Goal: Contribute content: Contribute content

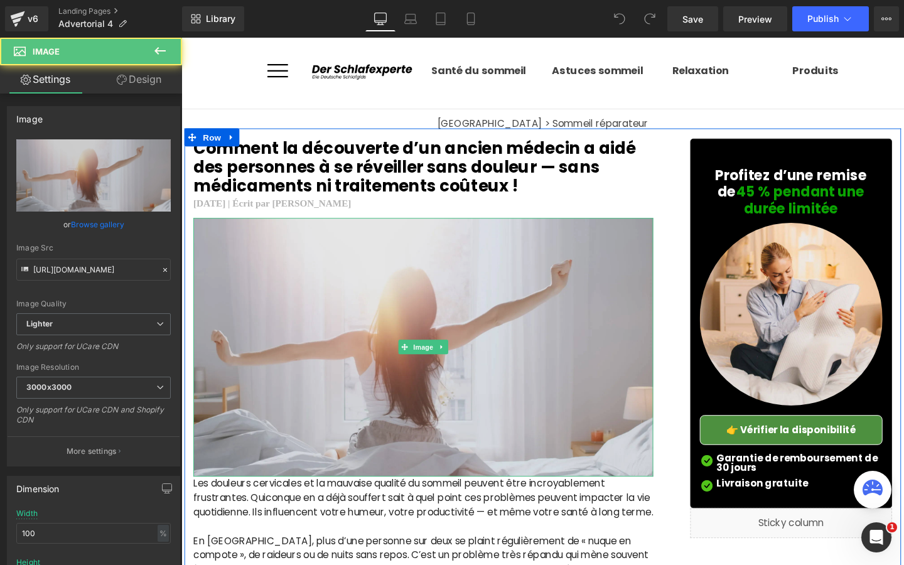
click at [447, 306] on img at bounding box center [435, 363] width 483 height 272
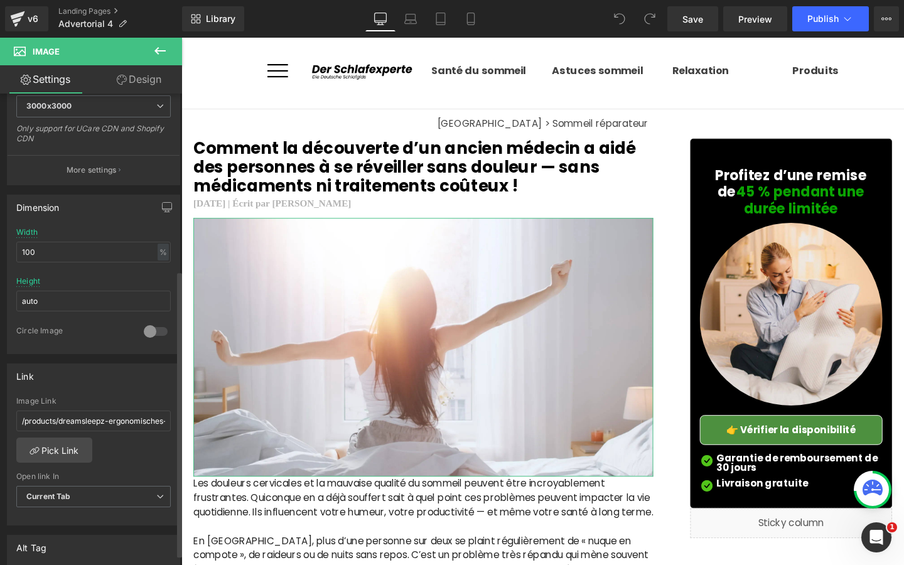
scroll to position [291, 0]
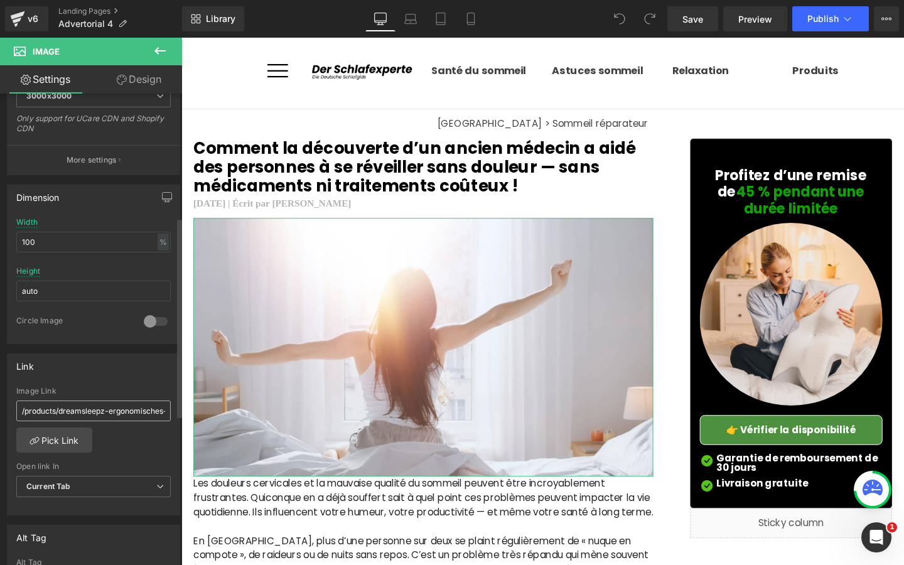
click at [99, 417] on input "/products/dreamsleepz-ergonomisches-nackenkissen" at bounding box center [93, 410] width 154 height 21
click at [110, 390] on div "Image Link" at bounding box center [93, 391] width 154 height 9
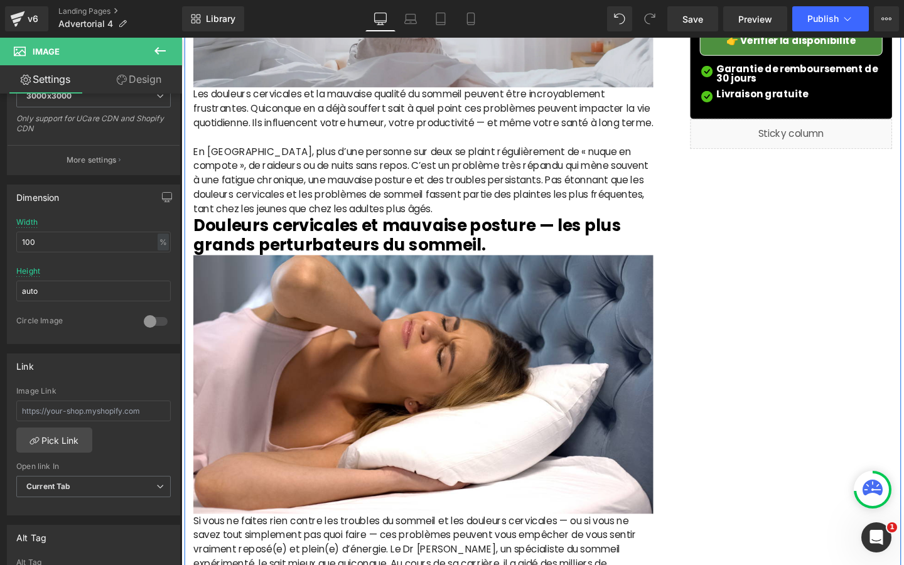
scroll to position [445, 0]
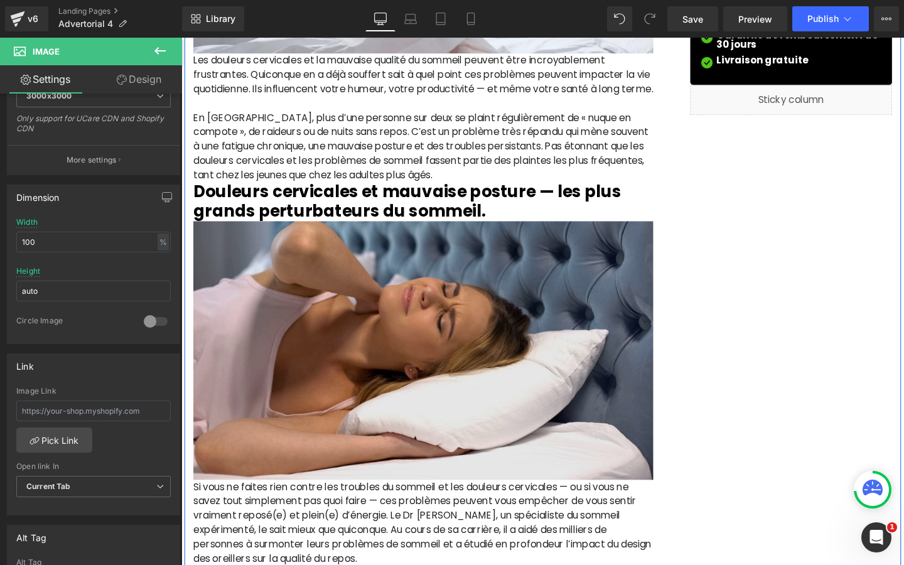
click at [383, 440] on img at bounding box center [435, 366] width 483 height 272
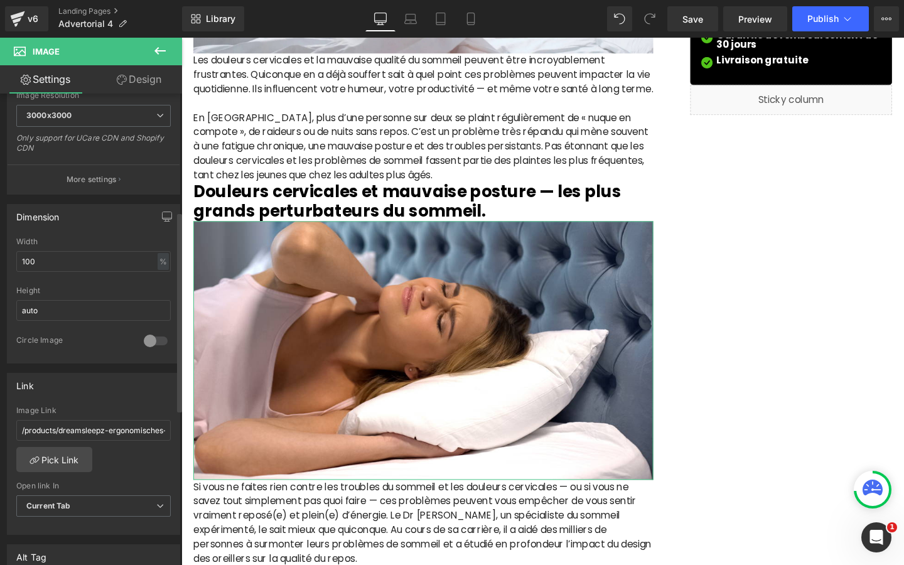
scroll to position [277, 0]
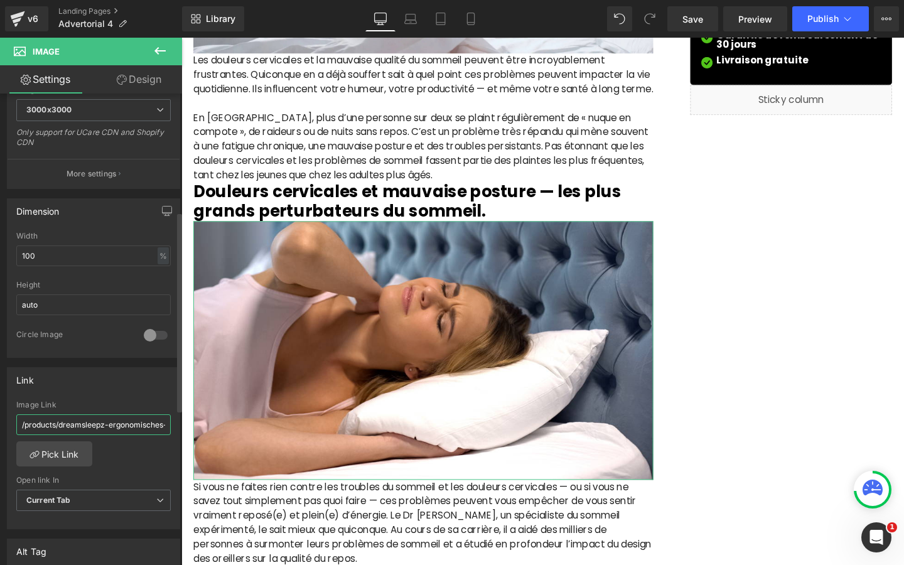
click at [132, 425] on input "/products/dreamsleepz-ergonomisches-nackenkissen" at bounding box center [93, 424] width 154 height 21
type input "/"
click at [474, 24] on icon at bounding box center [470, 19] width 7 height 12
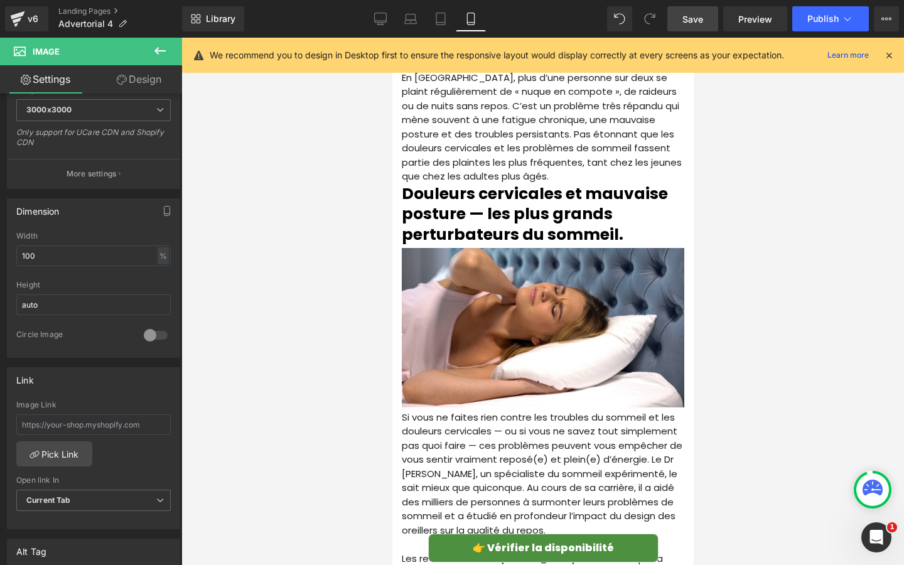
click at [684, 23] on span "Save" at bounding box center [692, 19] width 21 height 13
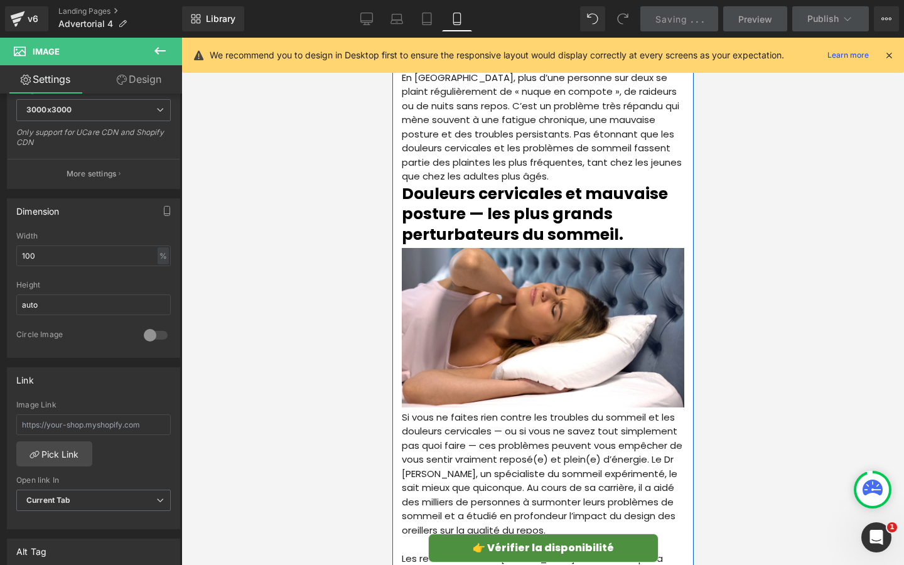
click at [599, 225] on h2 "Douleurs cervicales et mauvaise posture — les plus grands perturbateurs du somm…" at bounding box center [542, 214] width 282 height 61
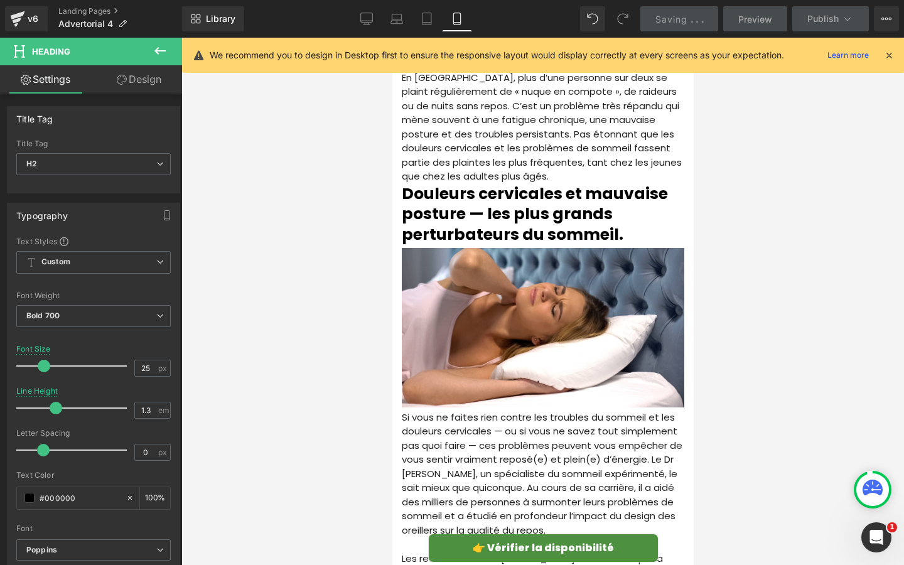
click at [122, 87] on link "Design" at bounding box center [139, 79] width 91 height 28
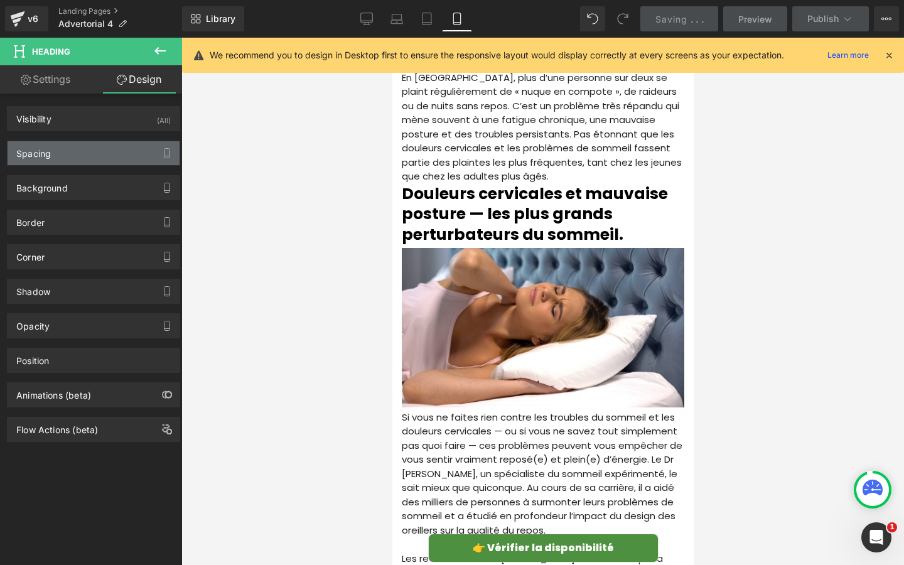
click at [97, 158] on div "Spacing" at bounding box center [94, 153] width 172 height 24
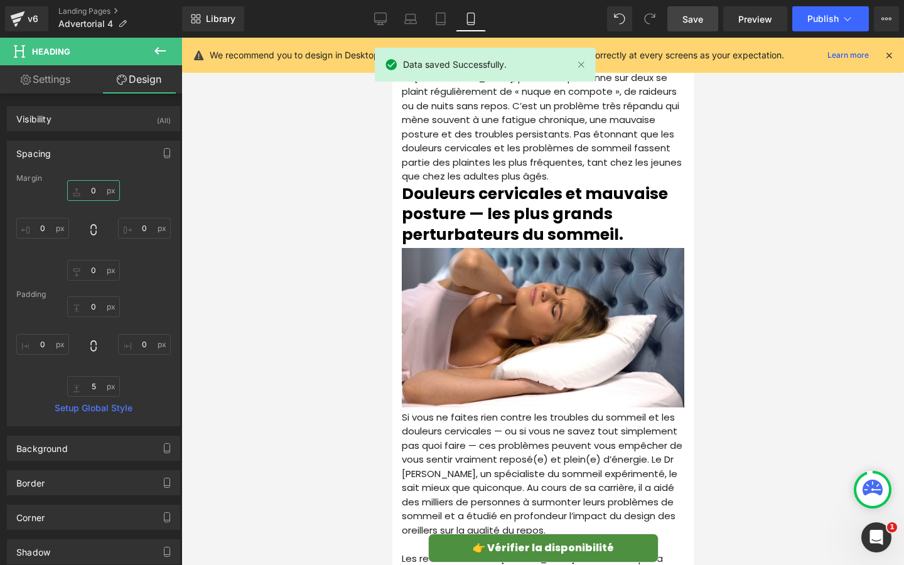
click at [98, 194] on input "0" at bounding box center [93, 190] width 53 height 21
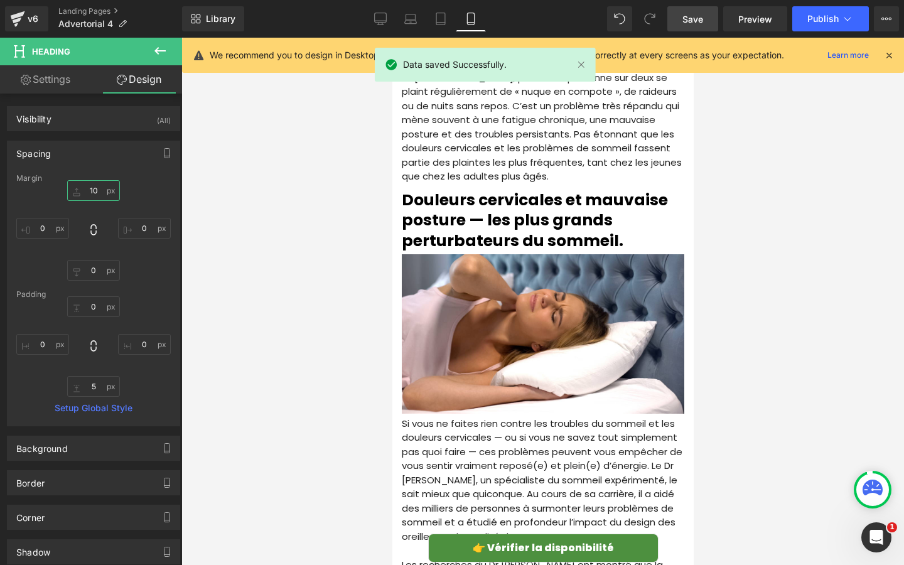
type input "10"
click at [151, 189] on div "10 0 0 0" at bounding box center [93, 230] width 154 height 100
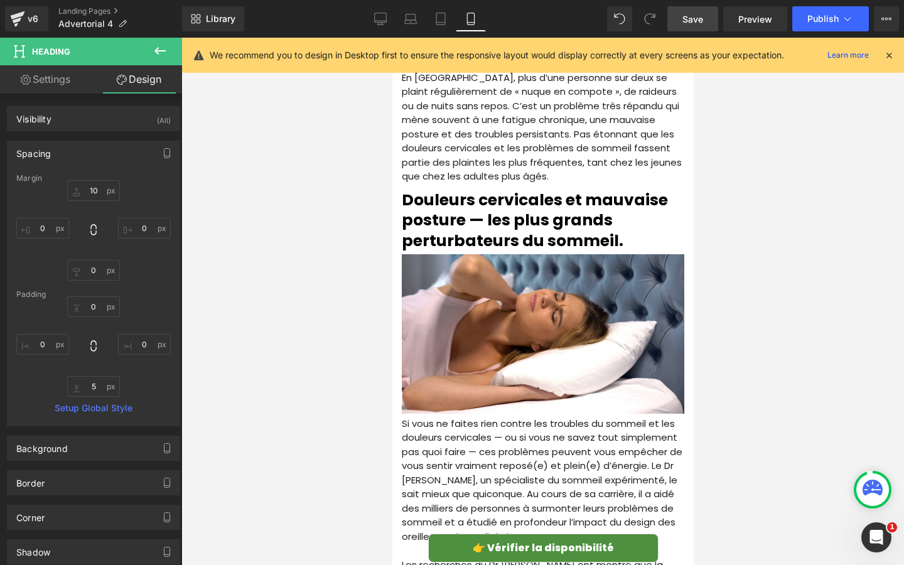
click at [704, 24] on link "Save" at bounding box center [692, 18] width 51 height 25
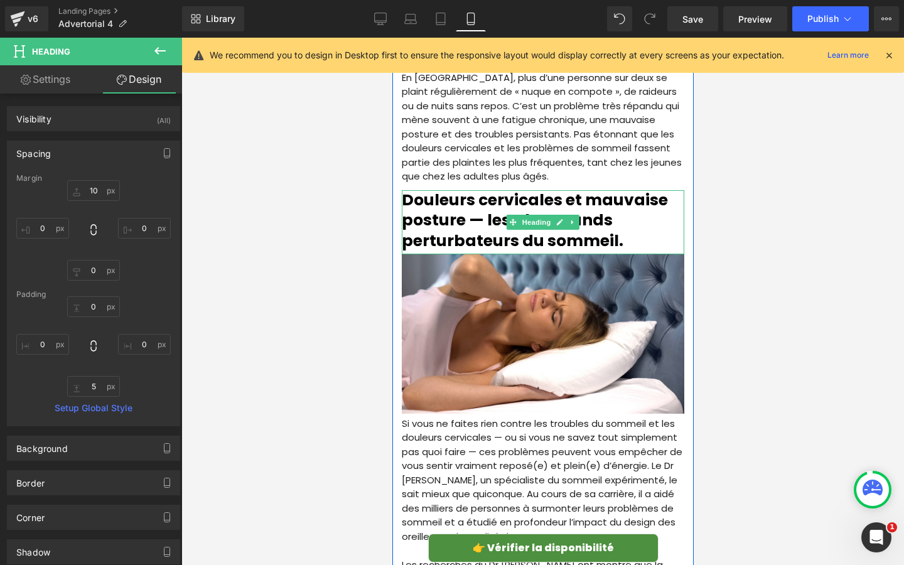
click at [555, 243] on h2 "Douleurs cervicales et mauvaise posture — les plus grands perturbateurs du somm…" at bounding box center [542, 220] width 282 height 61
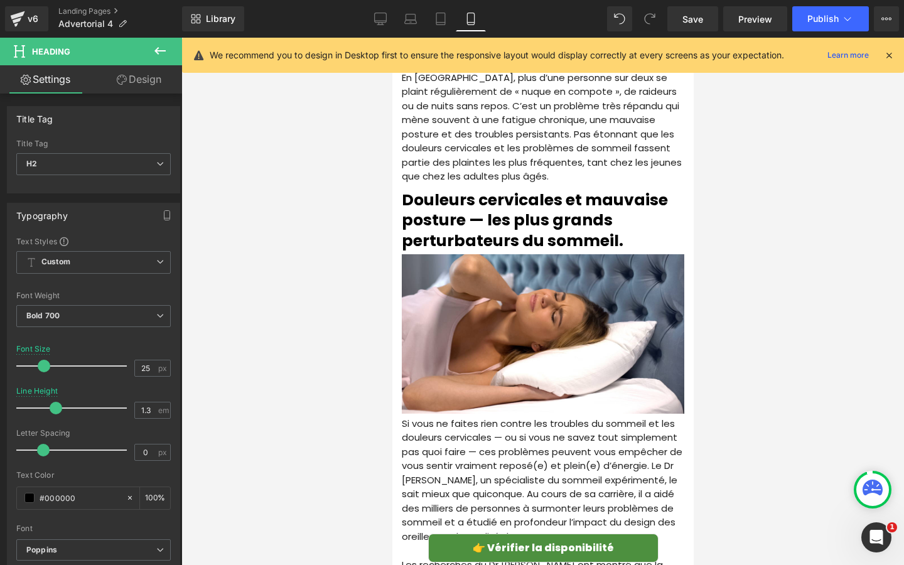
click at [127, 89] on link "Design" at bounding box center [139, 79] width 91 height 28
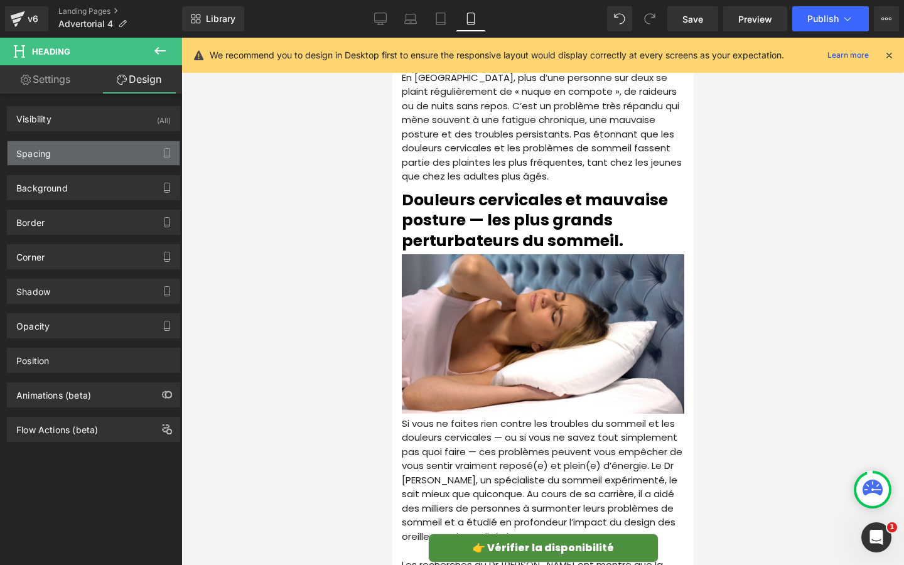
click at [87, 154] on div "Spacing" at bounding box center [94, 153] width 172 height 24
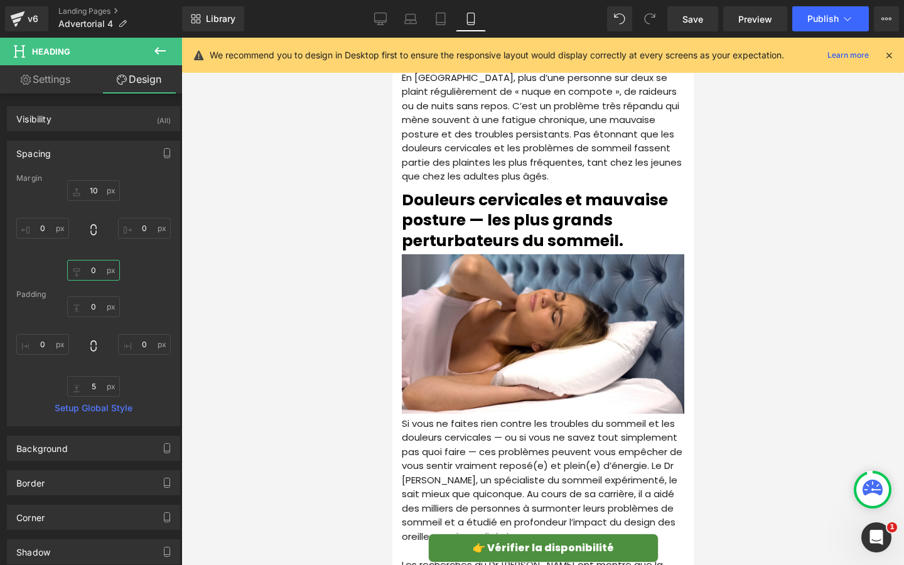
click at [96, 272] on input "0" at bounding box center [93, 270] width 53 height 21
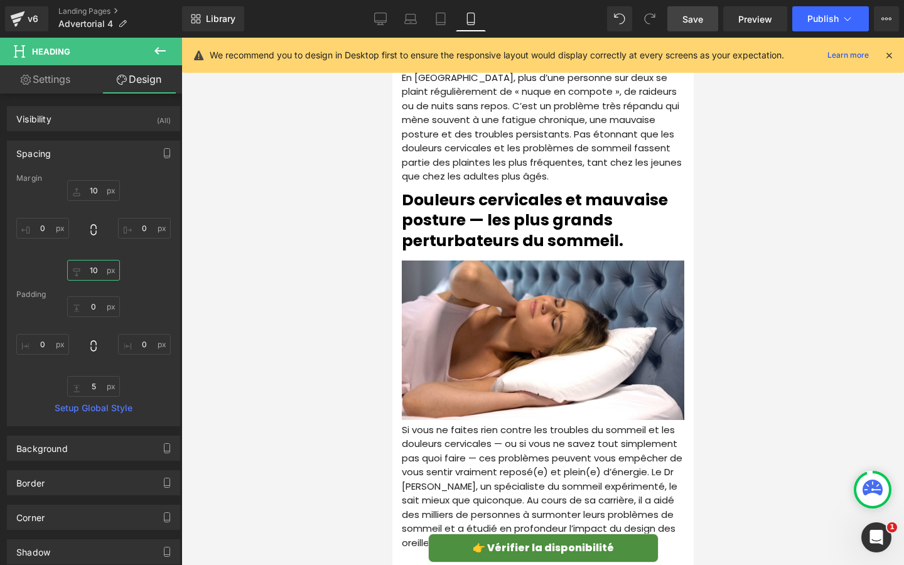
type input "10"
click at [682, 24] on link "Save" at bounding box center [692, 18] width 51 height 25
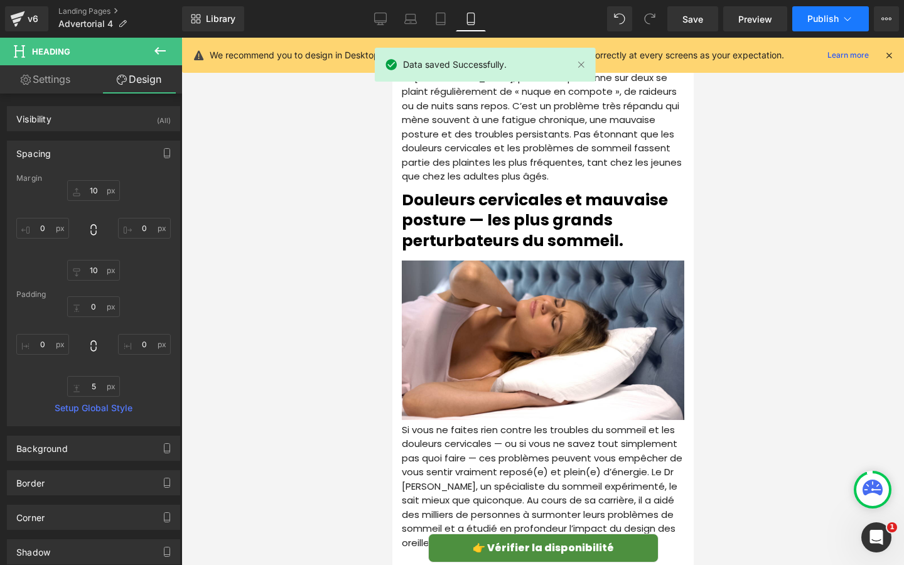
click at [822, 16] on span "Publish" at bounding box center [822, 19] width 31 height 10
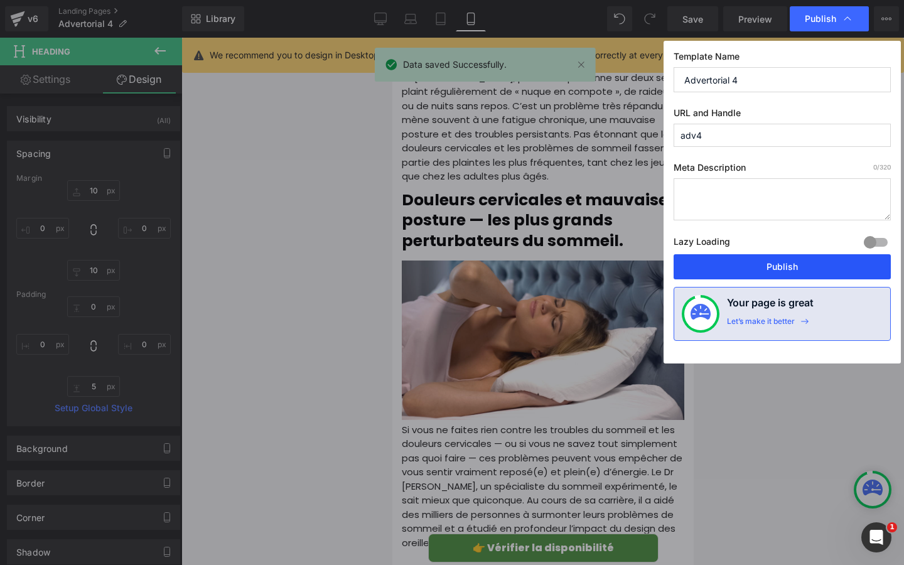
click at [744, 267] on button "Publish" at bounding box center [781, 266] width 217 height 25
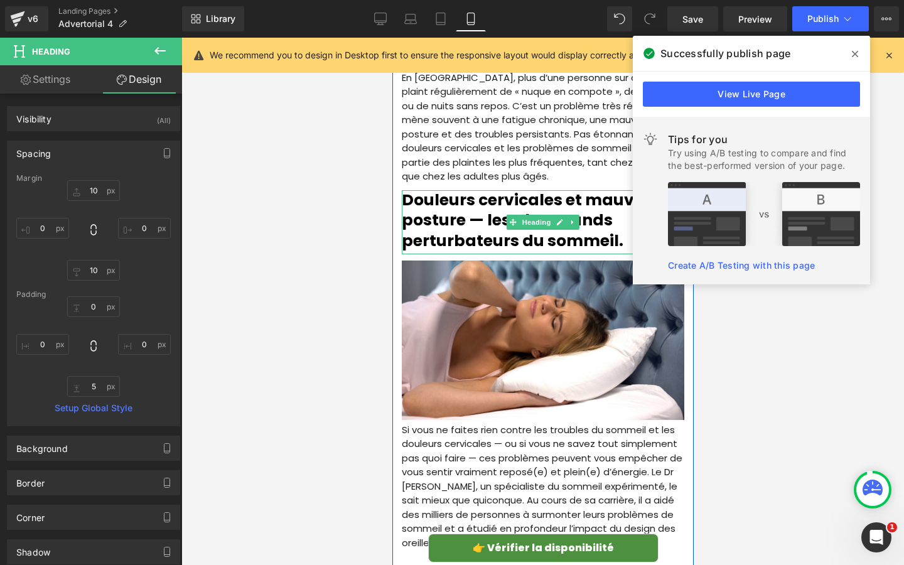
click at [436, 235] on h2 "Douleurs cervicales et mauvaise posture — les plus grands perturbateurs du somm…" at bounding box center [542, 220] width 282 height 61
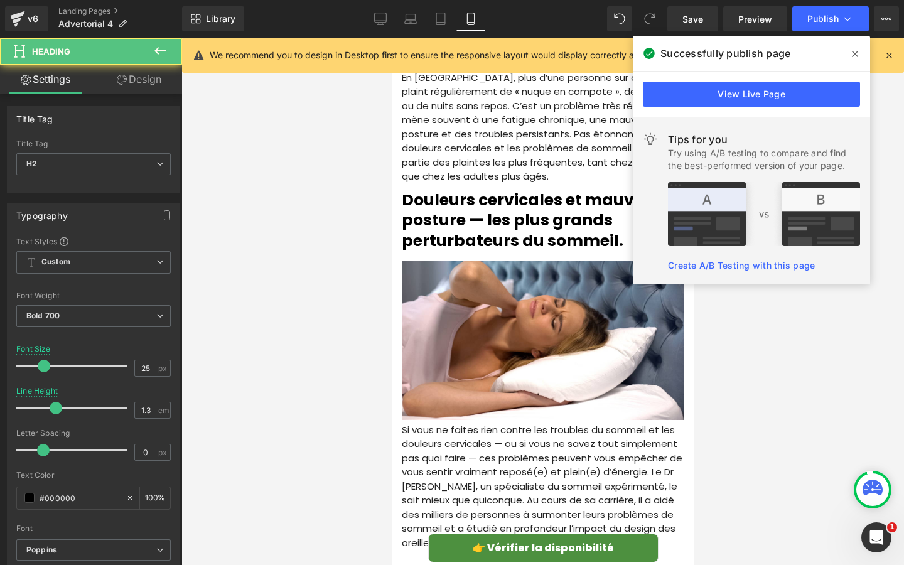
click at [131, 85] on link "Design" at bounding box center [139, 79] width 91 height 28
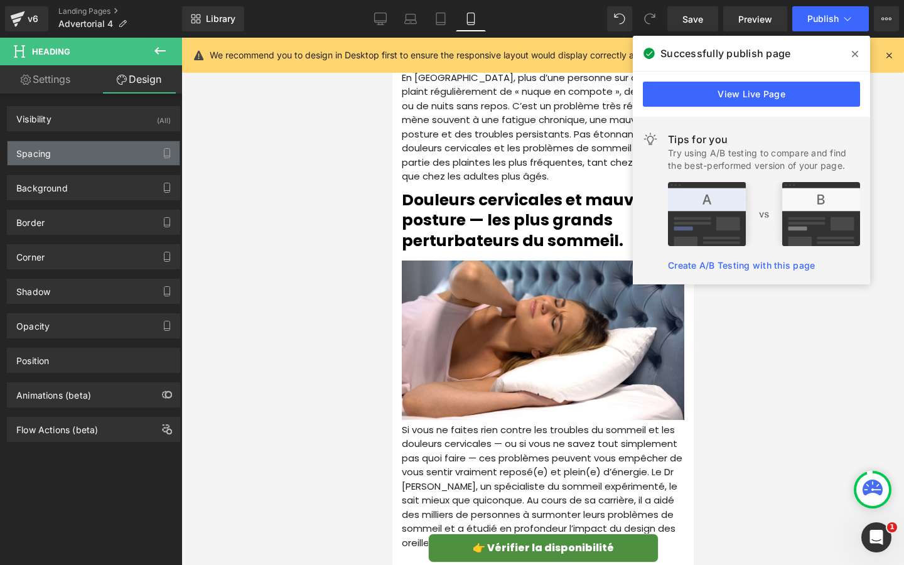
click at [89, 151] on div "Spacing" at bounding box center [94, 153] width 172 height 24
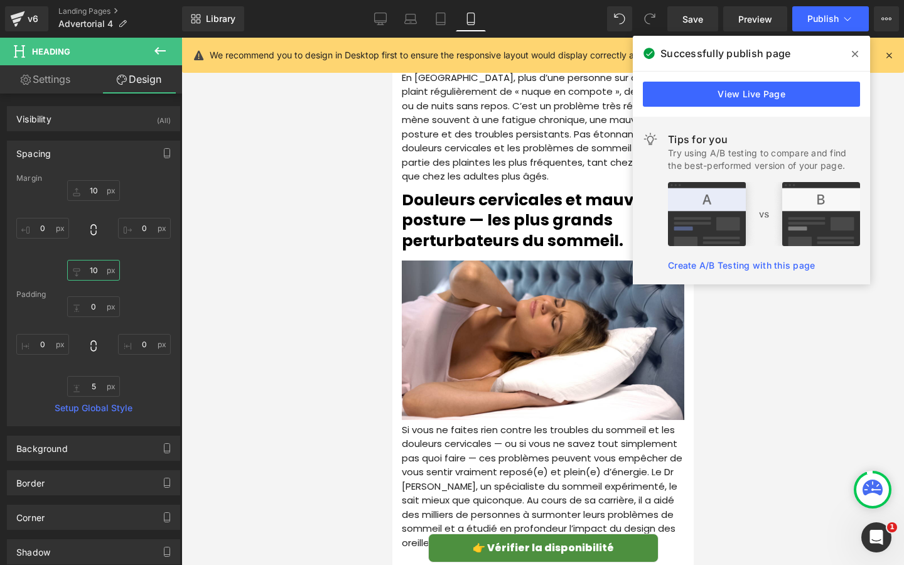
click at [97, 279] on input "10" at bounding box center [93, 270] width 53 height 21
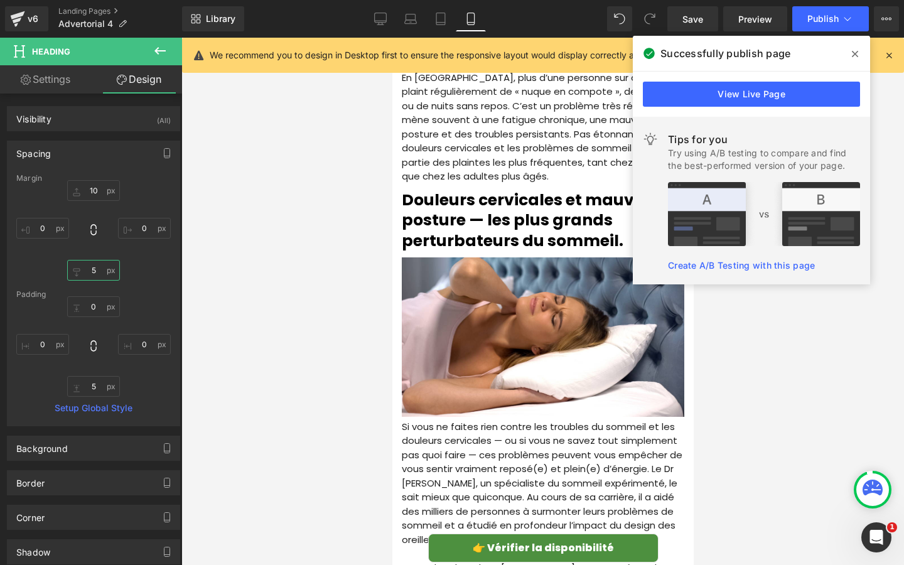
type input "5"
click at [142, 263] on div "10 0 5 0" at bounding box center [93, 230] width 154 height 100
click at [693, 21] on span "Save" at bounding box center [692, 19] width 21 height 13
click at [852, 51] on icon at bounding box center [855, 54] width 6 height 10
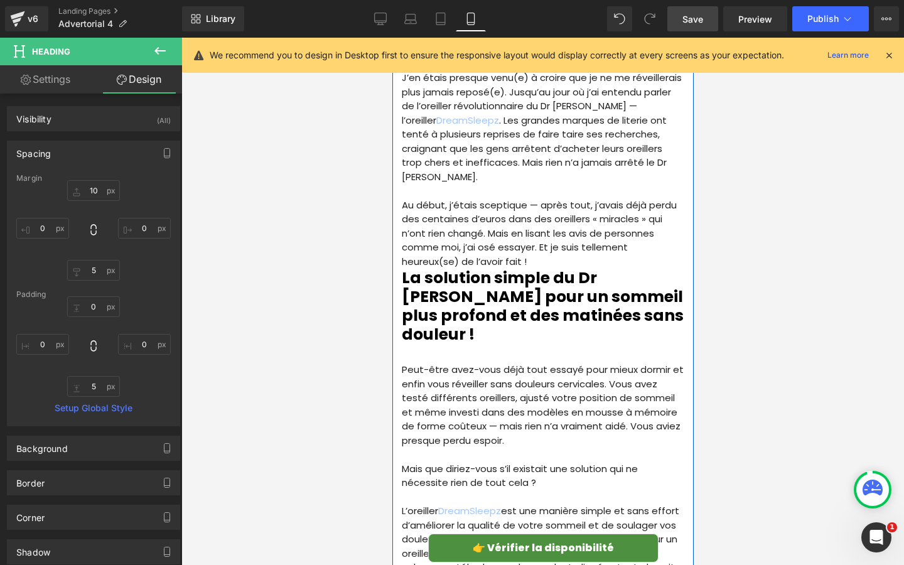
scroll to position [1186, 0]
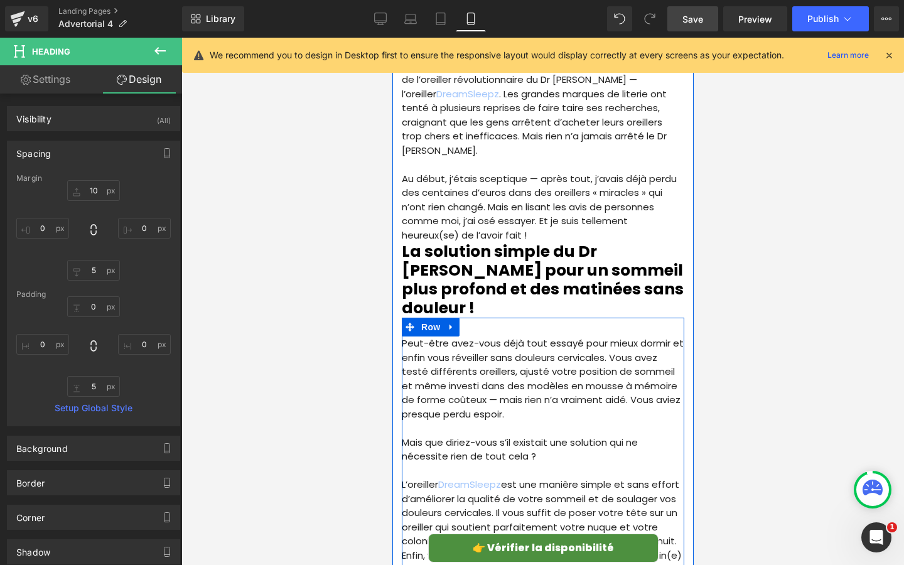
click at [518, 318] on div "Peut-être avez-vous déjà tout essayé pour mieux dormir et enfin vous réveiller …" at bounding box center [542, 521] width 282 height 407
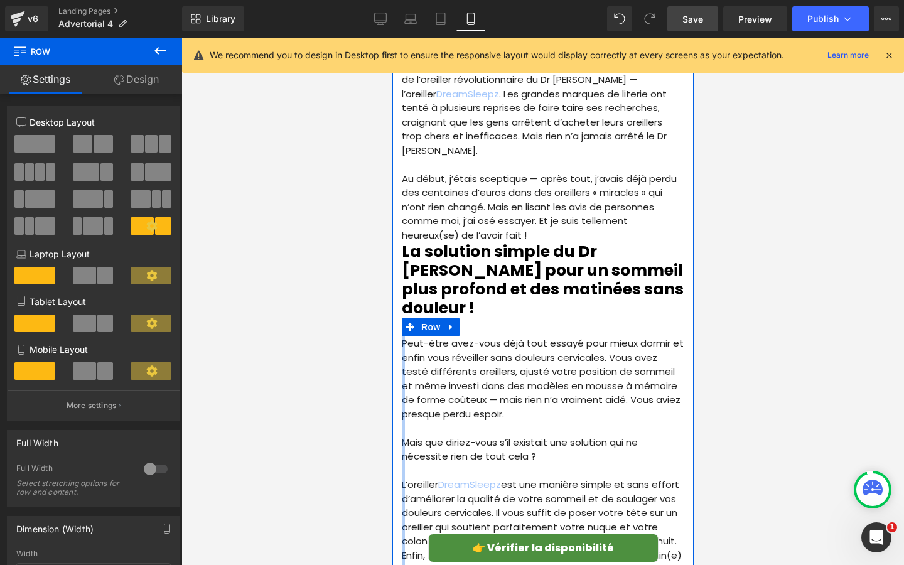
click at [403, 318] on div at bounding box center [402, 521] width 3 height 407
click at [405, 336] on p "Peut-être avez-vous déjà tout essayé pour mieux dormir et enfin vous réveiller …" at bounding box center [542, 378] width 282 height 85
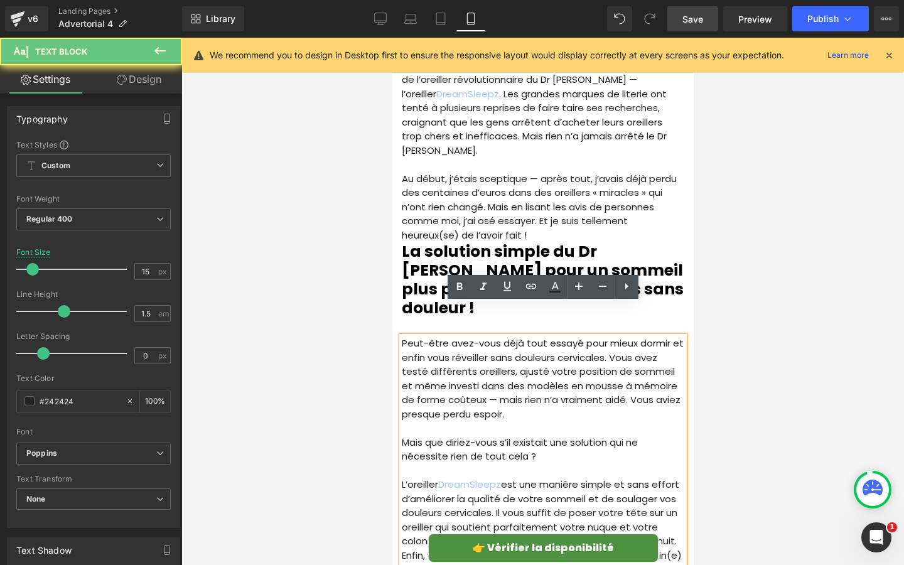
click at [417, 336] on p "Peut-être avez-vous déjà tout essayé pour mieux dormir et enfin vous réveiller …" at bounding box center [542, 378] width 282 height 85
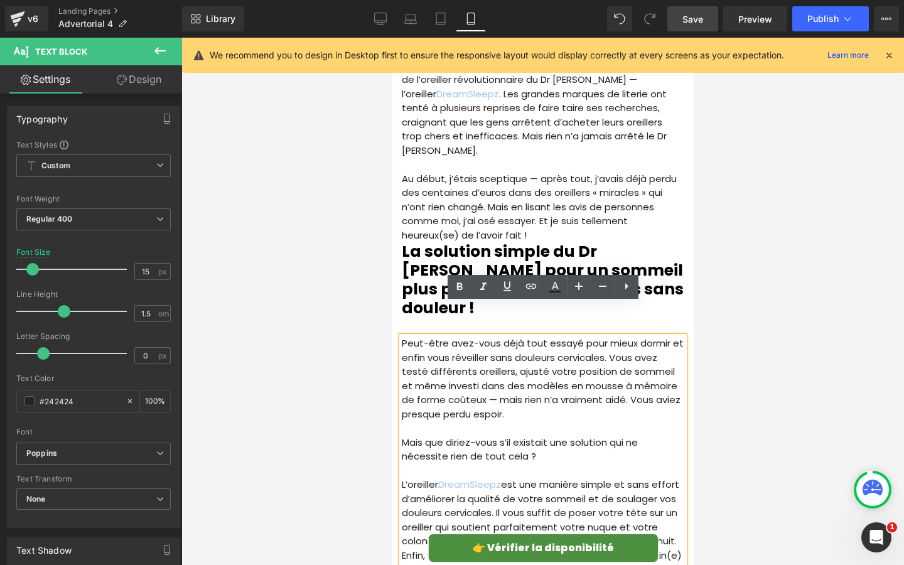
click at [410, 318] on div "Peut-être avez-vous déjà tout essayé pour mieux dormir et enfin vous réveiller …" at bounding box center [542, 521] width 282 height 407
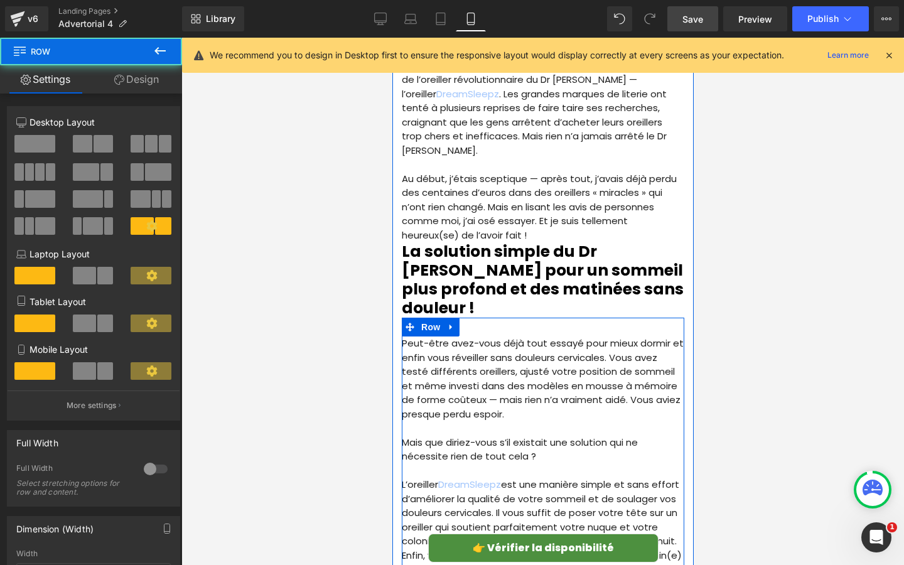
click at [479, 318] on div "Peut-être avez-vous déjà tout essayé pour mieux dormir et enfin vous réveiller …" at bounding box center [542, 521] width 282 height 407
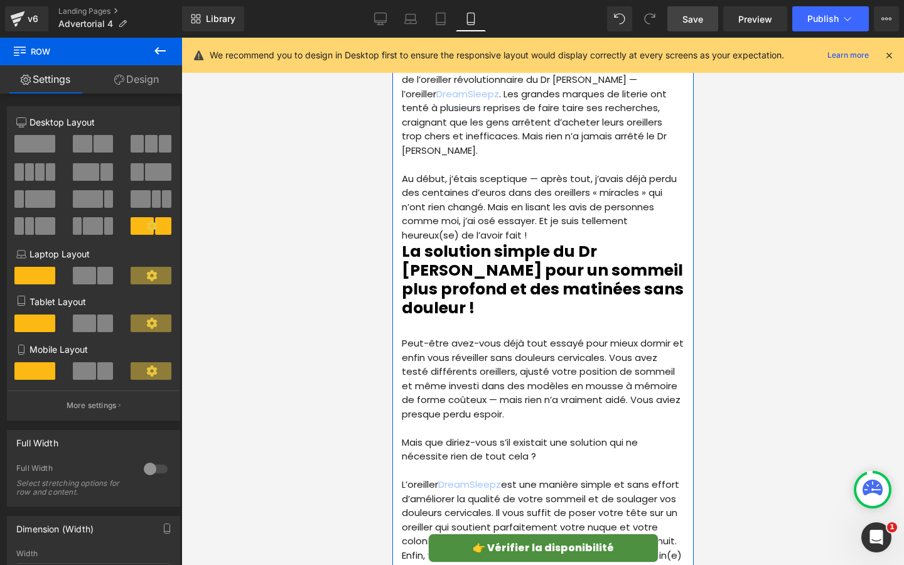
click at [503, 318] on div "Peut-être avez-vous déjà tout essayé pour mieux dormir et enfin vous réveiller …" at bounding box center [542, 521] width 282 height 407
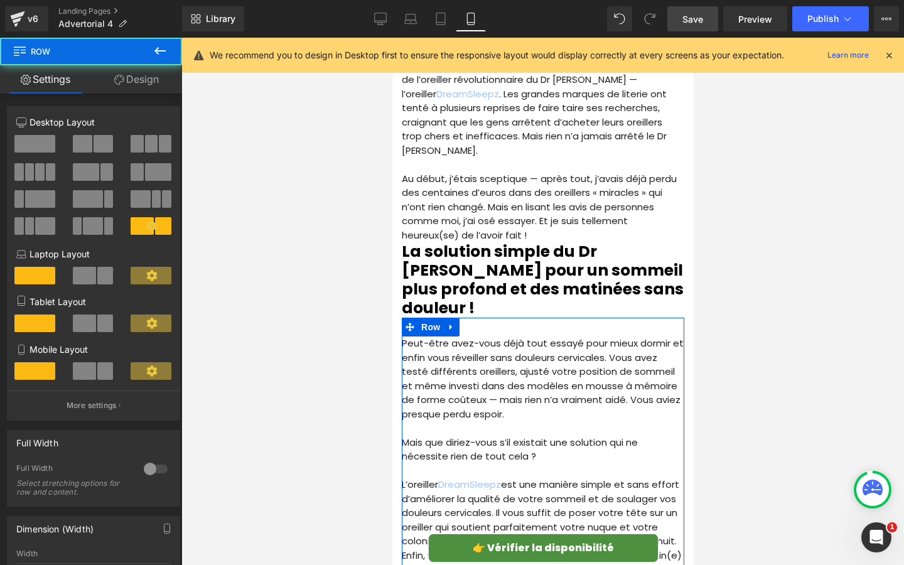
click at [120, 73] on link "Design" at bounding box center [136, 79] width 91 height 28
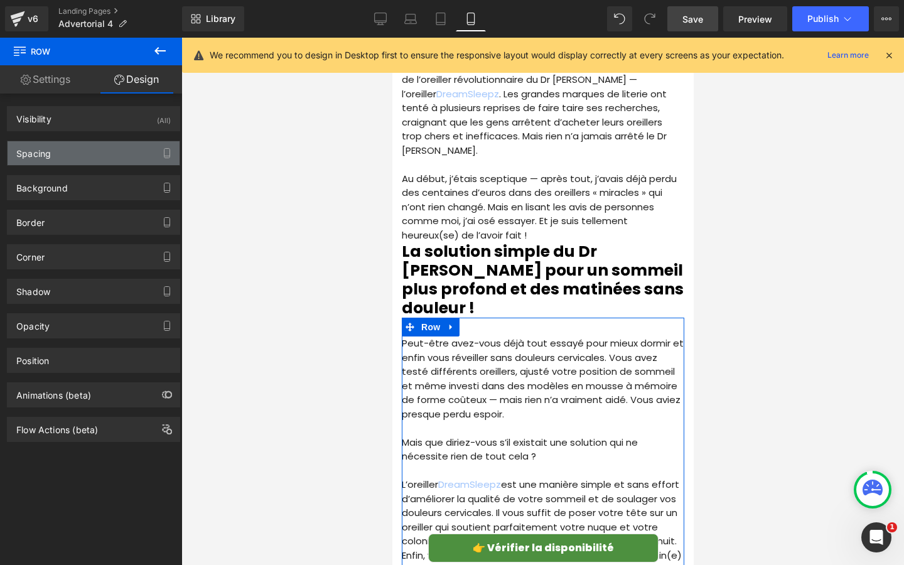
click at [87, 155] on div "Spacing" at bounding box center [94, 153] width 172 height 24
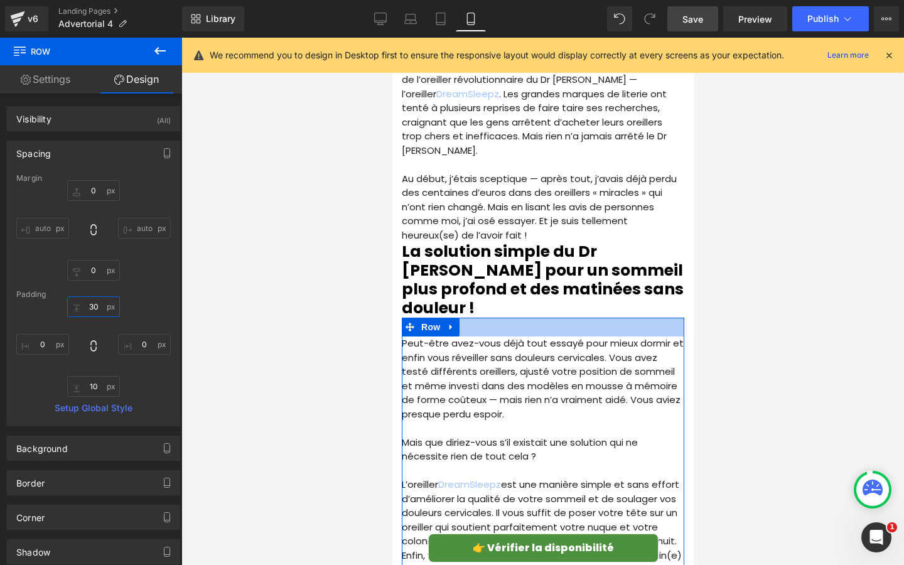
click at [95, 306] on input "30" at bounding box center [93, 306] width 53 height 21
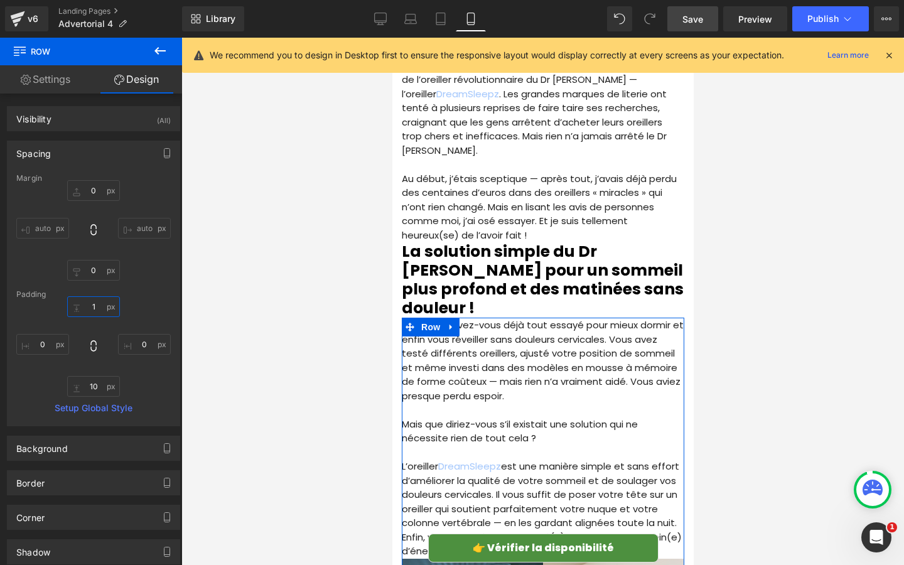
type input "10"
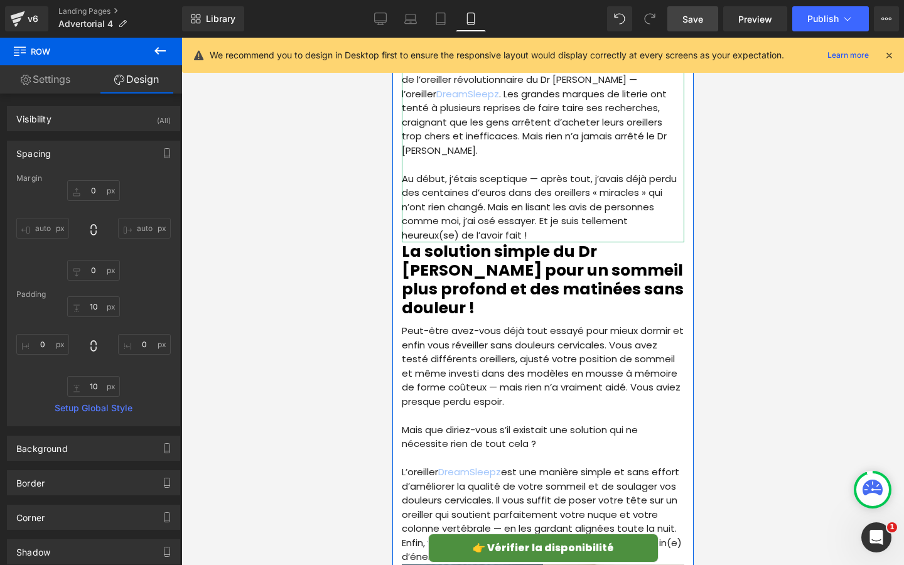
click at [572, 218] on p "Au début, j’étais sceptique — après tout, j’avais déjà perdu des centaines d’eu…" at bounding box center [542, 207] width 282 height 71
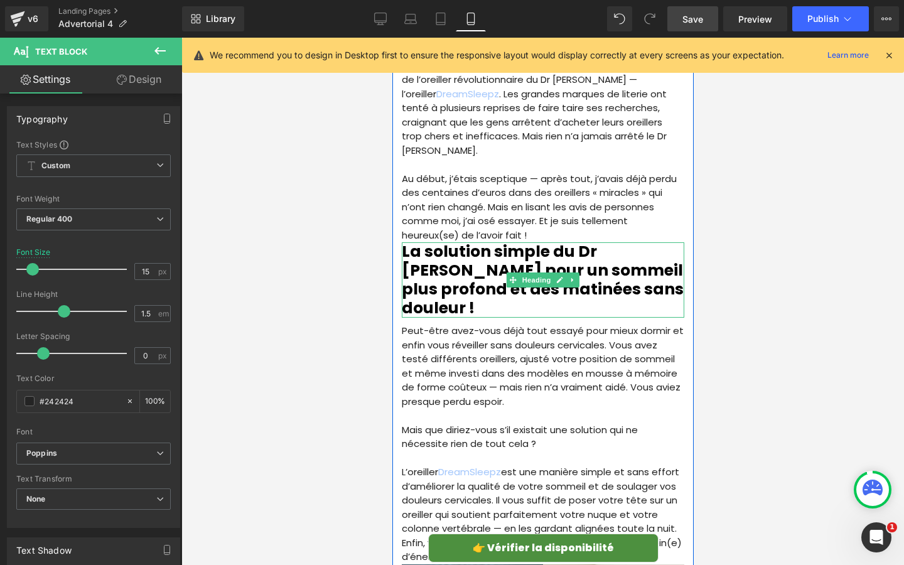
click at [477, 269] on h2 "La solution simple du Dr [PERSON_NAME] pour un sommeil plus profond et des mati…" at bounding box center [542, 279] width 282 height 75
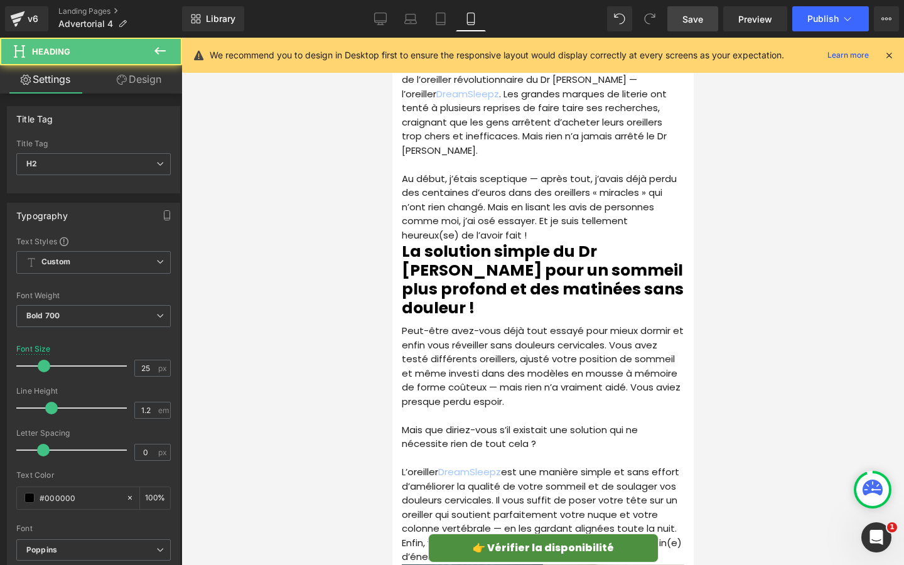
click at [129, 86] on link "Design" at bounding box center [139, 79] width 91 height 28
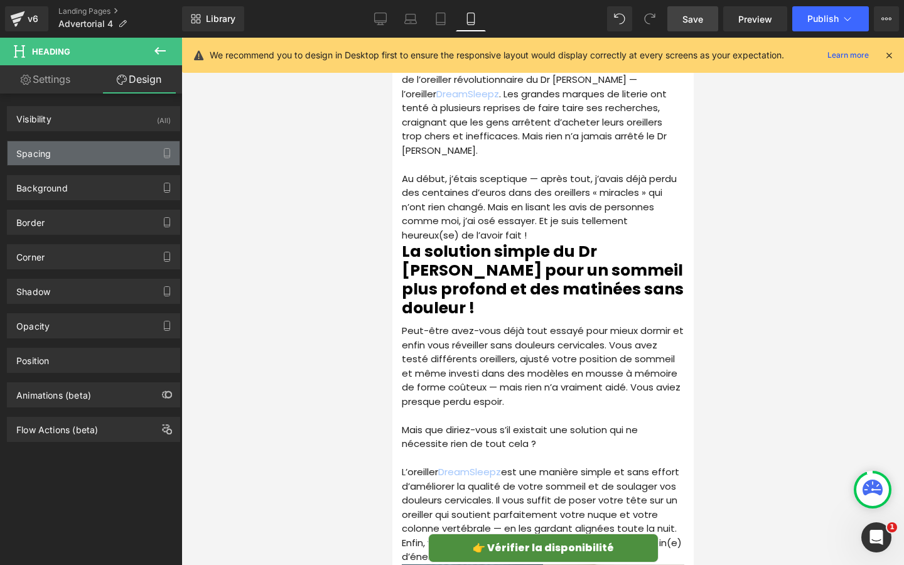
click at [109, 158] on div "Spacing" at bounding box center [94, 153] width 172 height 24
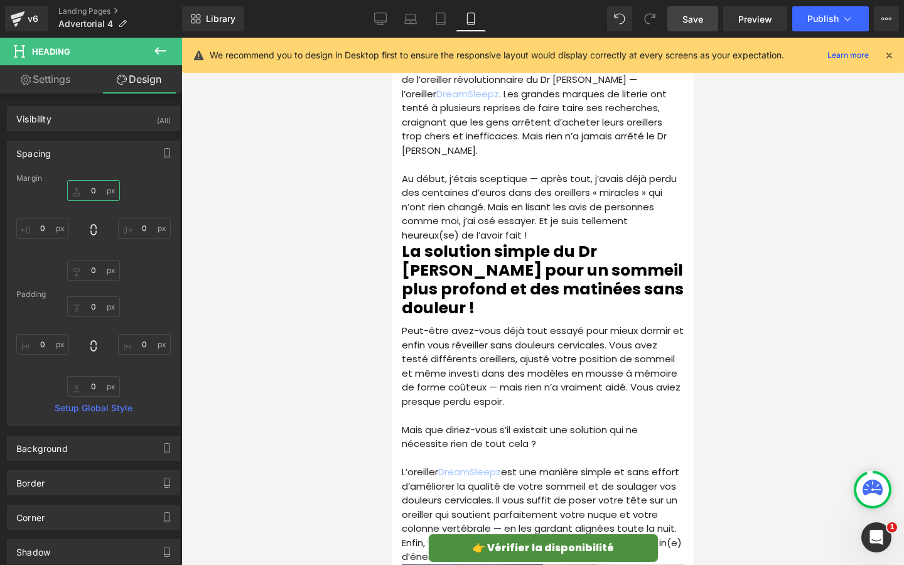
click at [95, 193] on input "0" at bounding box center [93, 190] width 53 height 21
type input "10"
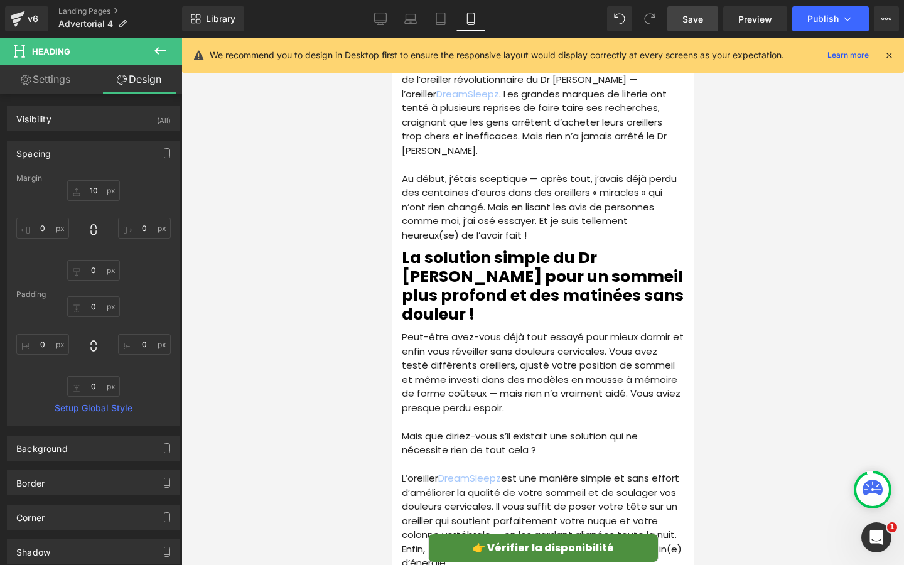
click at [292, 196] on div at bounding box center [542, 301] width 722 height 527
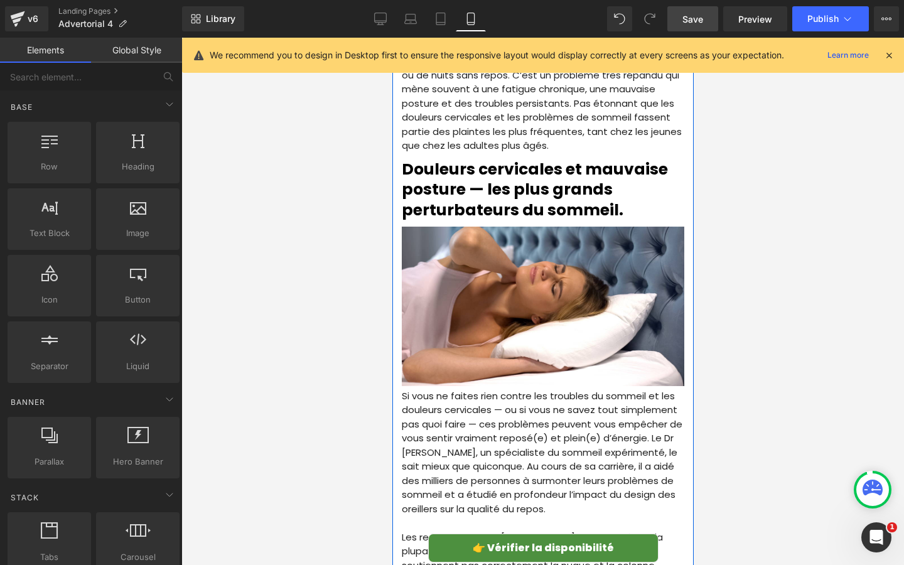
scroll to position [407, 0]
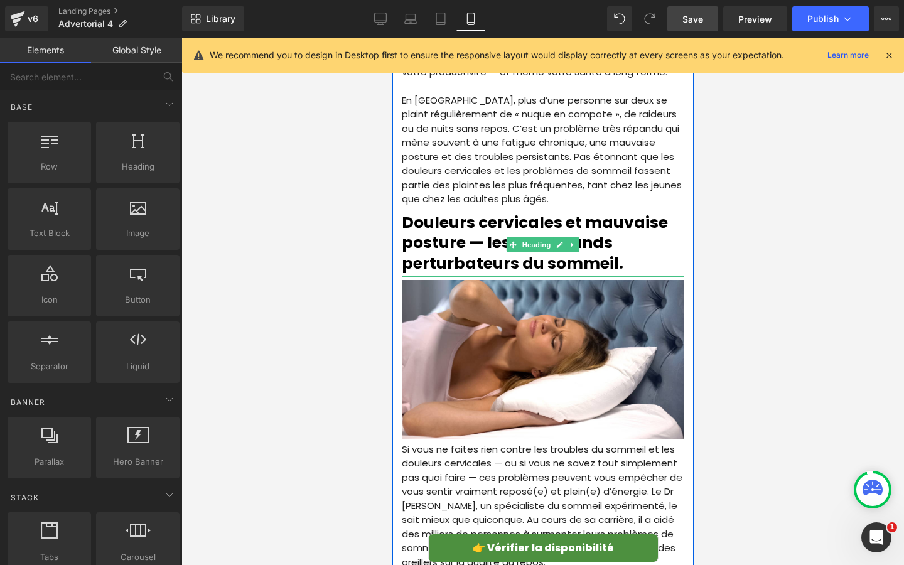
click at [521, 257] on h2 "Douleurs cervicales et mauvaise posture — les plus grands perturbateurs du somm…" at bounding box center [542, 243] width 282 height 61
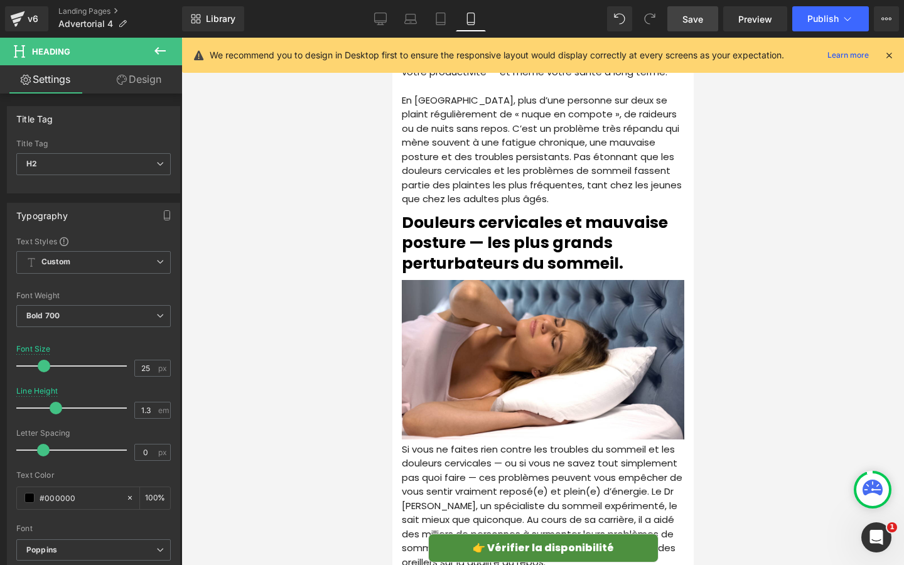
click at [138, 76] on link "Design" at bounding box center [139, 79] width 91 height 28
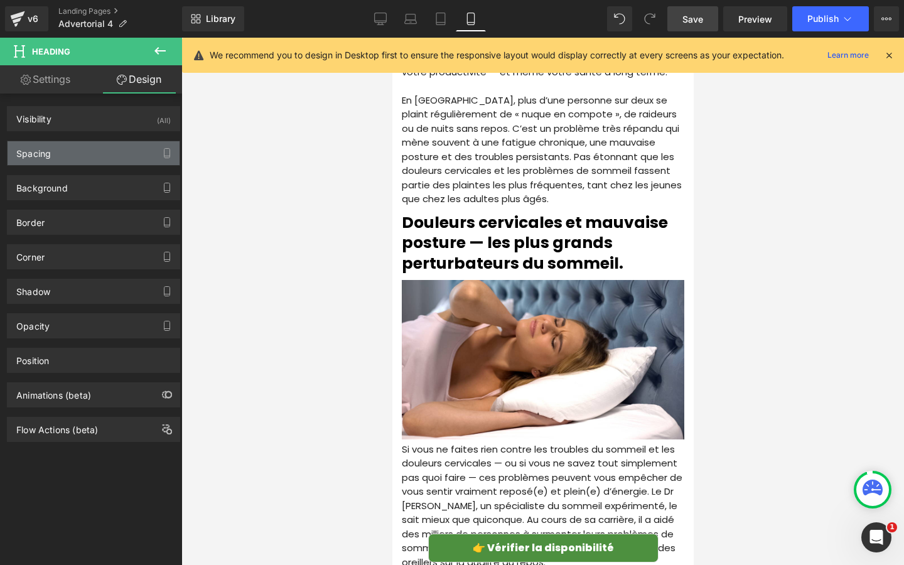
click at [90, 155] on div "Spacing" at bounding box center [94, 153] width 172 height 24
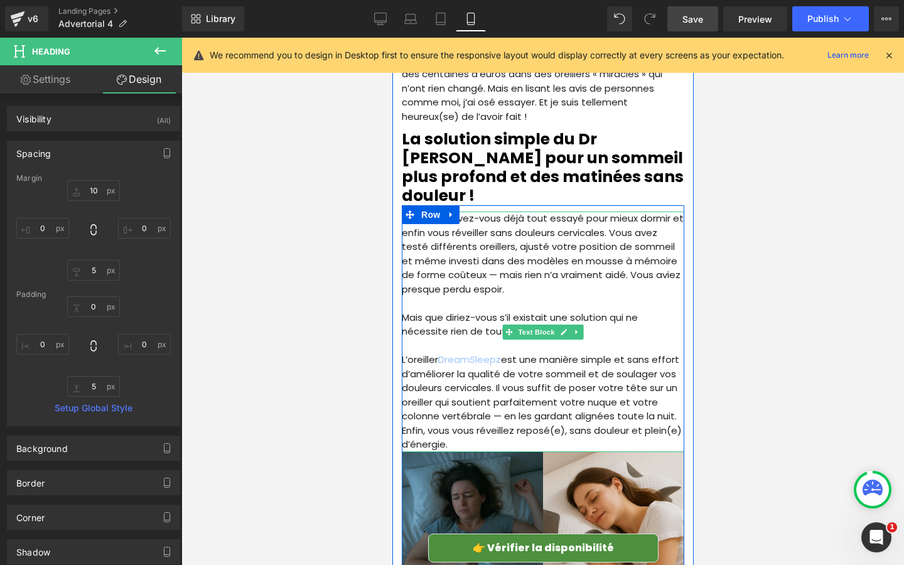
scroll to position [1280, 0]
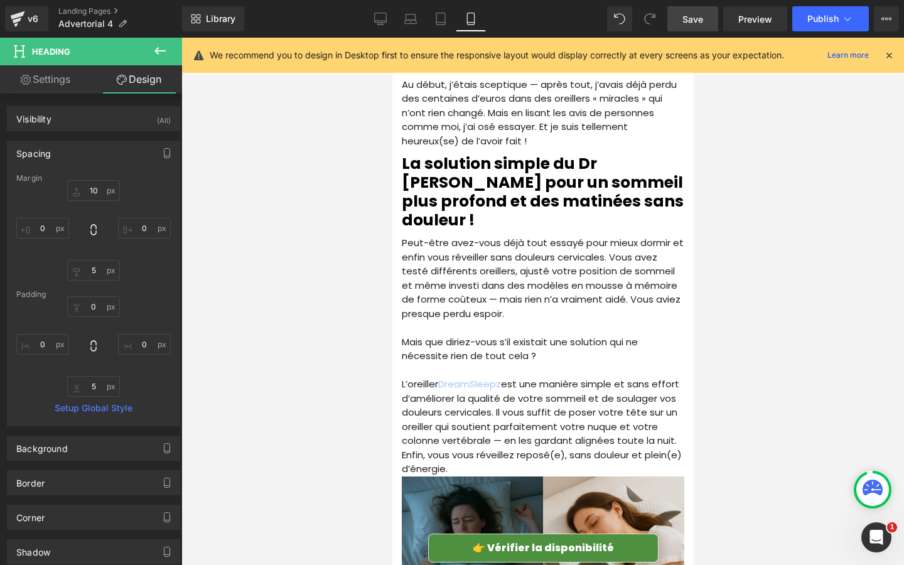
click at [688, 25] on link "Save" at bounding box center [692, 18] width 51 height 25
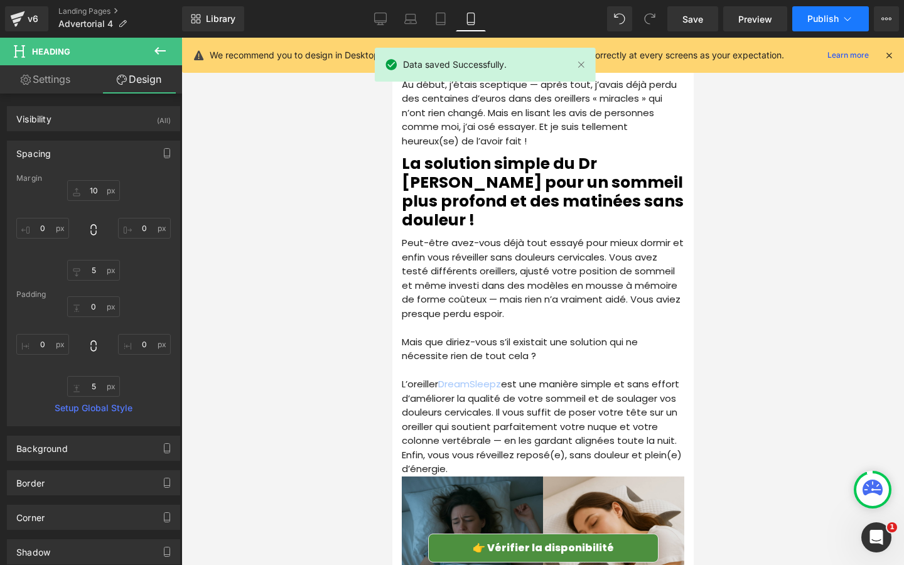
click at [815, 19] on span "Publish" at bounding box center [822, 19] width 31 height 10
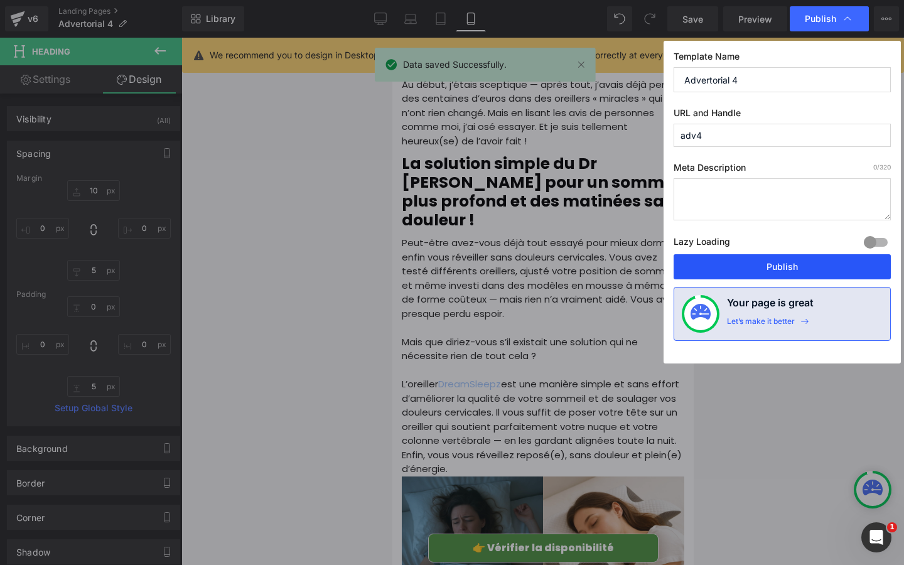
click at [762, 267] on button "Publish" at bounding box center [781, 266] width 217 height 25
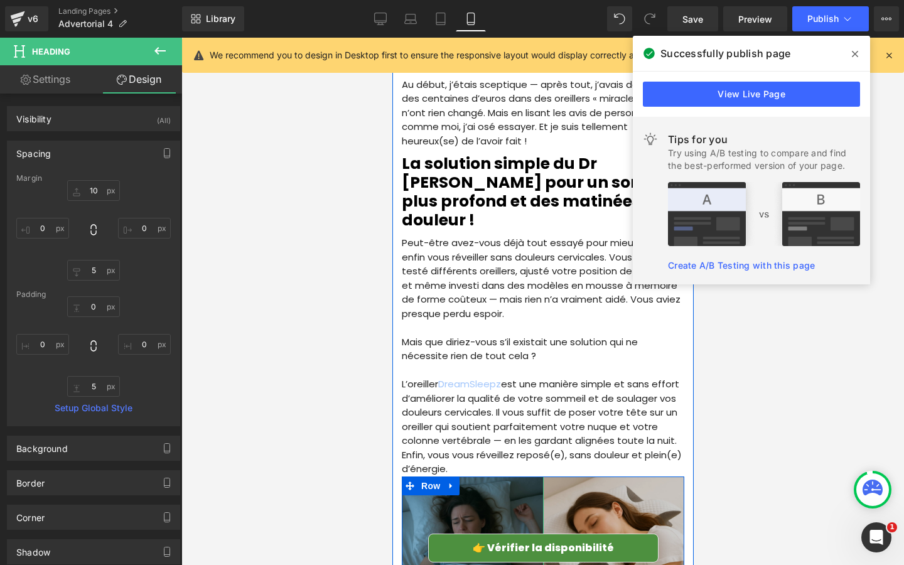
click at [582, 476] on img at bounding box center [612, 546] width 141 height 141
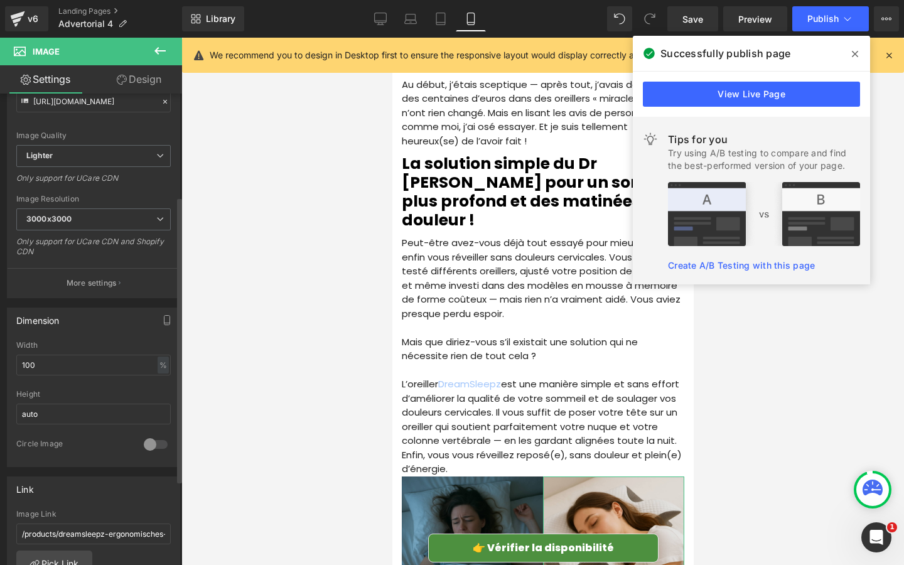
scroll to position [275, 0]
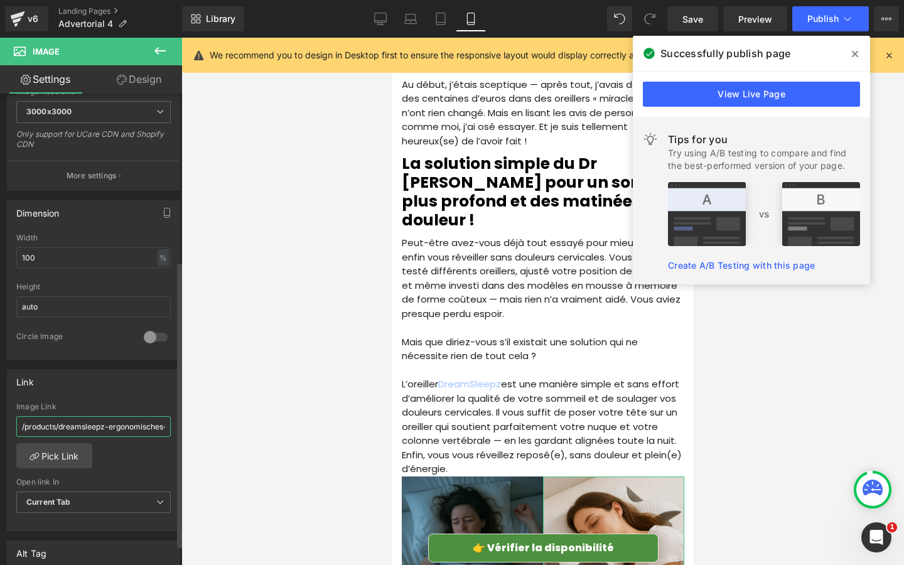
click at [77, 421] on input "/products/dreamsleepz-ergonomisches-nackenkissen" at bounding box center [93, 426] width 154 height 21
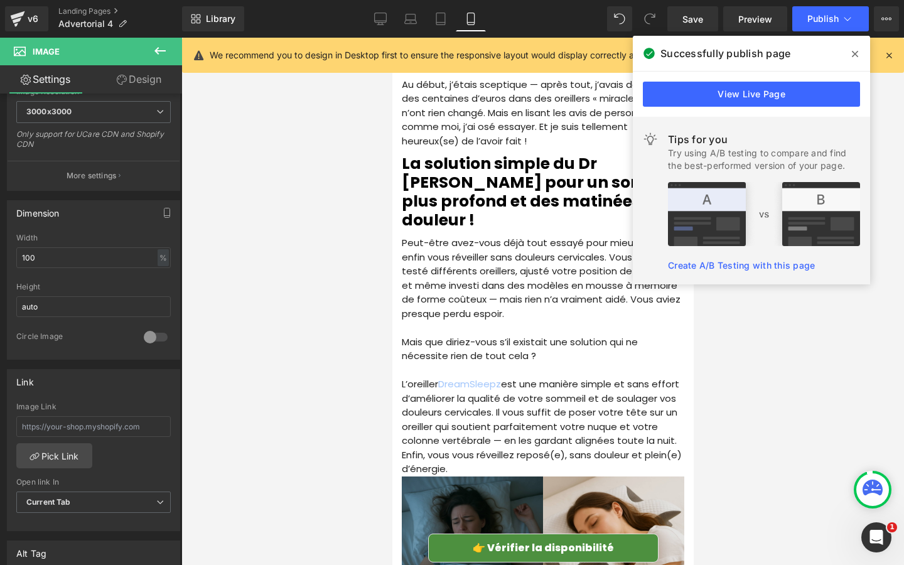
click at [460, 476] on img at bounding box center [471, 546] width 141 height 141
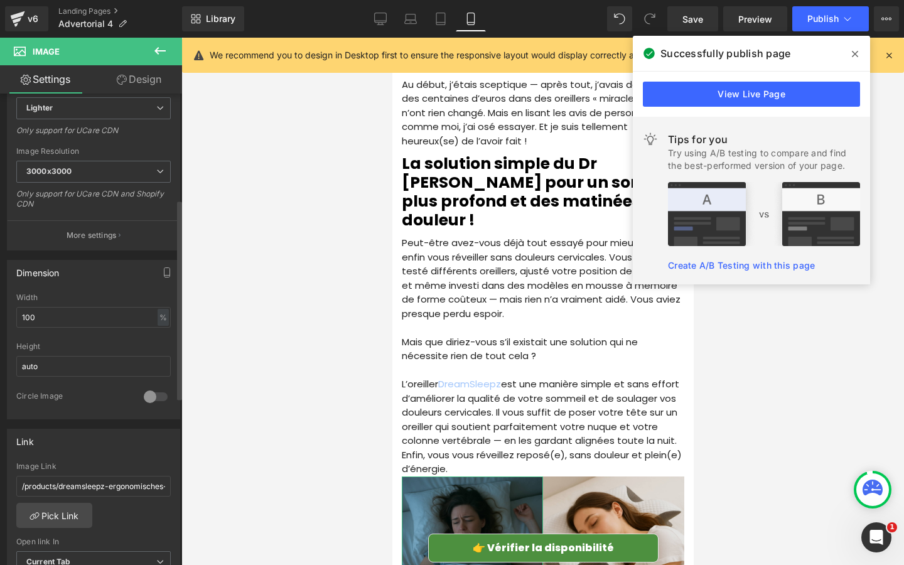
scroll to position [282, 0]
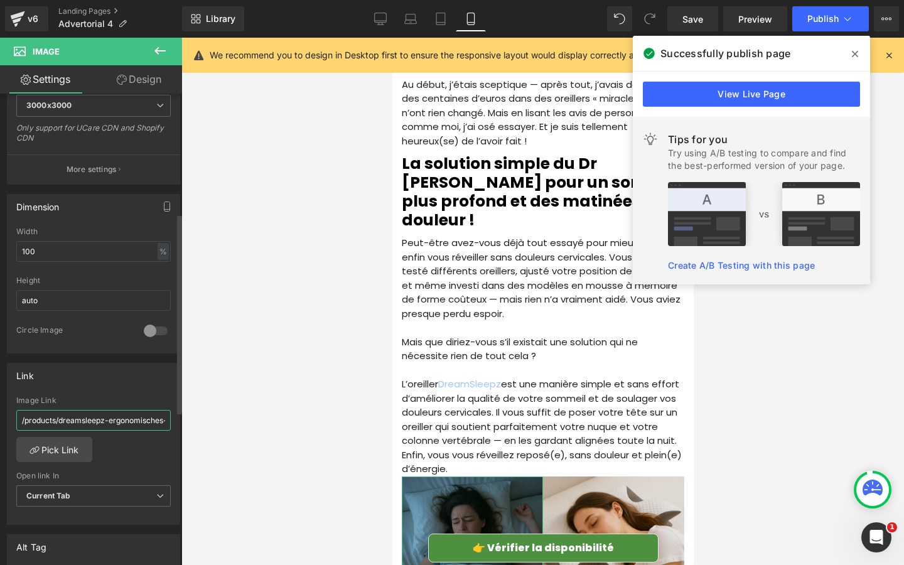
click at [65, 427] on input "/products/dreamsleepz-ergonomisches-nackenkissen" at bounding box center [93, 420] width 154 height 21
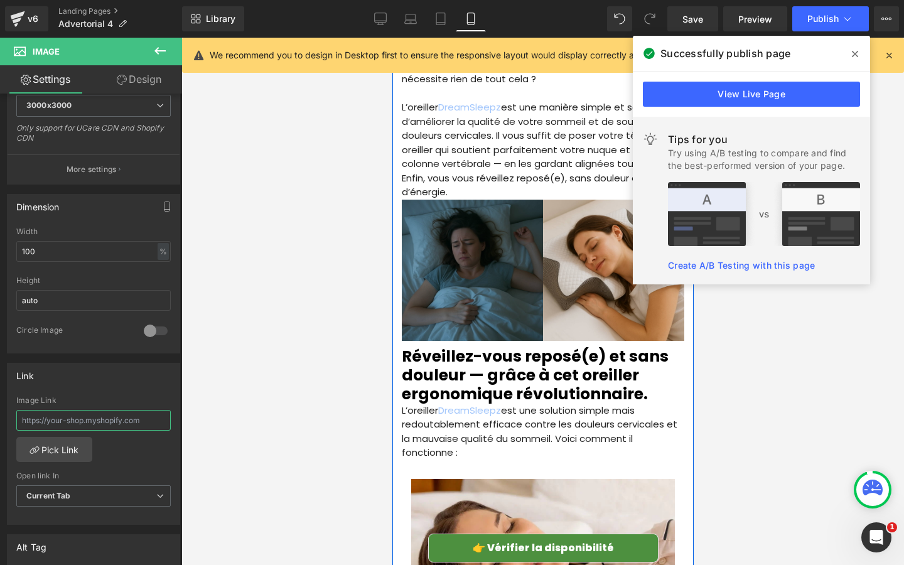
scroll to position [1561, 0]
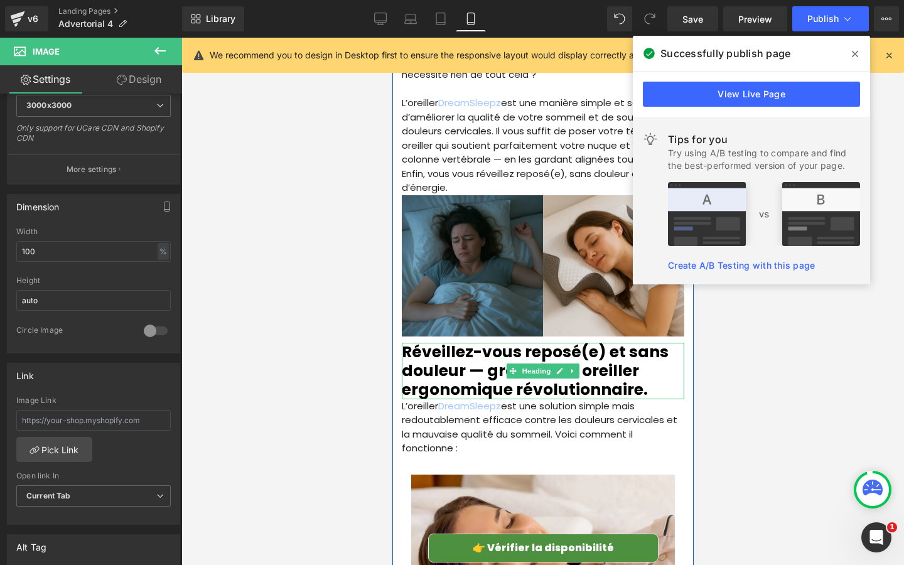
click at [456, 343] on h2 "Réveillez-vous reposé(e) et sans douleur — grâce à cet oreiller ergonomique rév…" at bounding box center [542, 371] width 282 height 56
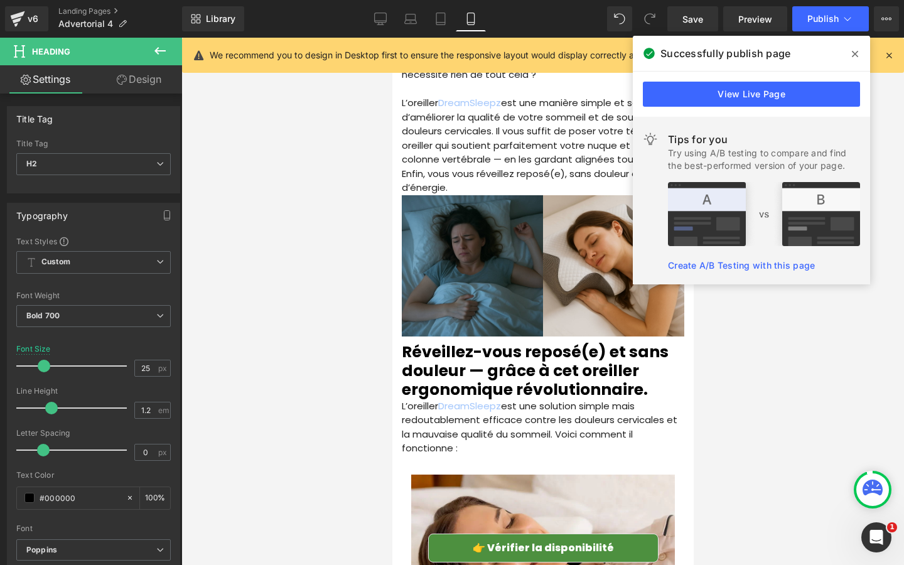
click at [135, 78] on link "Design" at bounding box center [139, 79] width 91 height 28
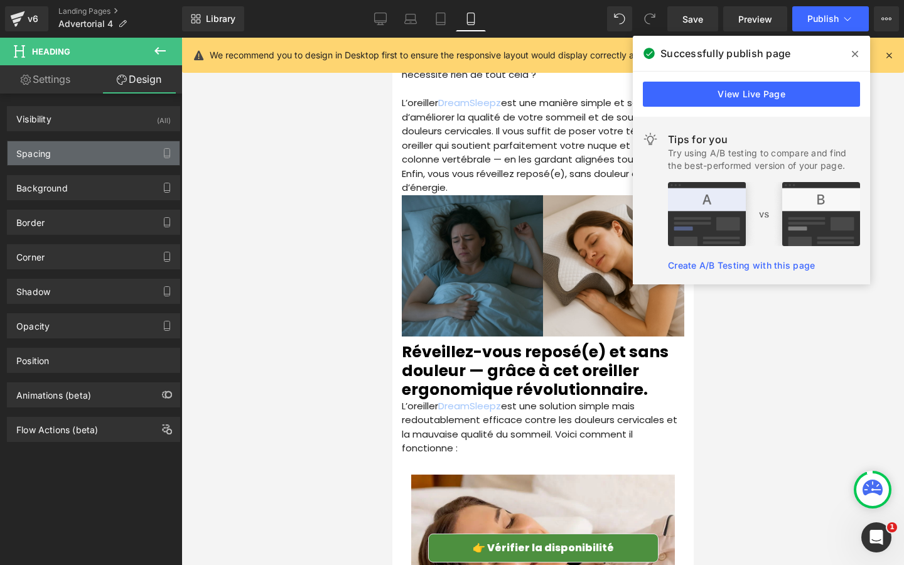
click at [83, 156] on div "Spacing" at bounding box center [94, 153] width 172 height 24
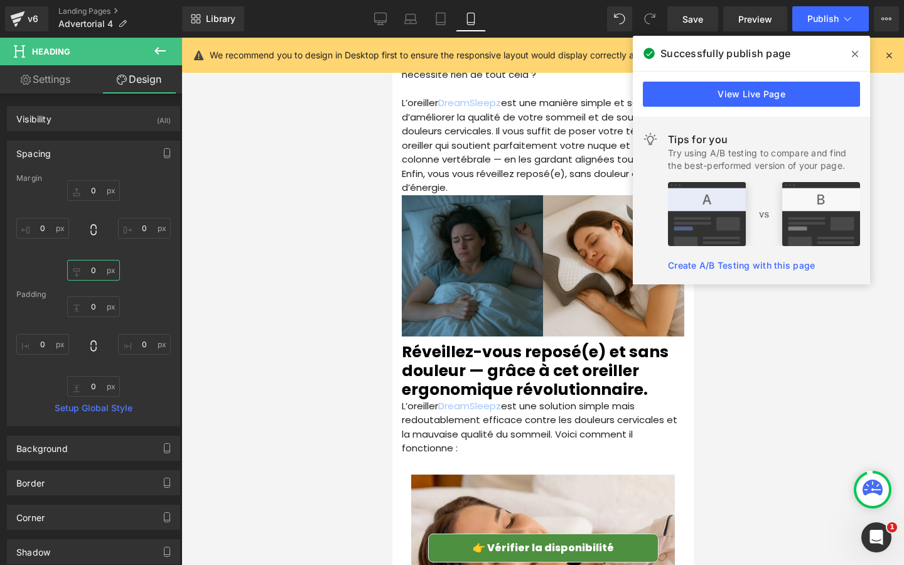
click at [97, 273] on input "0" at bounding box center [93, 270] width 53 height 21
type input "8"
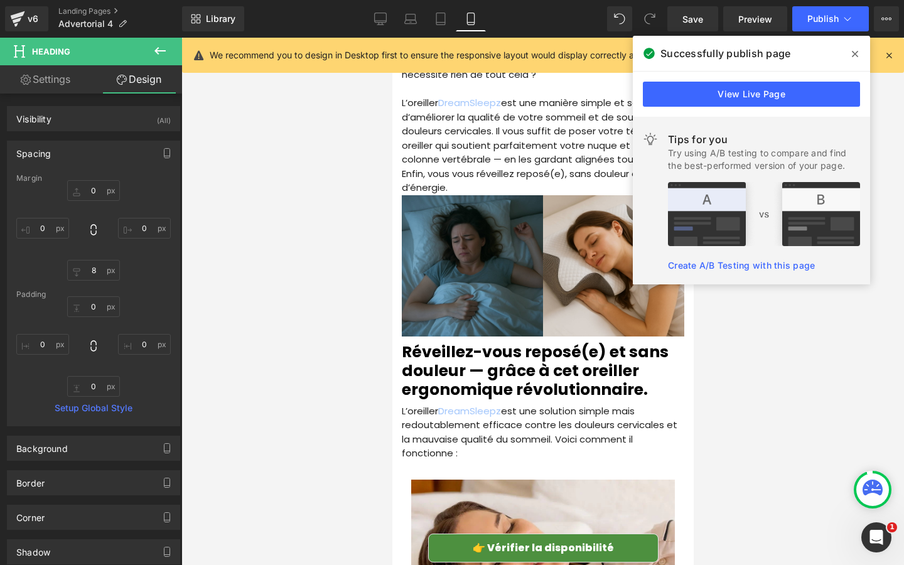
click at [314, 296] on div at bounding box center [542, 301] width 722 height 527
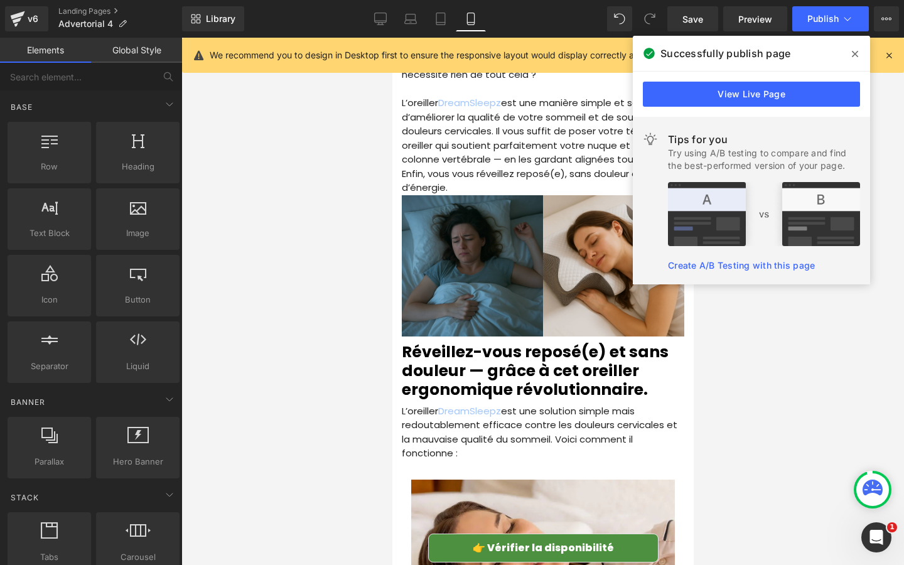
click at [857, 56] on icon at bounding box center [855, 54] width 6 height 6
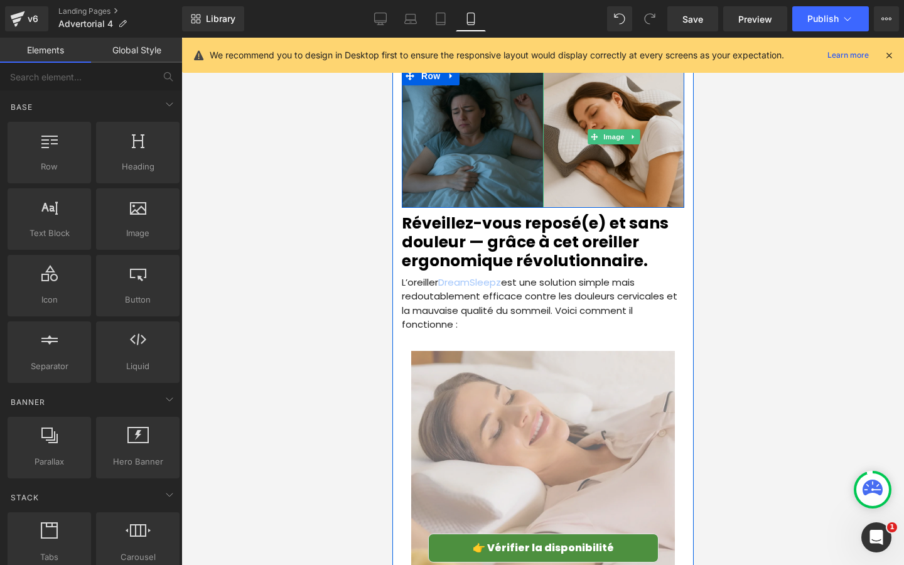
scroll to position [1749, 0]
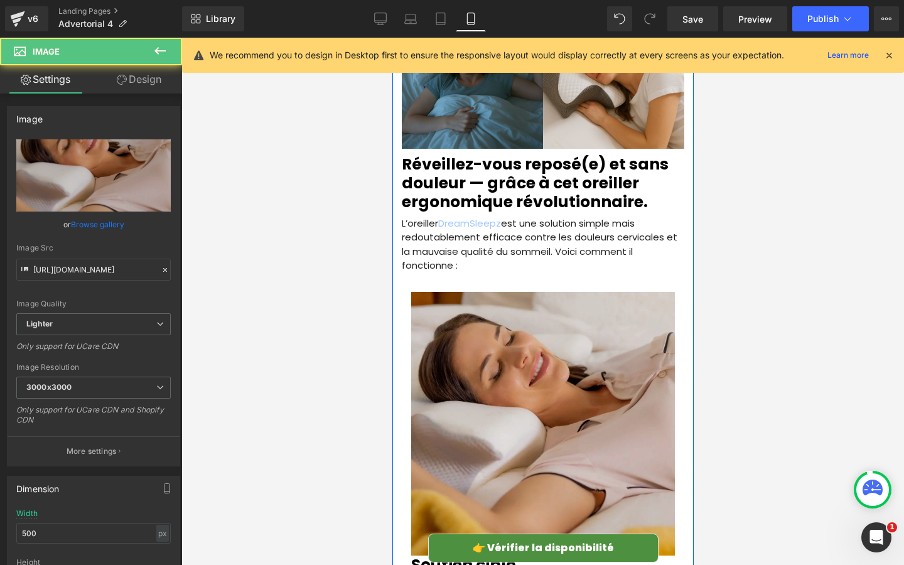
click at [607, 307] on img at bounding box center [542, 424] width 264 height 264
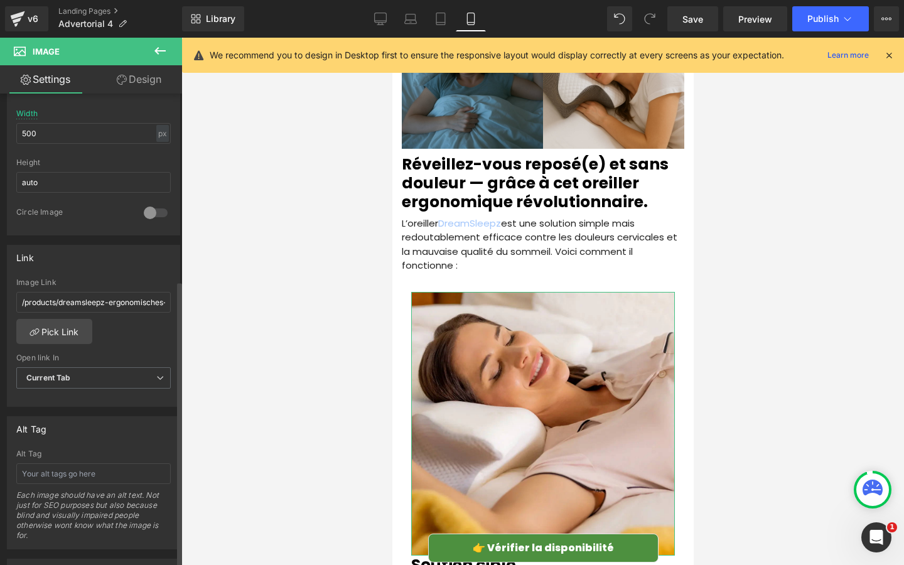
scroll to position [436, 0]
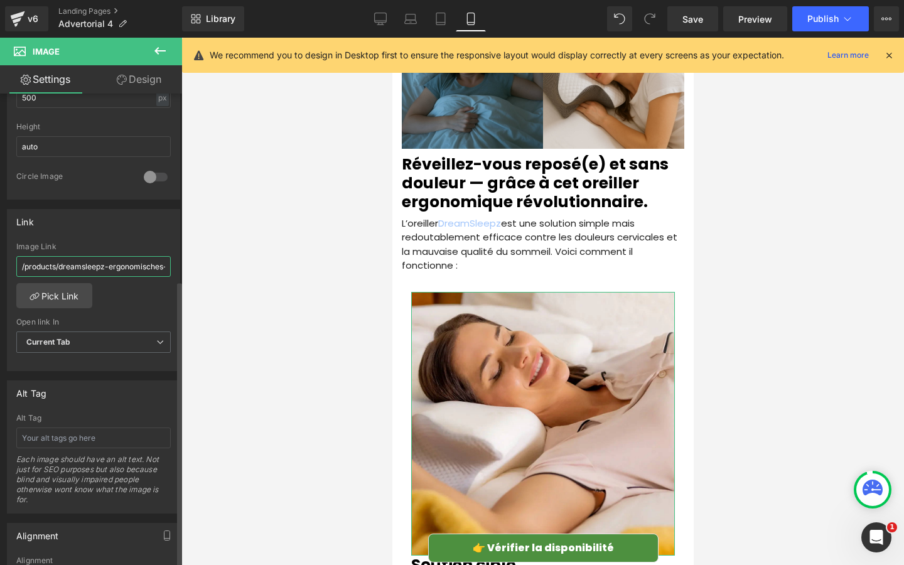
click at [104, 267] on input "/products/dreamsleepz-ergonomisches-nackenkissen" at bounding box center [93, 266] width 154 height 21
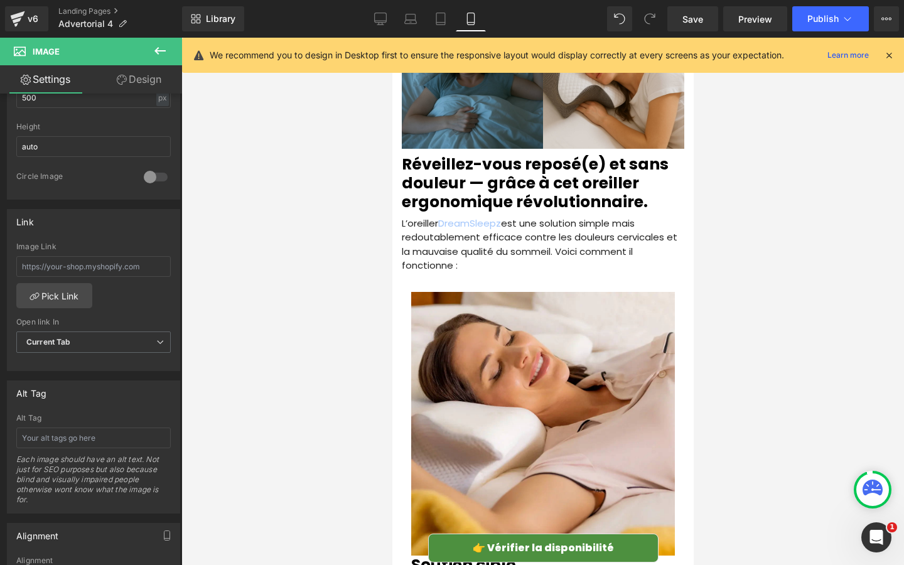
click at [280, 296] on div at bounding box center [542, 301] width 722 height 527
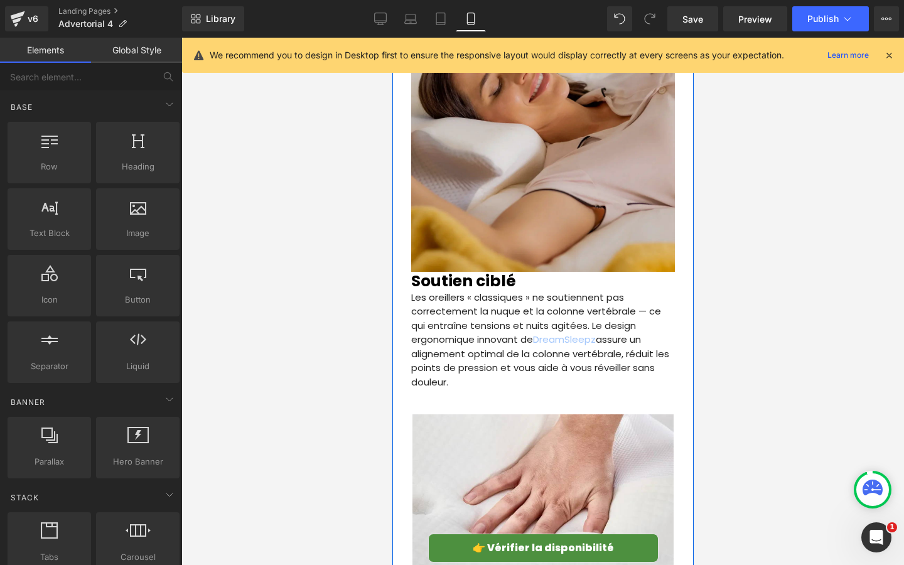
scroll to position [2131, 0]
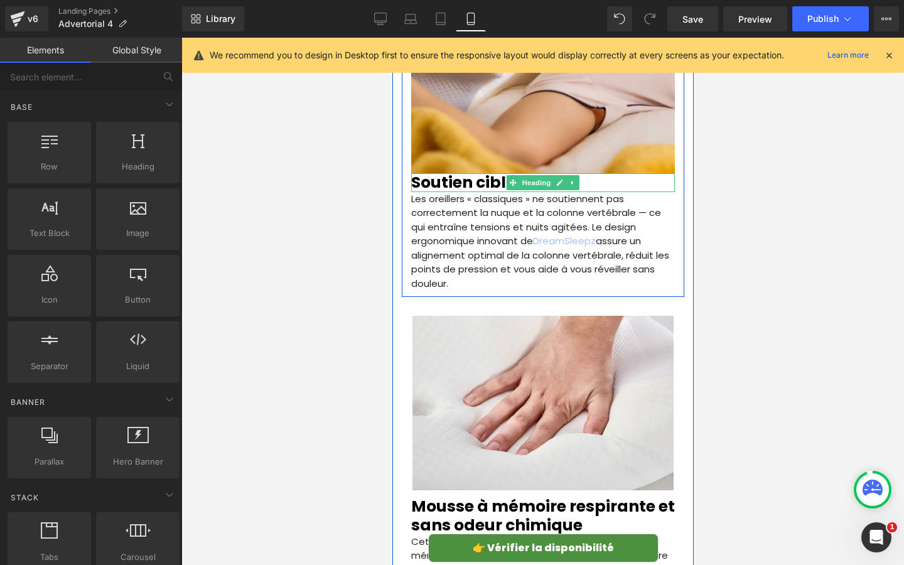
click at [608, 173] on h2 "Soutien ciblé" at bounding box center [542, 182] width 264 height 19
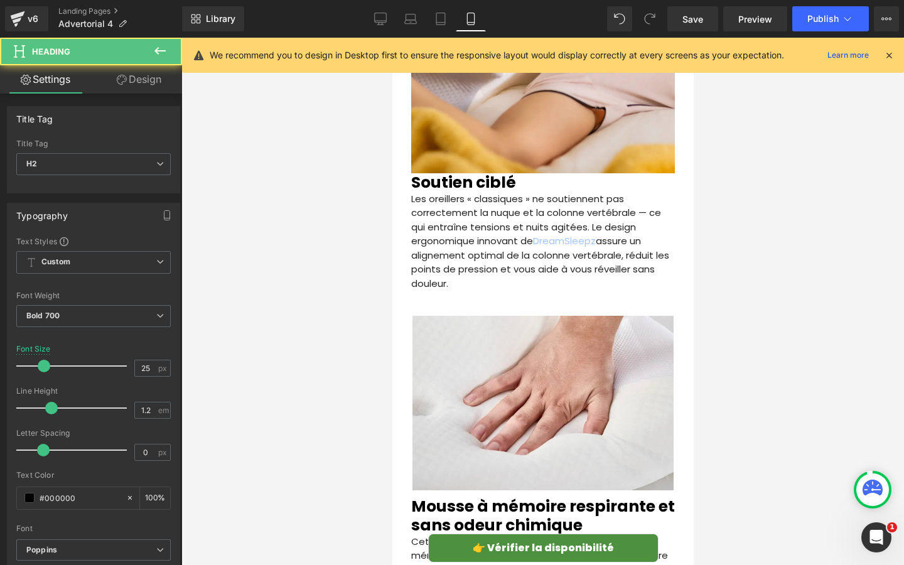
click at [123, 83] on icon at bounding box center [122, 80] width 10 height 10
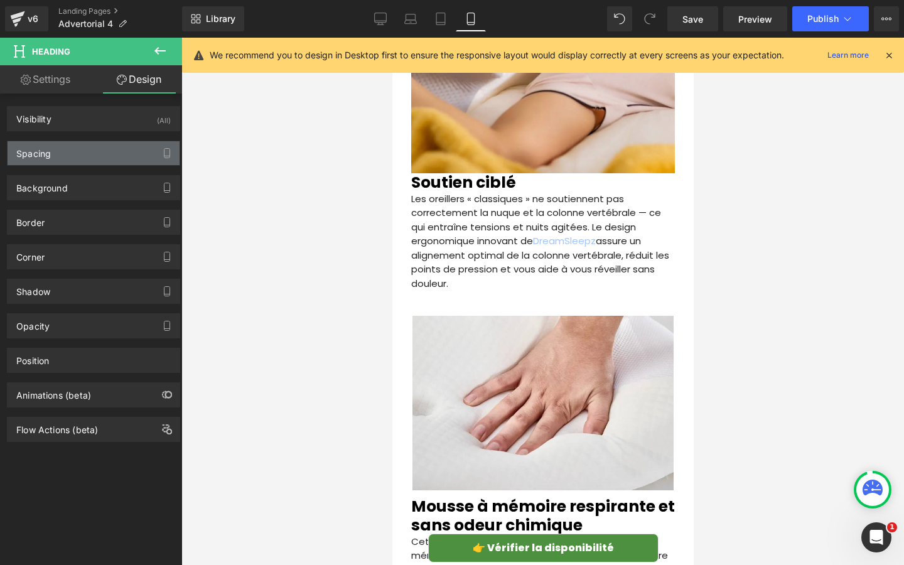
click at [65, 163] on div "Spacing" at bounding box center [94, 153] width 172 height 24
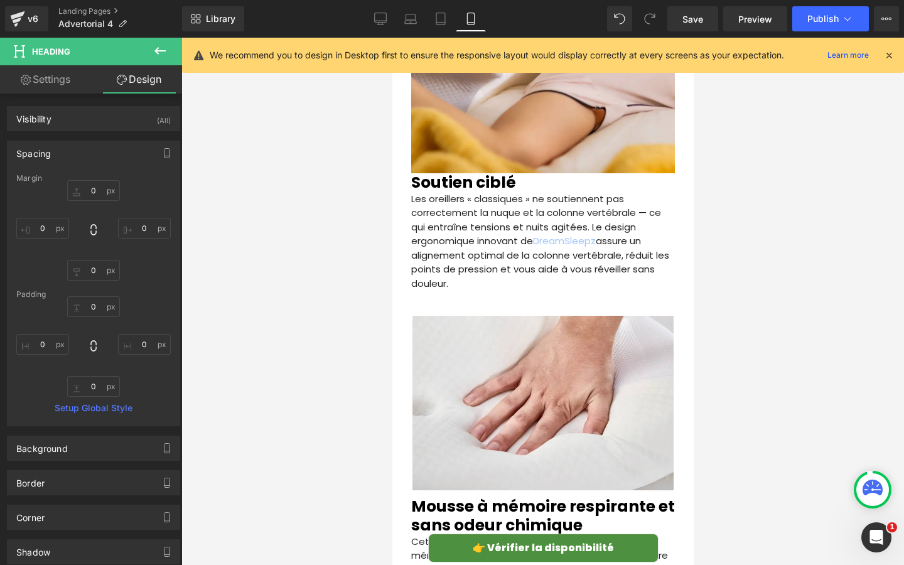
click at [104, 182] on div "Margin" at bounding box center [93, 178] width 154 height 9
click at [104, 189] on input "0" at bounding box center [93, 190] width 53 height 21
type input "8"
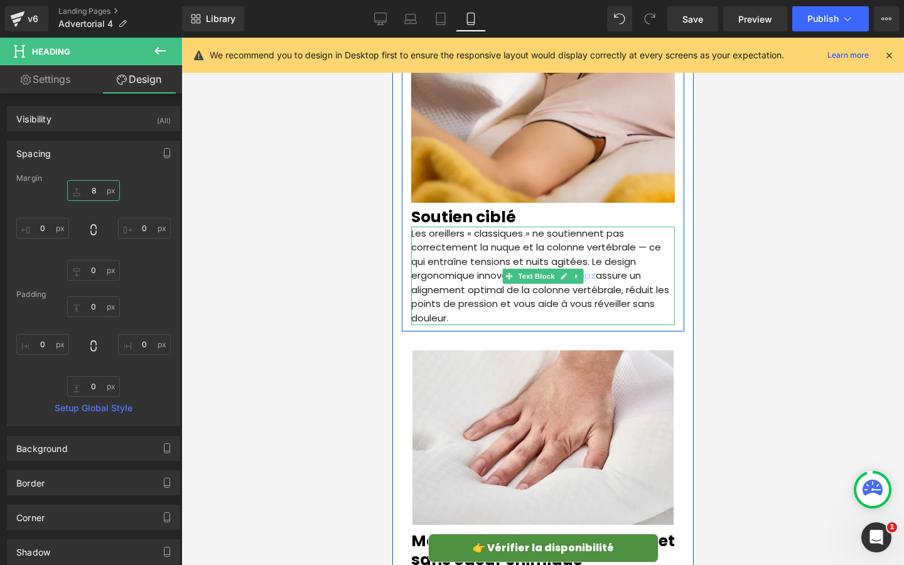
scroll to position [2092, 0]
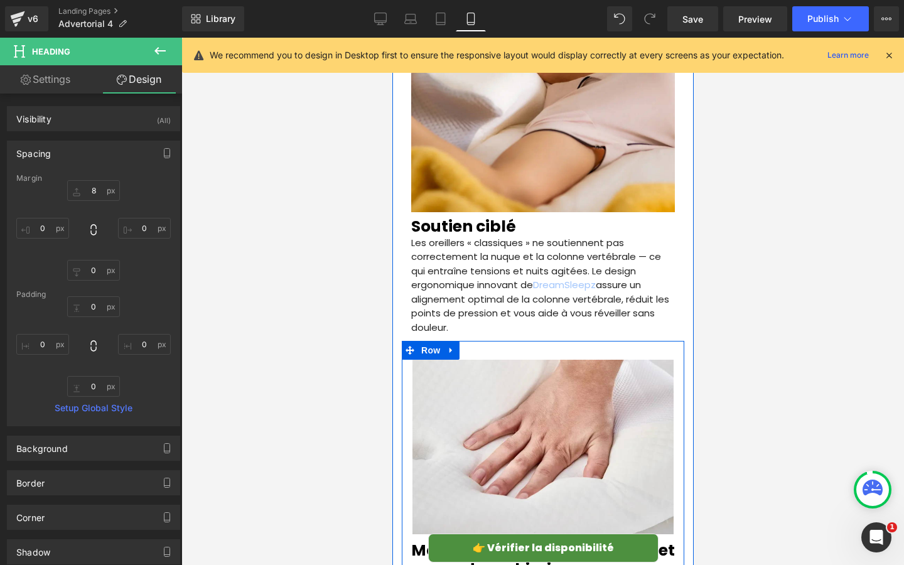
click at [483, 341] on div "Image Mousse à mémoire respirante et sans odeur chimique Heading Cet oreiller r…" at bounding box center [542, 498] width 282 height 314
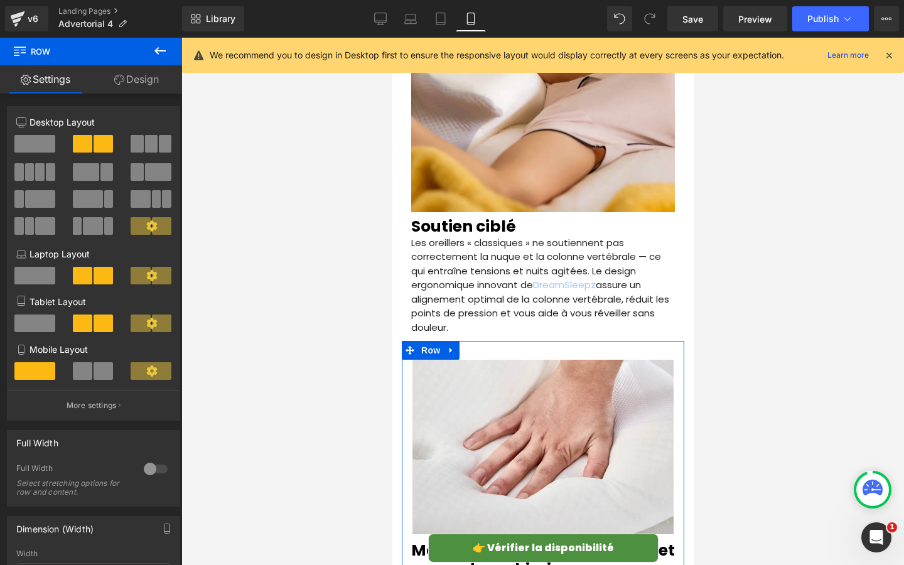
click at [128, 87] on link "Design" at bounding box center [136, 79] width 91 height 28
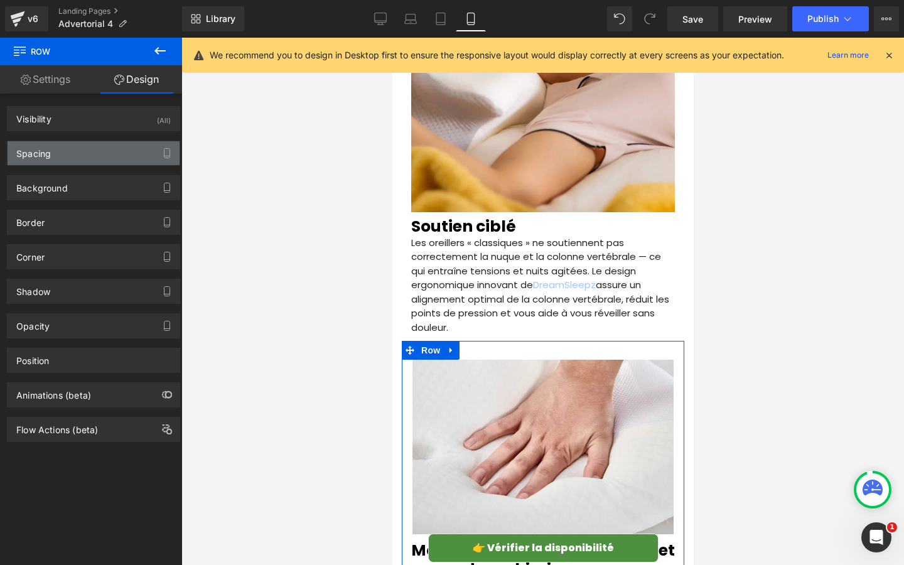
click at [67, 164] on div "Spacing" at bounding box center [94, 153] width 172 height 24
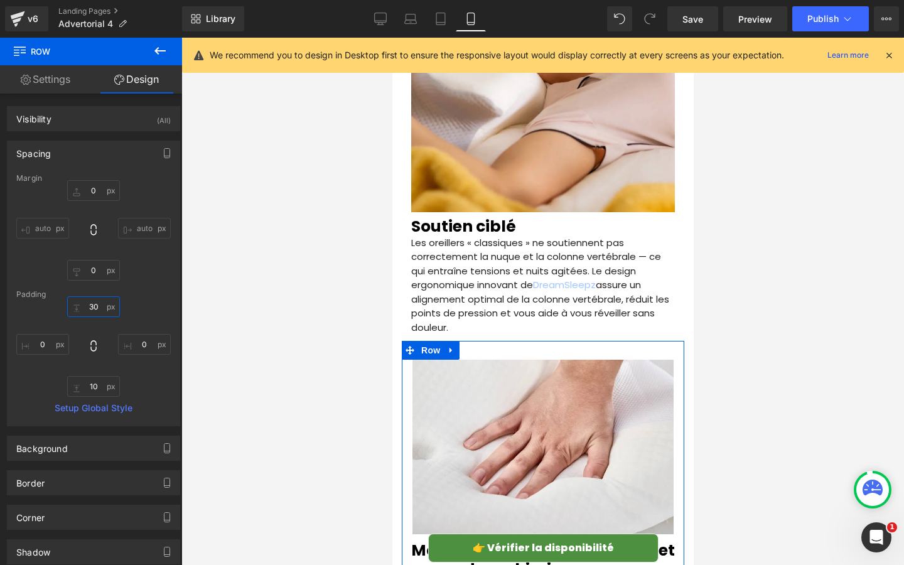
click at [95, 306] on input "30" at bounding box center [93, 306] width 53 height 21
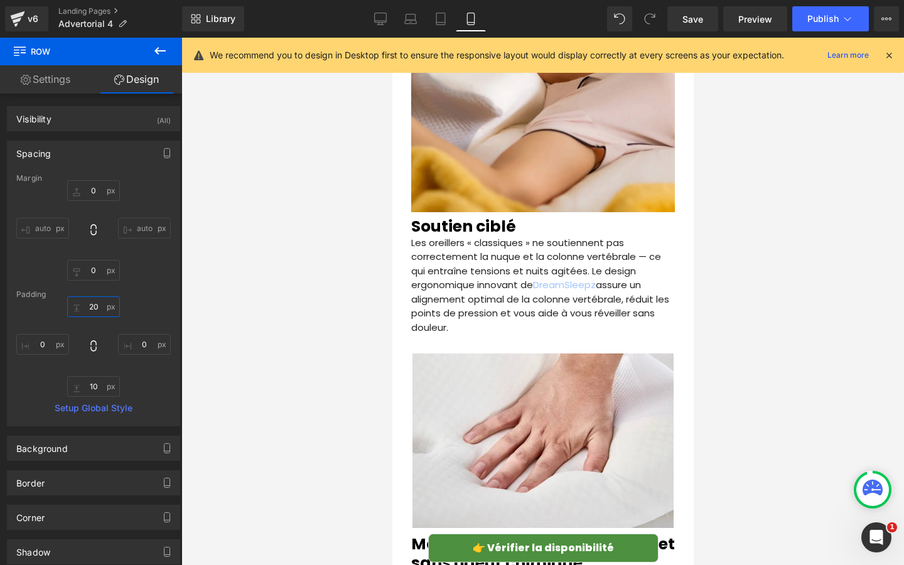
type input "2"
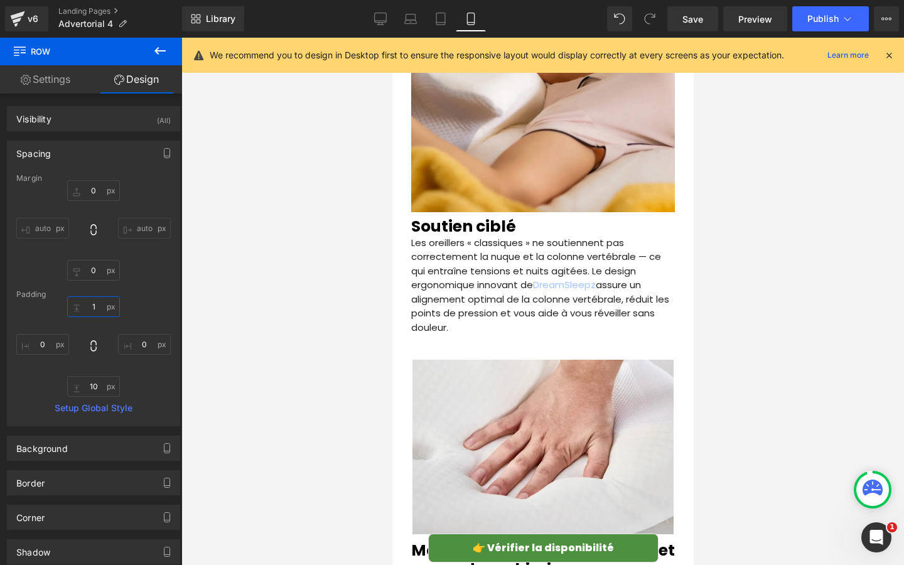
type input "15"
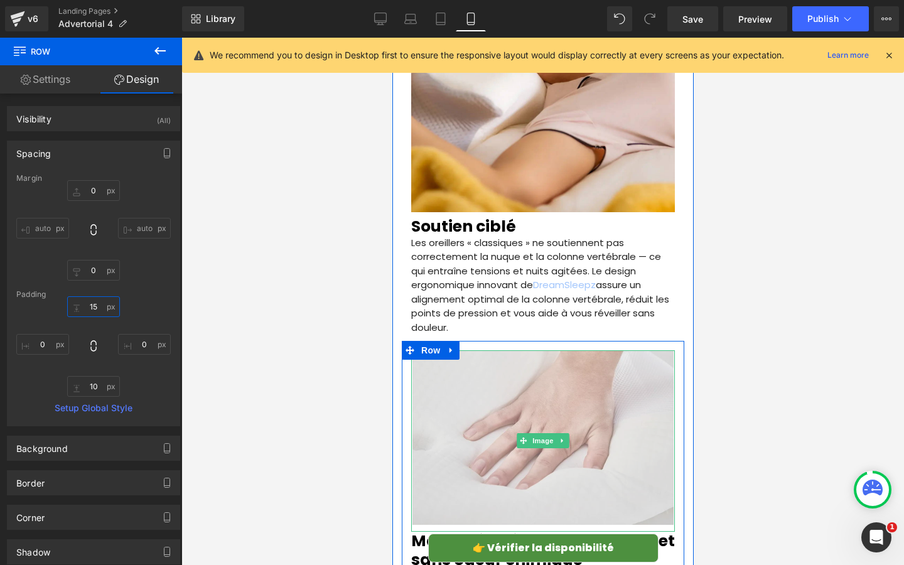
scroll to position [2180, 0]
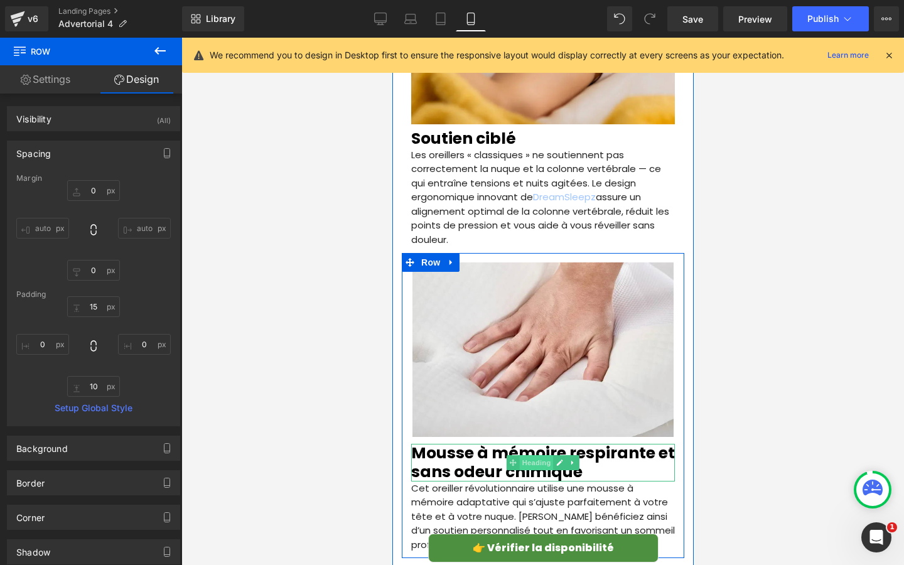
click at [521, 455] on span "Heading" at bounding box center [536, 462] width 34 height 15
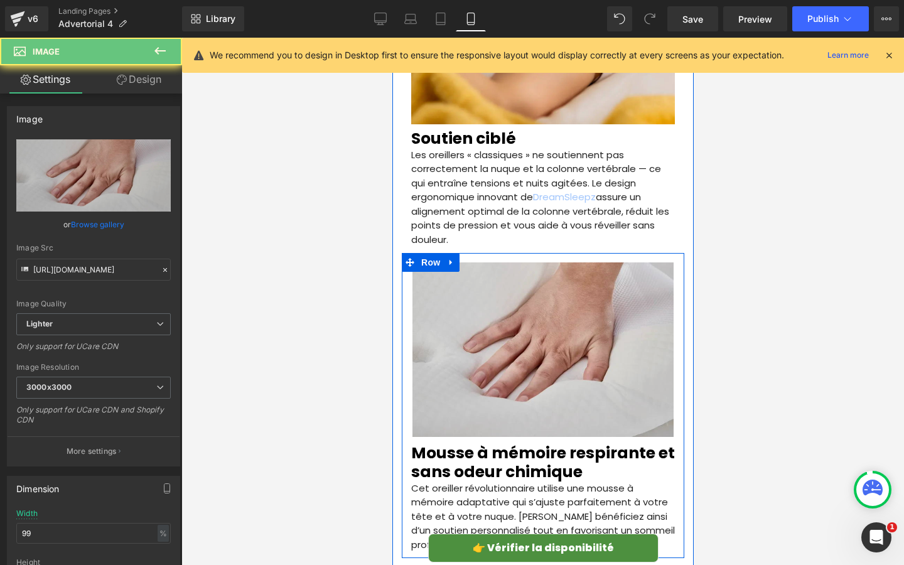
click at [500, 358] on img at bounding box center [542, 352] width 261 height 181
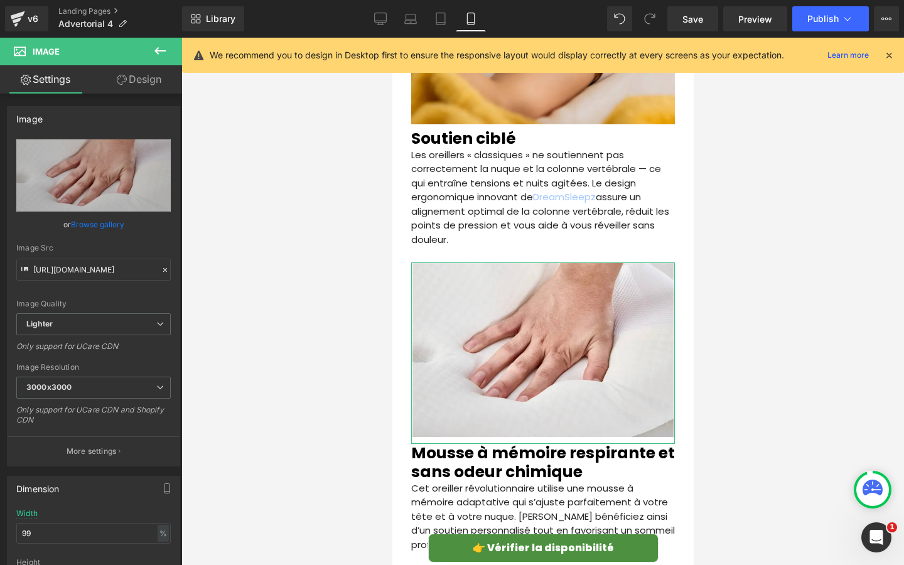
click at [137, 83] on link "Design" at bounding box center [139, 79] width 91 height 28
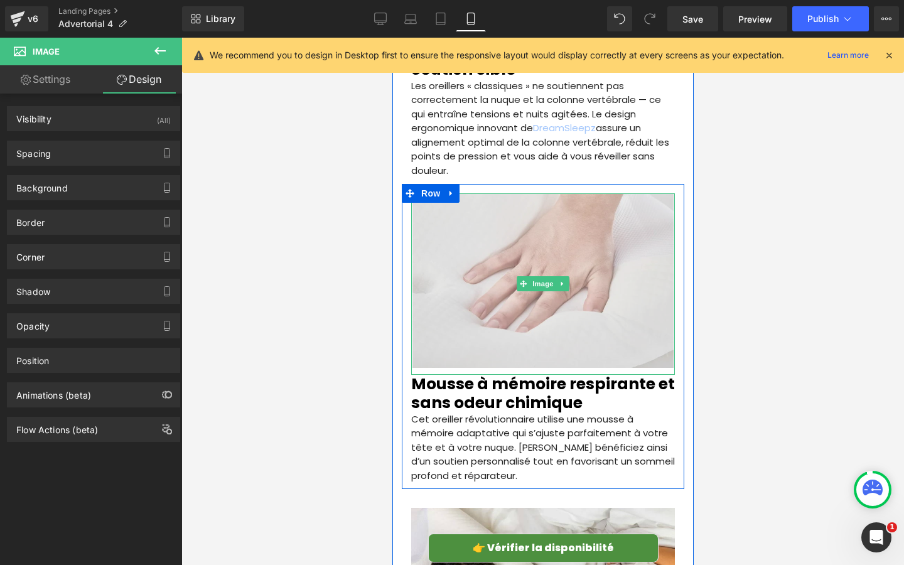
scroll to position [2401, 0]
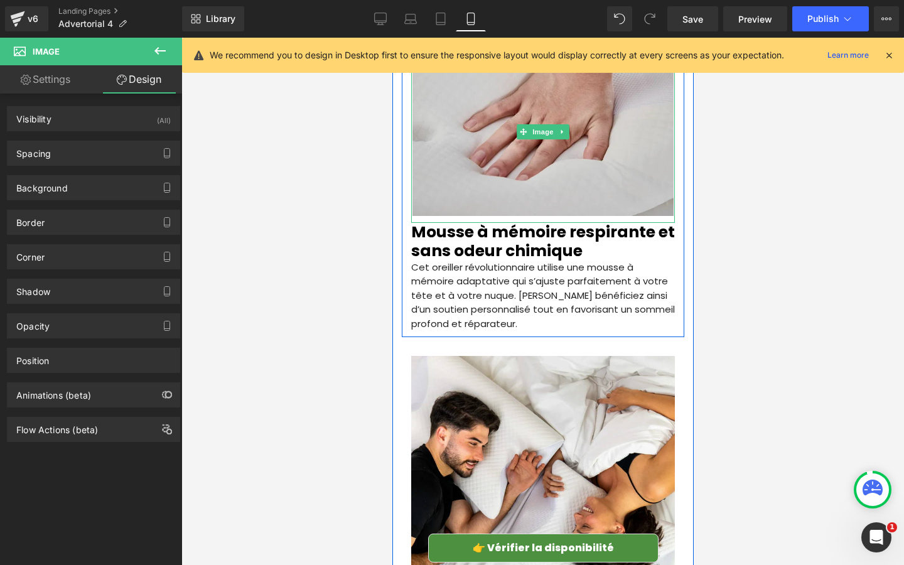
click at [436, 129] on img at bounding box center [542, 131] width 261 height 181
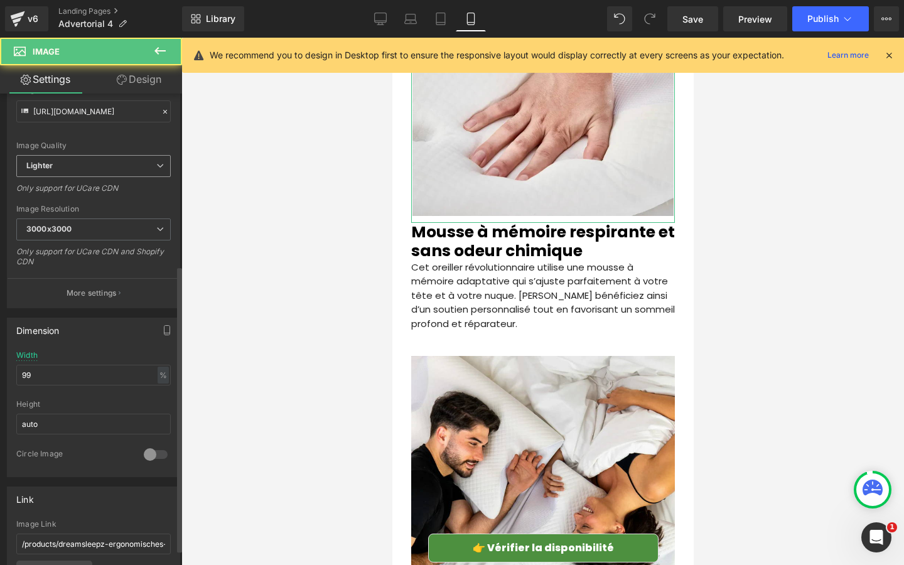
scroll to position [321, 0]
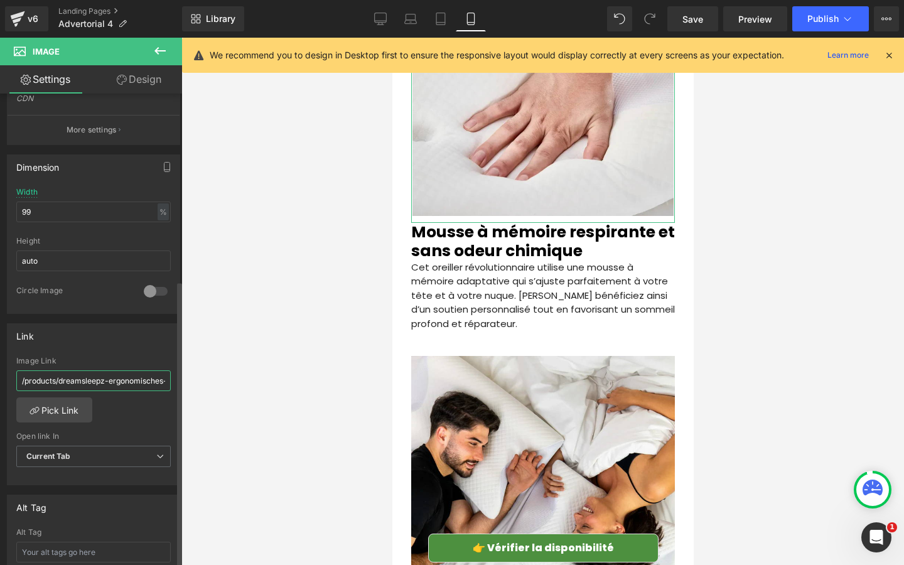
click at [87, 371] on input "/products/dreamsleepz-ergonomisches-nackenkissen" at bounding box center [93, 380] width 154 height 21
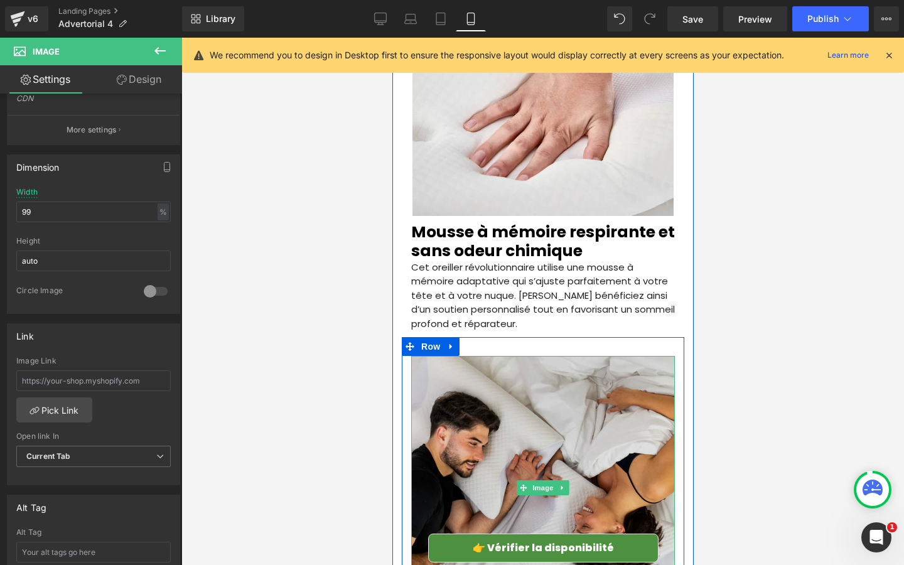
click at [543, 412] on img at bounding box center [542, 488] width 264 height 264
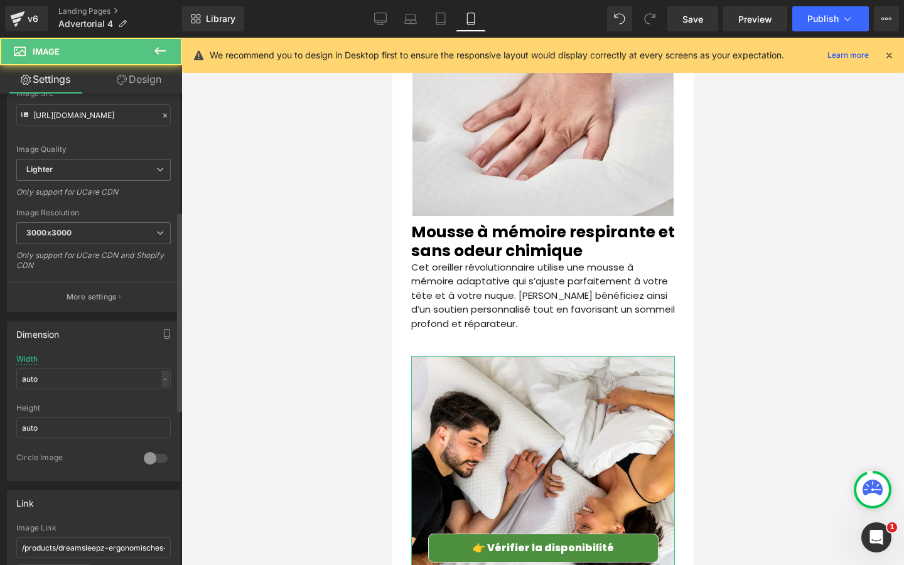
scroll to position [315, 0]
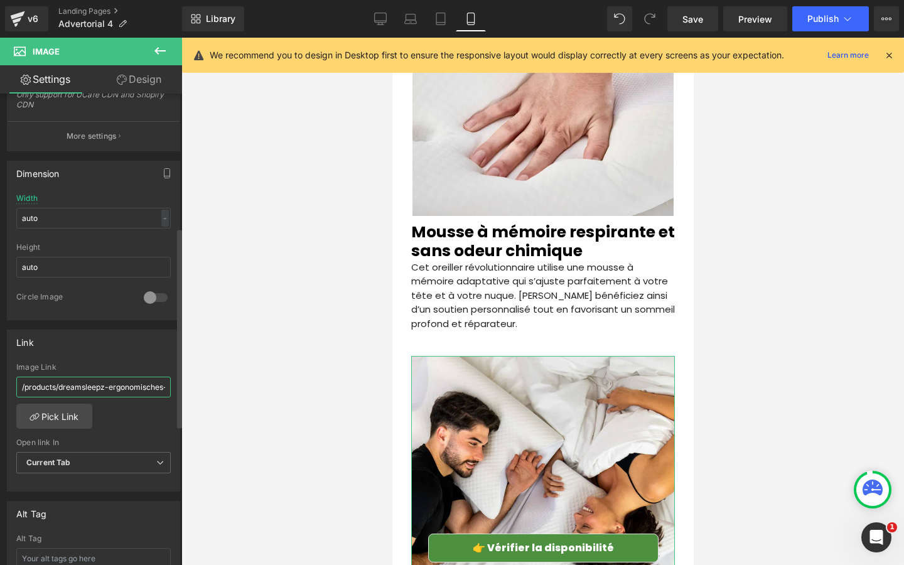
click at [89, 389] on input "/products/dreamsleepz-ergonomisches-nackenkissen" at bounding box center [93, 387] width 154 height 21
click at [218, 378] on div at bounding box center [542, 301] width 722 height 527
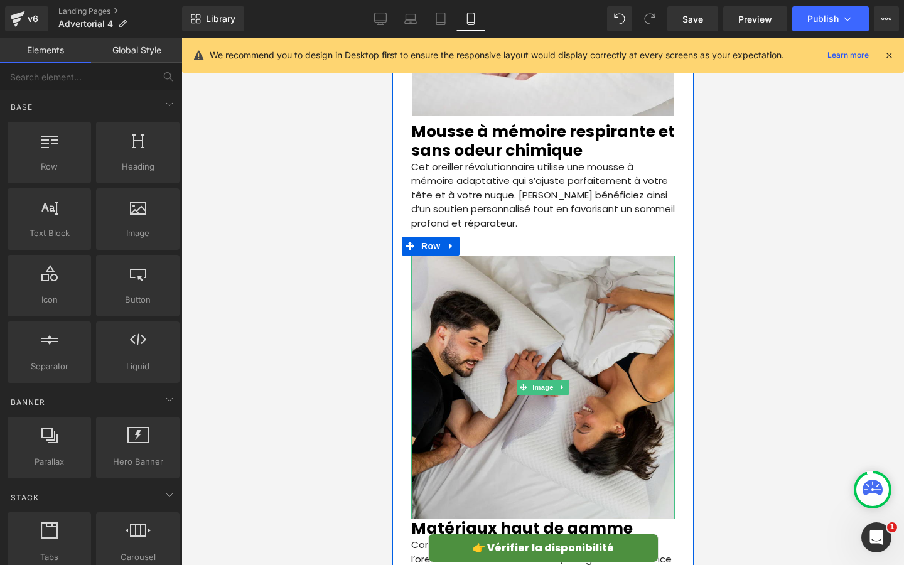
scroll to position [2555, 0]
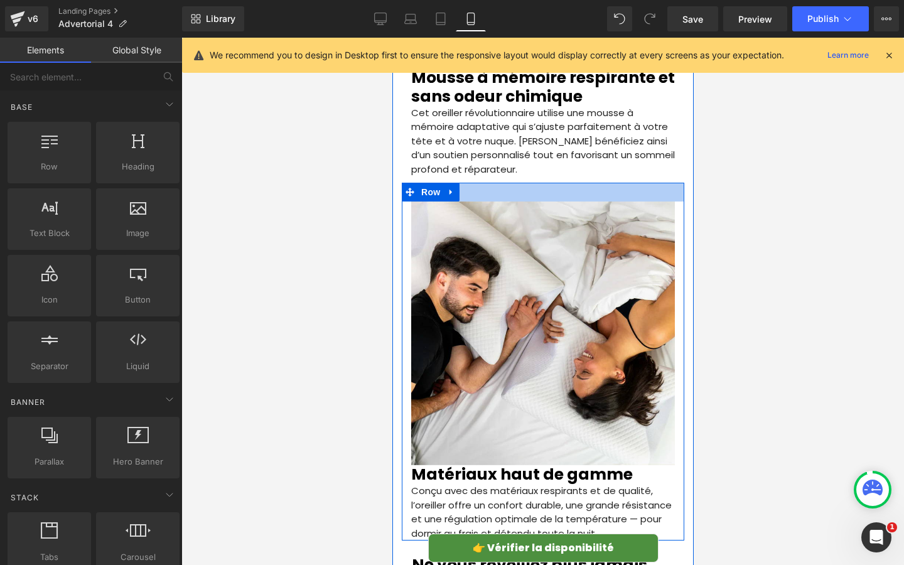
click at [520, 183] on div at bounding box center [542, 192] width 282 height 19
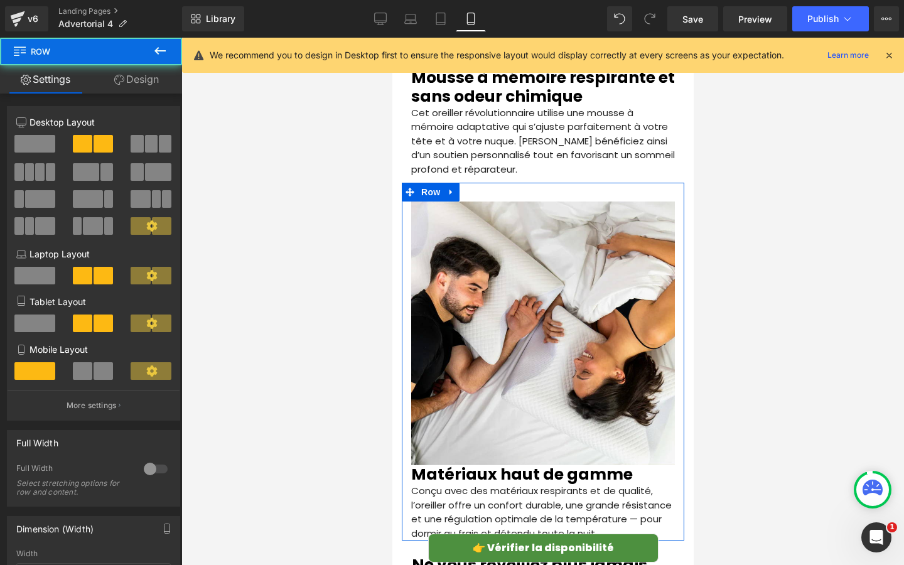
click at [121, 75] on icon at bounding box center [119, 80] width 10 height 10
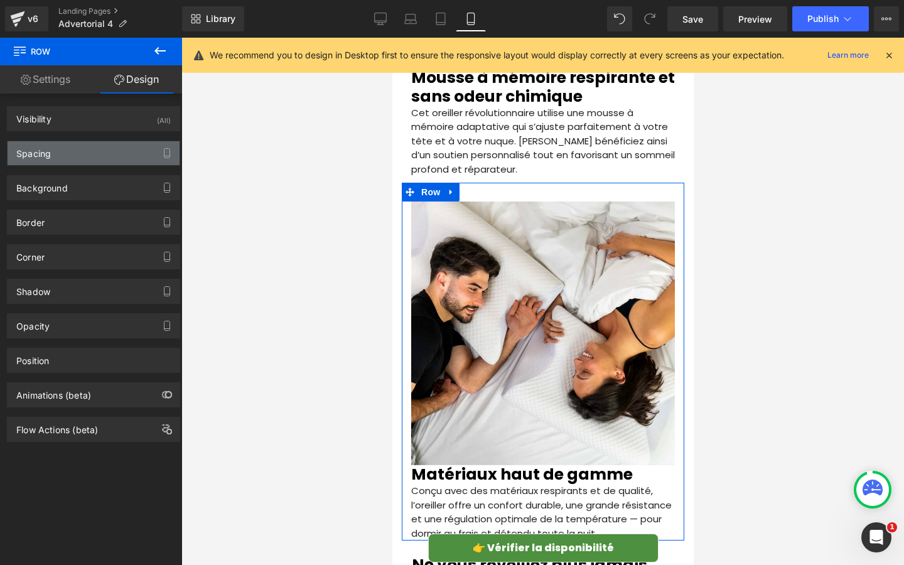
click at [81, 164] on div "Spacing" at bounding box center [94, 153] width 172 height 24
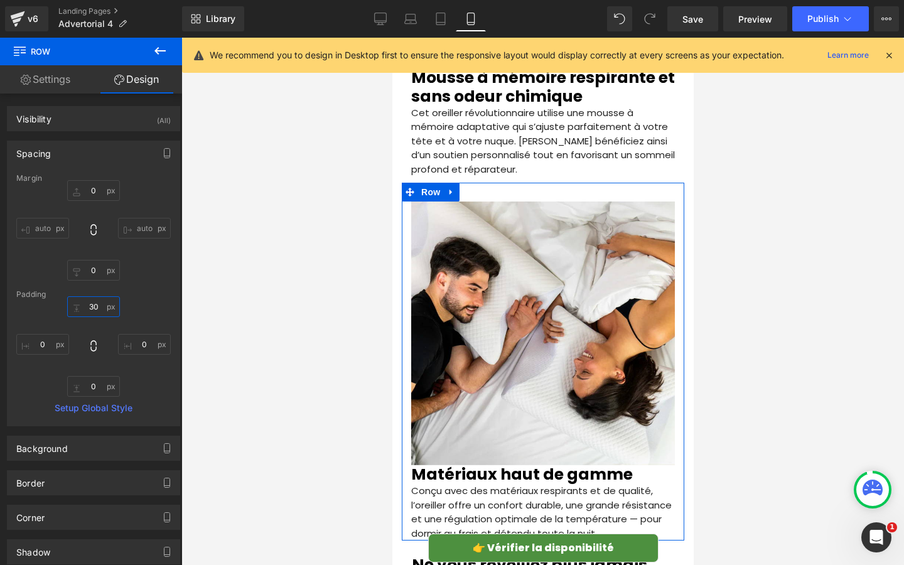
click at [99, 308] on input "text" at bounding box center [93, 306] width 53 height 21
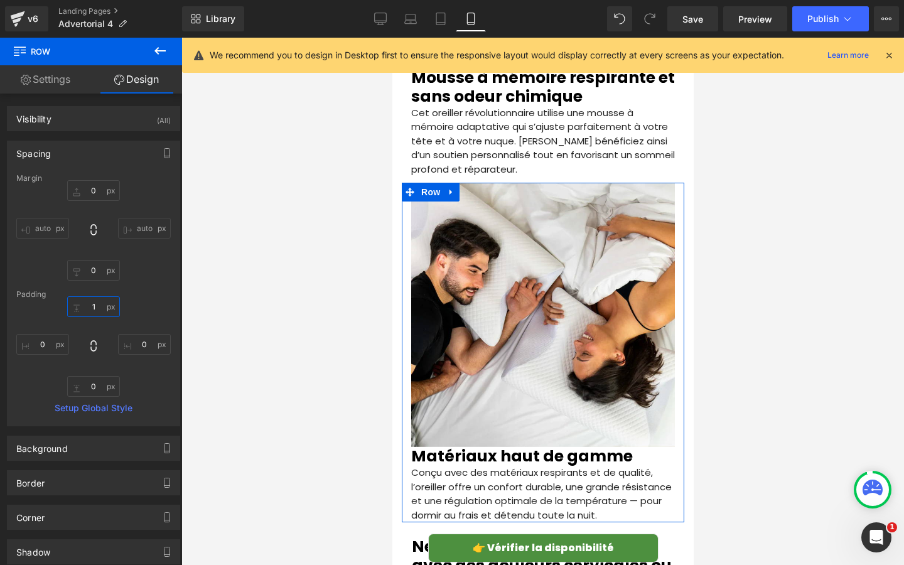
type input "10"
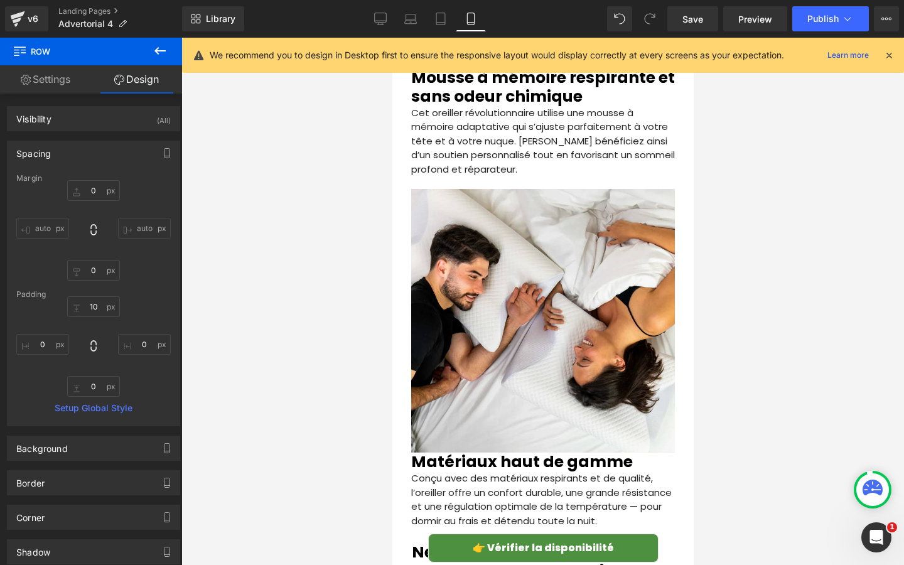
click at [254, 314] on div at bounding box center [542, 301] width 722 height 527
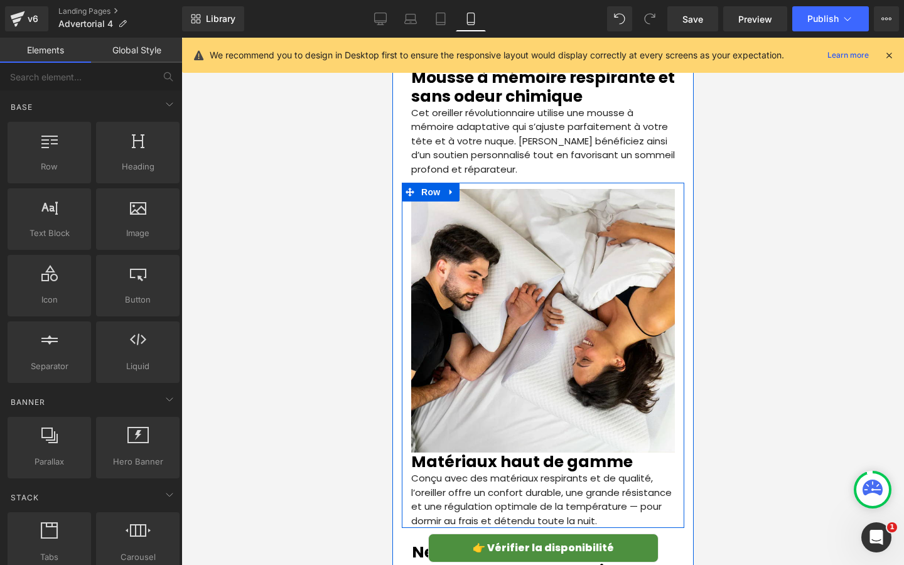
click at [486, 452] on h2 "Matériaux haut de gamme" at bounding box center [542, 461] width 264 height 19
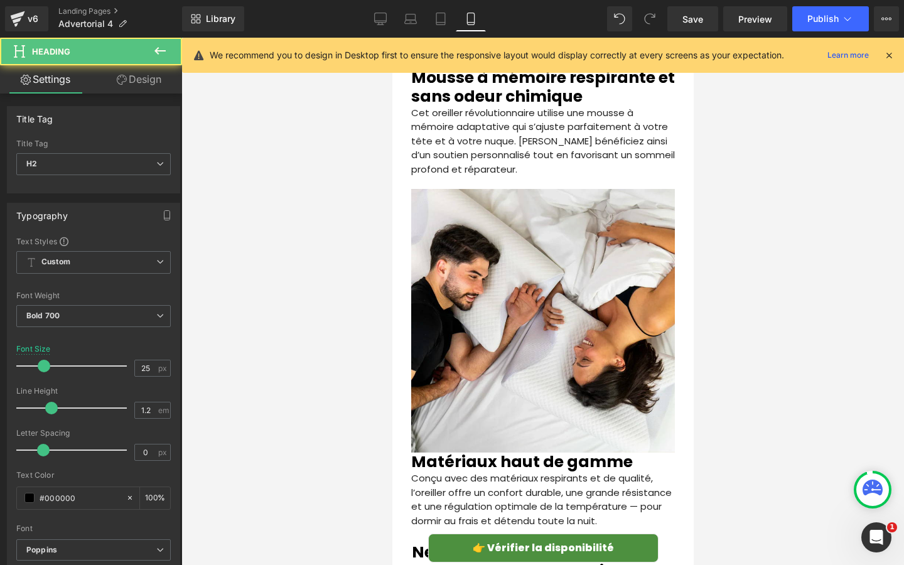
click at [100, 80] on link "Design" at bounding box center [139, 79] width 91 height 28
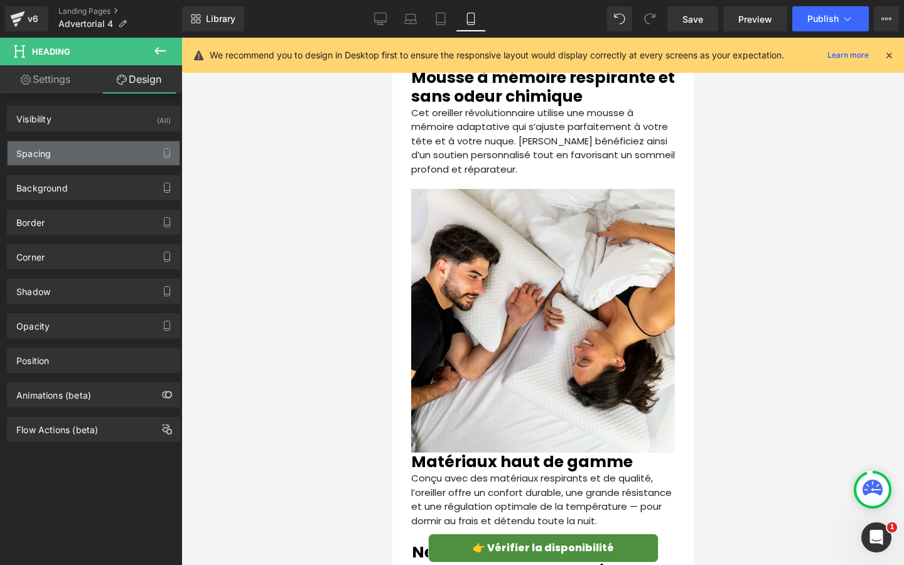
click at [99, 154] on div "Spacing" at bounding box center [94, 153] width 172 height 24
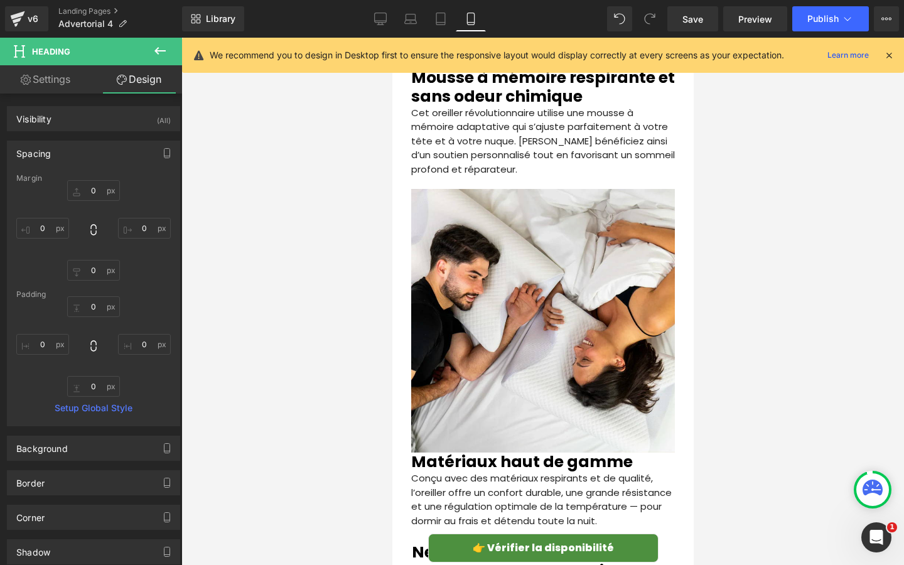
click at [98, 208] on div "0 0 0 0" at bounding box center [93, 230] width 154 height 100
click at [98, 195] on input "0" at bounding box center [93, 190] width 53 height 21
type input "10"
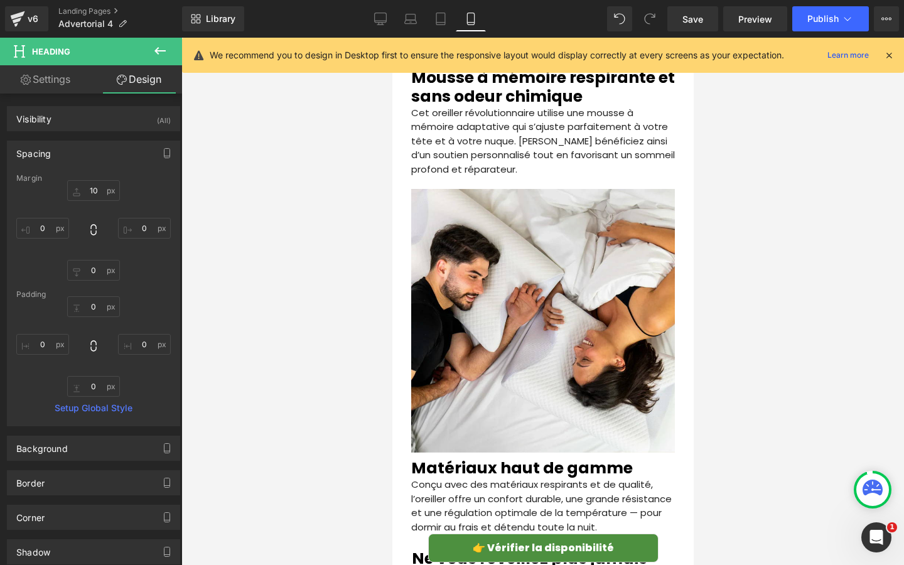
click at [304, 207] on div at bounding box center [542, 301] width 722 height 527
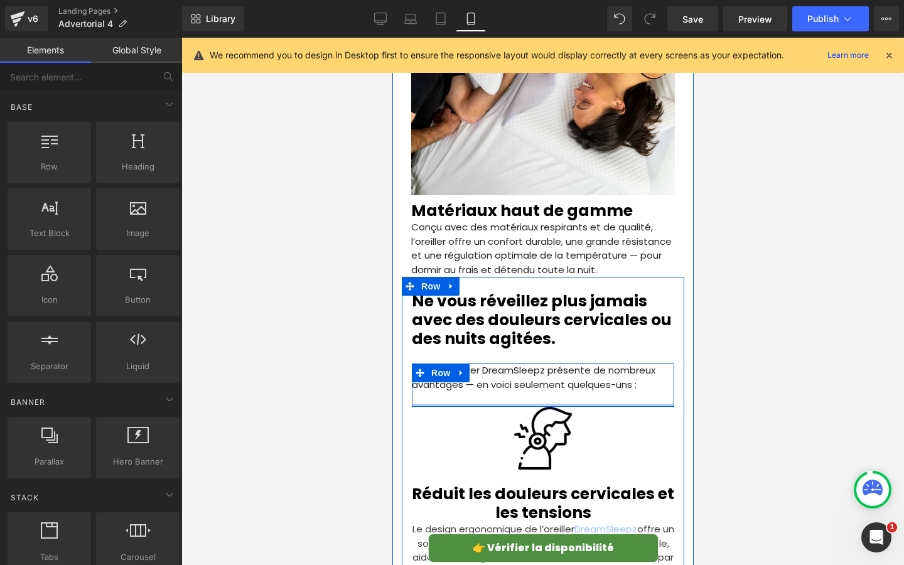
scroll to position [2783, 0]
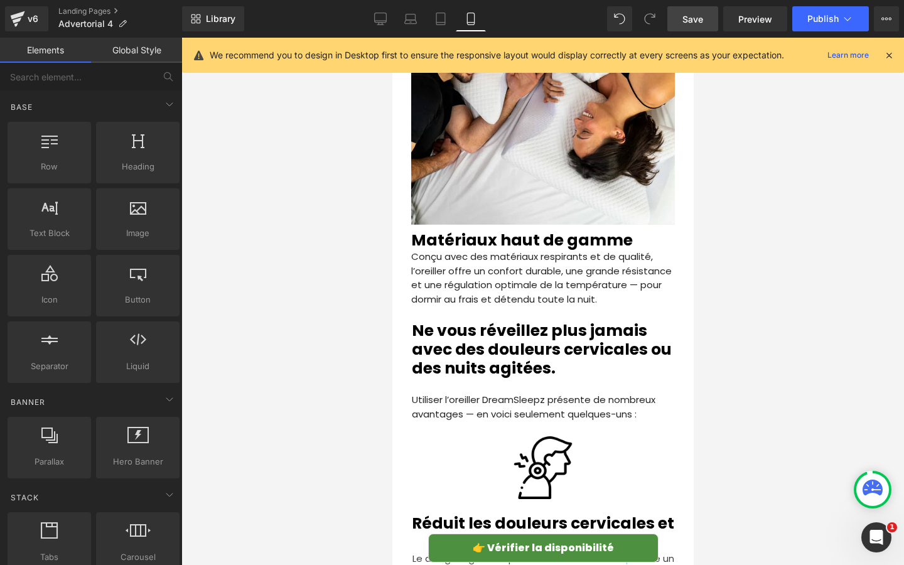
click at [701, 23] on span "Save" at bounding box center [692, 19] width 21 height 13
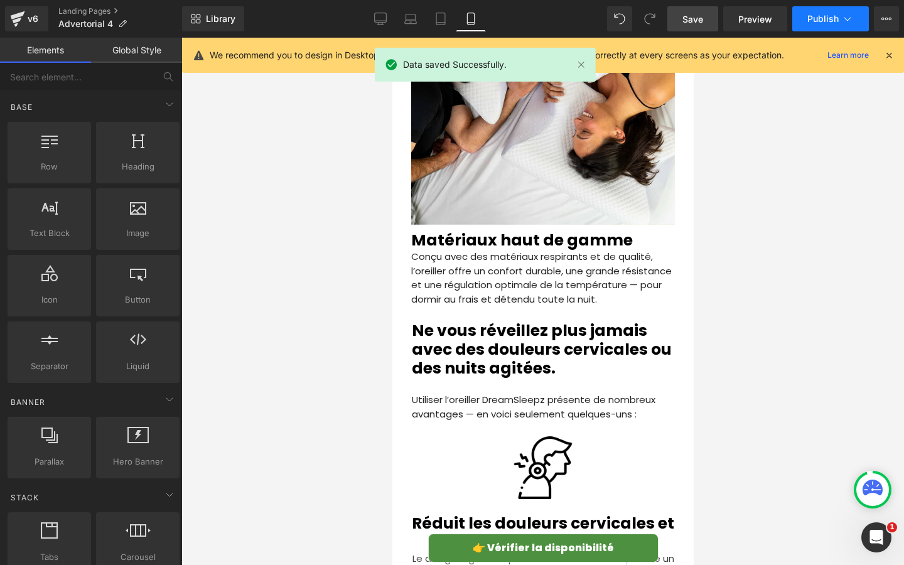
click at [808, 24] on button "Publish" at bounding box center [830, 18] width 77 height 25
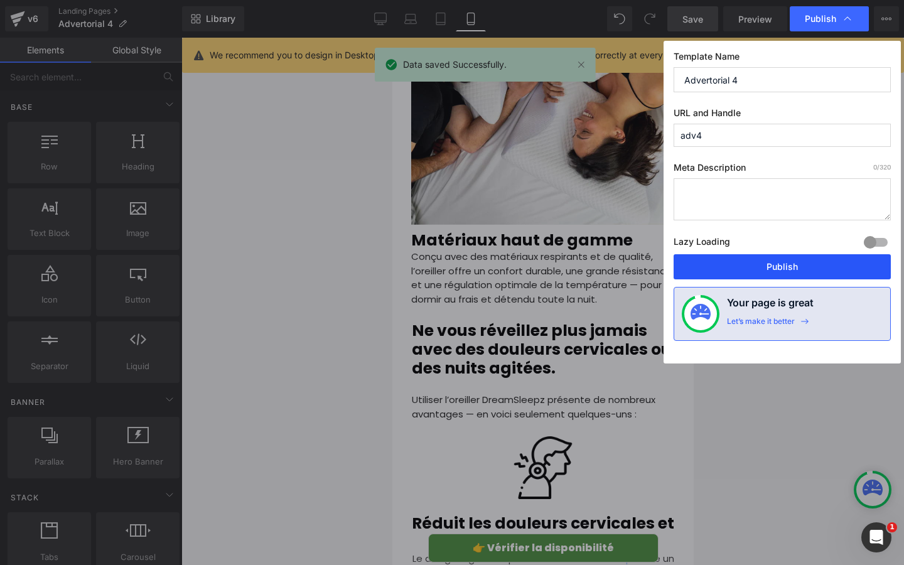
click at [766, 266] on button "Publish" at bounding box center [781, 266] width 217 height 25
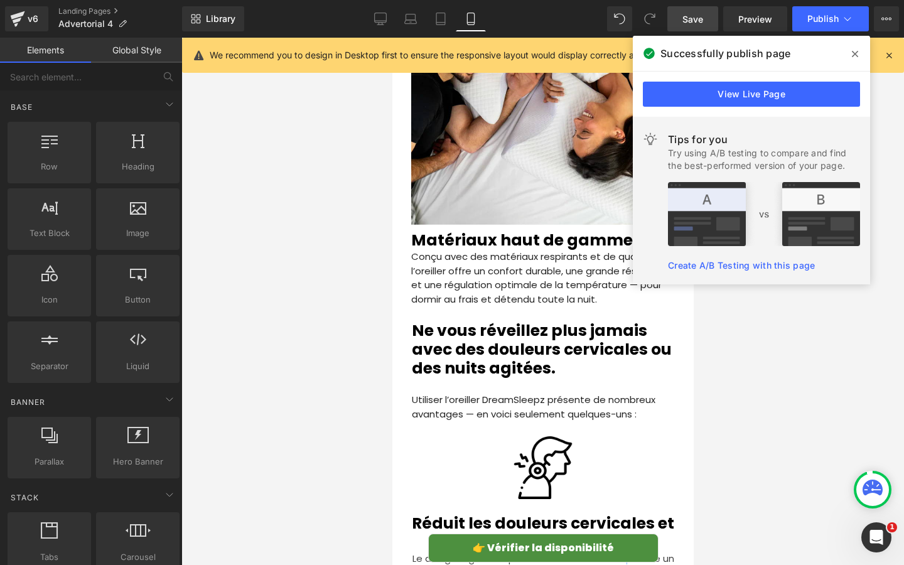
click at [852, 47] on span at bounding box center [855, 54] width 20 height 20
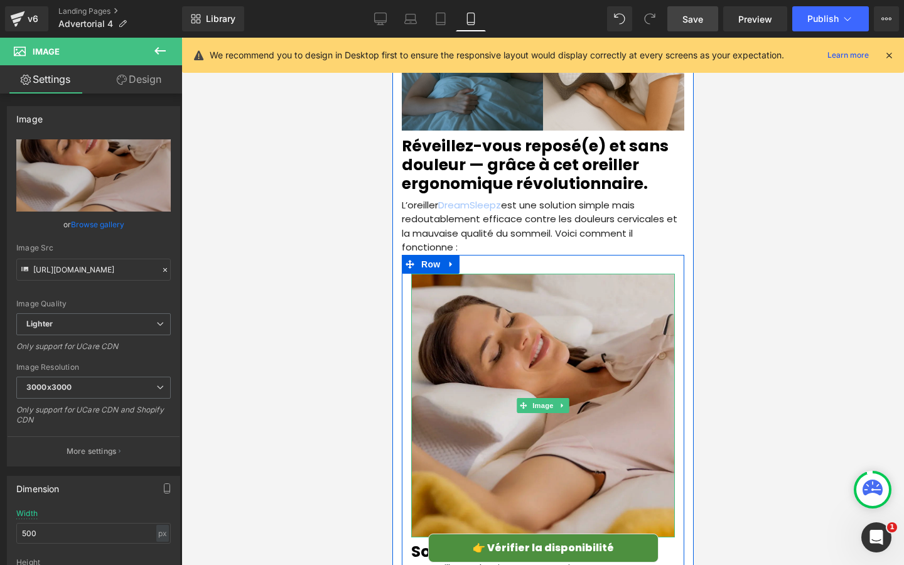
scroll to position [1753, 0]
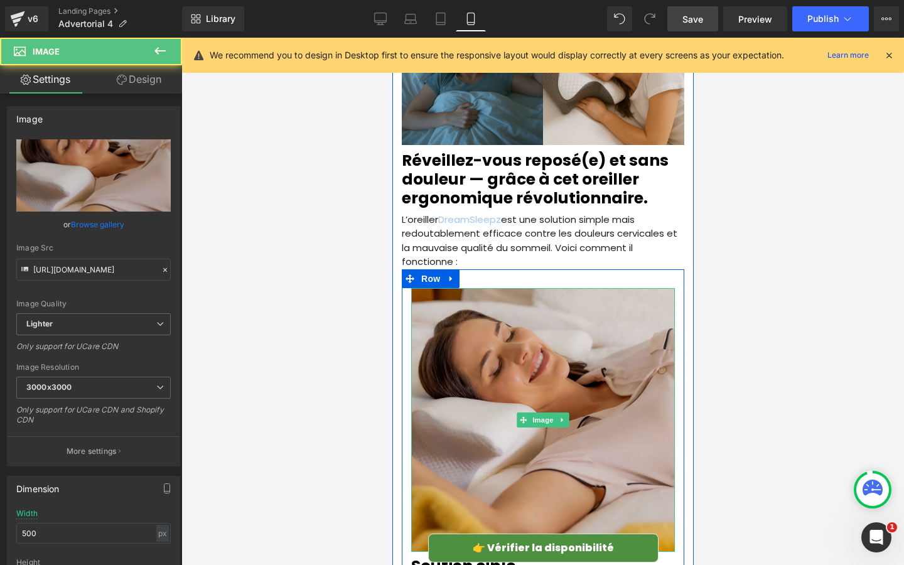
click at [564, 291] on img at bounding box center [542, 420] width 264 height 264
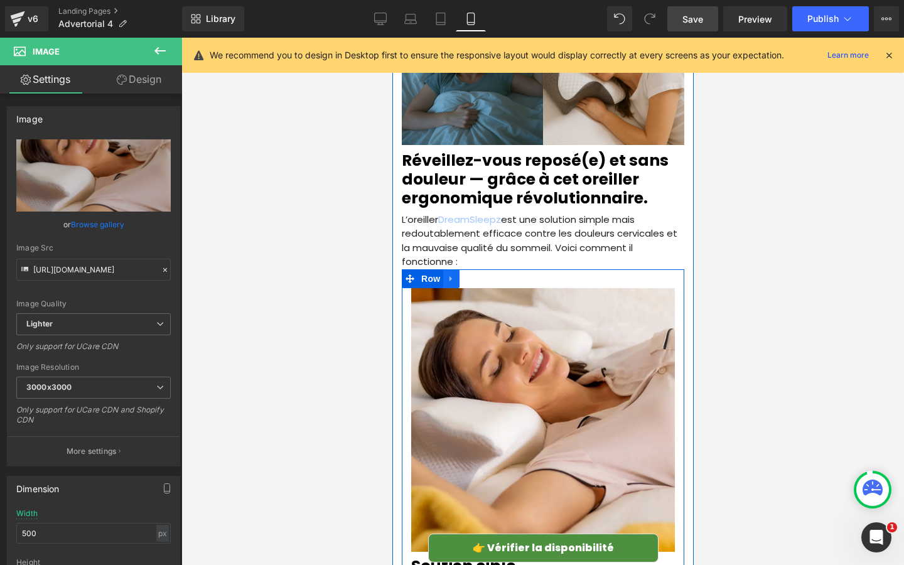
click at [457, 269] on link at bounding box center [450, 278] width 16 height 19
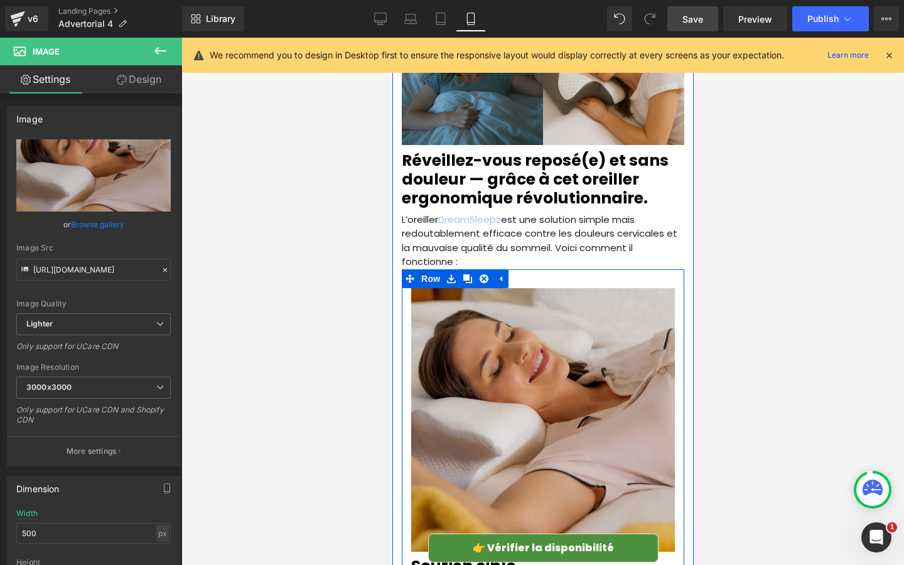
click at [530, 288] on img at bounding box center [542, 420] width 264 height 264
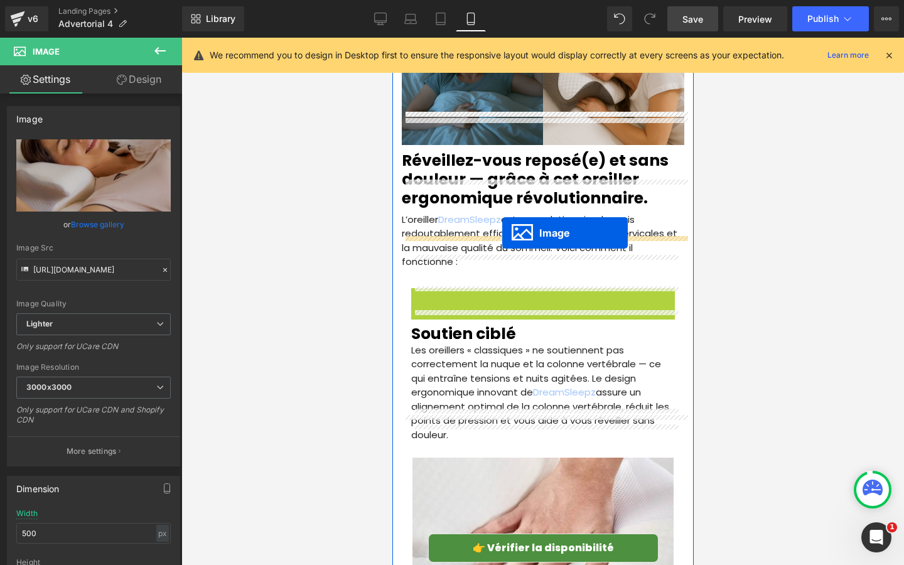
drag, startPoint x: 524, startPoint y: 385, endPoint x: 502, endPoint y: 234, distance: 152.2
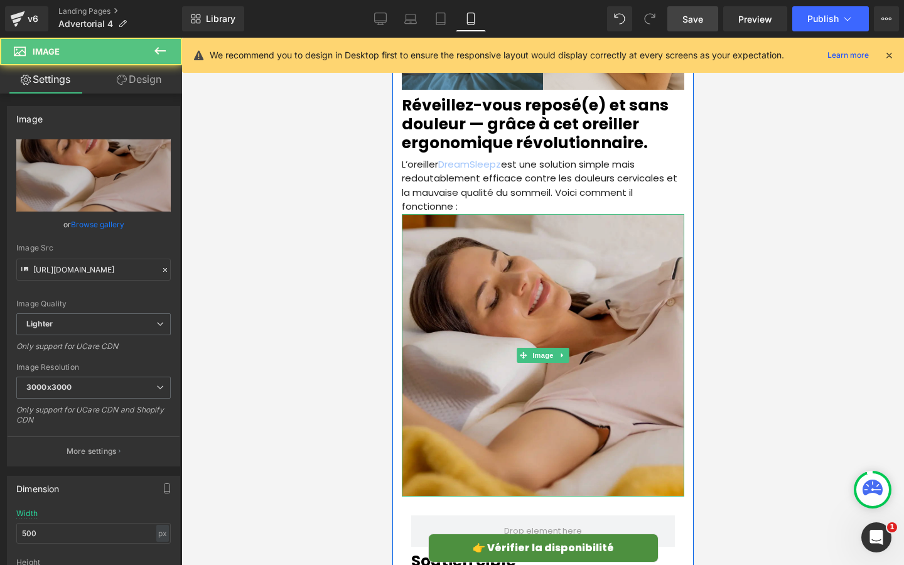
scroll to position [1912, 0]
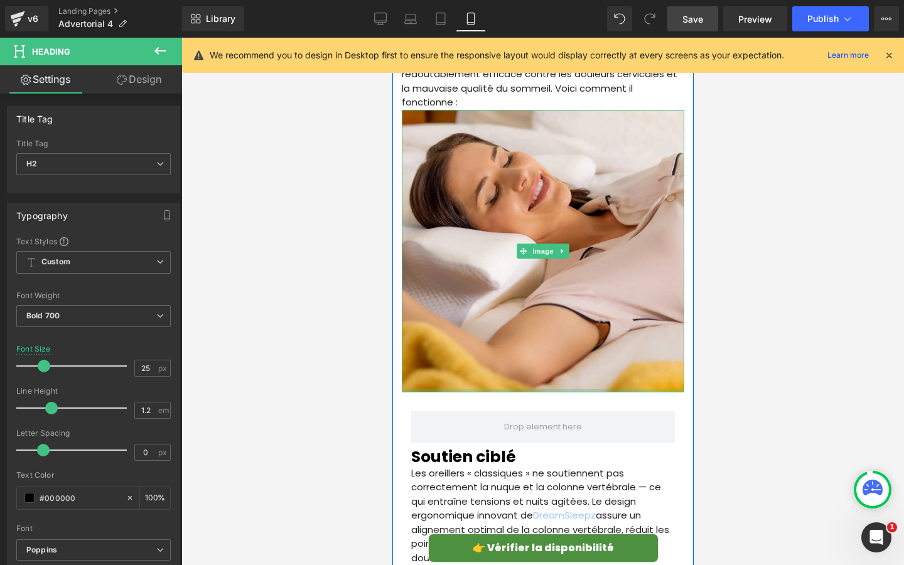
drag, startPoint x: 491, startPoint y: 431, endPoint x: 490, endPoint y: 360, distance: 71.5
click at [490, 392] on div "Soutien ciblé Heading Les oreillers « classiques » ne soutiennent pas correctem…" at bounding box center [542, 481] width 282 height 179
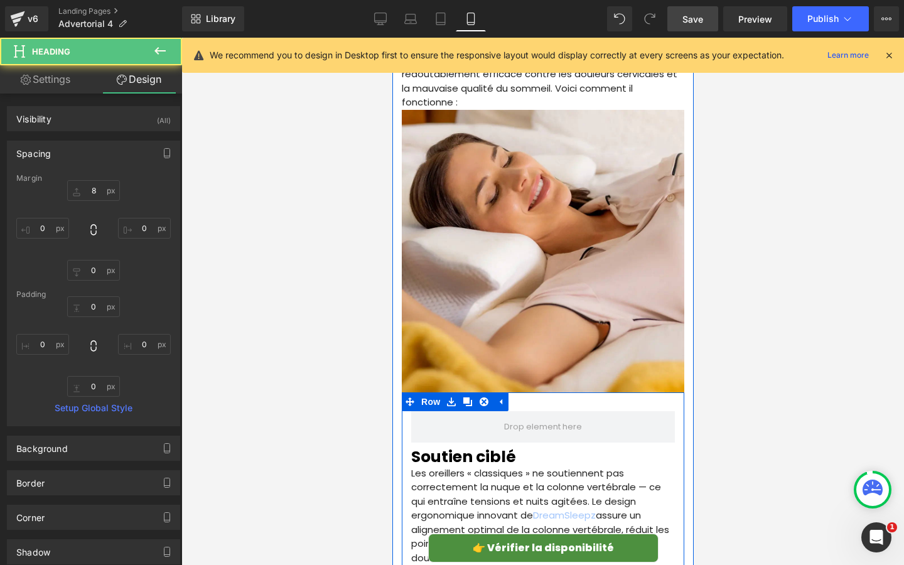
click at [459, 447] on h2 "Soutien ciblé" at bounding box center [542, 456] width 264 height 19
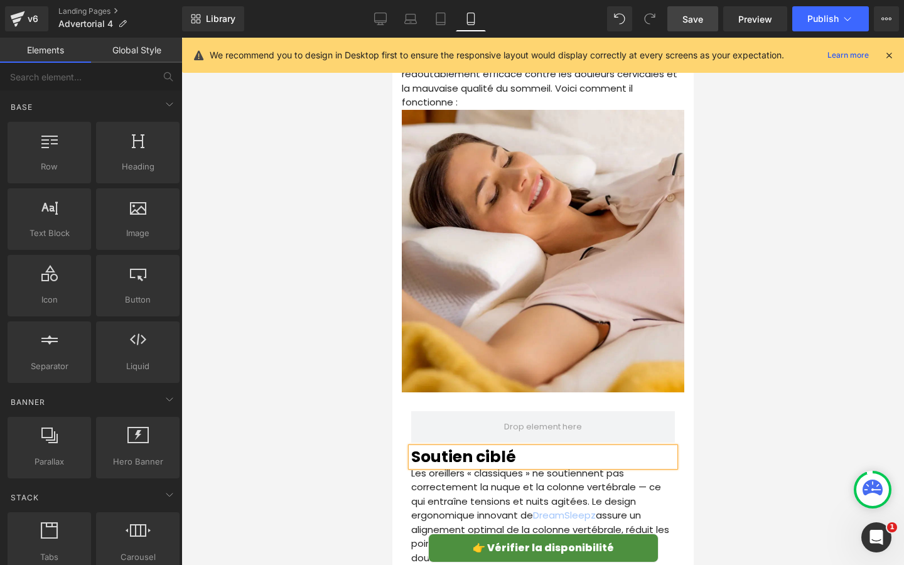
click at [337, 385] on div at bounding box center [542, 301] width 722 height 527
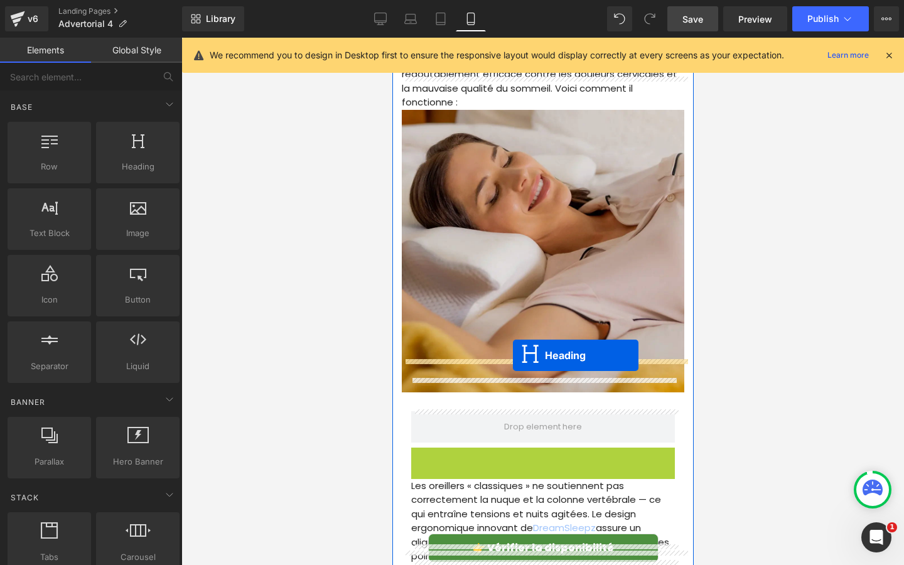
drag, startPoint x: 512, startPoint y: 421, endPoint x: 512, endPoint y: 356, distance: 65.3
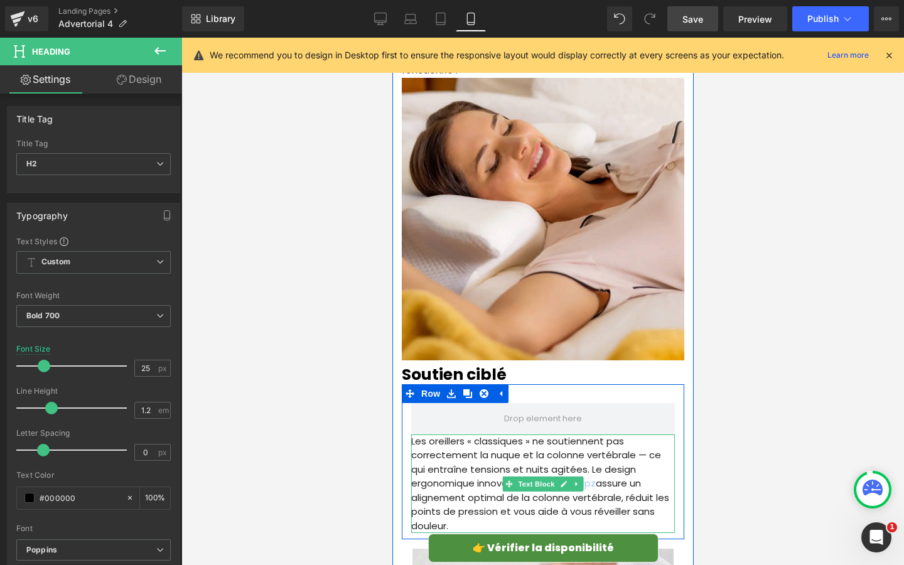
scroll to position [1947, 0]
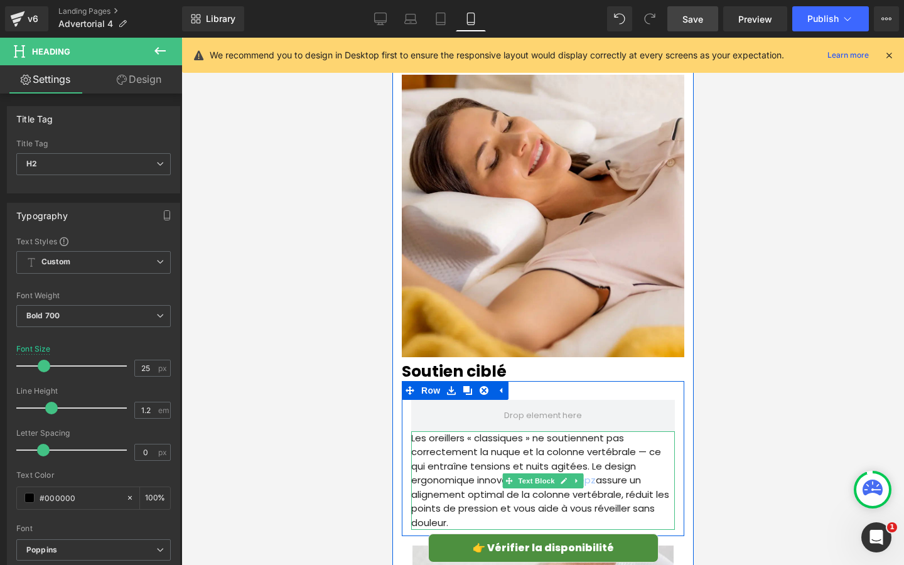
click at [476, 441] on p "Les oreillers « classiques » ne soutiennent pas correctement la nuque et la col…" at bounding box center [542, 480] width 264 height 99
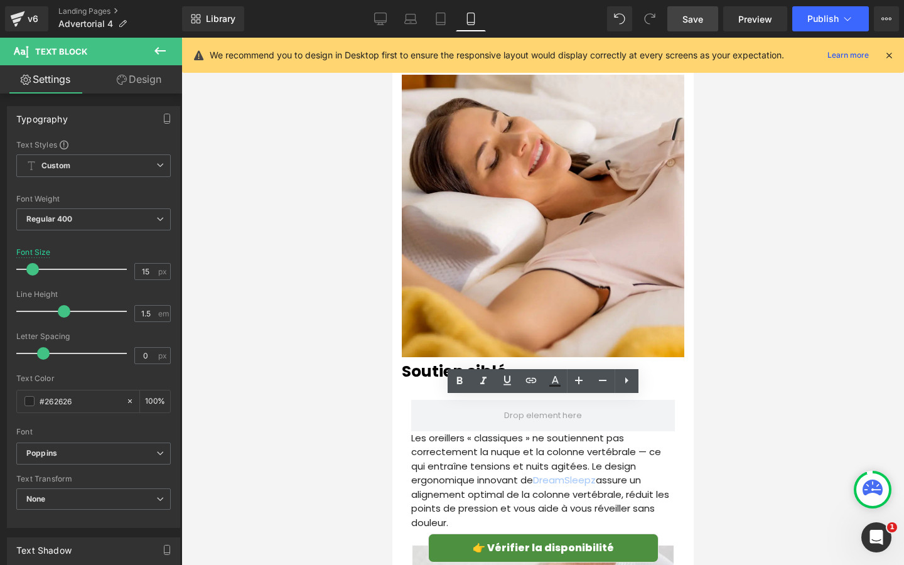
click at [352, 407] on div at bounding box center [542, 301] width 722 height 527
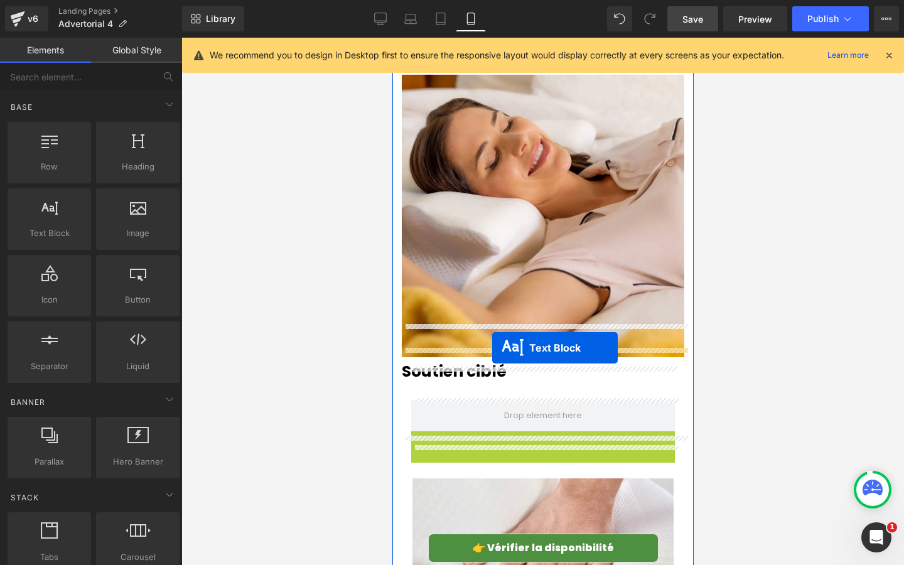
drag, startPoint x: 508, startPoint y: 447, endPoint x: 491, endPoint y: 348, distance: 100.5
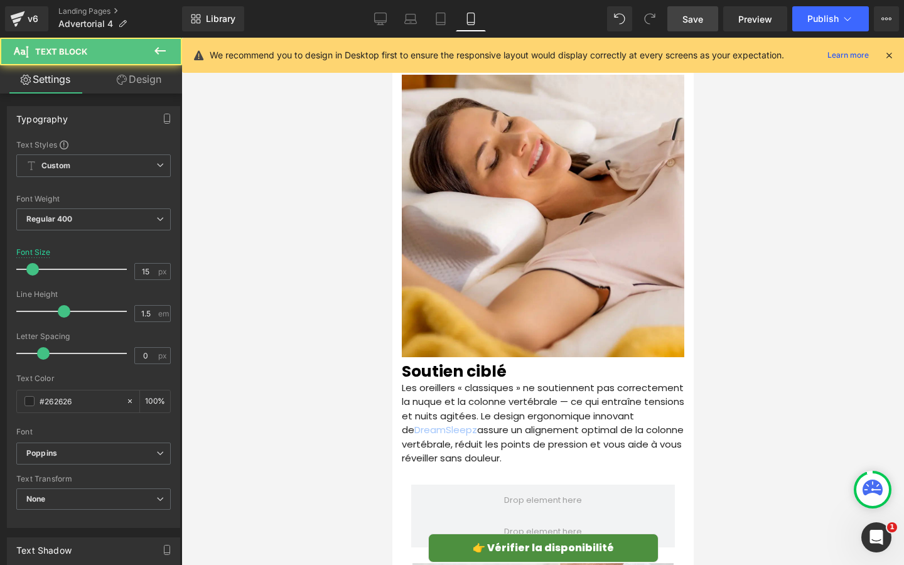
click at [314, 393] on div at bounding box center [542, 301] width 722 height 527
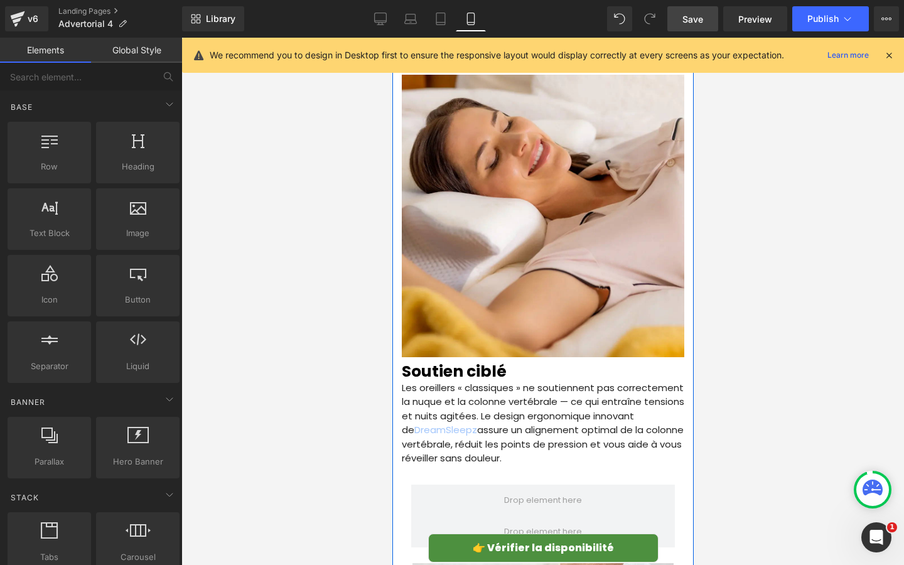
scroll to position [2063, 0]
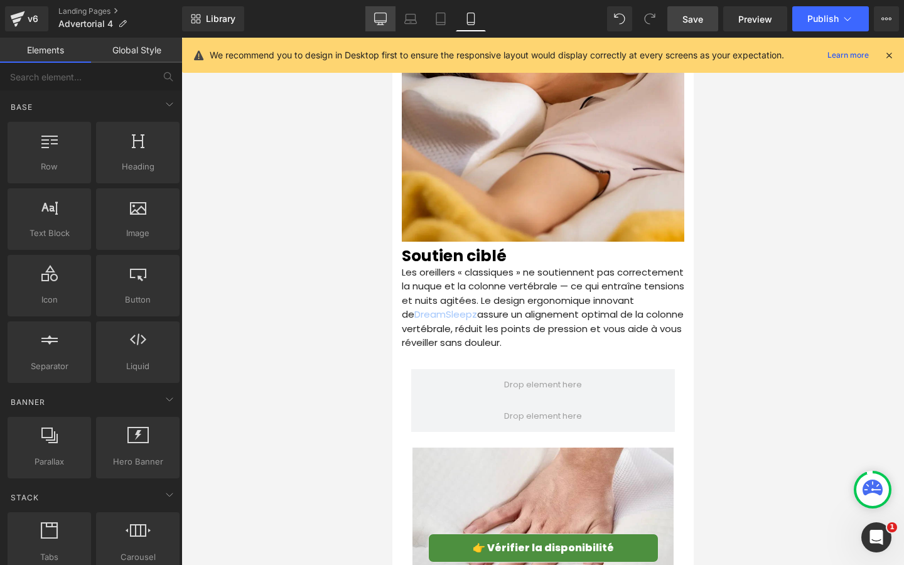
click at [386, 21] on icon at bounding box center [380, 19] width 13 height 13
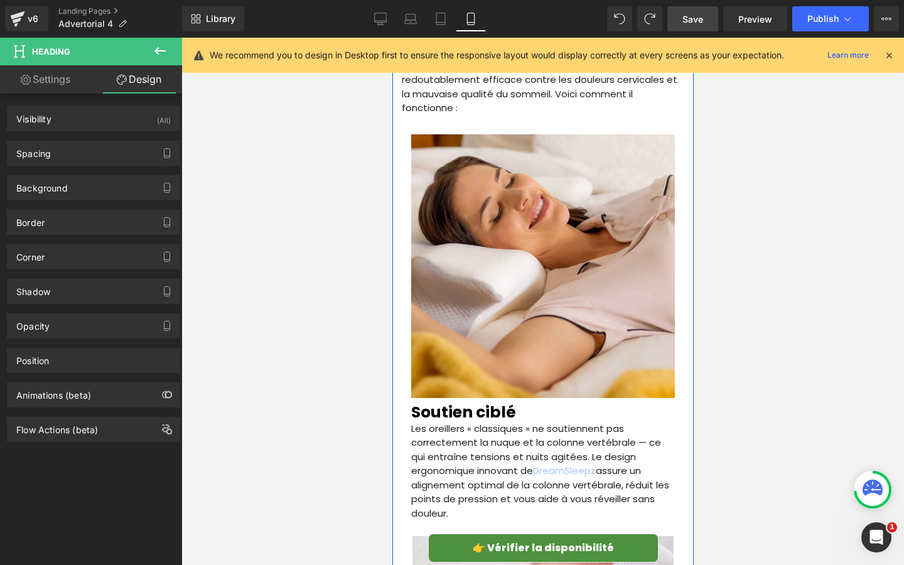
scroll to position [1905, 0]
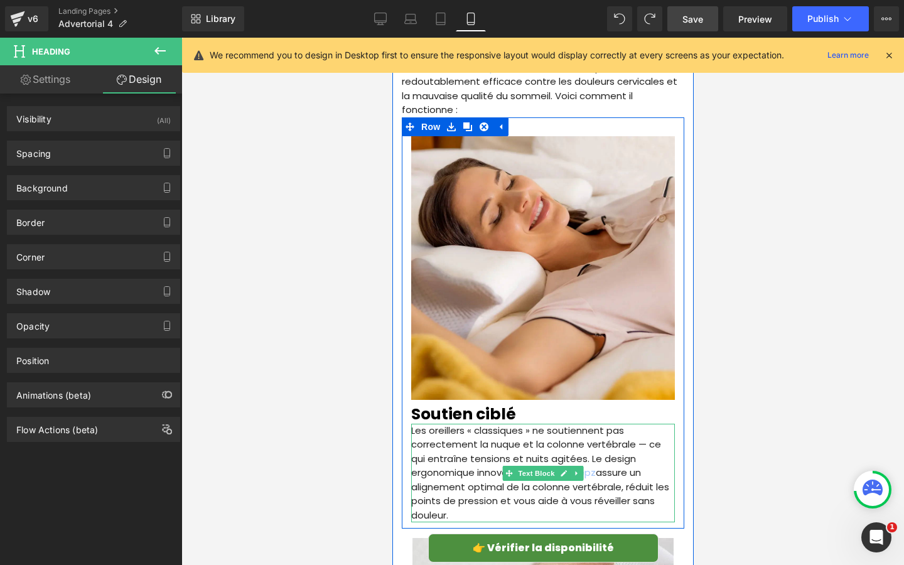
click at [470, 424] on p "Les oreillers « classiques » ne soutiennent pas correctement la nuque et la col…" at bounding box center [542, 473] width 264 height 99
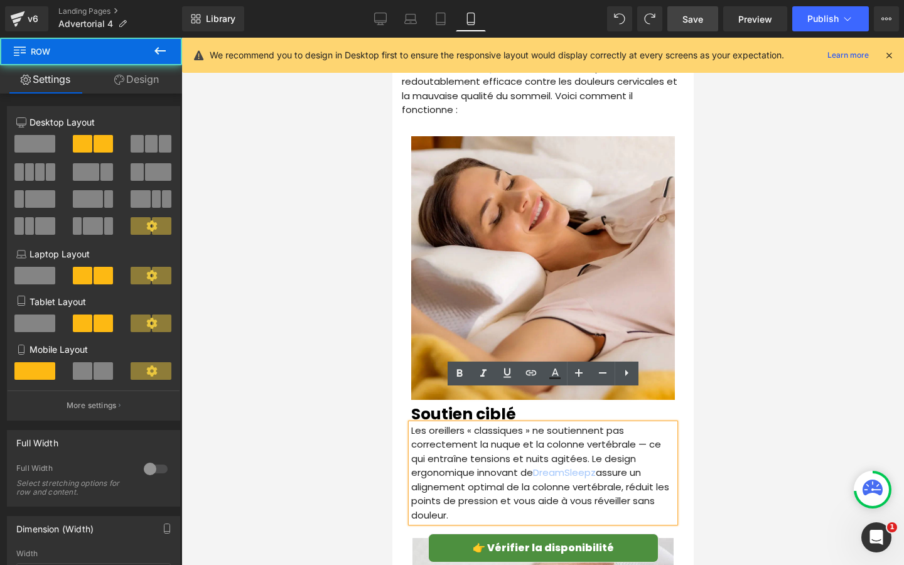
click at [405, 400] on div "Soutien ciblé Heading Les oreillers « classiques » ne soutiennent pas correctem…" at bounding box center [542, 461] width 282 height 123
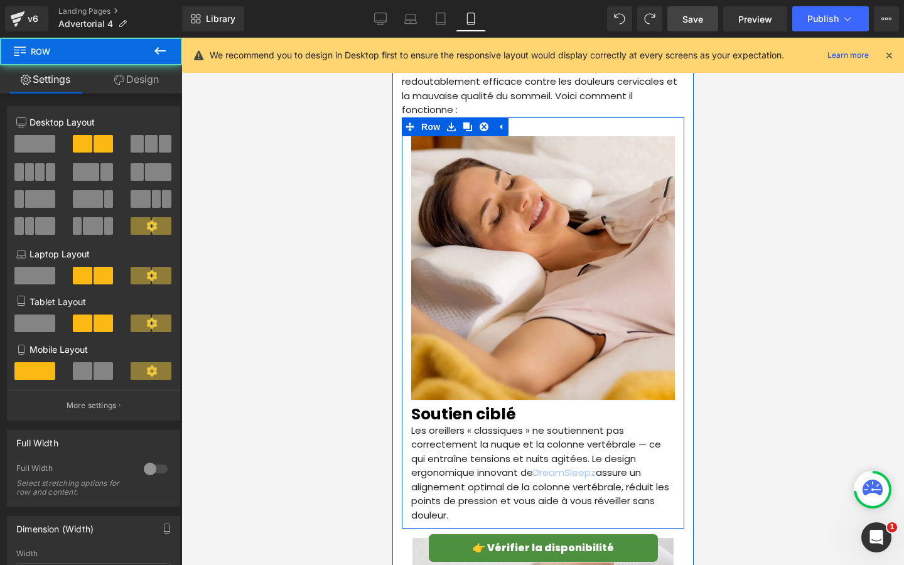
click at [405, 400] on div "Soutien ciblé Heading Les oreillers « classiques » ne soutiennent pas correctem…" at bounding box center [542, 461] width 282 height 123
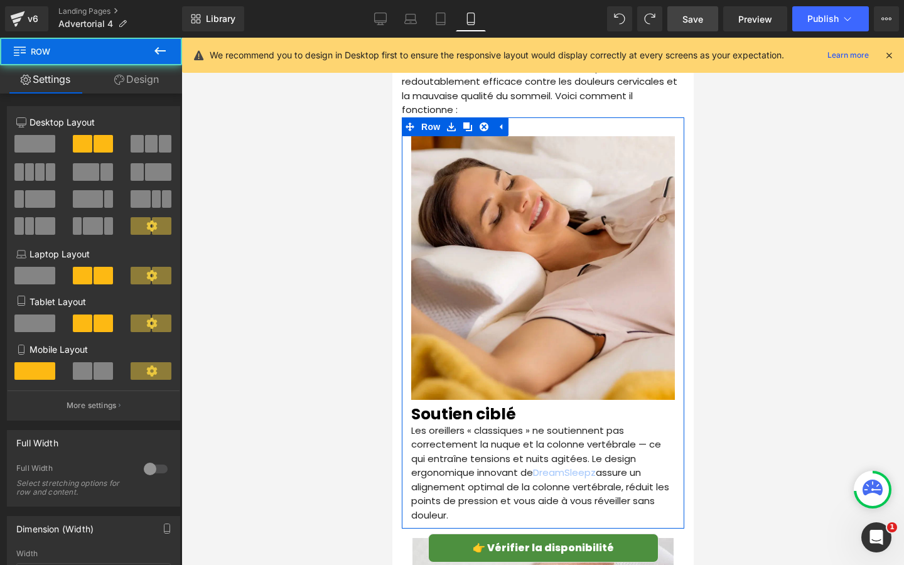
click at [129, 83] on link "Design" at bounding box center [136, 79] width 91 height 28
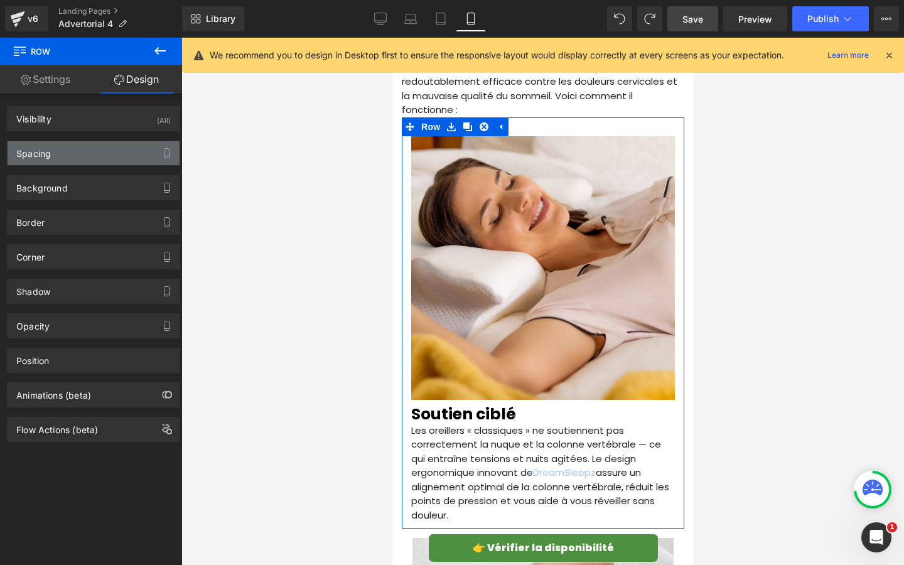
click at [95, 161] on div "Spacing" at bounding box center [94, 153] width 172 height 24
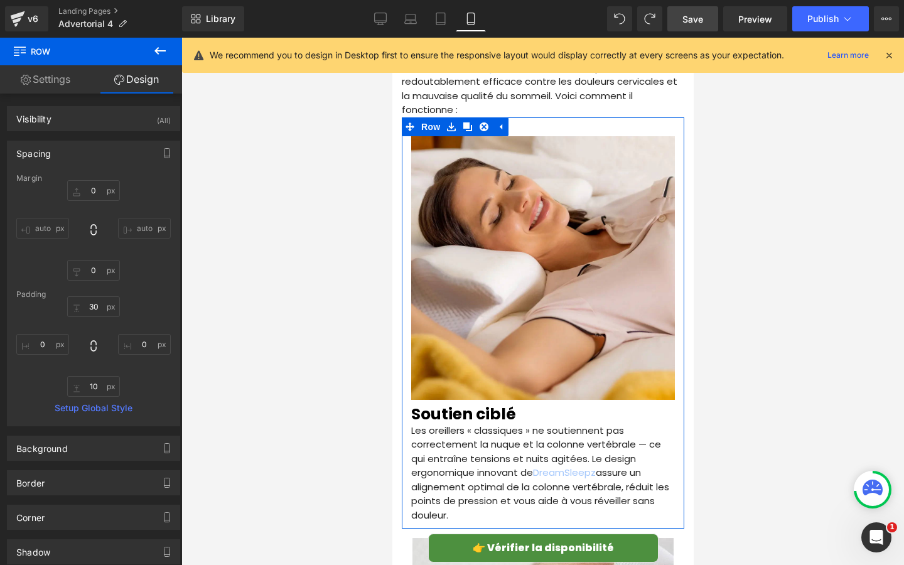
click at [53, 232] on input "auto" at bounding box center [42, 228] width 53 height 21
click at [32, 174] on div "Margin" at bounding box center [93, 178] width 154 height 9
click at [82, 243] on div "0 auto 0 auto" at bounding box center [93, 230] width 154 height 100
click at [89, 230] on icon at bounding box center [93, 229] width 13 height 13
click at [87, 231] on icon at bounding box center [93, 229] width 13 height 13
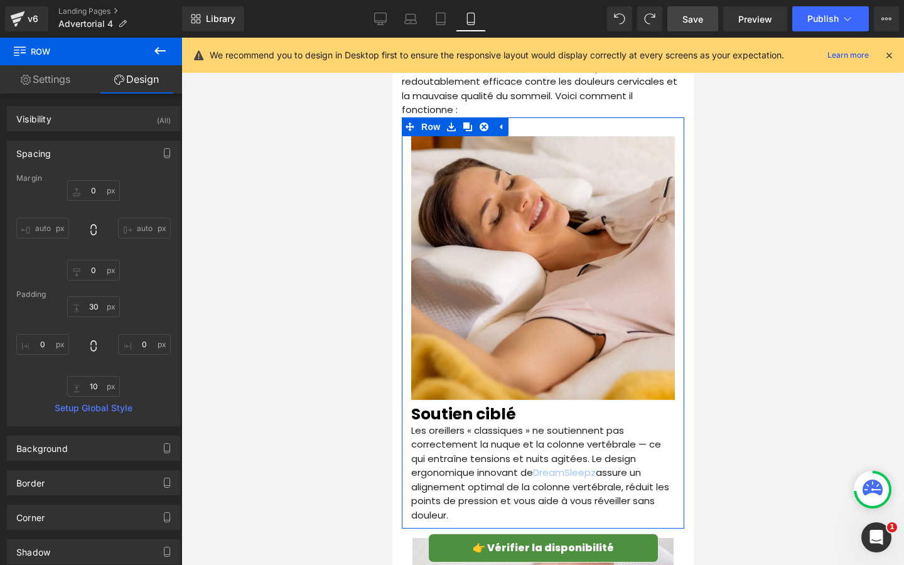
click at [44, 228] on input "auto" at bounding box center [42, 228] width 53 height 21
click at [72, 241] on div "0 auto 0 auto" at bounding box center [93, 230] width 154 height 100
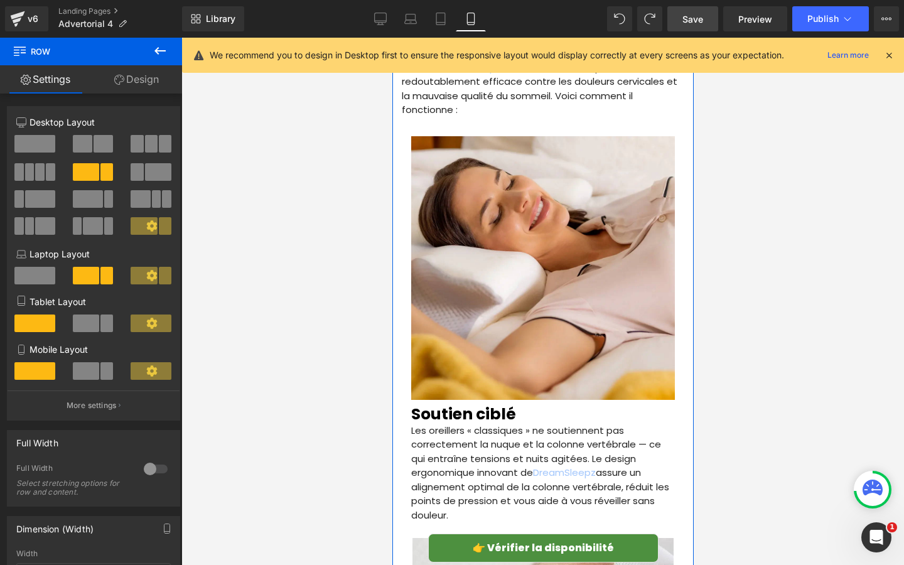
click at [123, 87] on link "Design" at bounding box center [136, 79] width 91 height 28
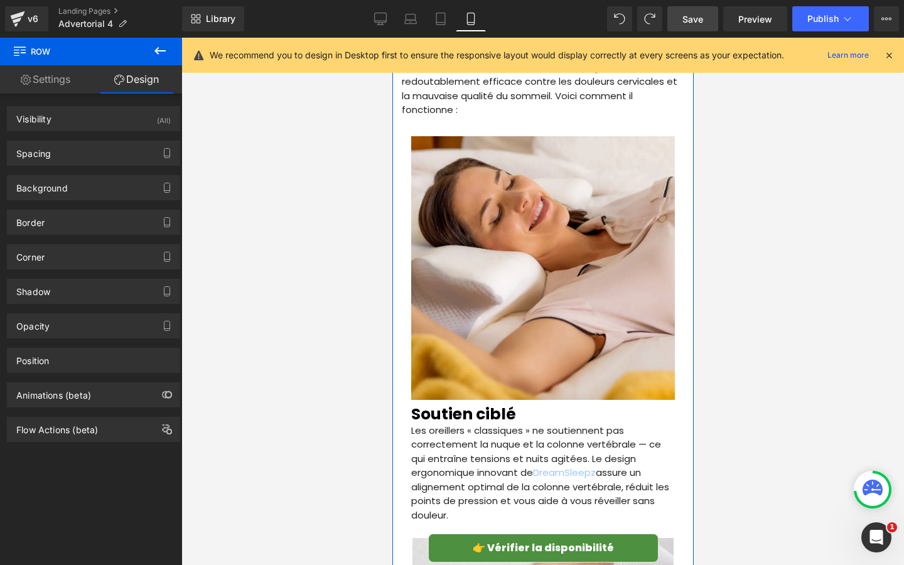
click at [77, 165] on div "Spacing [GEOGRAPHIC_DATA] 0 auto 0 auto [GEOGRAPHIC_DATA] 9 0 23 0 Setup Global…" at bounding box center [93, 153] width 173 height 25
click at [75, 159] on div "Spacing" at bounding box center [94, 153] width 172 height 24
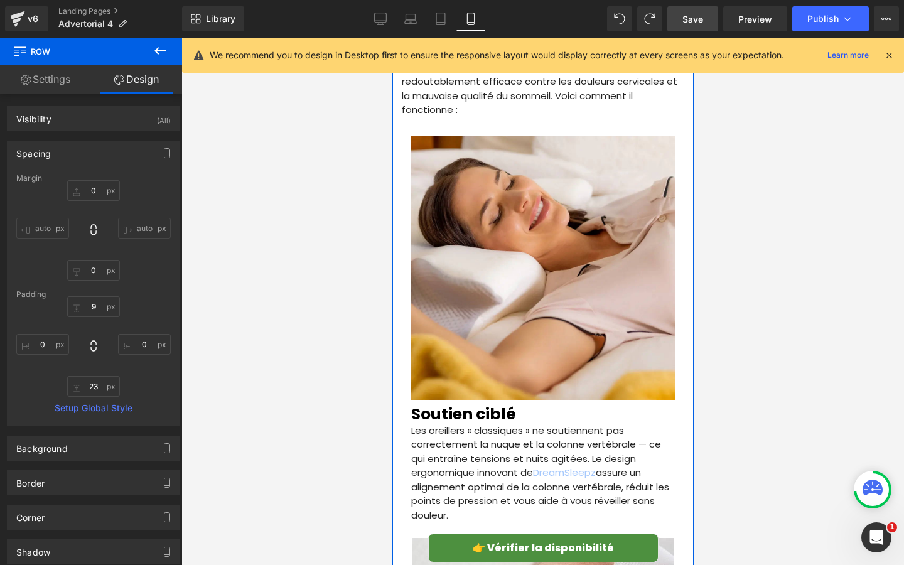
click at [51, 227] on input "auto" at bounding box center [42, 228] width 53 height 21
click at [40, 227] on input "auto" at bounding box center [42, 228] width 53 height 21
click at [64, 225] on input "auto" at bounding box center [42, 228] width 53 height 21
click at [134, 210] on div "0 auto 0 auto" at bounding box center [93, 230] width 154 height 100
click at [134, 220] on input "auto" at bounding box center [144, 228] width 53 height 21
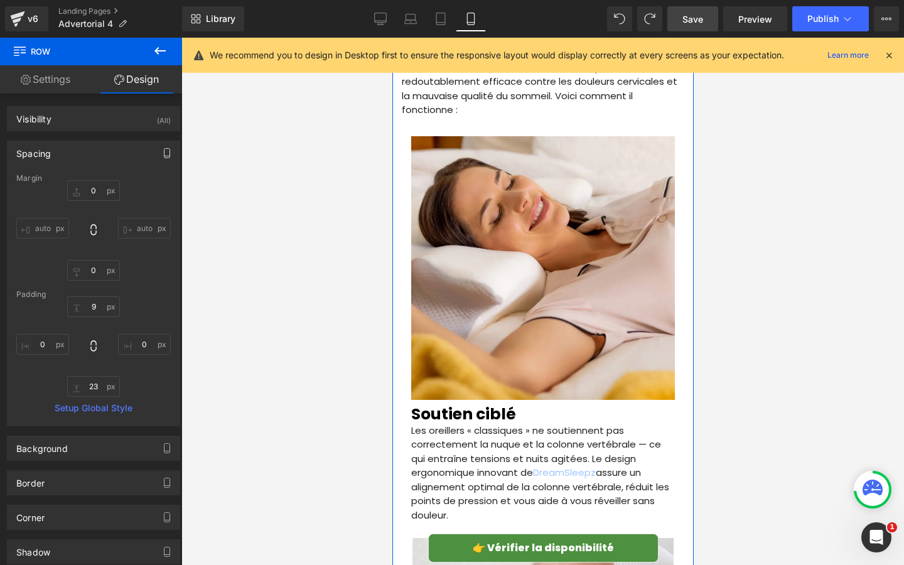
click at [162, 148] on icon "button" at bounding box center [167, 153] width 10 height 10
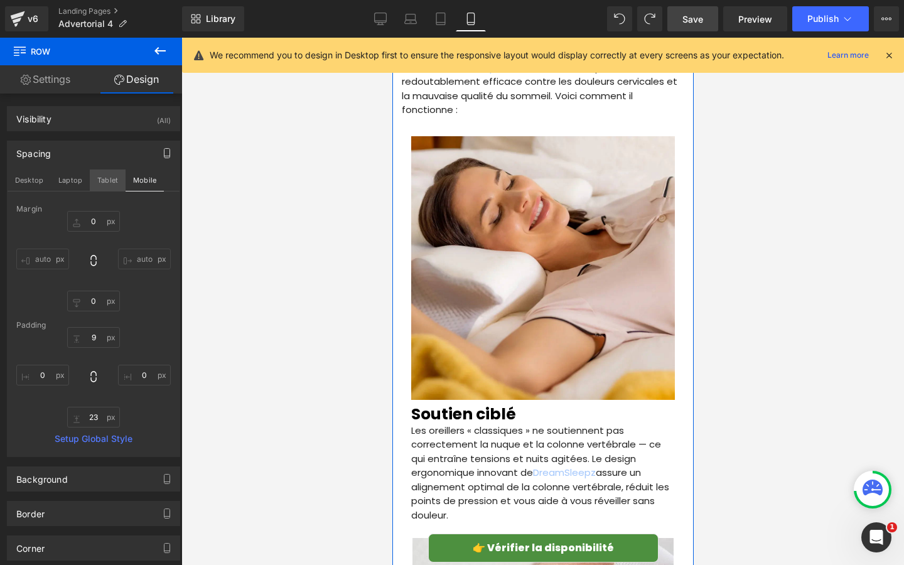
click at [112, 178] on button "Tablet" at bounding box center [108, 179] width 36 height 21
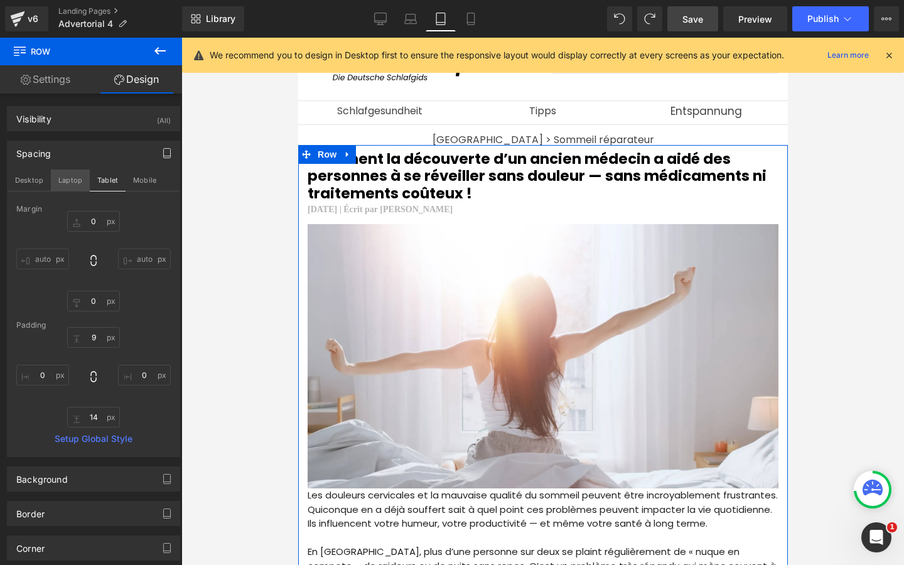
click at [79, 179] on button "Laptop" at bounding box center [70, 179] width 39 height 21
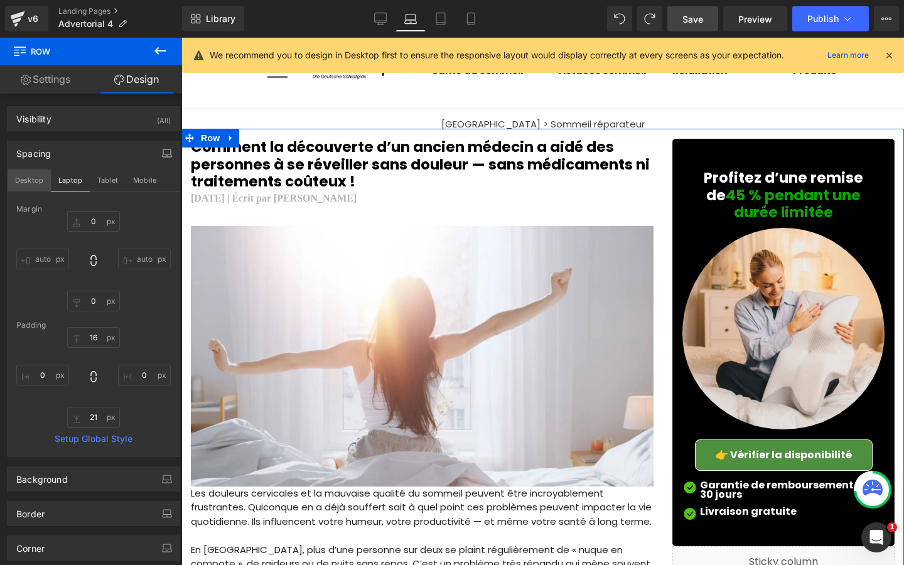
click at [40, 179] on button "Desktop" at bounding box center [29, 179] width 43 height 21
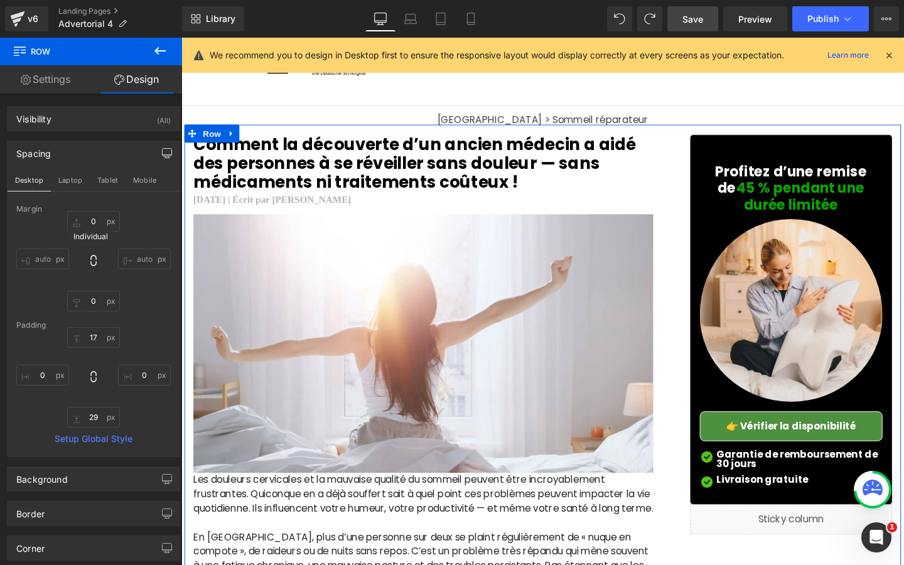
click at [90, 259] on icon at bounding box center [93, 260] width 13 height 13
click at [95, 222] on input "0" at bounding box center [93, 221] width 53 height 21
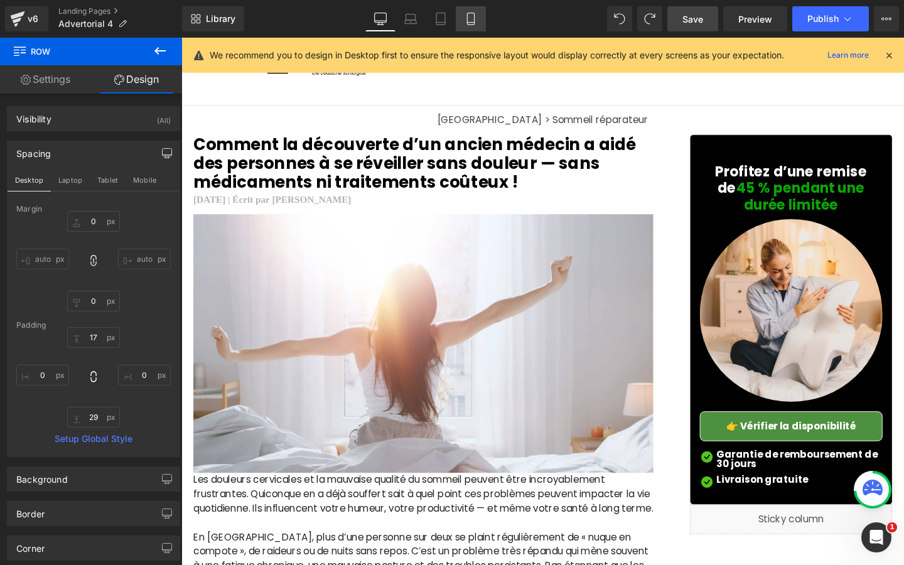
click at [474, 29] on link "Mobile" at bounding box center [471, 18] width 30 height 25
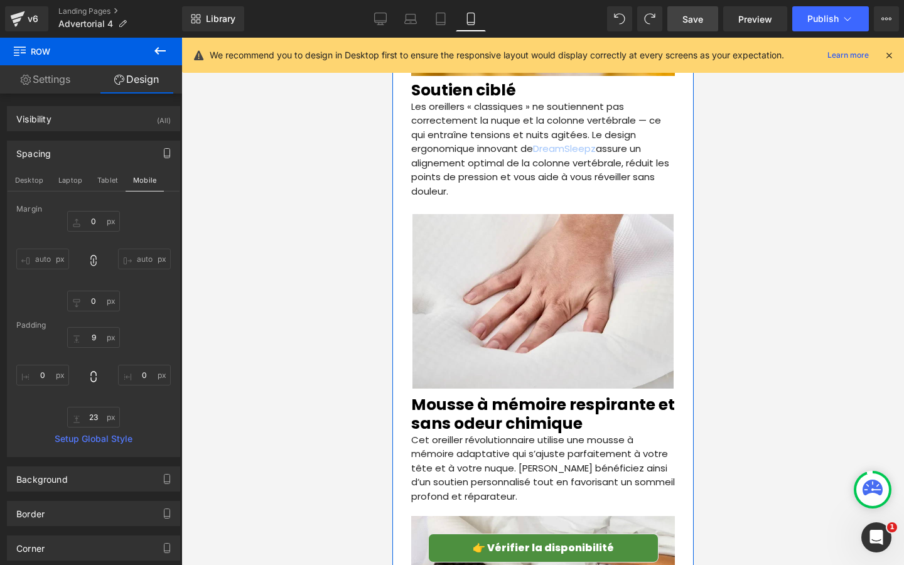
scroll to position [2002, 0]
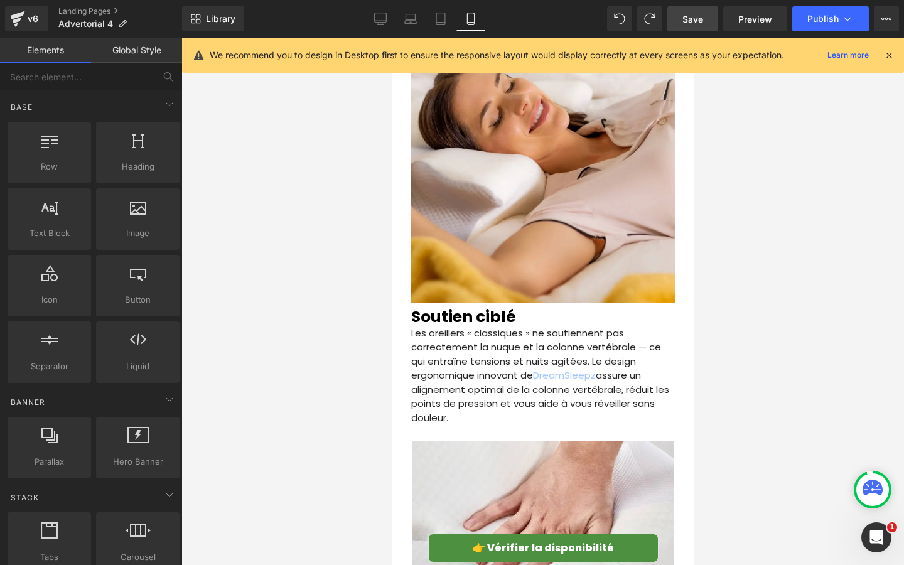
click at [255, 405] on div at bounding box center [542, 301] width 722 height 527
click at [700, 25] on link "Save" at bounding box center [692, 18] width 51 height 25
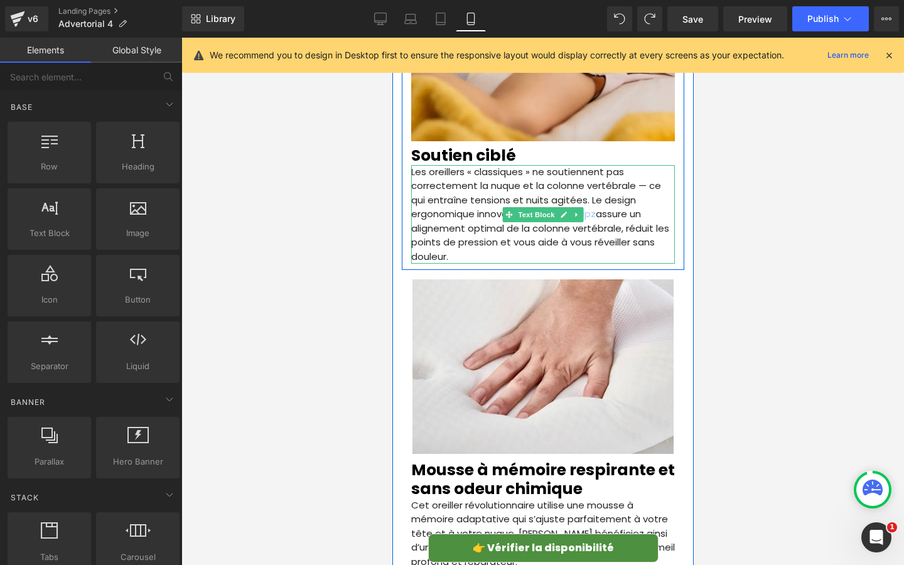
scroll to position [2199, 0]
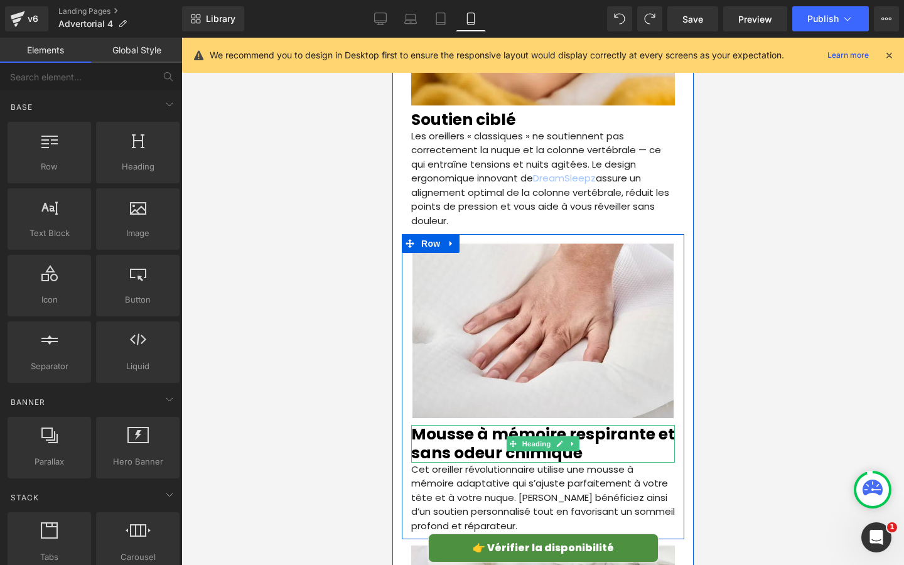
click at [485, 425] on h2 "Mousse à mémoire respirante et sans odeur chimique" at bounding box center [542, 444] width 264 height 38
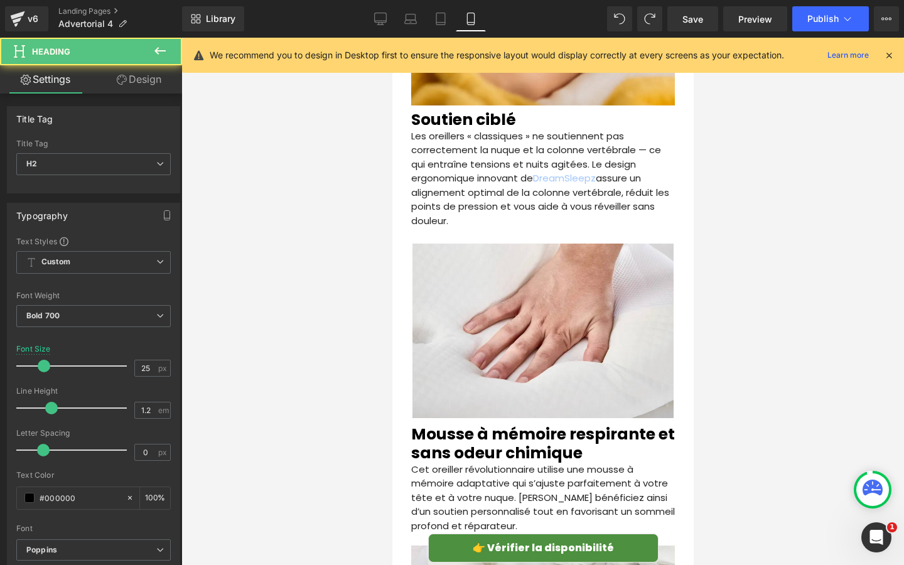
click at [132, 82] on link "Design" at bounding box center [139, 79] width 91 height 28
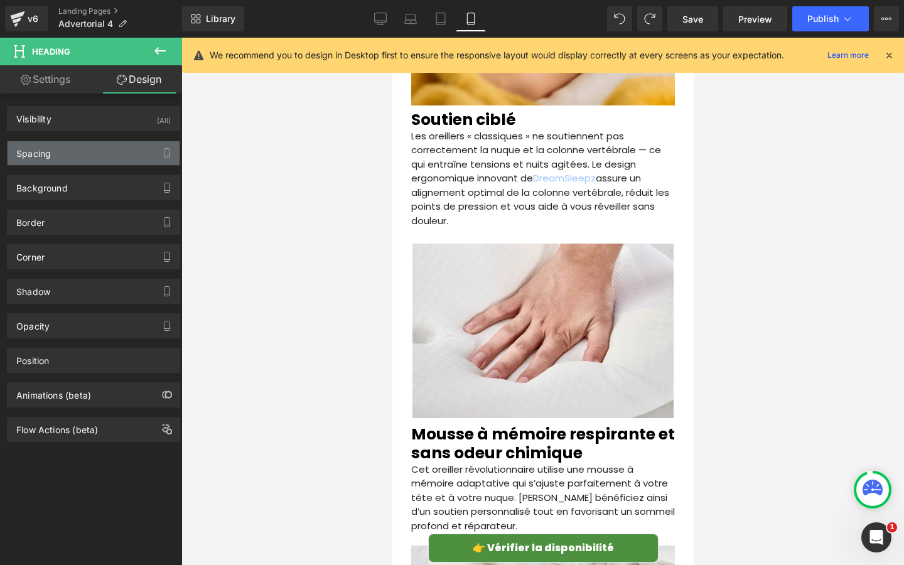
click at [80, 156] on div "Spacing" at bounding box center [94, 153] width 172 height 24
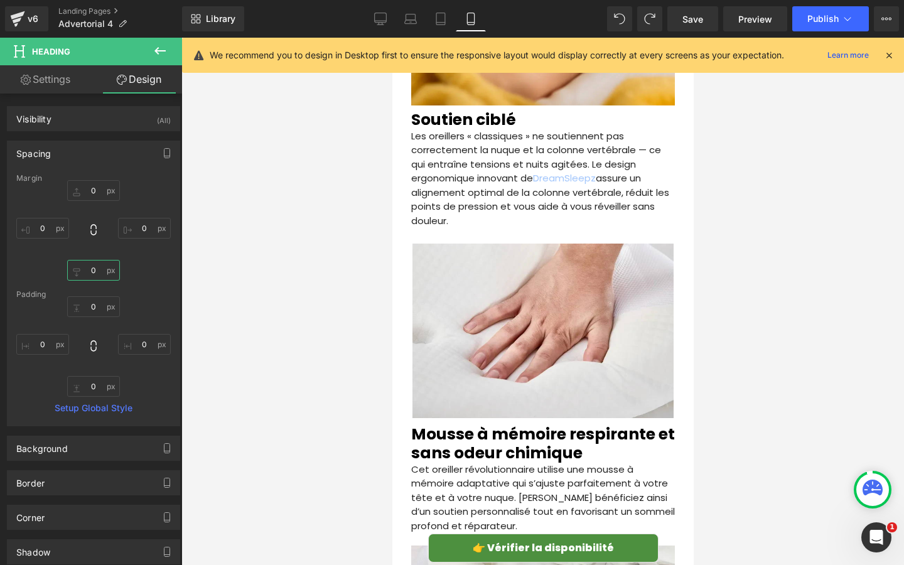
click at [95, 274] on input "0" at bounding box center [93, 270] width 53 height 21
type input "8"
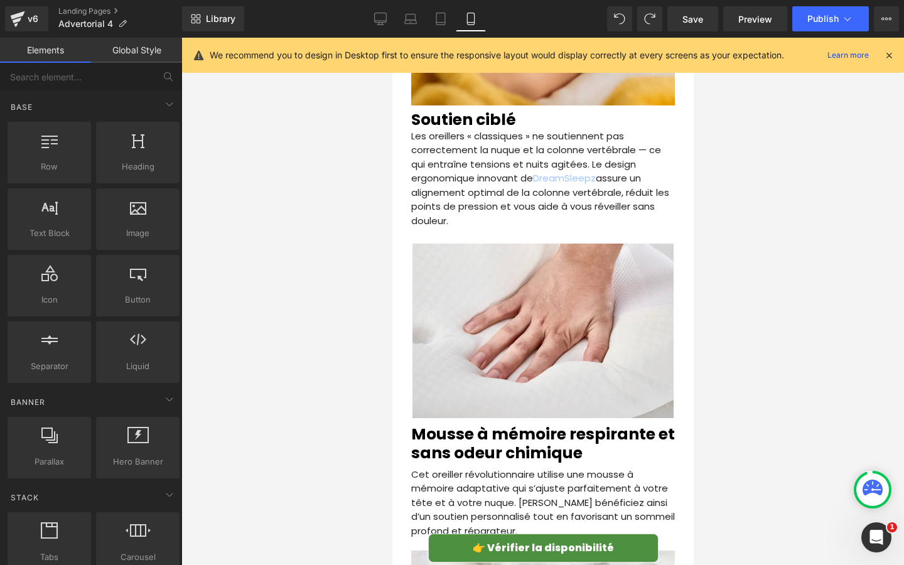
click at [252, 358] on div at bounding box center [542, 301] width 722 height 527
click at [698, 23] on span "Save" at bounding box center [692, 19] width 21 height 13
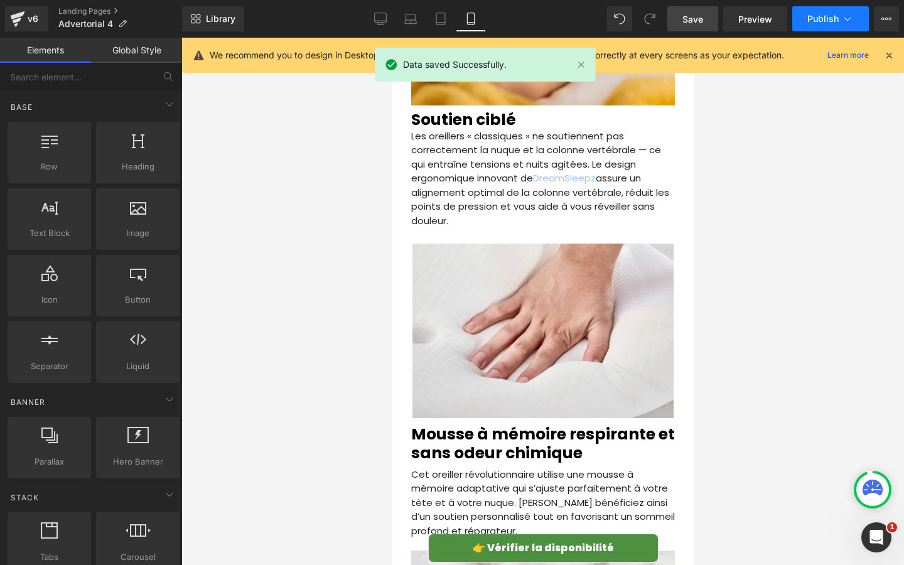
click at [815, 16] on span "Publish" at bounding box center [822, 19] width 31 height 10
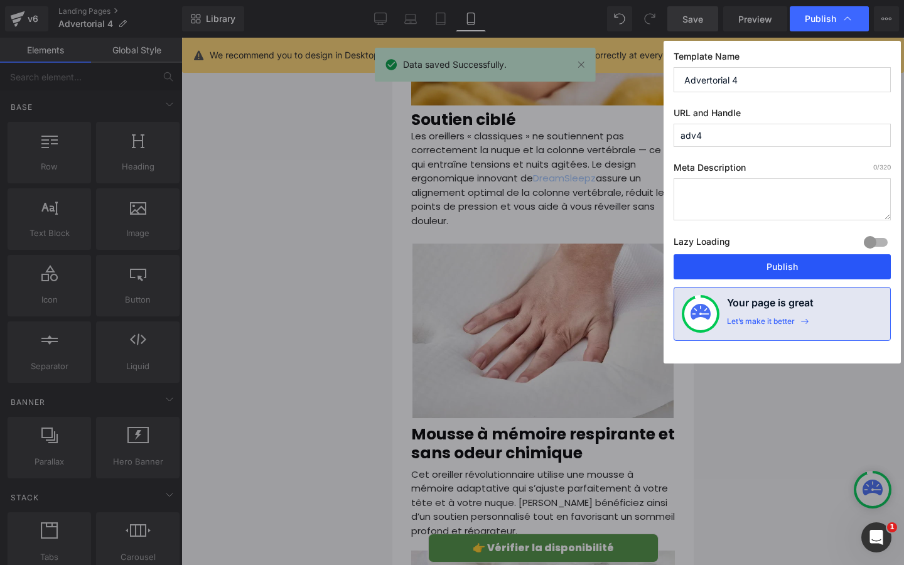
click at [772, 264] on button "Publish" at bounding box center [781, 266] width 217 height 25
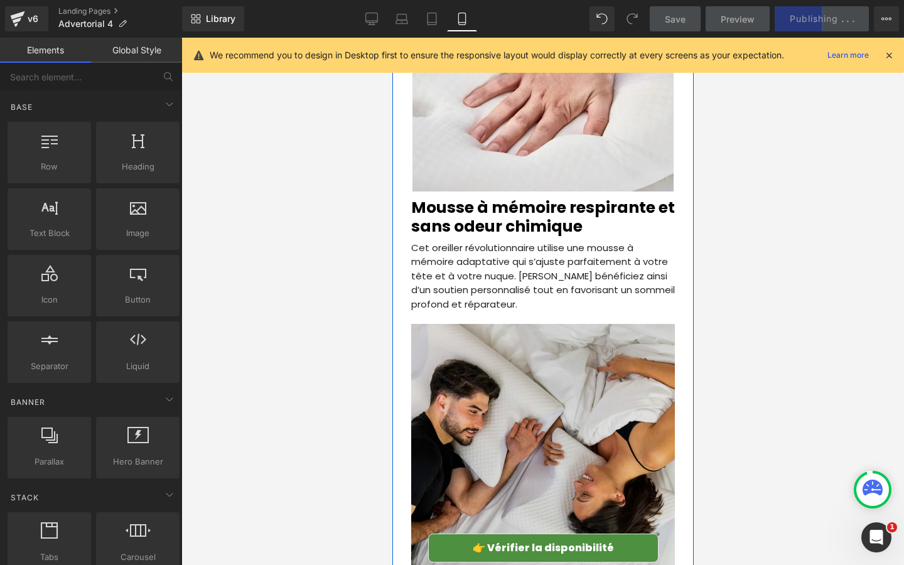
scroll to position [2672, 0]
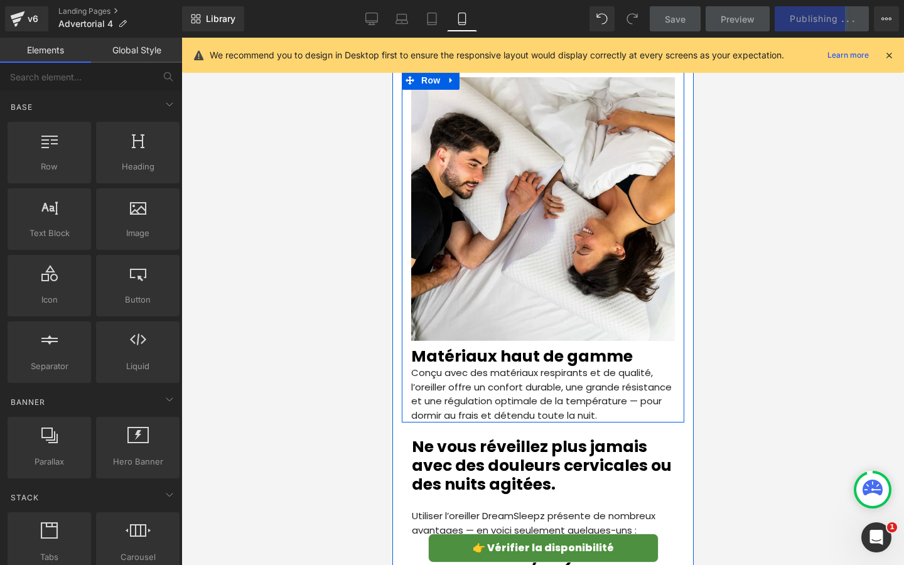
click at [442, 347] on h2 "Matériaux haut de gamme" at bounding box center [542, 356] width 264 height 19
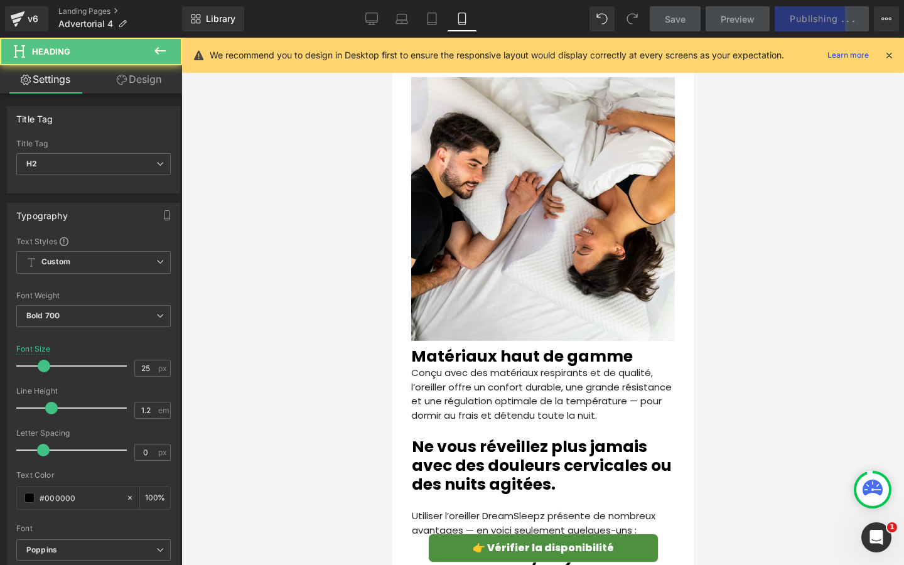
click at [130, 83] on link "Design" at bounding box center [139, 79] width 91 height 28
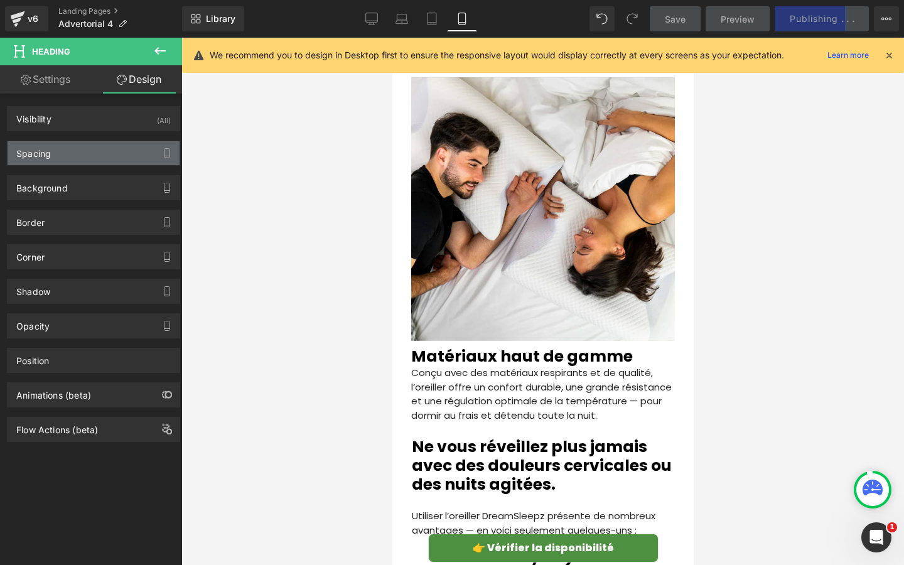
click at [89, 145] on div "Spacing" at bounding box center [94, 153] width 172 height 24
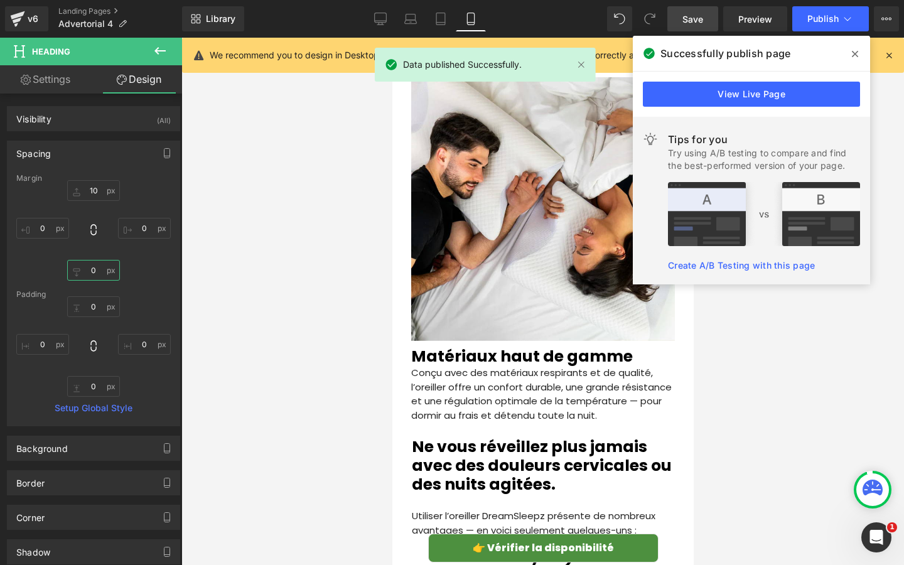
click at [92, 265] on input "0" at bounding box center [93, 270] width 53 height 21
type input "8"
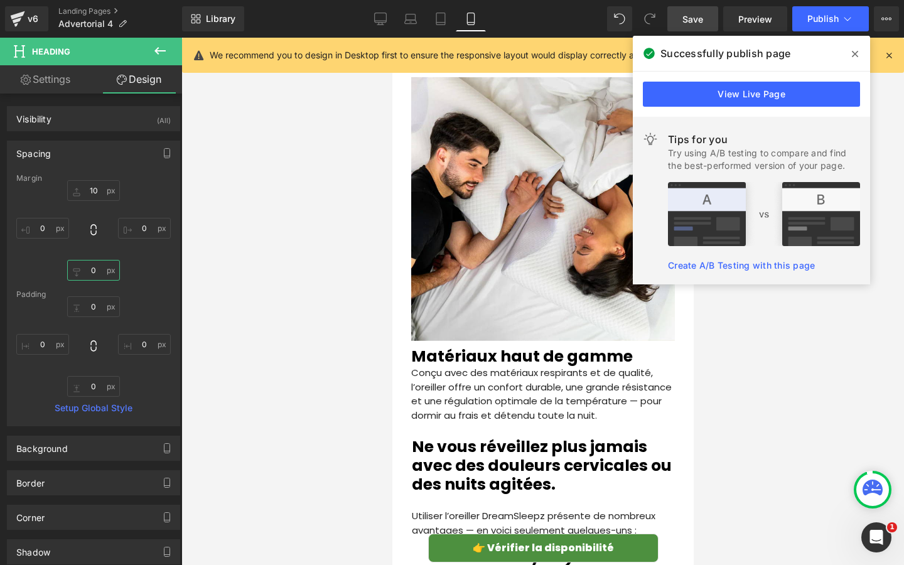
type input "6"
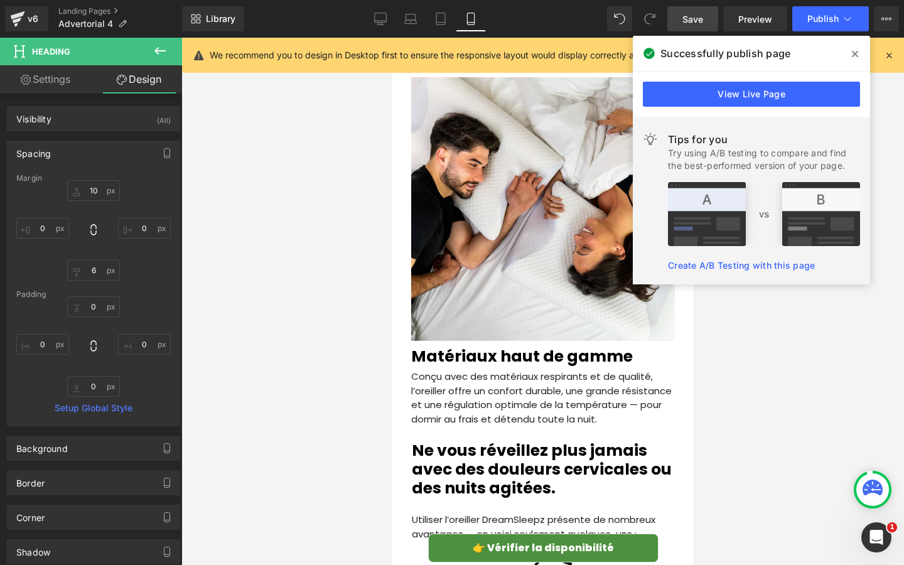
click at [308, 319] on div at bounding box center [542, 301] width 722 height 527
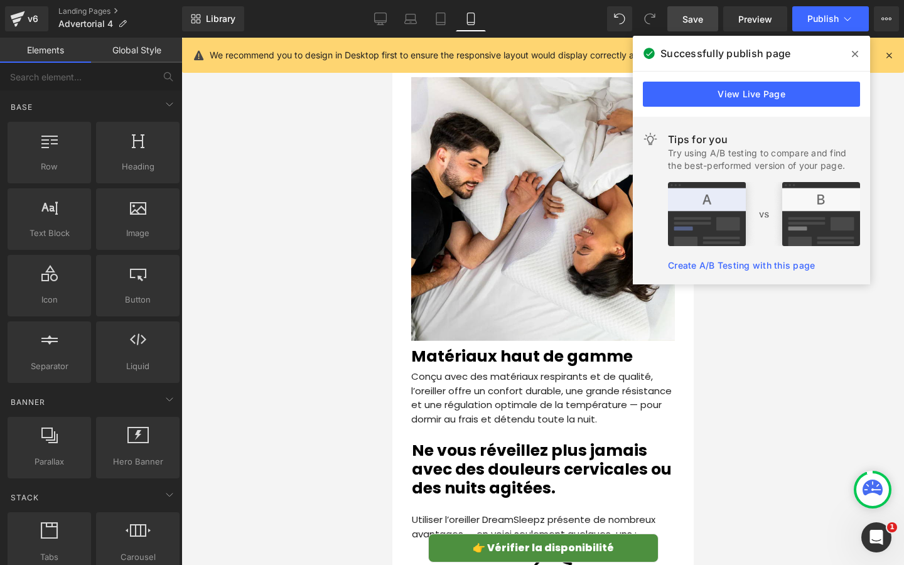
click at [856, 55] on icon at bounding box center [855, 54] width 6 height 6
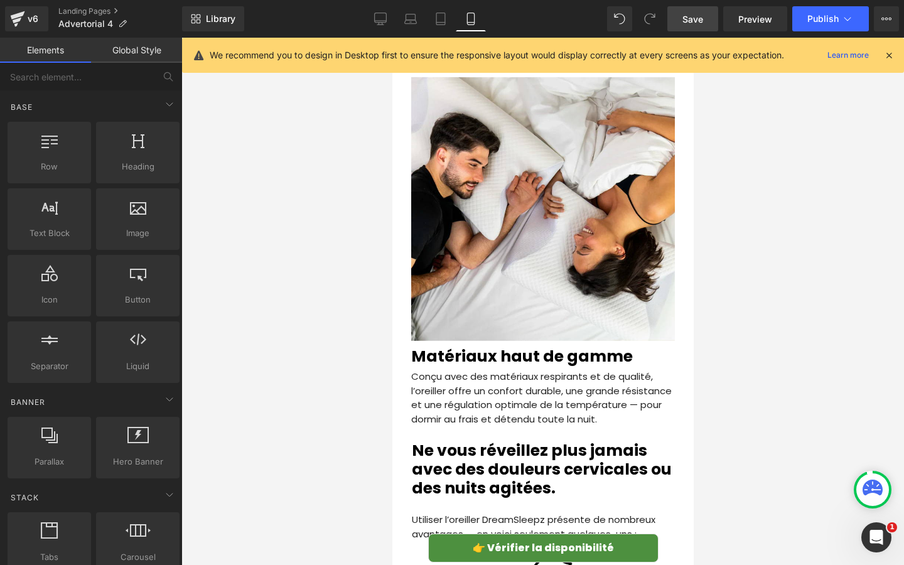
click at [698, 26] on link "Save" at bounding box center [692, 18] width 51 height 25
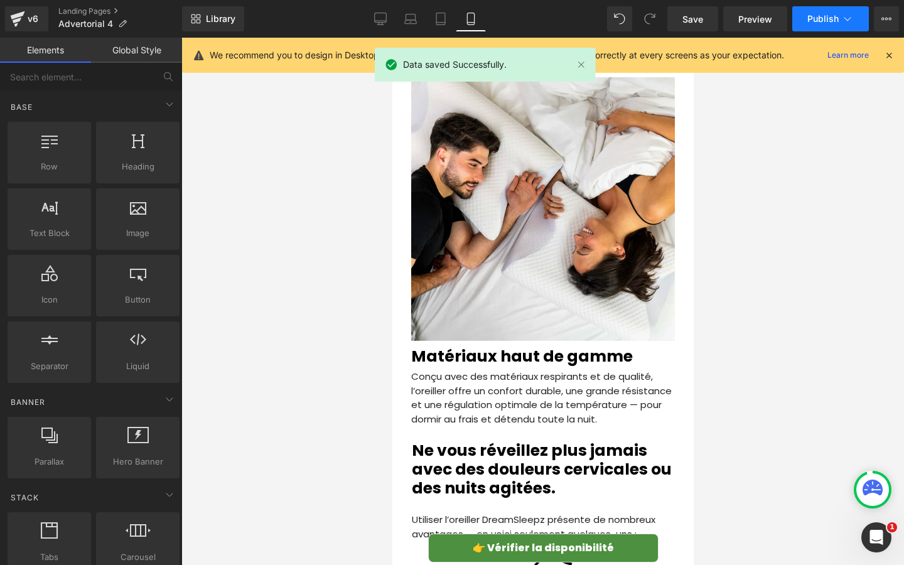
click at [803, 25] on button "Publish" at bounding box center [830, 18] width 77 height 25
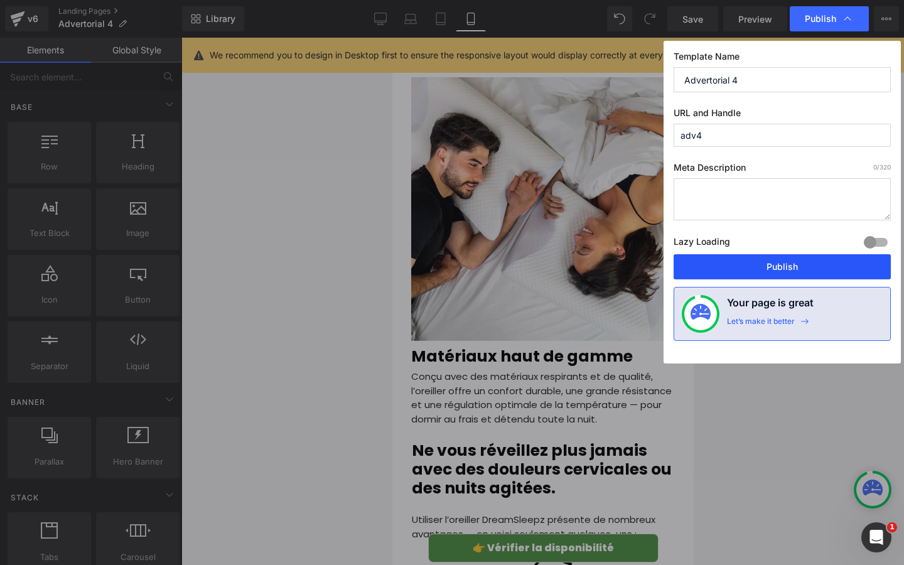
click at [754, 266] on button "Publish" at bounding box center [781, 266] width 217 height 25
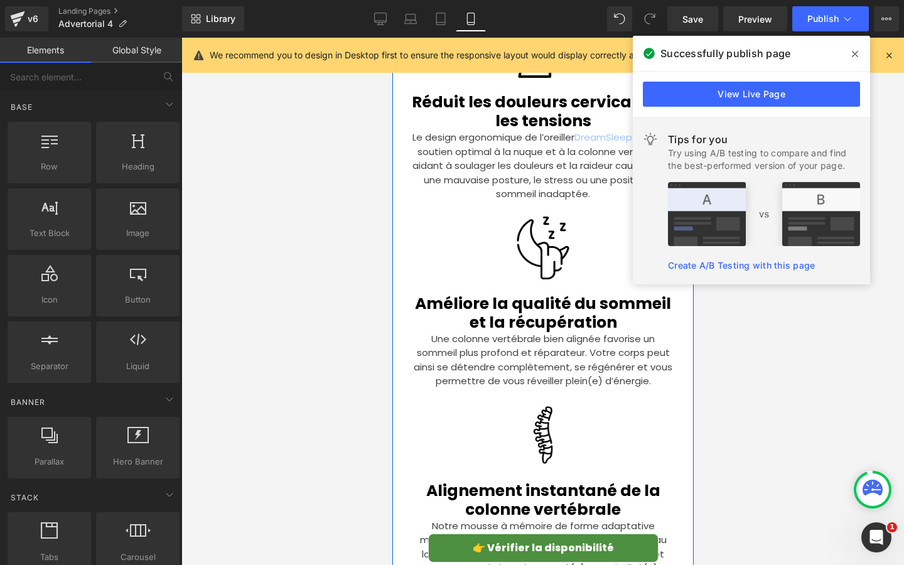
scroll to position [3149, 0]
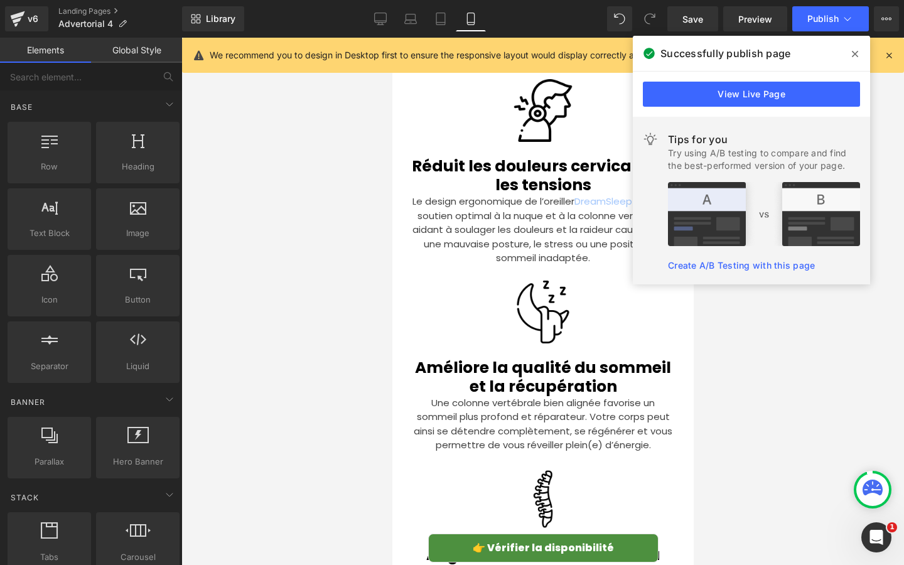
click at [852, 48] on span at bounding box center [855, 54] width 20 height 20
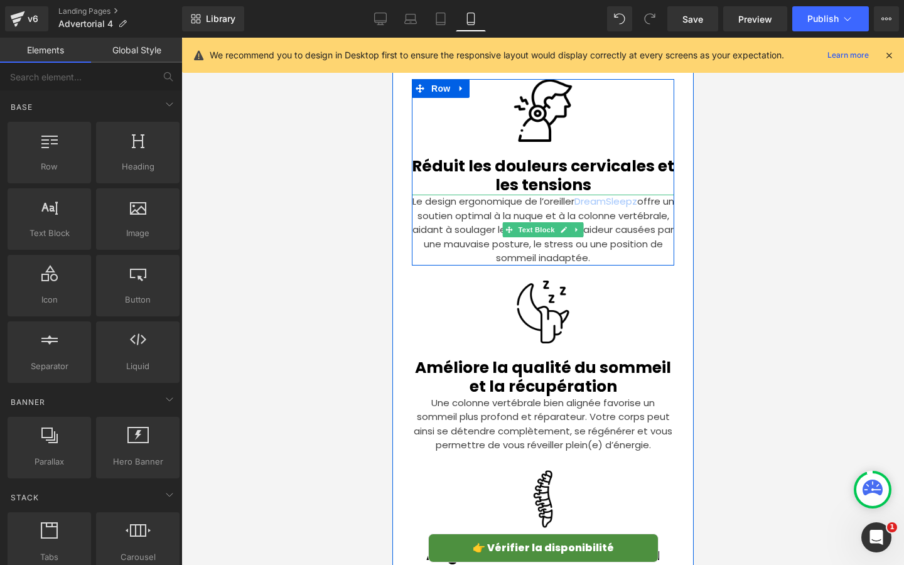
click at [623, 195] on p "Le design ergonomique de l’oreiller DreamSleepz offre un soutien optimal à la n…" at bounding box center [542, 230] width 262 height 71
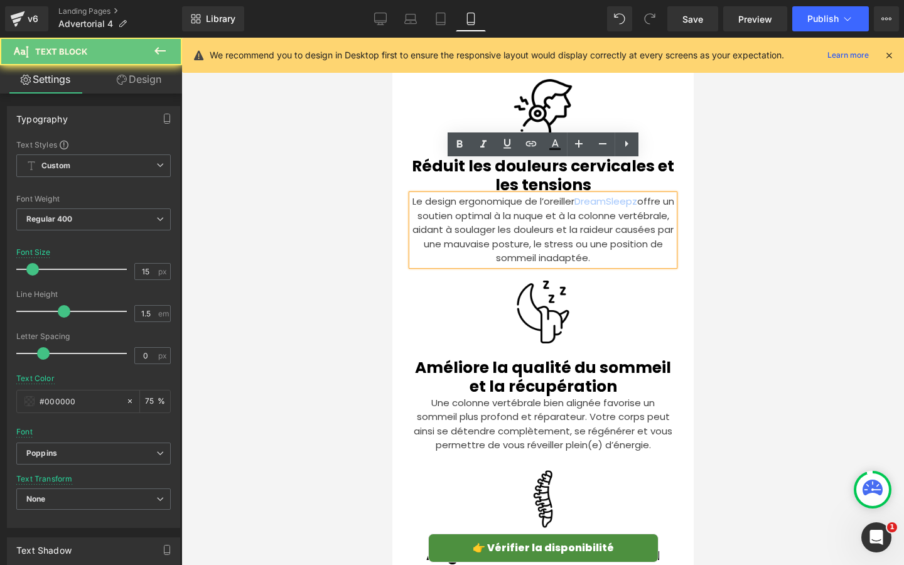
click at [601, 195] on p "Le design ergonomique de l’oreiller DreamSleepz offre un soutien optimal à la n…" at bounding box center [542, 230] width 262 height 71
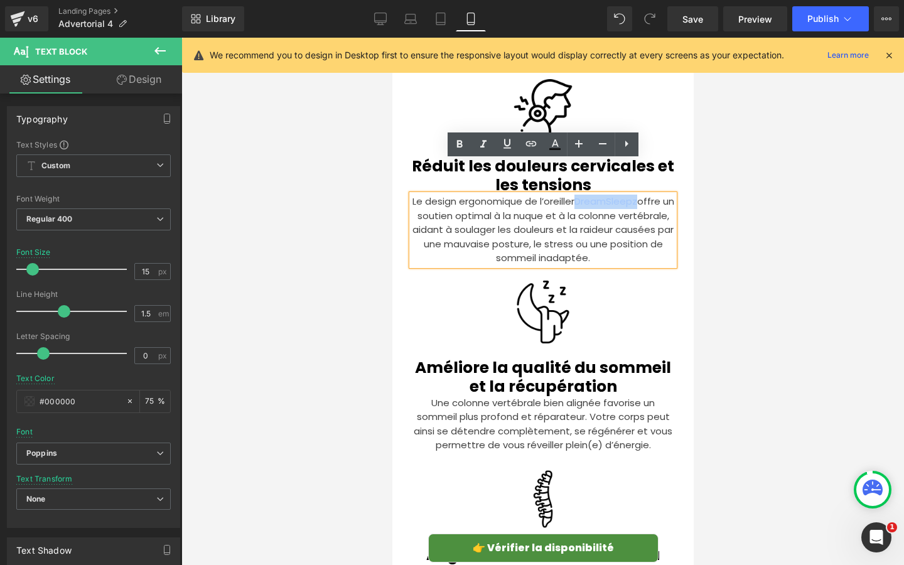
drag, startPoint x: 583, startPoint y: 170, endPoint x: 644, endPoint y: 171, distance: 61.5
click at [644, 195] on p "Le design ergonomique de l’oreiller DreamSleepz offre un soutien optimal à la n…" at bounding box center [542, 230] width 262 height 71
copy link "DreamSleepz"
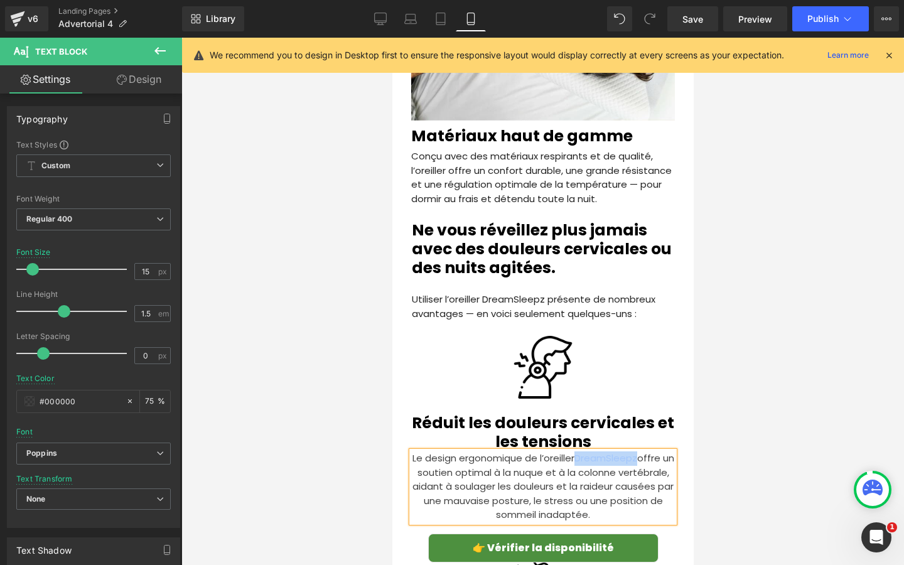
scroll to position [2877, 0]
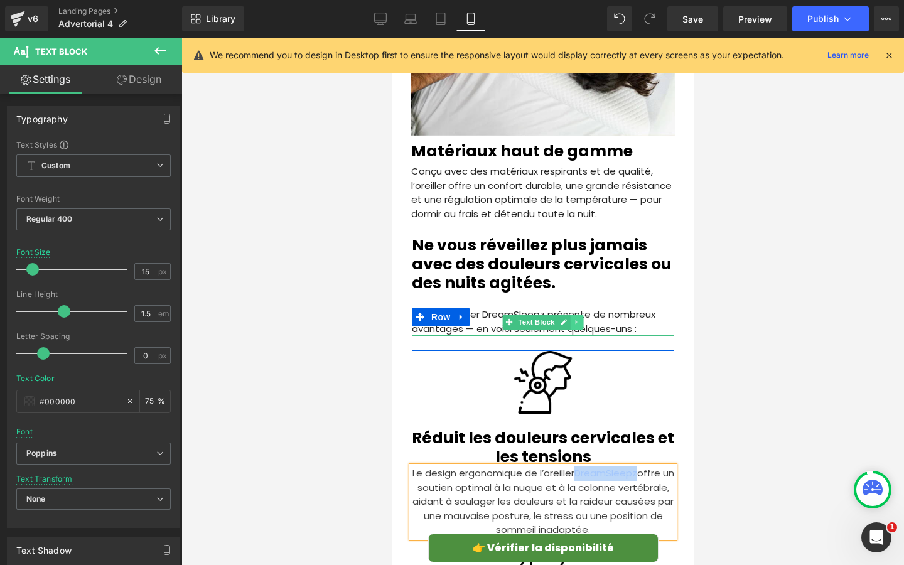
click at [570, 314] on link at bounding box center [576, 321] width 13 height 15
click at [622, 307] on p "Utiliser l’oreiller DreamSleepz présente de nombreux avantages — en voici seule…" at bounding box center [542, 321] width 262 height 28
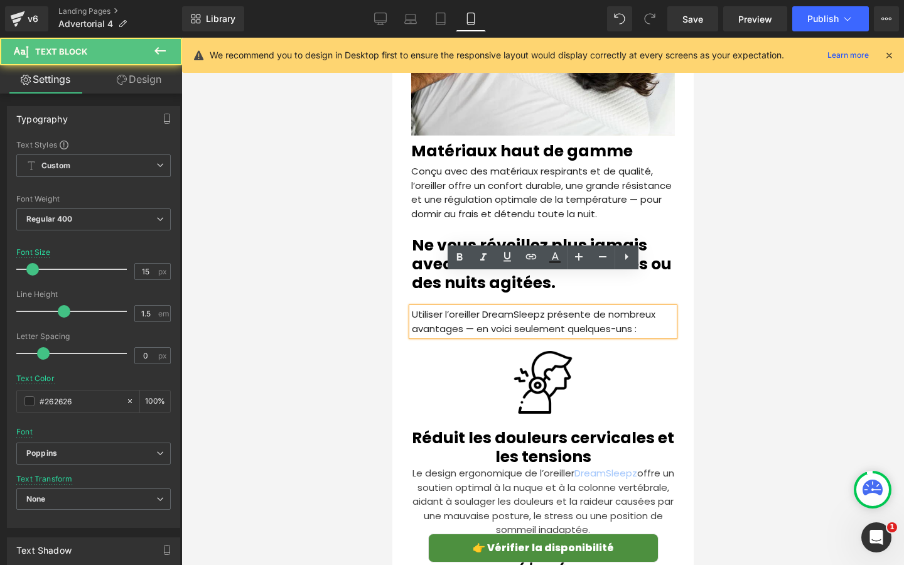
click at [615, 307] on p "Utiliser l’oreiller DreamSleepz présente de nombreux avantages — en voici seule…" at bounding box center [542, 321] width 262 height 28
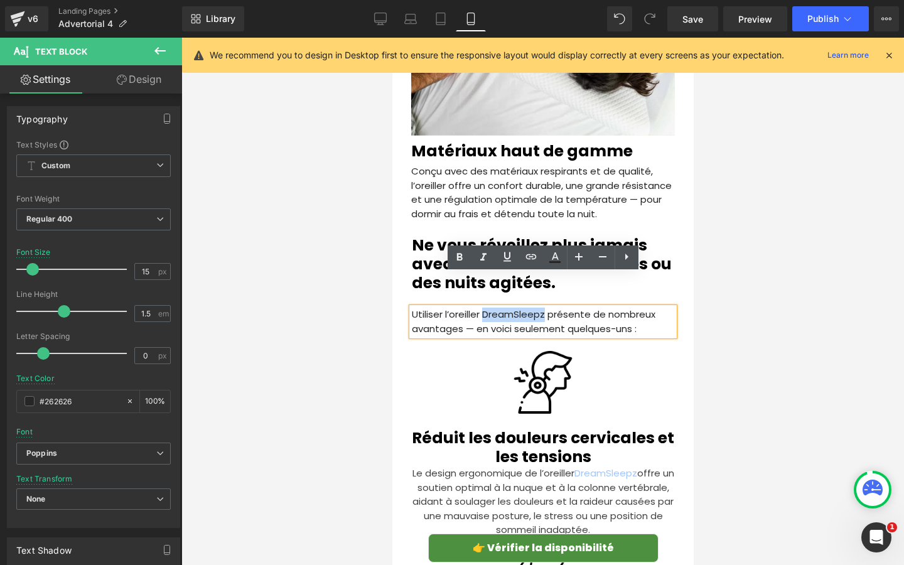
drag, startPoint x: 543, startPoint y: 283, endPoint x: 486, endPoint y: 283, distance: 57.7
click at [486, 307] on p "Utiliser l’oreiller DreamSleepz présente de nombreux avantages — en voici seule…" at bounding box center [542, 321] width 262 height 28
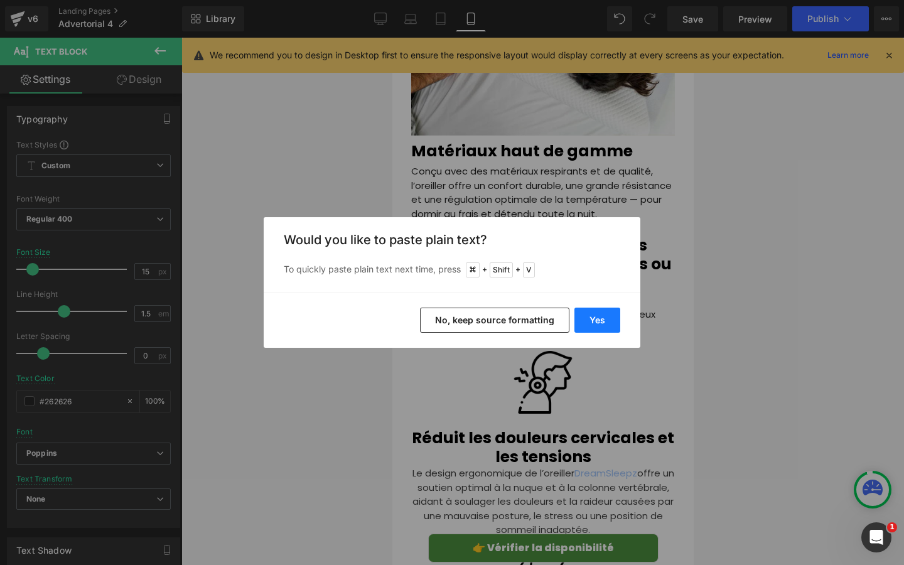
click at [588, 316] on button "Yes" at bounding box center [597, 319] width 46 height 25
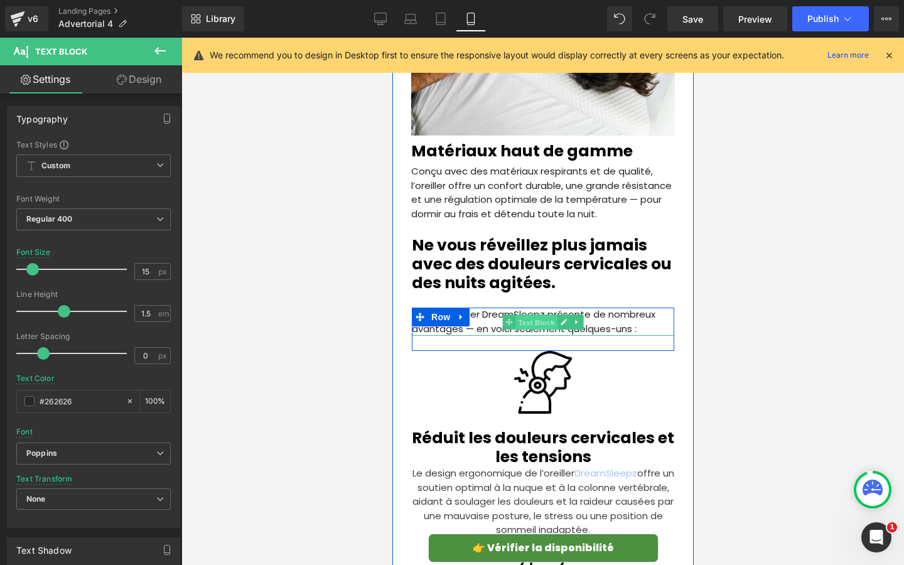
click at [534, 314] on span "Text Block" at bounding box center [535, 321] width 41 height 15
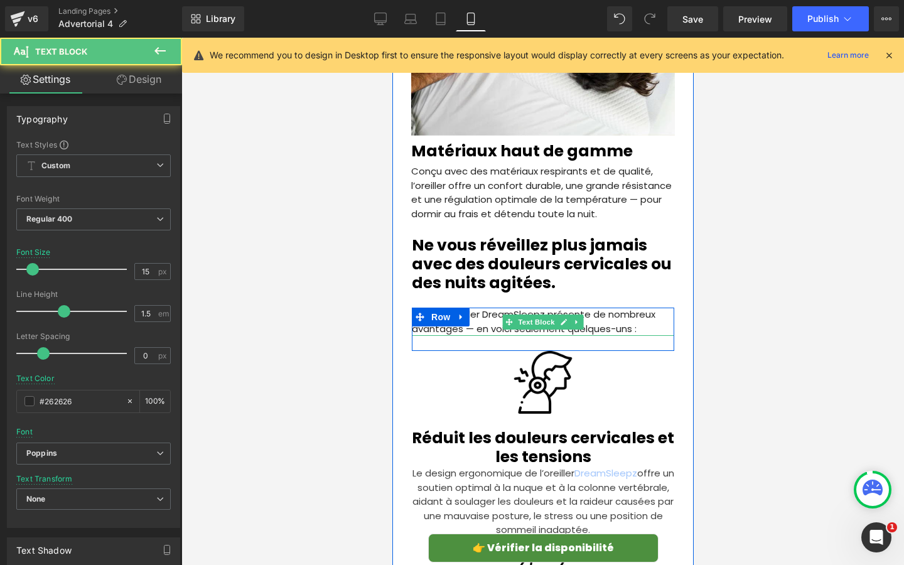
click at [484, 307] on p "Utiliser l’oreiller DreamSleepz présente de nombreux avantages — en voici seule…" at bounding box center [542, 321] width 262 height 28
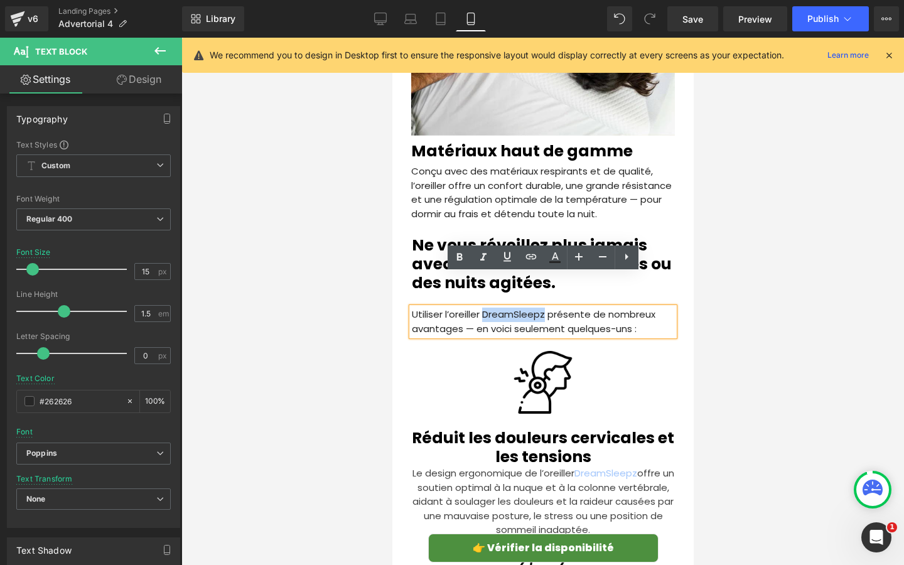
drag, startPoint x: 483, startPoint y: 281, endPoint x: 545, endPoint y: 279, distance: 62.1
click at [545, 307] on p "Utiliser l’oreiller DreamSleepz présente de nombreux avantages — en voici seule…" at bounding box center [542, 321] width 262 height 28
click at [526, 259] on icon at bounding box center [530, 256] width 15 height 15
click at [569, 316] on input "text" at bounding box center [519, 309] width 193 height 31
paste input "[URL][DOMAIN_NAME]"
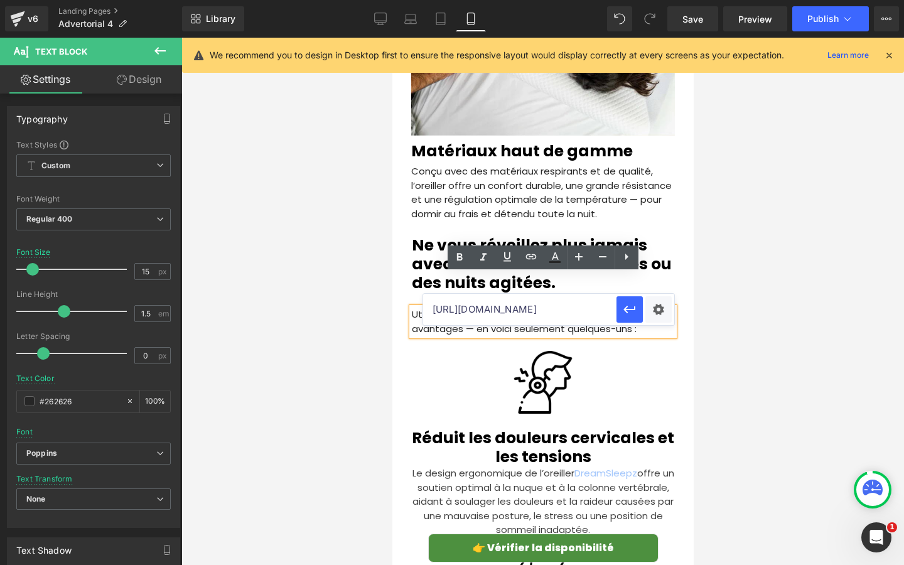
scroll to position [0, 387]
type input "[URL][DOMAIN_NAME]"
click at [311, 336] on div at bounding box center [542, 301] width 722 height 527
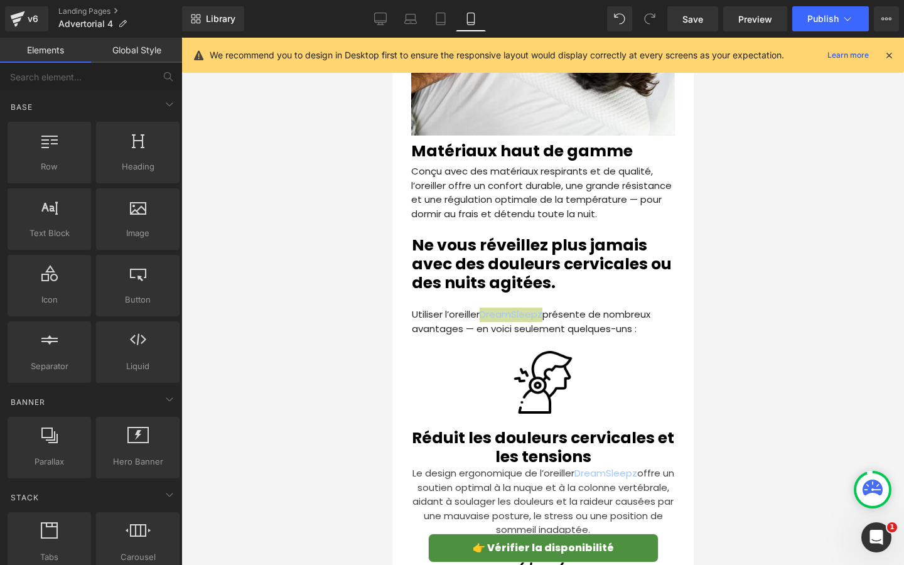
click at [311, 336] on div at bounding box center [542, 301] width 722 height 527
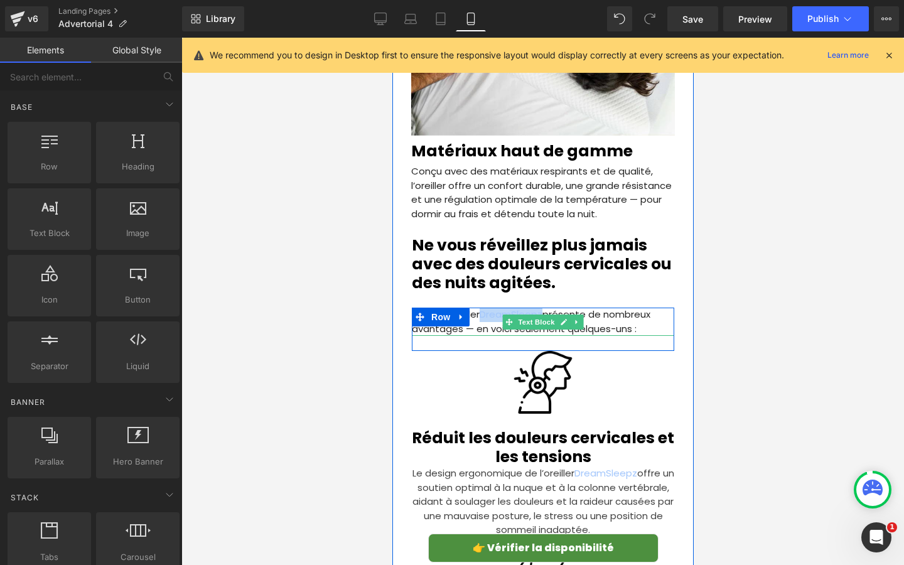
click at [610, 307] on p "Utiliser l’oreiller DreamSleepz présente de nombreux avantages — en voici seule…" at bounding box center [542, 321] width 262 height 28
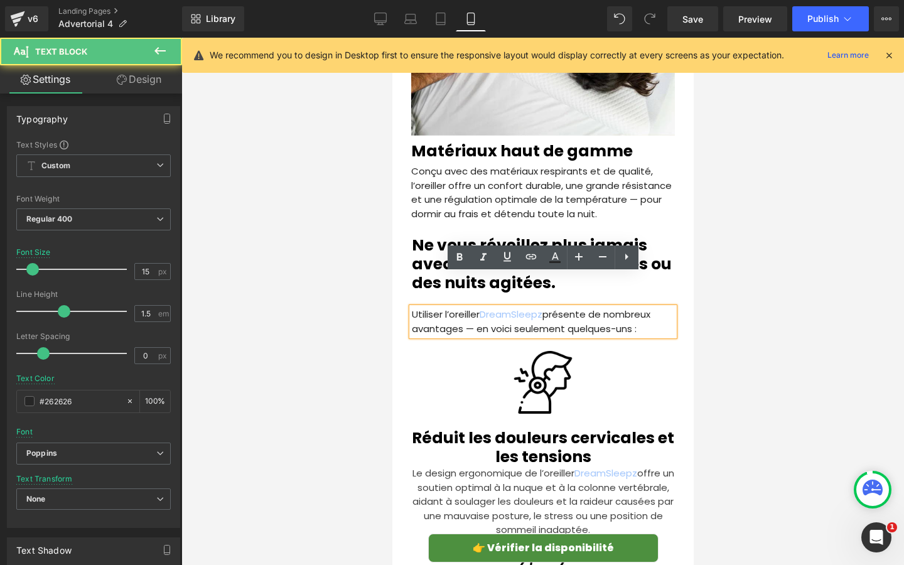
click at [610, 307] on p "Utiliser l’oreiller DreamSleepz présente de nombreux avantages — en voici seule…" at bounding box center [542, 321] width 262 height 28
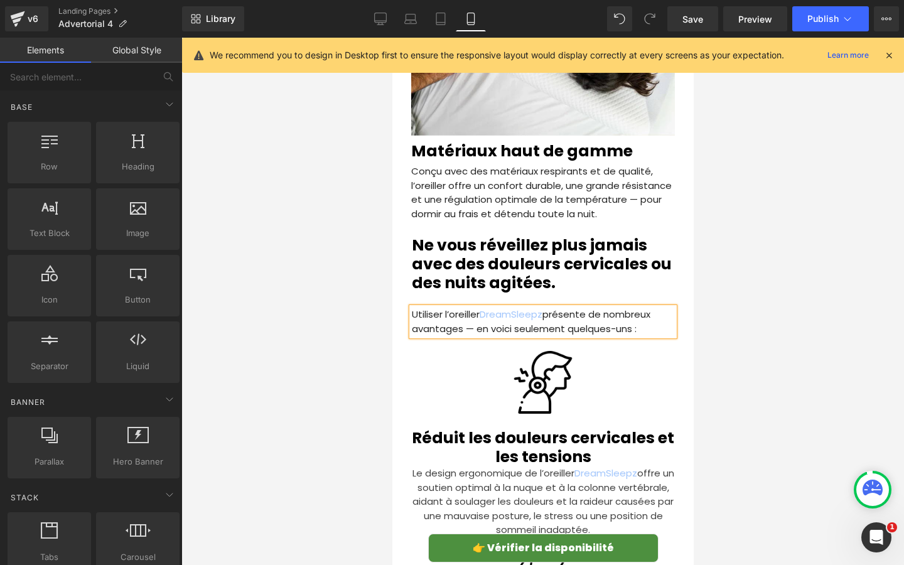
click at [832, 305] on div at bounding box center [542, 301] width 722 height 527
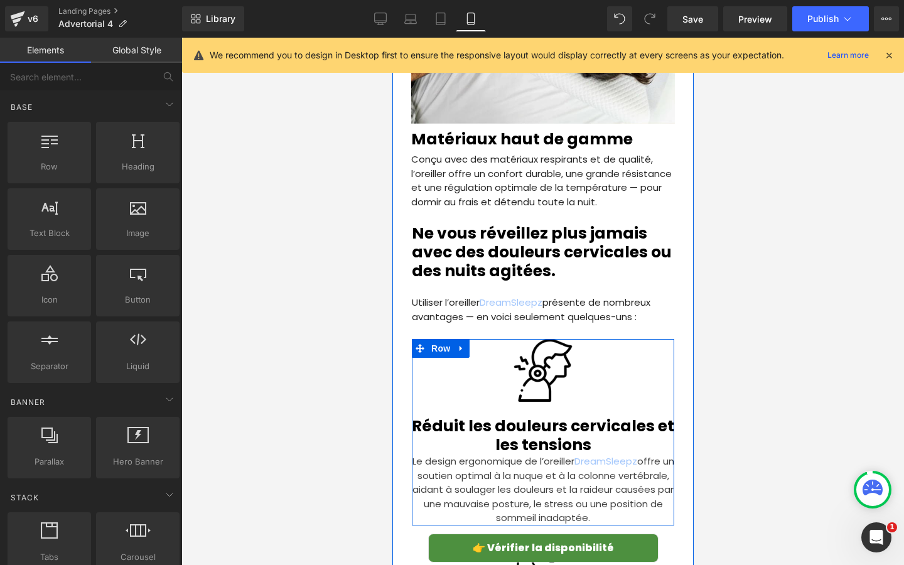
scroll to position [2892, 0]
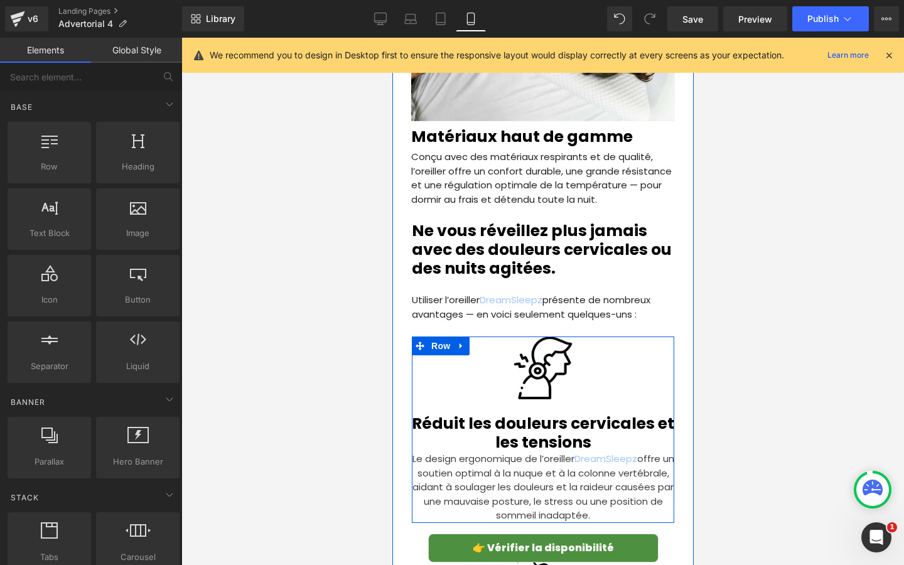
click at [608, 414] on h2 "Réduit les douleurs cervicales et les tensions" at bounding box center [542, 433] width 262 height 38
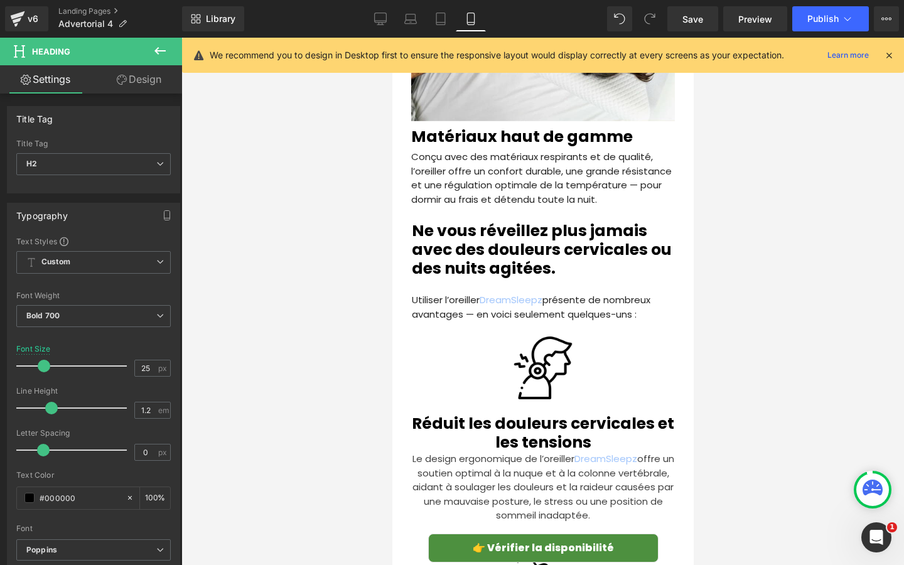
click at [134, 87] on link "Design" at bounding box center [139, 79] width 91 height 28
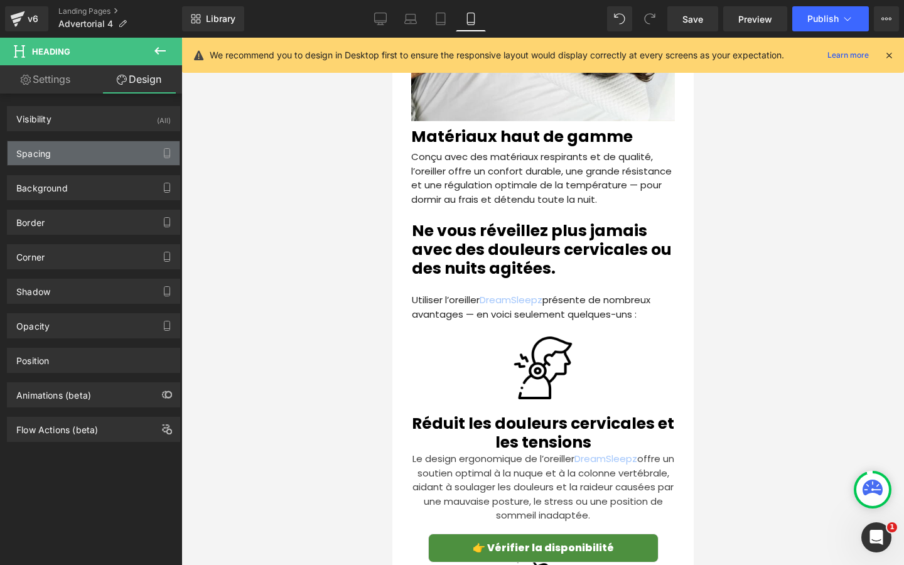
click at [79, 152] on div "Spacing" at bounding box center [94, 153] width 172 height 24
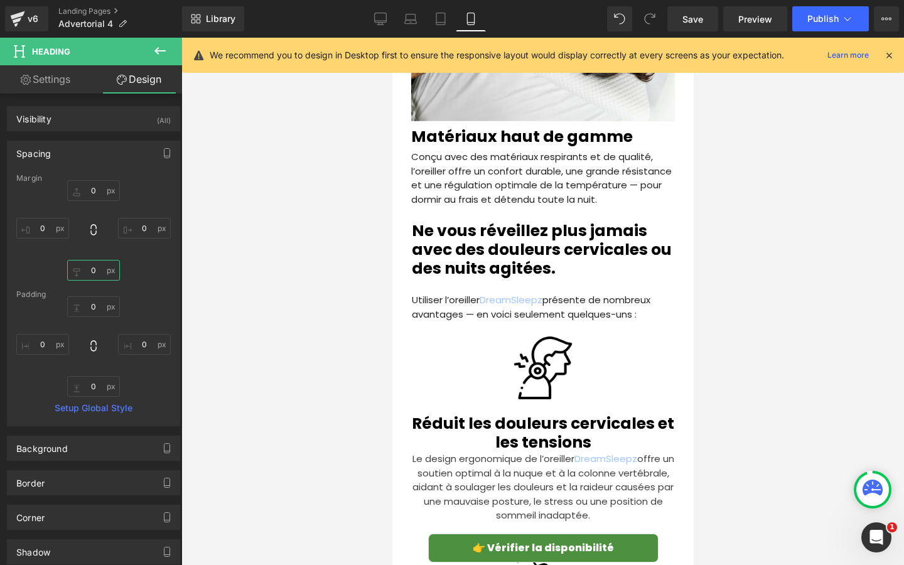
click at [96, 269] on input "0" at bounding box center [93, 270] width 53 height 21
type input "5"
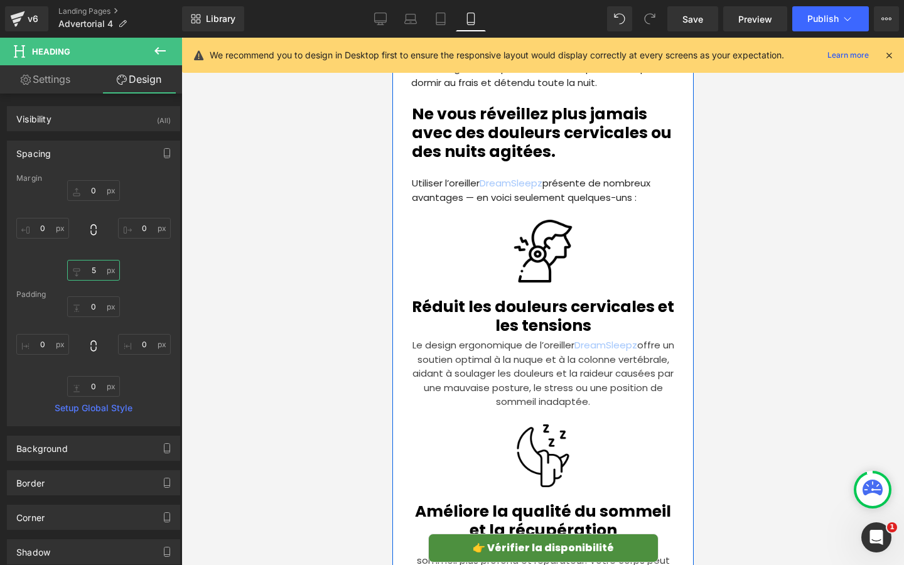
scroll to position [3229, 0]
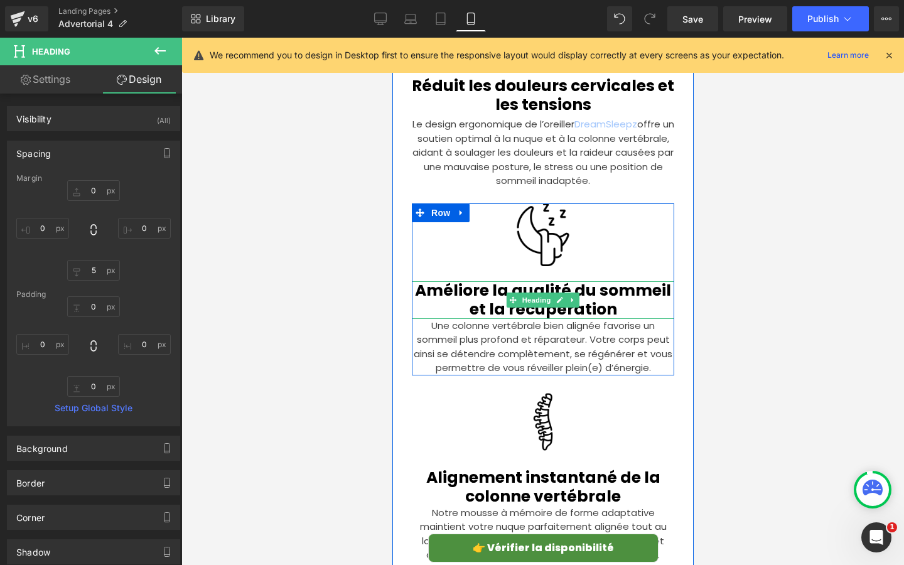
click at [466, 281] on h2 "Améliore la qualité du sommeil et la récupération" at bounding box center [542, 300] width 262 height 38
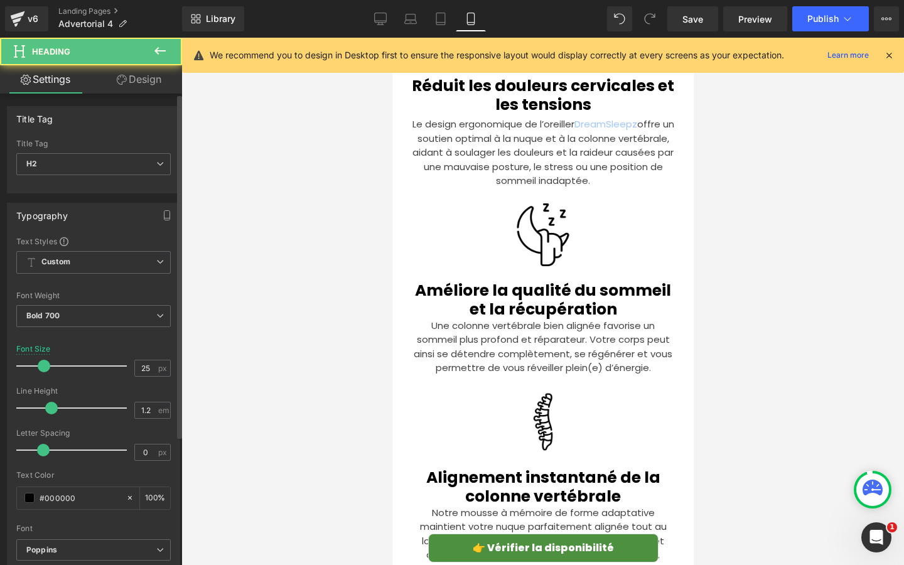
click at [127, 100] on div "Title Tag H1 H2 H3 H4 H5 H6 Title Tag H2 H1 H2 H3 H4 H5 H6" at bounding box center [94, 145] width 188 height 97
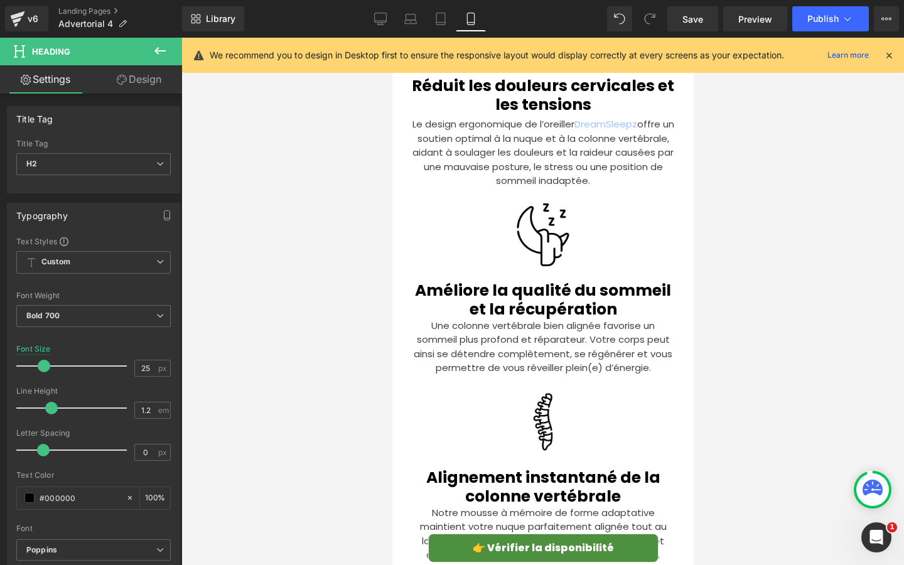
click at [141, 86] on link "Design" at bounding box center [139, 79] width 91 height 28
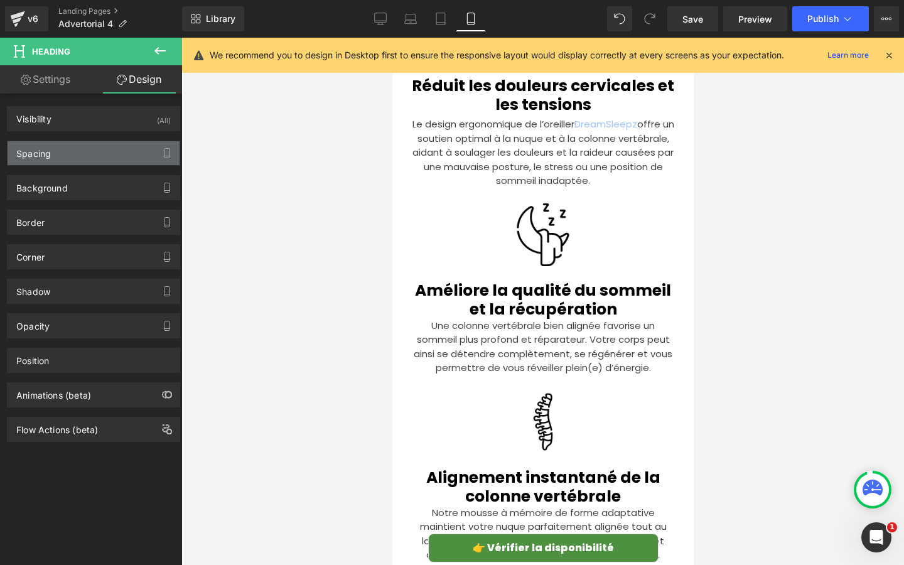
click at [105, 154] on div "Spacing" at bounding box center [94, 153] width 172 height 24
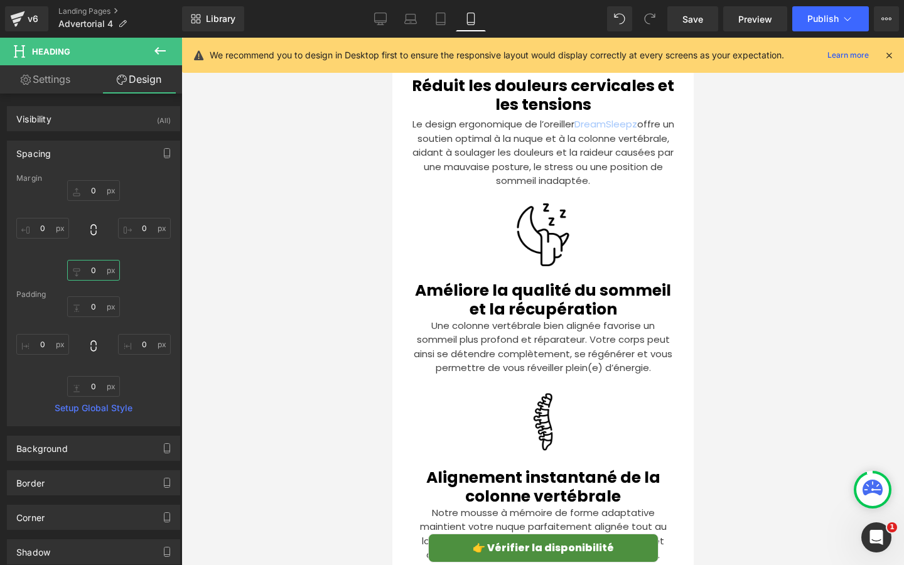
click at [98, 270] on input "text" at bounding box center [93, 270] width 53 height 21
type input "5"
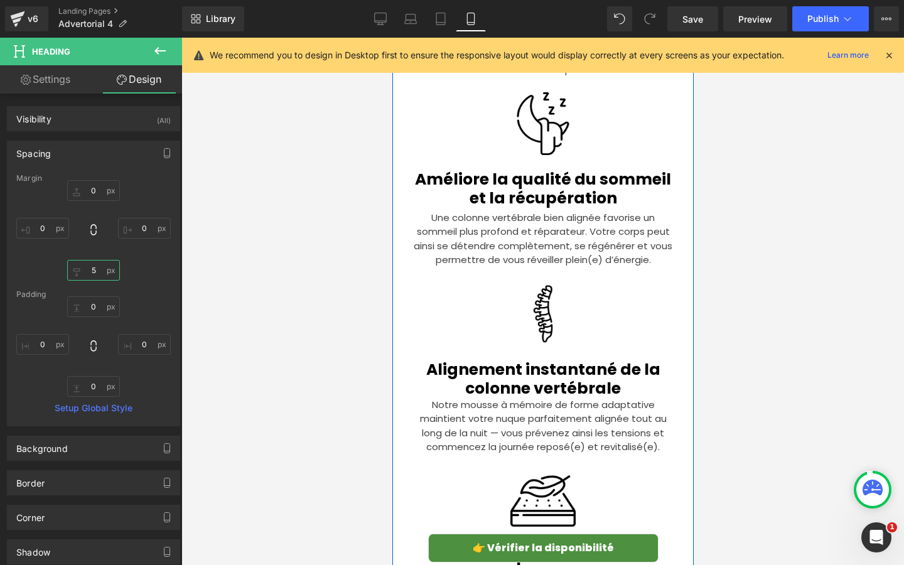
scroll to position [3418, 0]
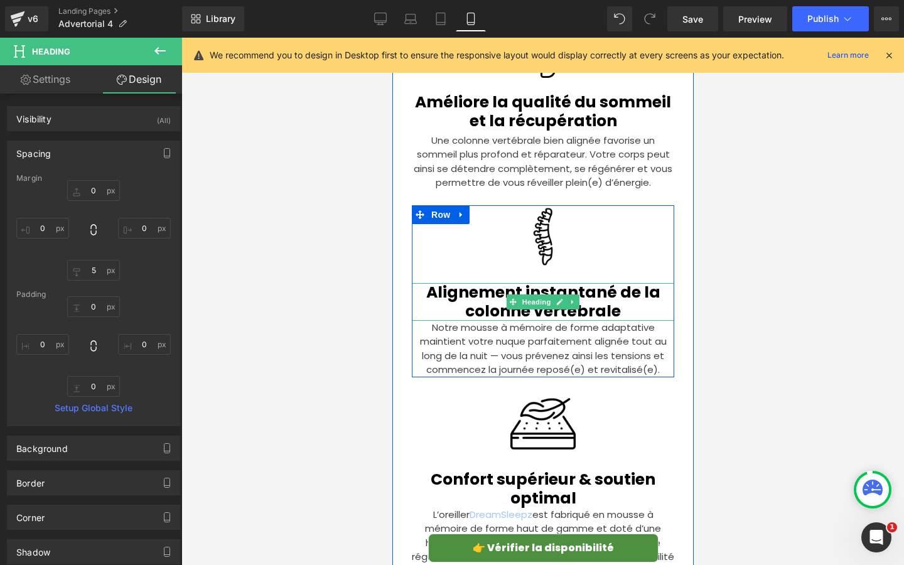
click at [501, 283] on h2 "Alignement instantané de la colonne vertébrale" at bounding box center [542, 302] width 262 height 38
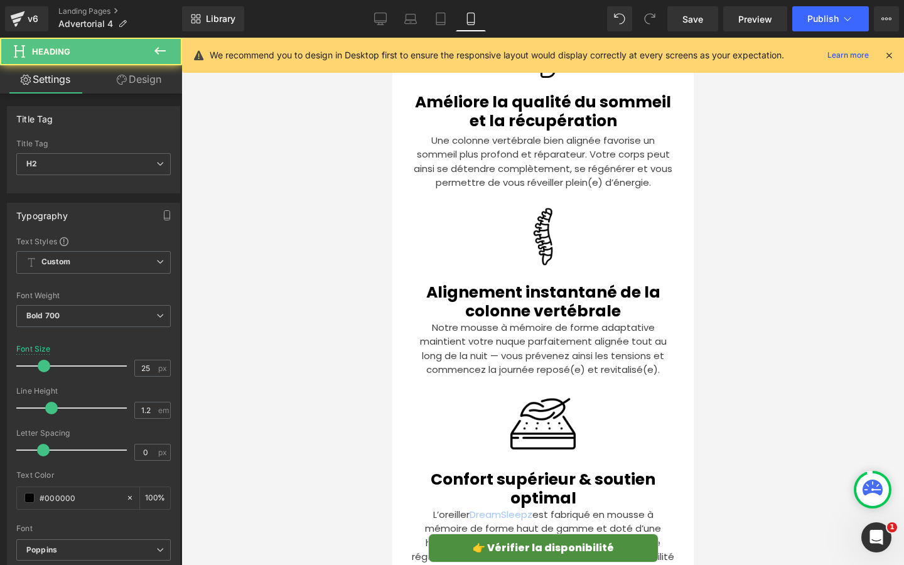
click at [117, 84] on icon at bounding box center [122, 80] width 10 height 10
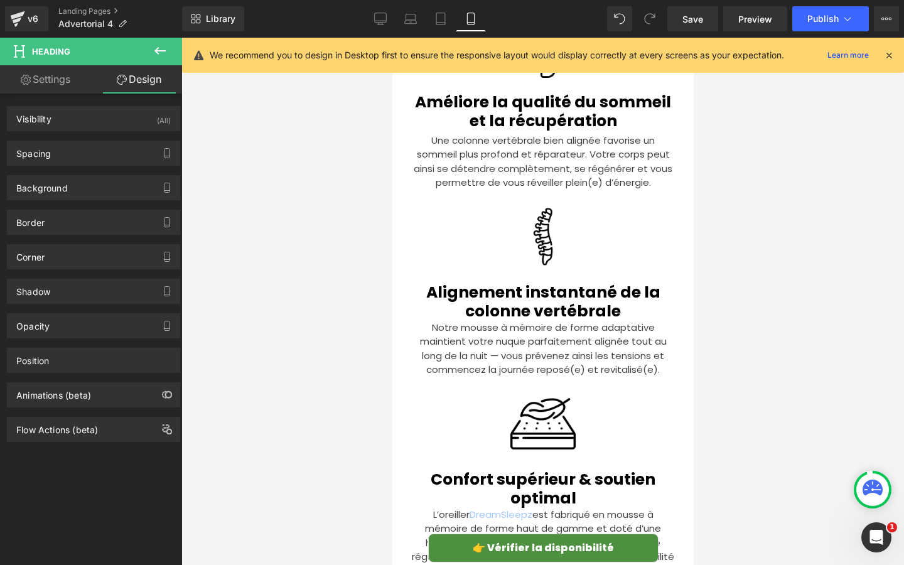
click at [89, 139] on div "Spacing [GEOGRAPHIC_DATA] 0 0 0 0 [GEOGRAPHIC_DATA] 0 0 0 0 Setup Global Style" at bounding box center [94, 148] width 188 height 35
click at [89, 145] on div "Spacing" at bounding box center [94, 153] width 172 height 24
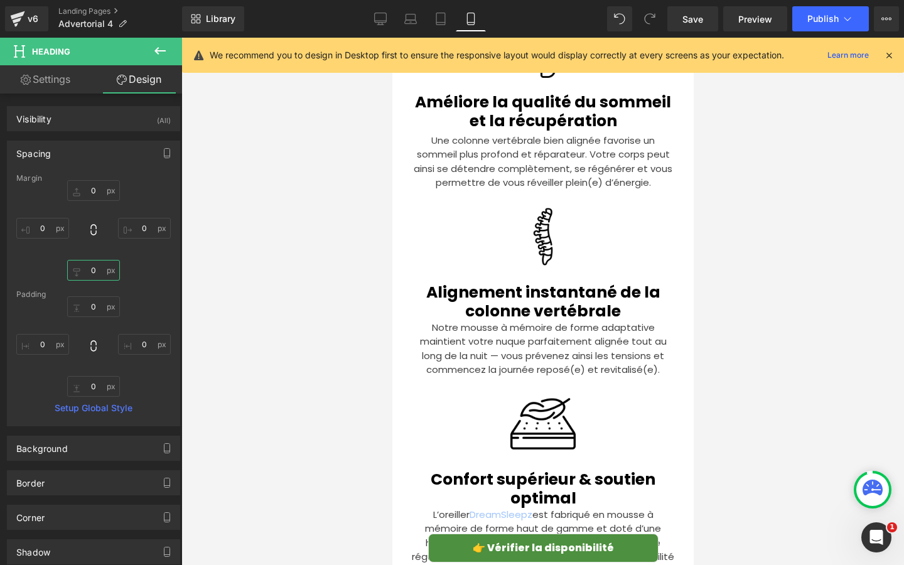
click at [90, 270] on input "0" at bounding box center [93, 270] width 53 height 21
type input "5"
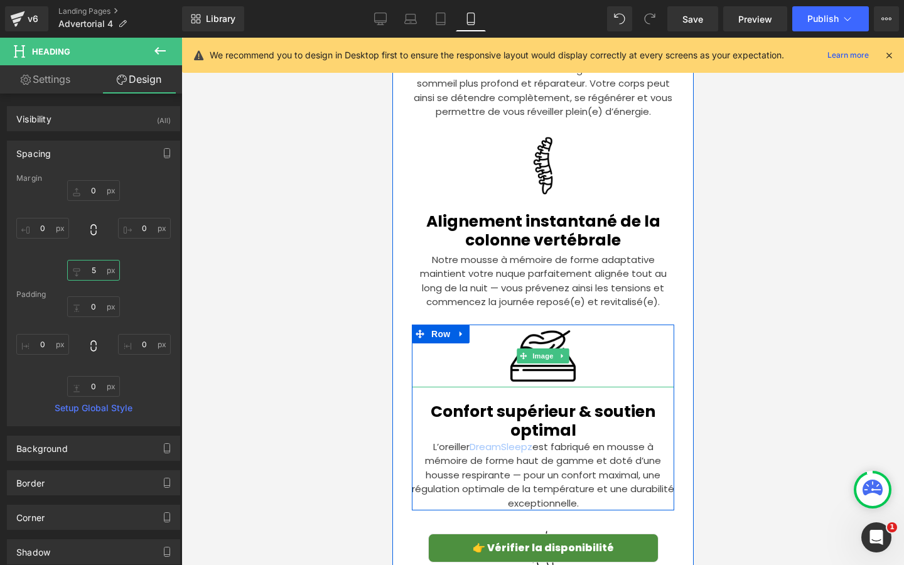
scroll to position [3532, 0]
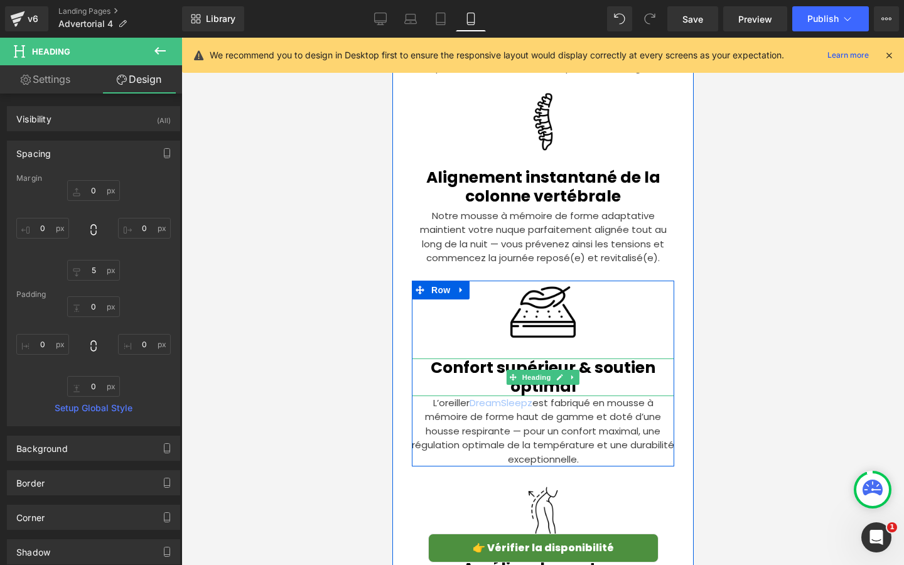
click at [491, 358] on h2 "Confort supérieur & soutien optimal" at bounding box center [542, 377] width 262 height 38
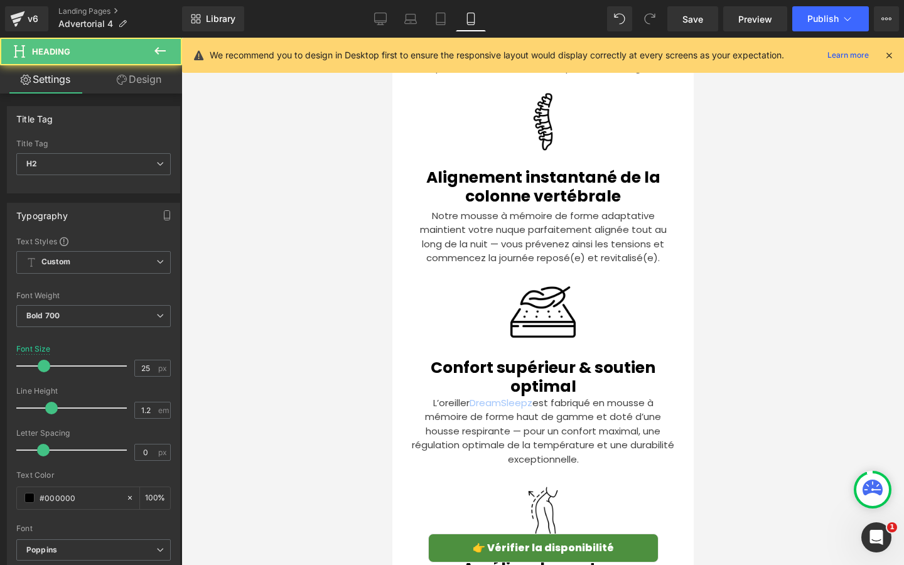
click at [134, 75] on link "Design" at bounding box center [139, 79] width 91 height 28
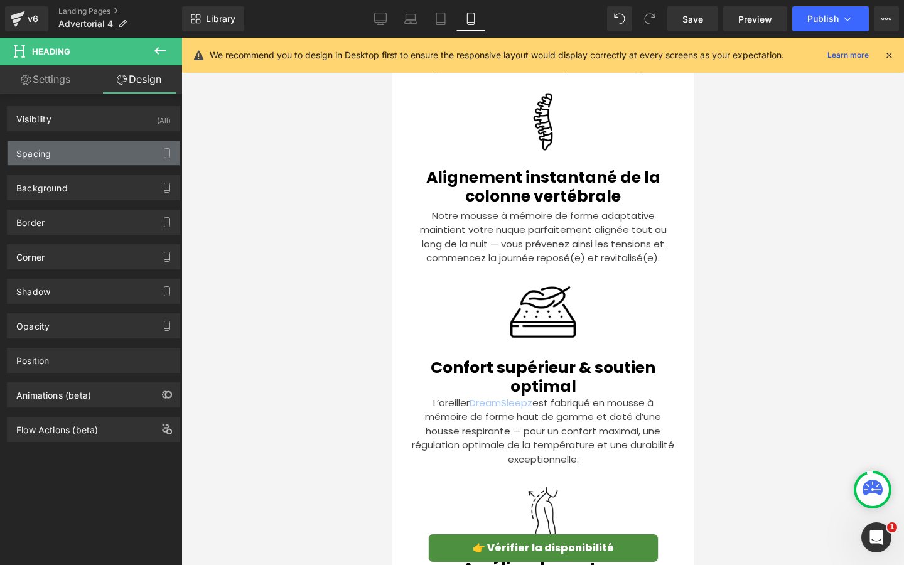
click at [100, 149] on div "Spacing" at bounding box center [94, 153] width 172 height 24
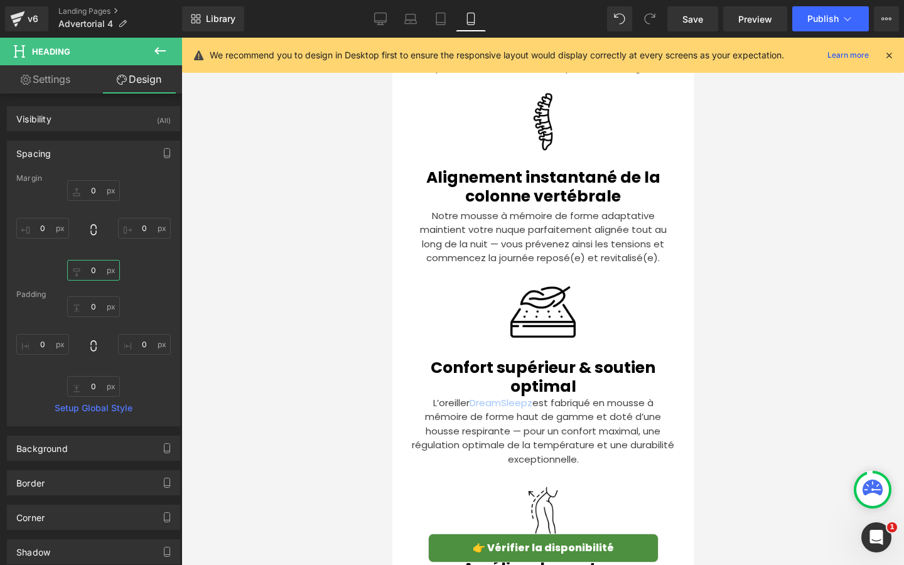
click at [104, 278] on input "text" at bounding box center [93, 270] width 53 height 21
type input "5"
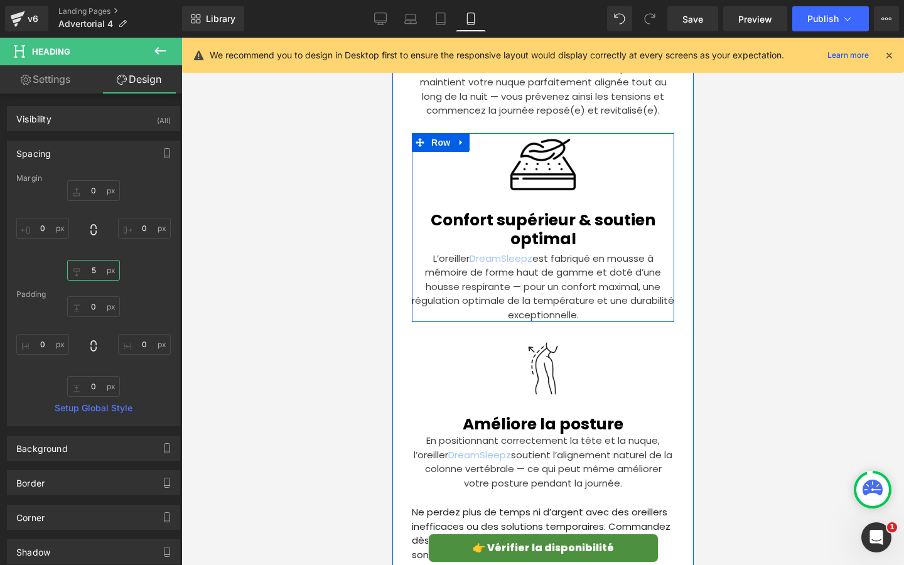
scroll to position [3716, 0]
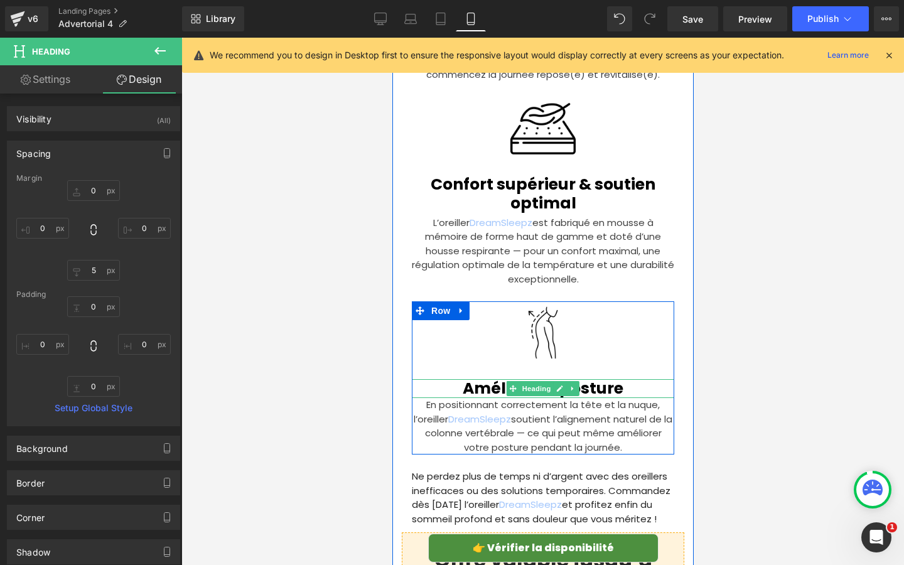
click at [466, 379] on div at bounding box center [542, 380] width 262 height 3
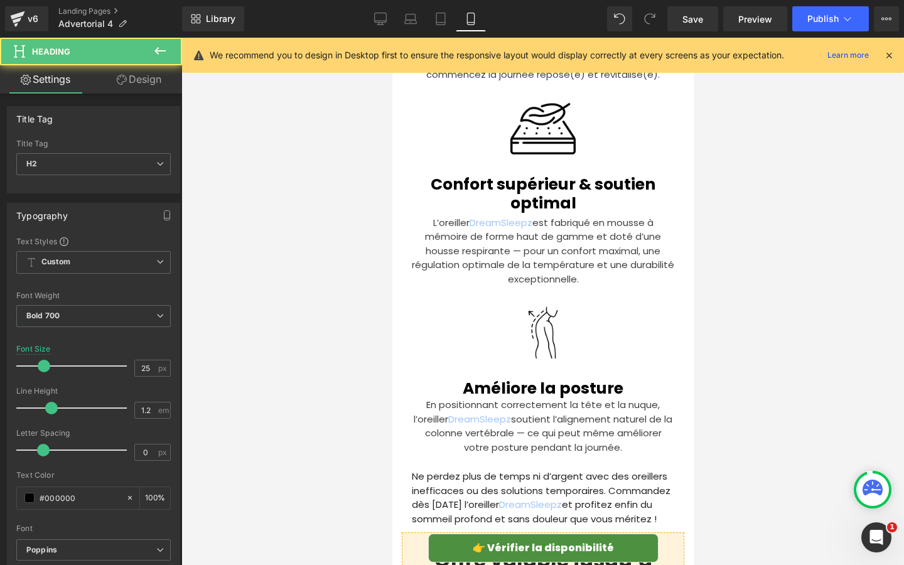
click at [134, 78] on link "Design" at bounding box center [139, 79] width 91 height 28
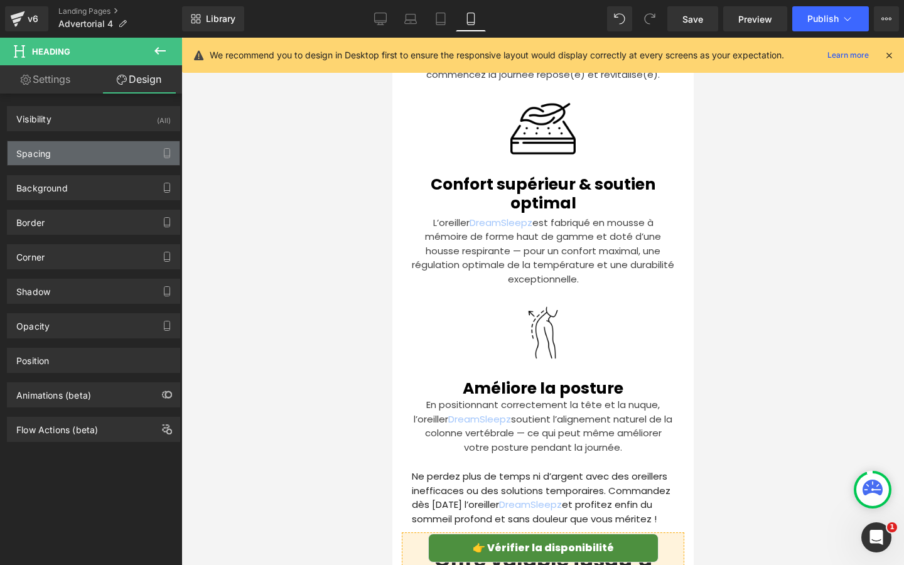
click at [96, 158] on div "Spacing" at bounding box center [94, 153] width 172 height 24
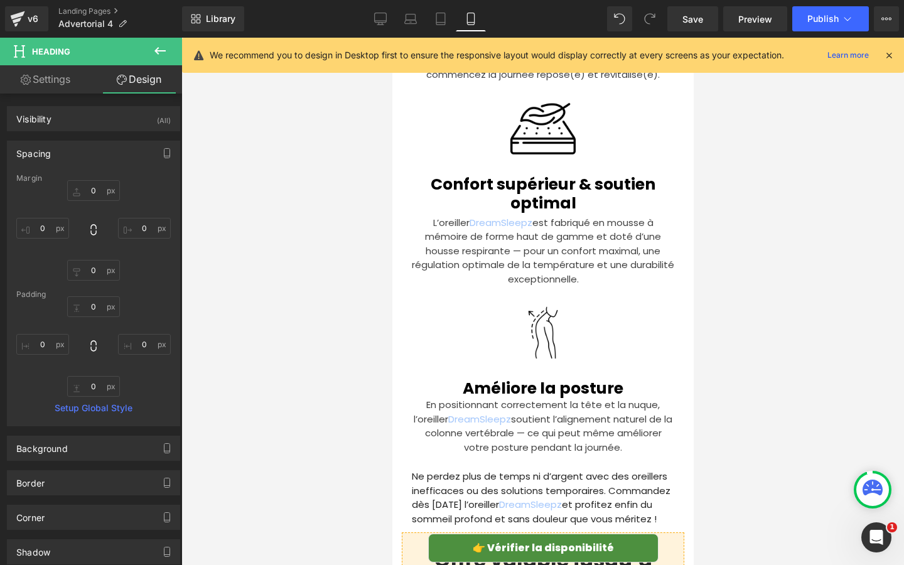
click at [100, 286] on div "Margin [GEOGRAPHIC_DATA] Setup Global Style" at bounding box center [94, 300] width 172 height 252
click at [102, 277] on input "text" at bounding box center [93, 270] width 53 height 21
type input "5"
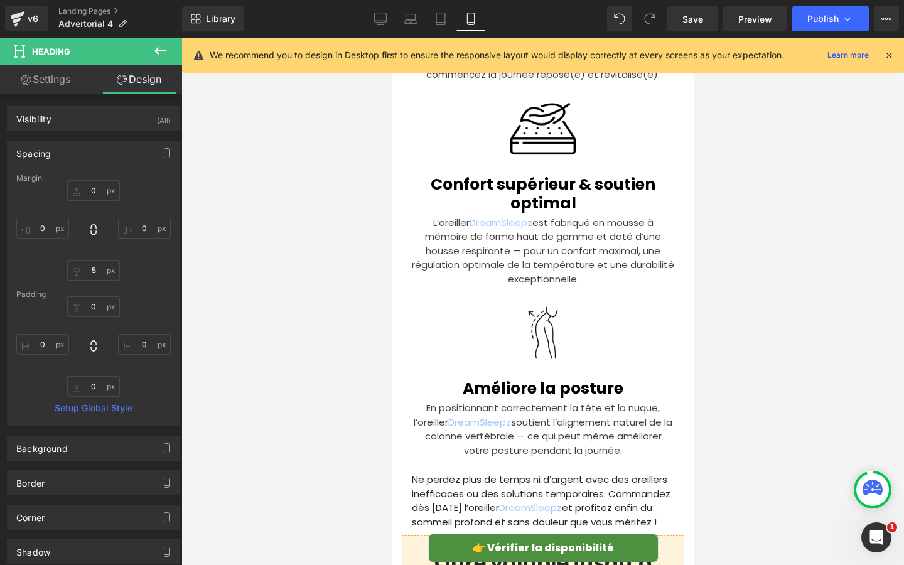
click at [302, 284] on div at bounding box center [542, 301] width 722 height 527
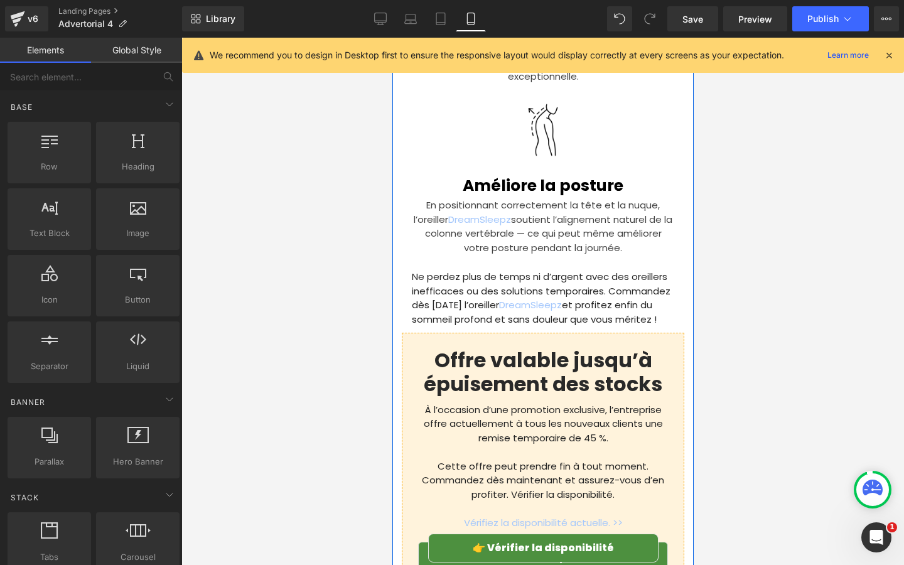
scroll to position [3961, 0]
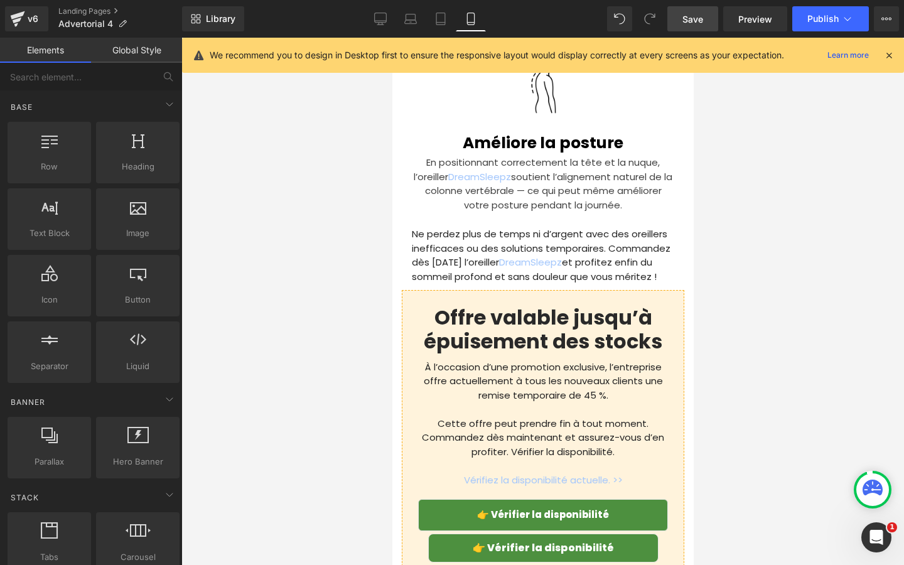
click at [690, 18] on span "Save" at bounding box center [692, 19] width 21 height 13
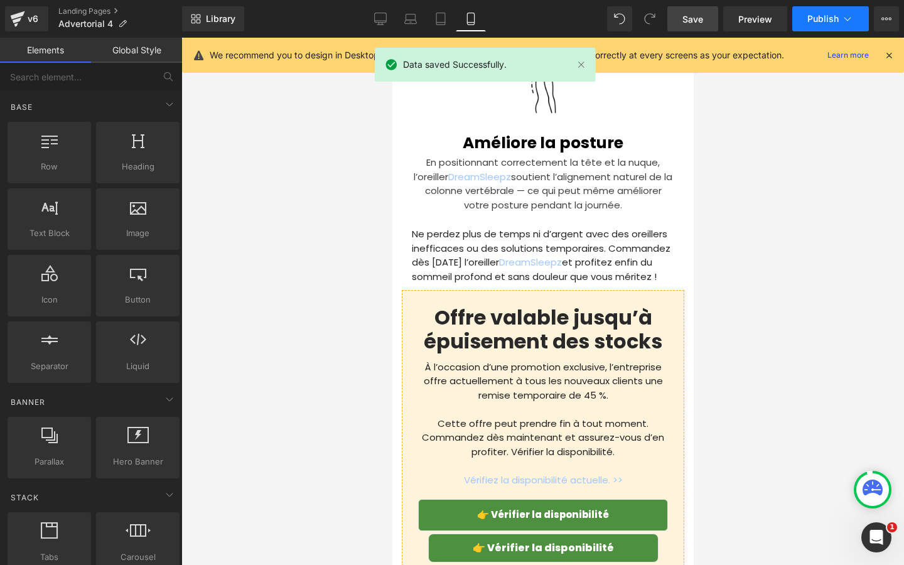
click at [810, 25] on button "Publish" at bounding box center [830, 18] width 77 height 25
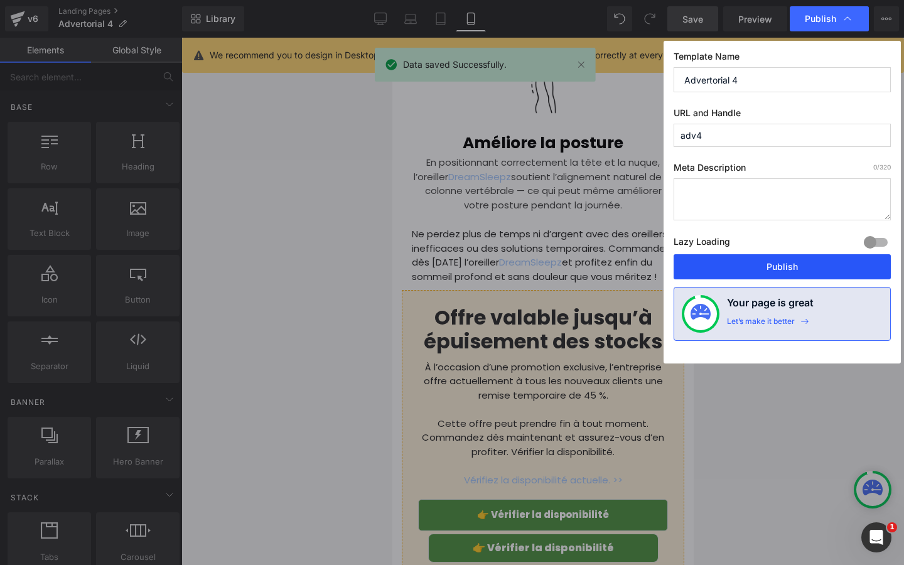
click at [777, 264] on button "Publish" at bounding box center [781, 266] width 217 height 25
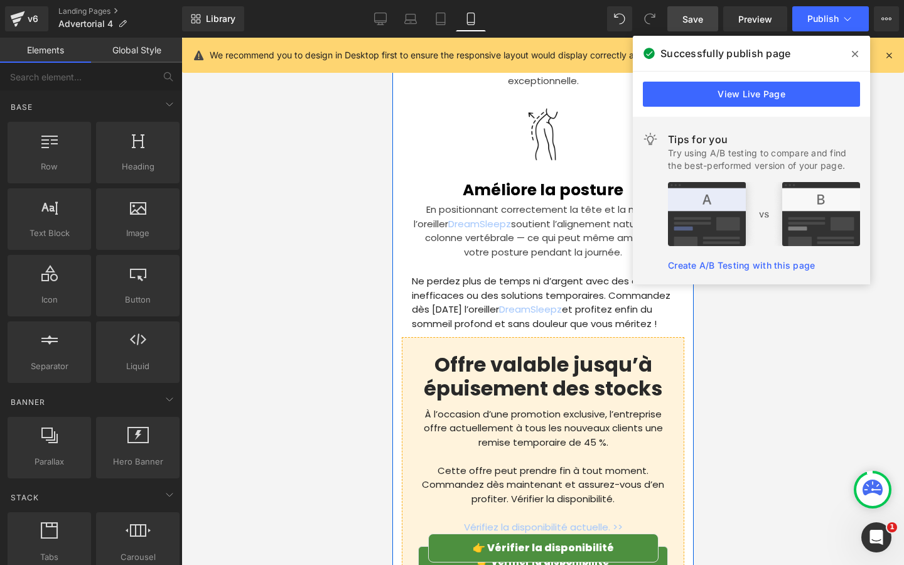
scroll to position [3858, 0]
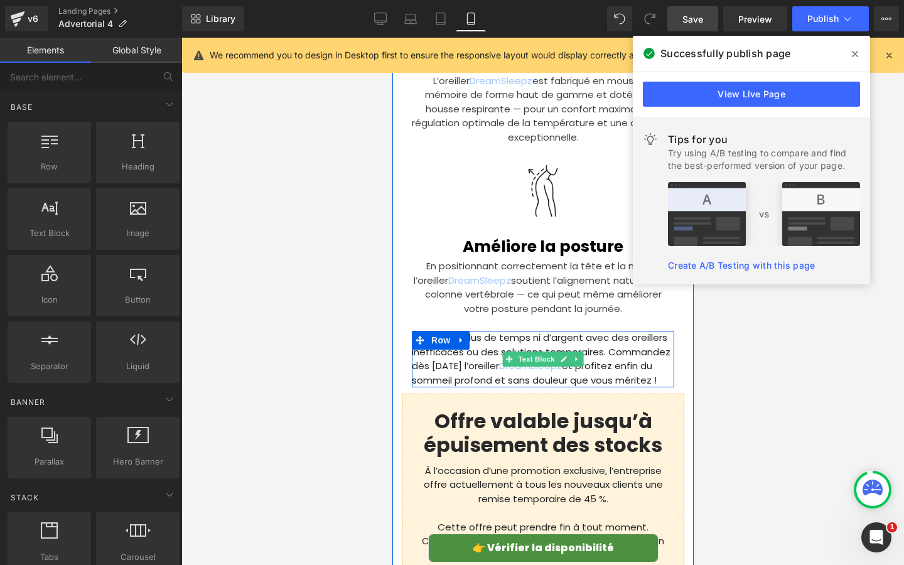
click at [475, 341] on p "Ne perdez plus de temps ni d’argent avec des oreillers inefficaces ou des solut…" at bounding box center [542, 359] width 262 height 56
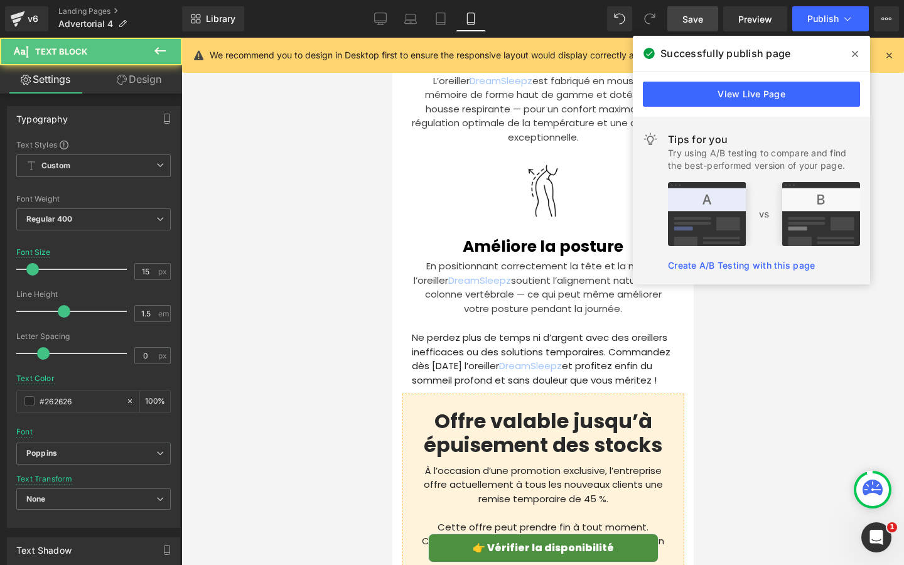
click at [139, 78] on link "Design" at bounding box center [139, 79] width 91 height 28
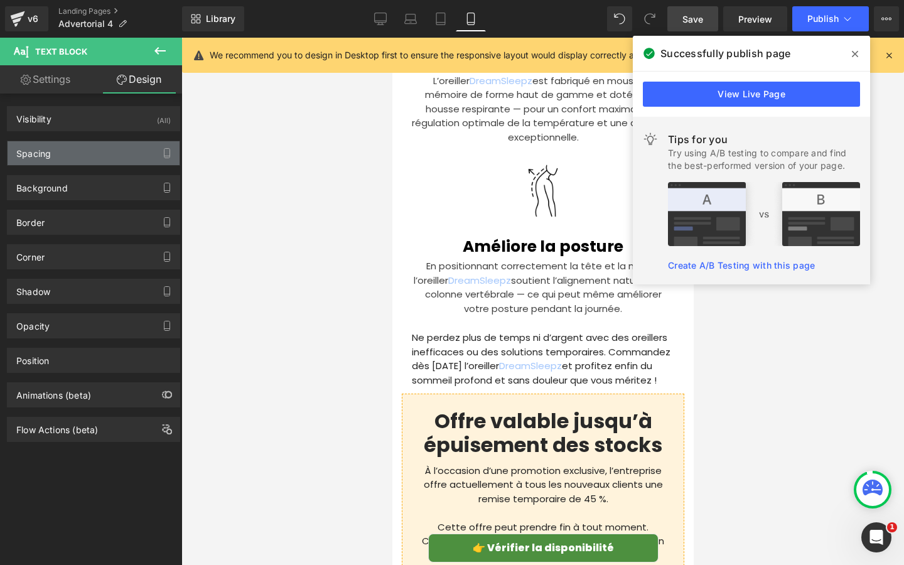
click at [104, 153] on div "Spacing" at bounding box center [94, 153] width 172 height 24
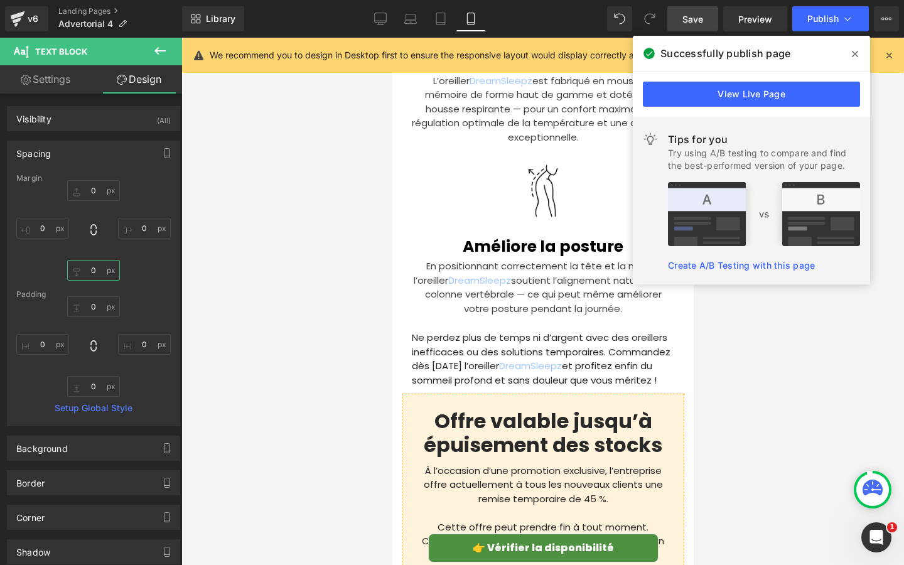
click at [97, 277] on input "0" at bounding box center [93, 270] width 53 height 21
type input "10"
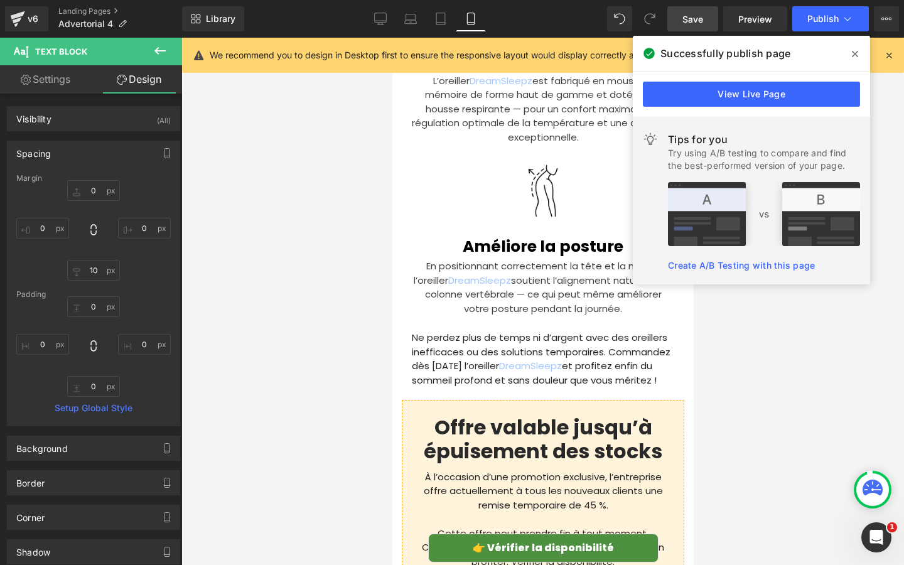
click at [226, 309] on div at bounding box center [542, 301] width 722 height 527
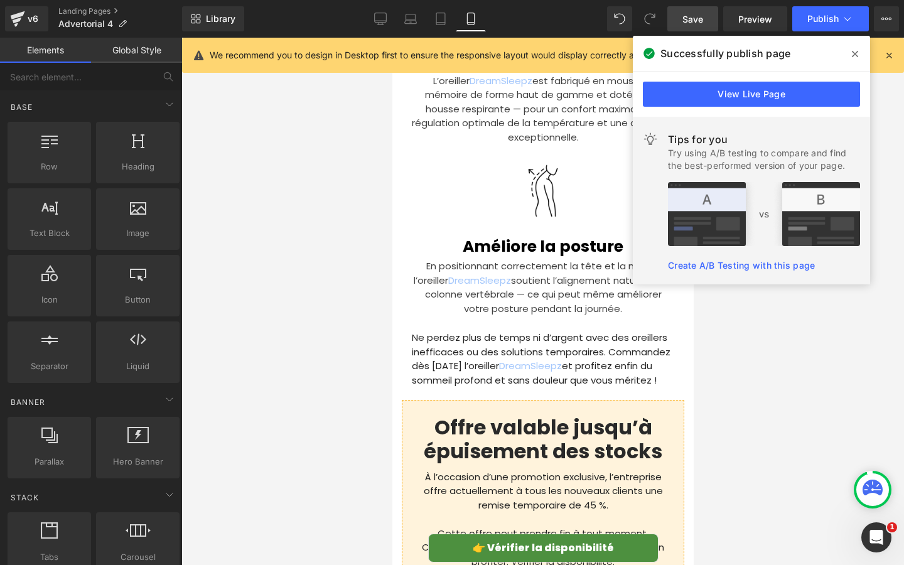
click at [856, 58] on icon at bounding box center [855, 54] width 6 height 10
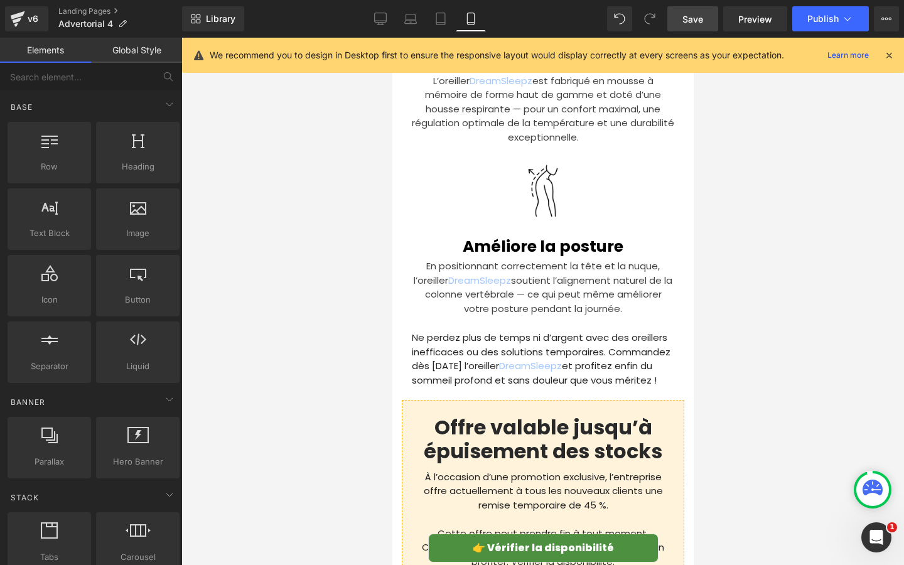
click at [686, 23] on span "Save" at bounding box center [692, 19] width 21 height 13
click at [682, 20] on link "Save" at bounding box center [692, 18] width 51 height 25
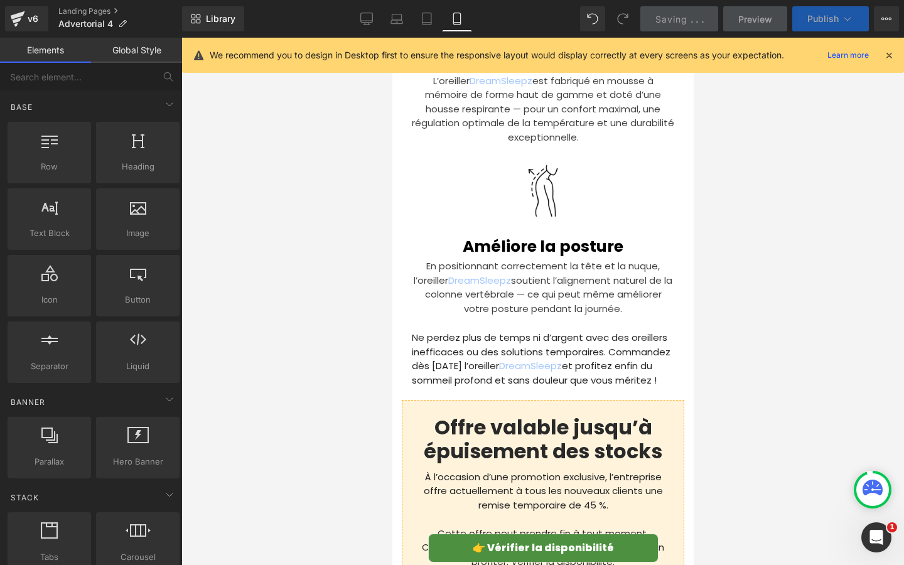
click at [810, 17] on span "Publish" at bounding box center [822, 19] width 31 height 10
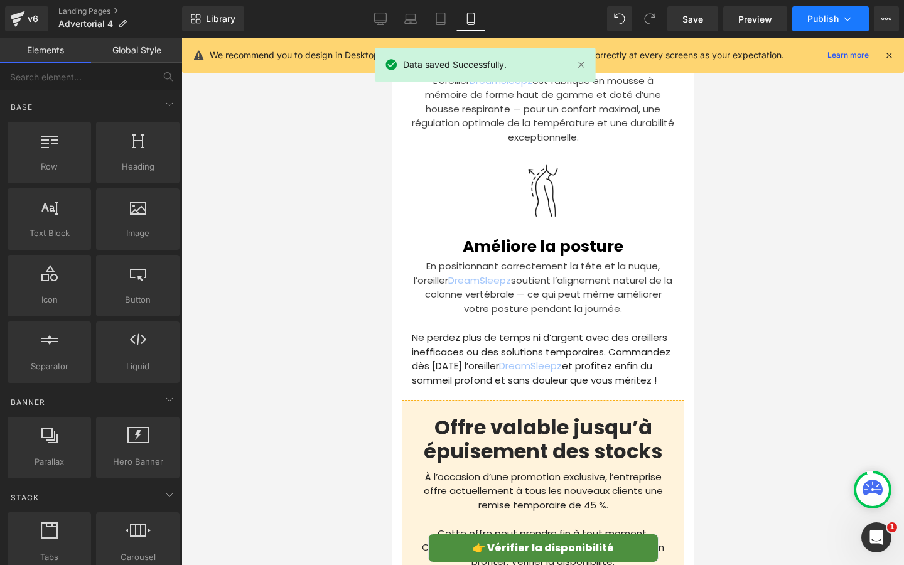
click at [811, 21] on span "Publish" at bounding box center [822, 19] width 31 height 10
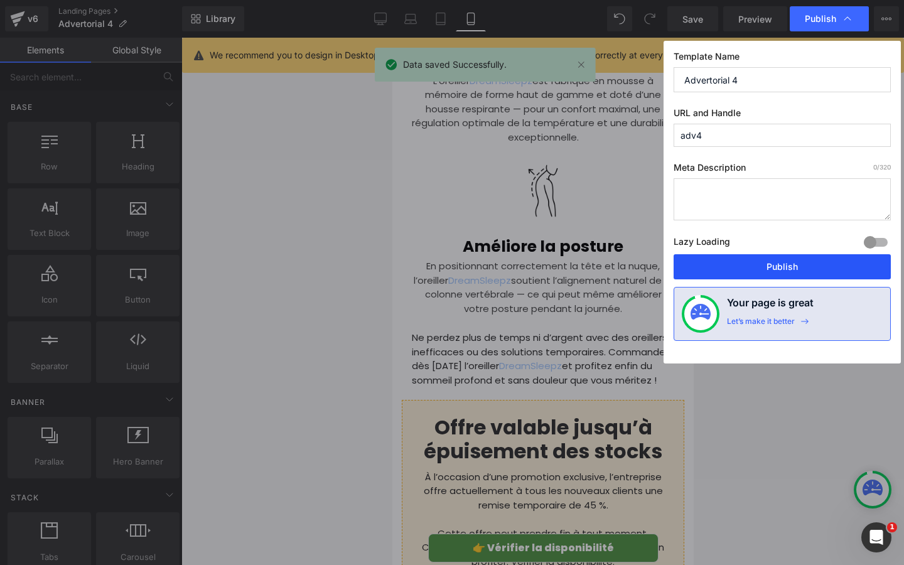
click at [760, 269] on button "Publish" at bounding box center [781, 266] width 217 height 25
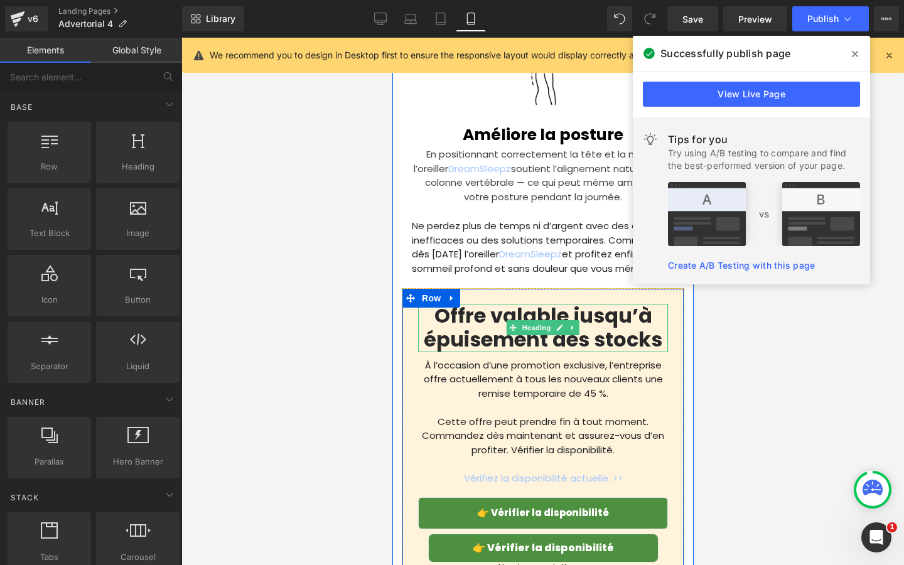
scroll to position [4151, 0]
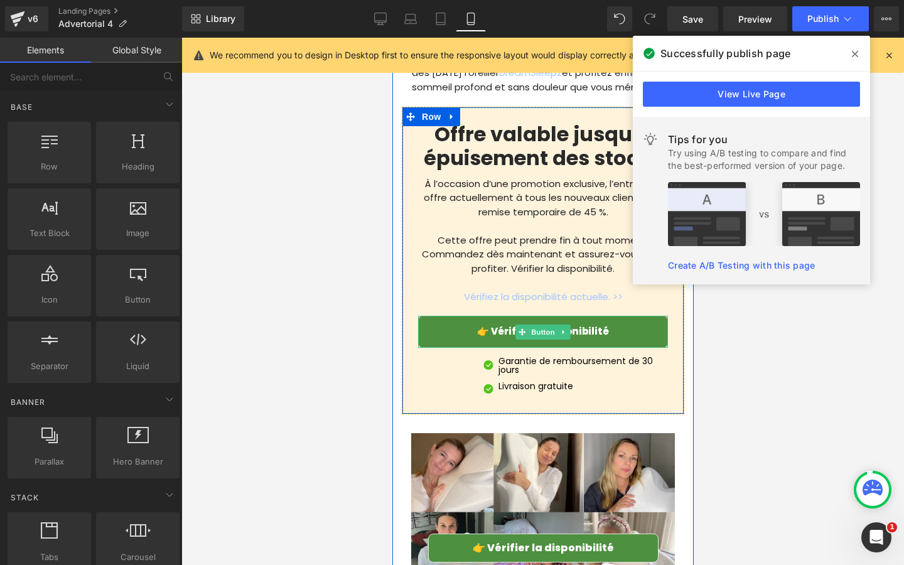
click at [439, 316] on link "👉 Vérifier la disponibilité" at bounding box center [542, 332] width 250 height 32
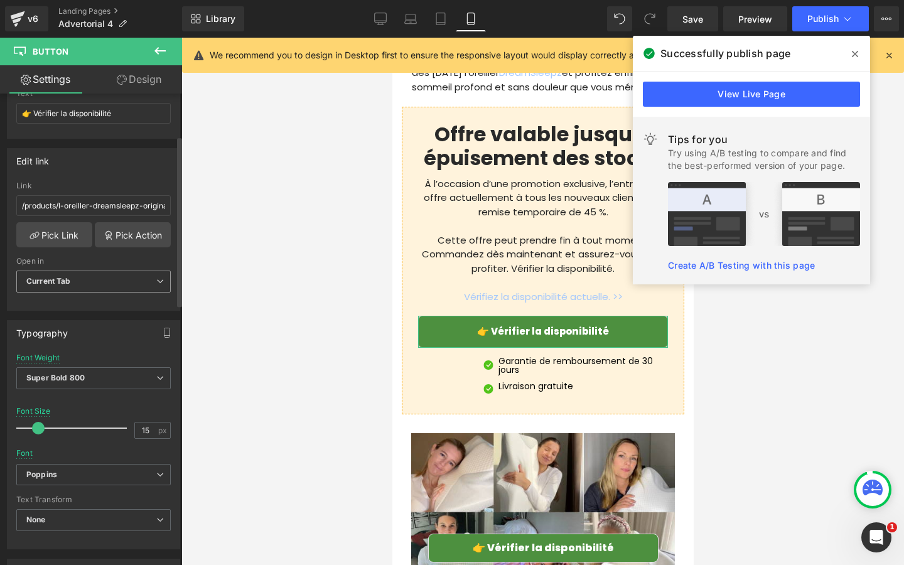
scroll to position [166, 0]
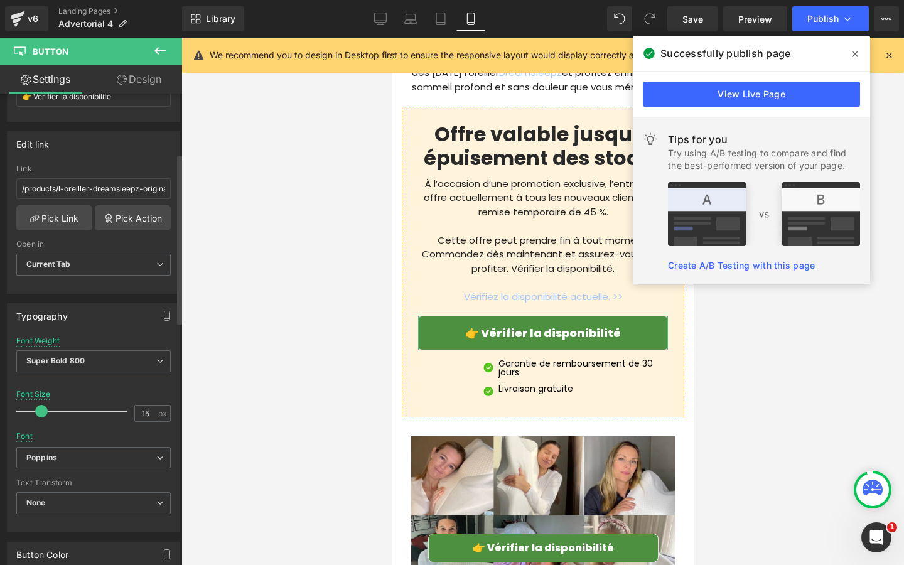
click at [38, 412] on span at bounding box center [41, 411] width 13 height 13
click at [857, 57] on icon at bounding box center [855, 54] width 6 height 10
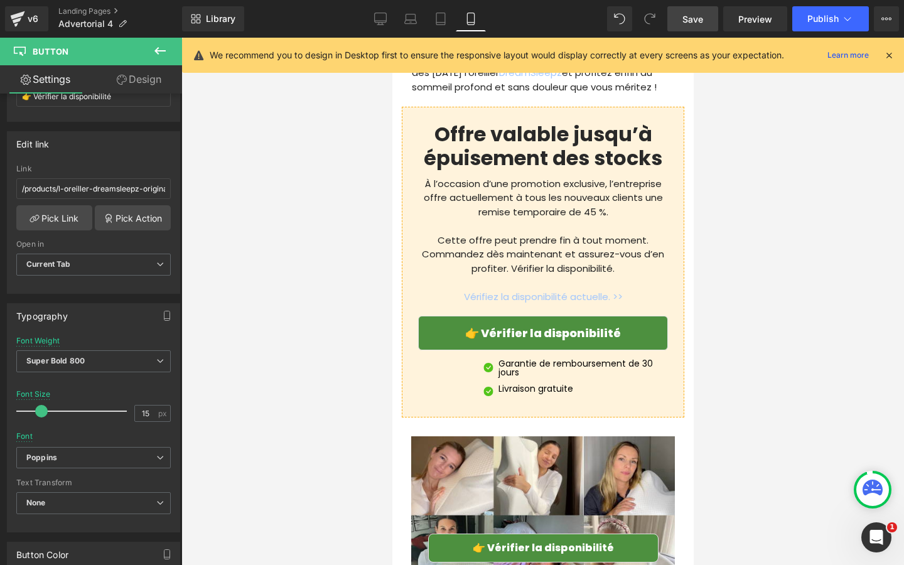
click at [687, 23] on span "Save" at bounding box center [692, 19] width 21 height 13
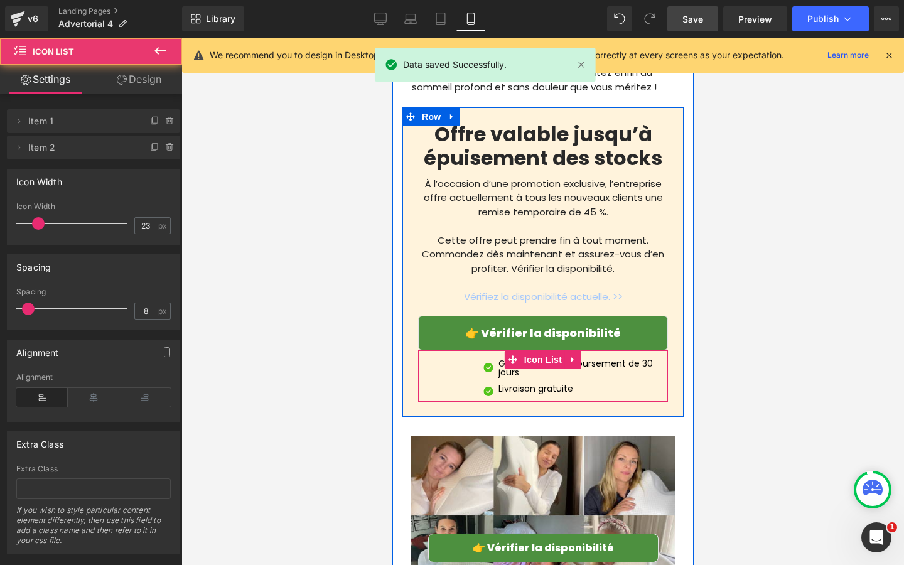
click at [473, 350] on div "Image Garantie de remboursement de 30 jours Text Block Image Livraison gratuite…" at bounding box center [542, 375] width 250 height 51
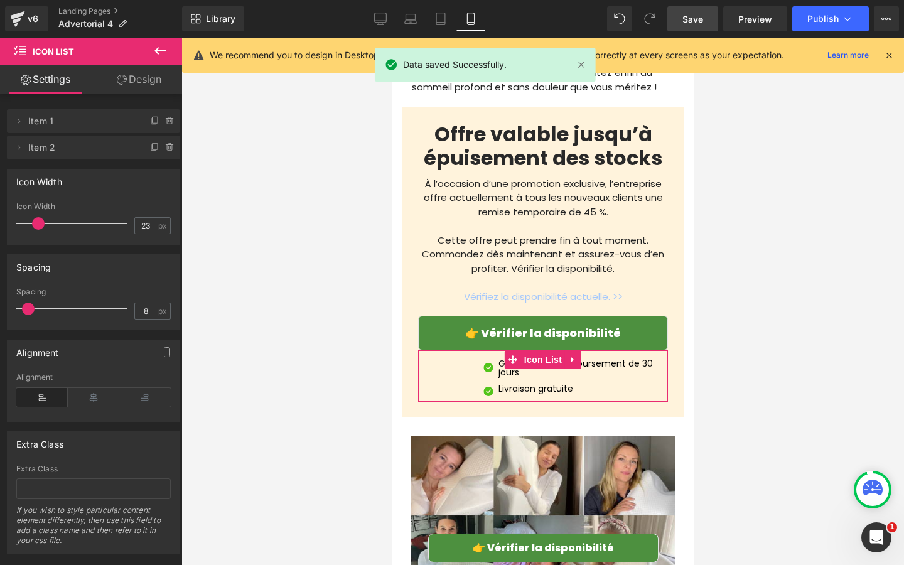
click at [119, 78] on icon at bounding box center [122, 80] width 10 height 10
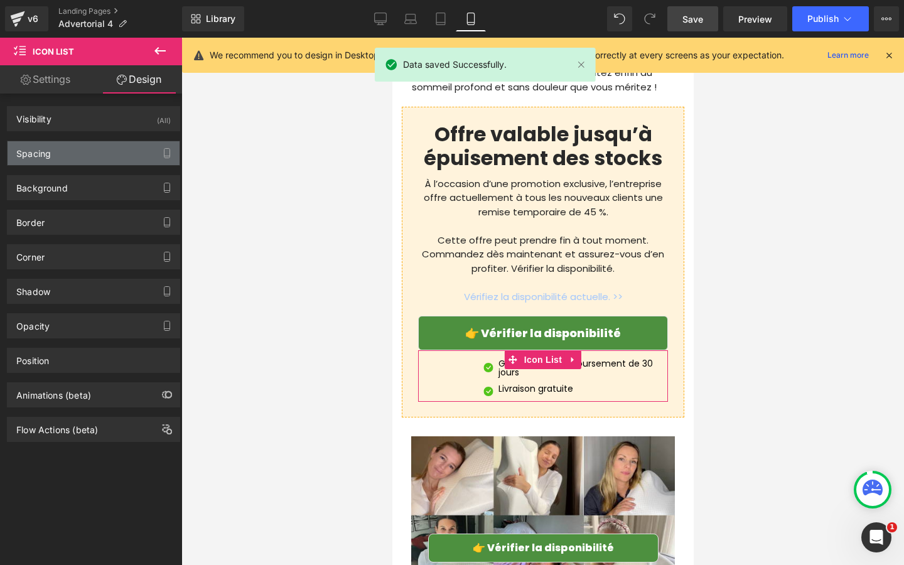
click at [75, 144] on div "Spacing" at bounding box center [94, 153] width 172 height 24
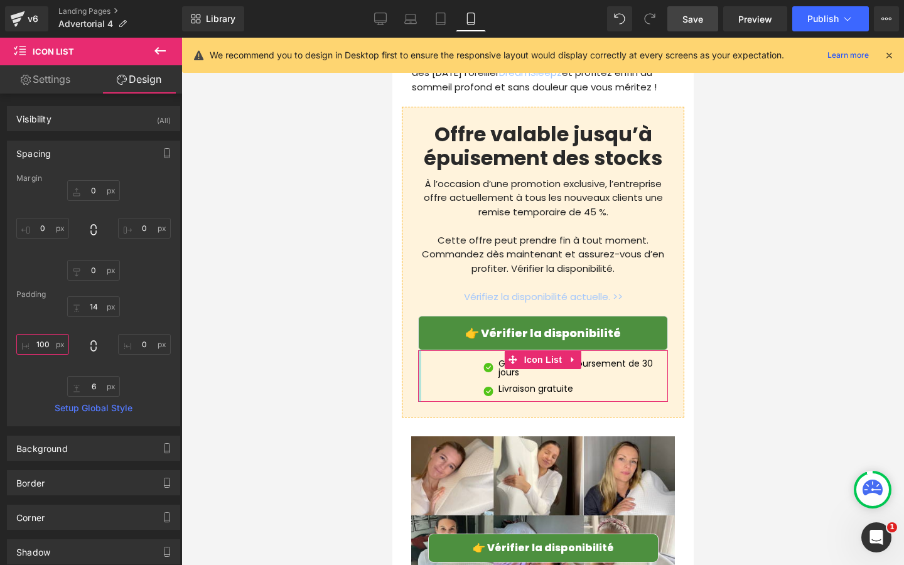
click at [49, 350] on input "100" at bounding box center [42, 344] width 53 height 21
type input "0"
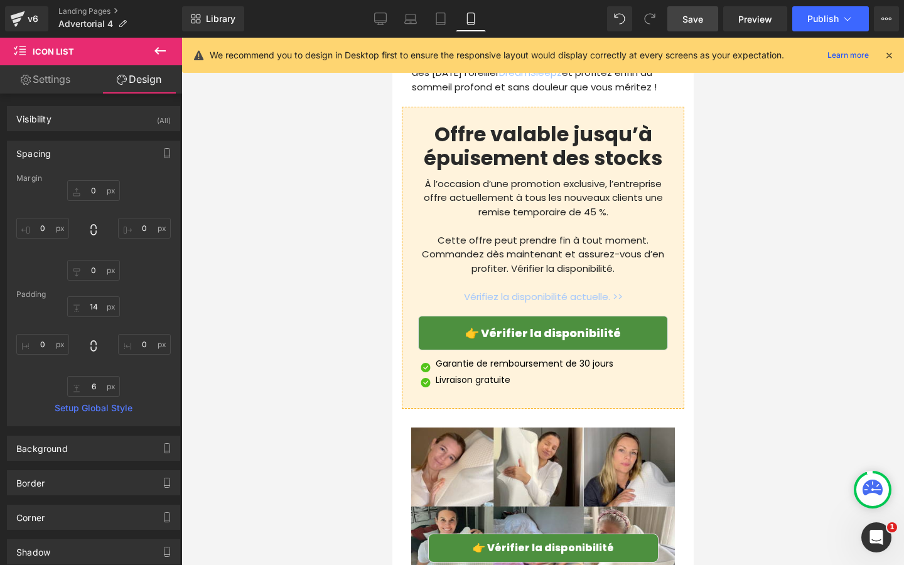
click at [206, 385] on div at bounding box center [542, 301] width 722 height 527
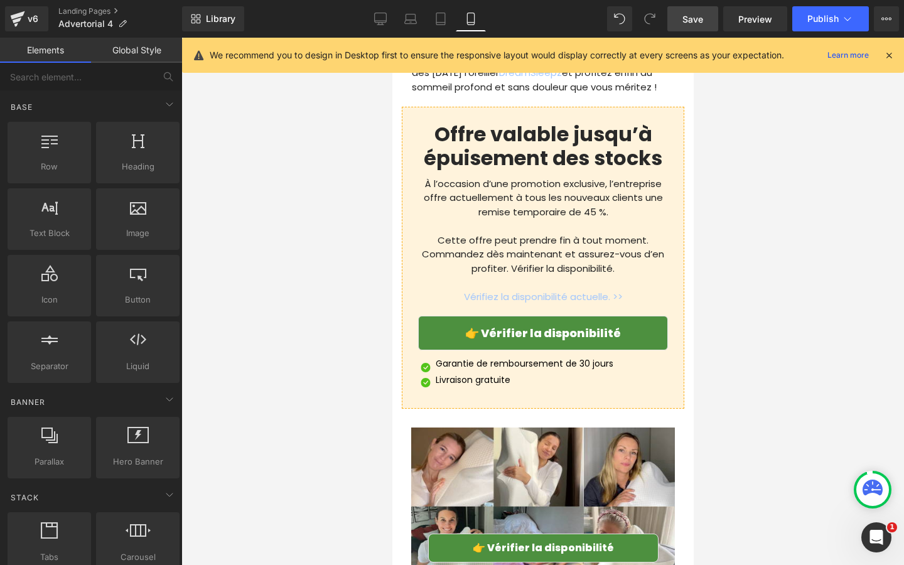
click at [699, 17] on span "Save" at bounding box center [692, 19] width 21 height 13
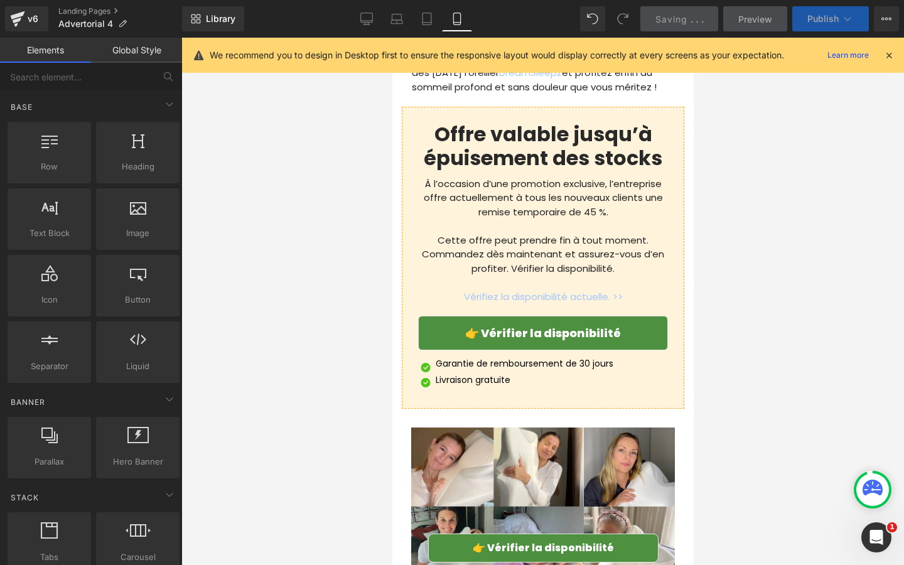
click at [811, 24] on button "Publish" at bounding box center [830, 18] width 77 height 25
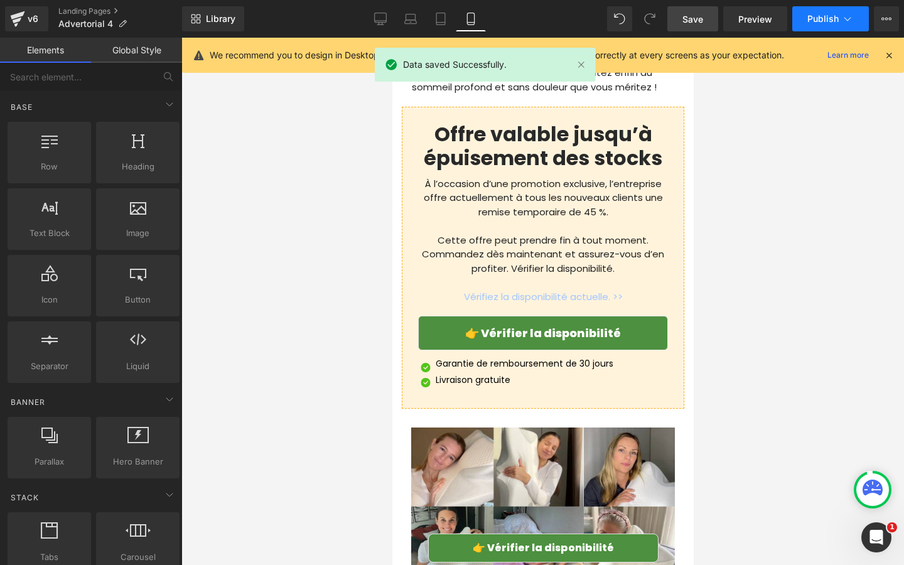
click at [821, 23] on span "Publish" at bounding box center [822, 19] width 31 height 10
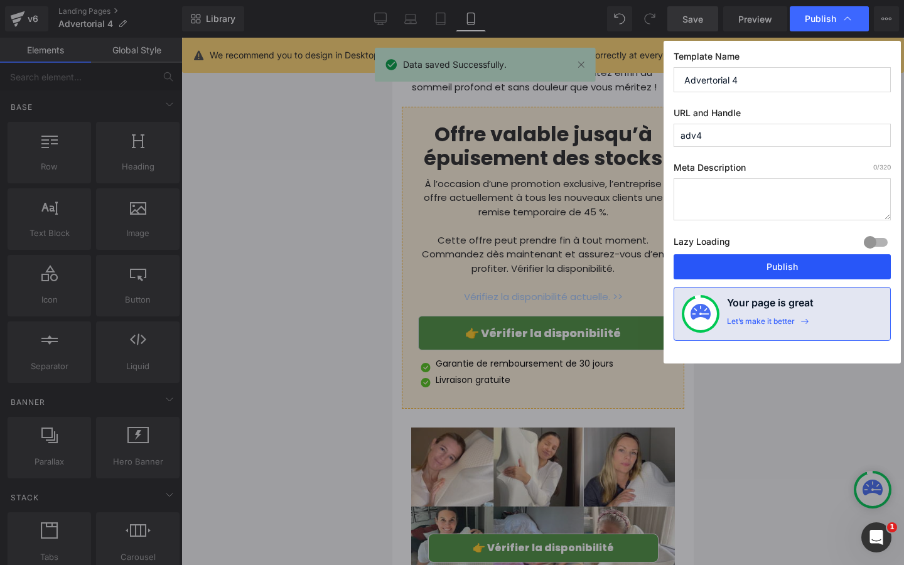
click at [729, 257] on button "Publish" at bounding box center [781, 266] width 217 height 25
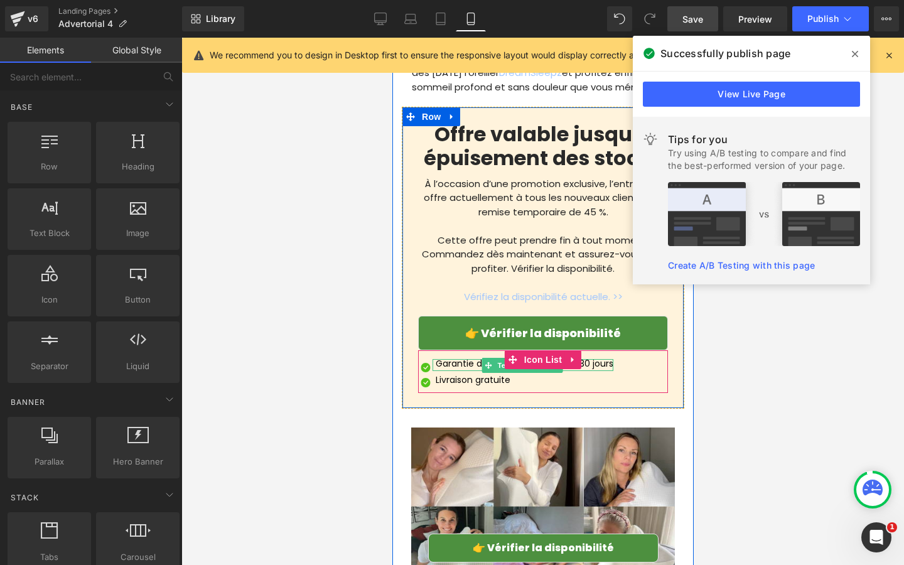
click at [606, 359] on p "Garantie de remboursement de 30 jours" at bounding box center [524, 363] width 178 height 9
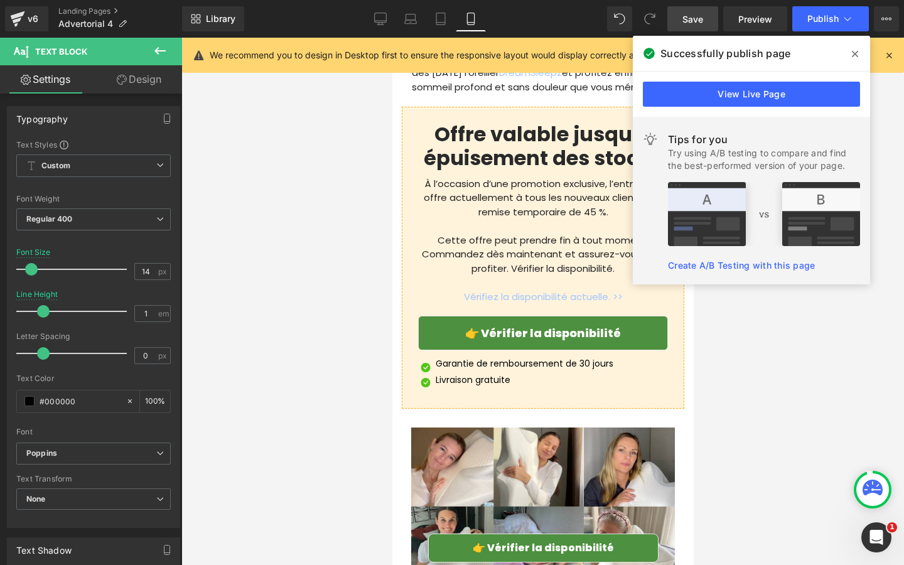
click at [137, 77] on link "Design" at bounding box center [139, 79] width 91 height 28
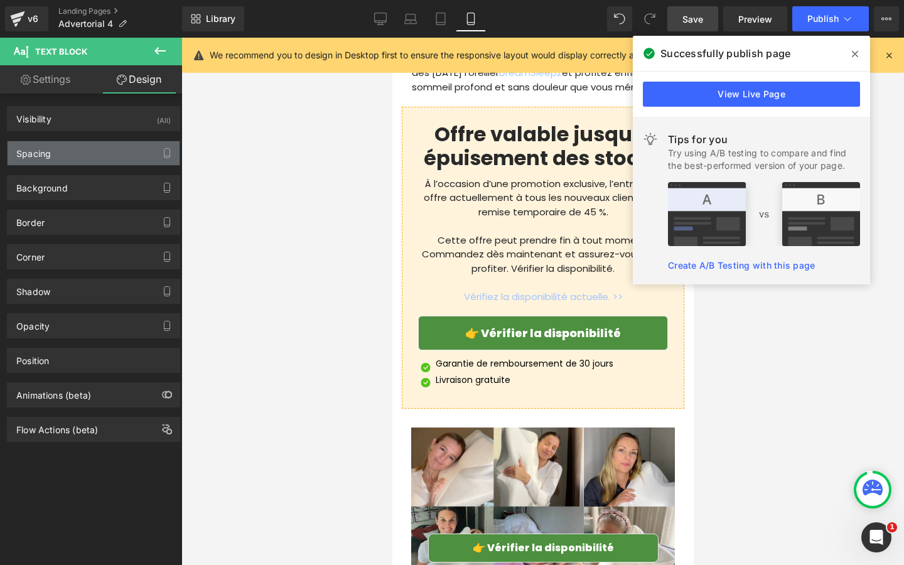
click at [110, 158] on div "Spacing" at bounding box center [94, 153] width 172 height 24
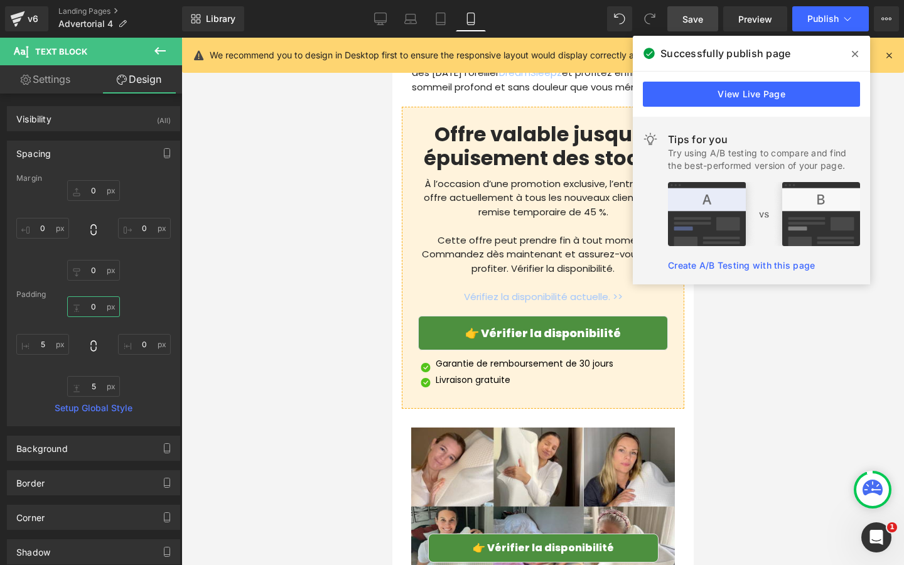
click at [90, 305] on input "0" at bounding box center [93, 306] width 53 height 21
type input "5"
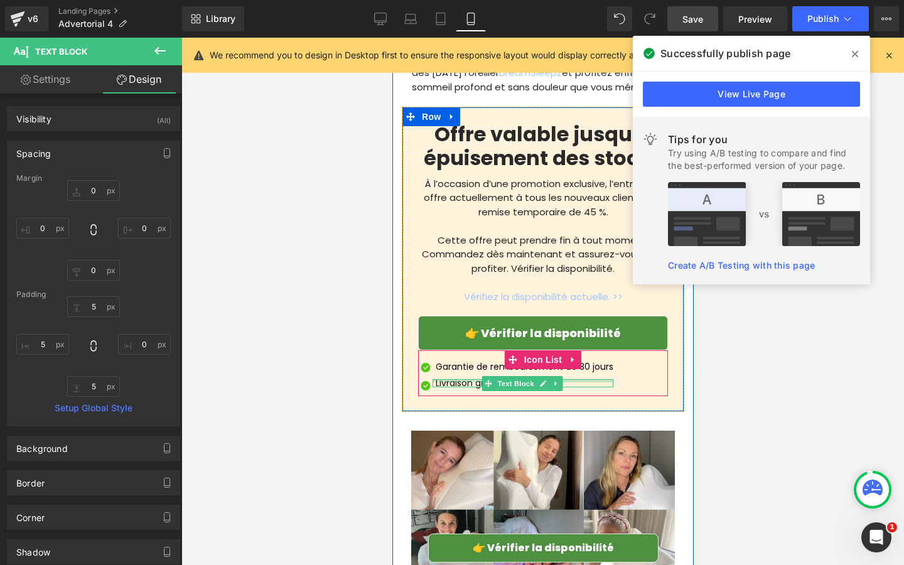
click at [567, 379] on div at bounding box center [522, 380] width 181 height 3
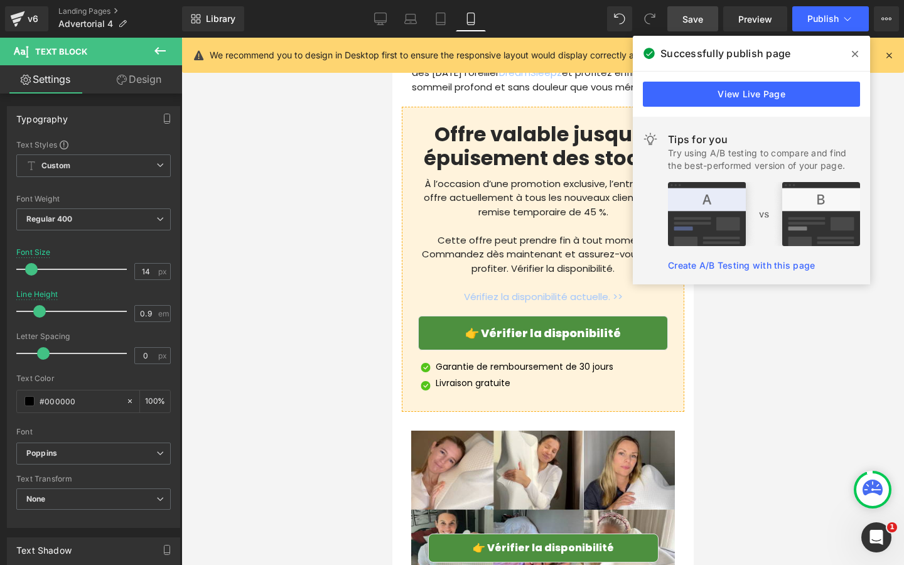
click at [136, 80] on link "Design" at bounding box center [139, 79] width 91 height 28
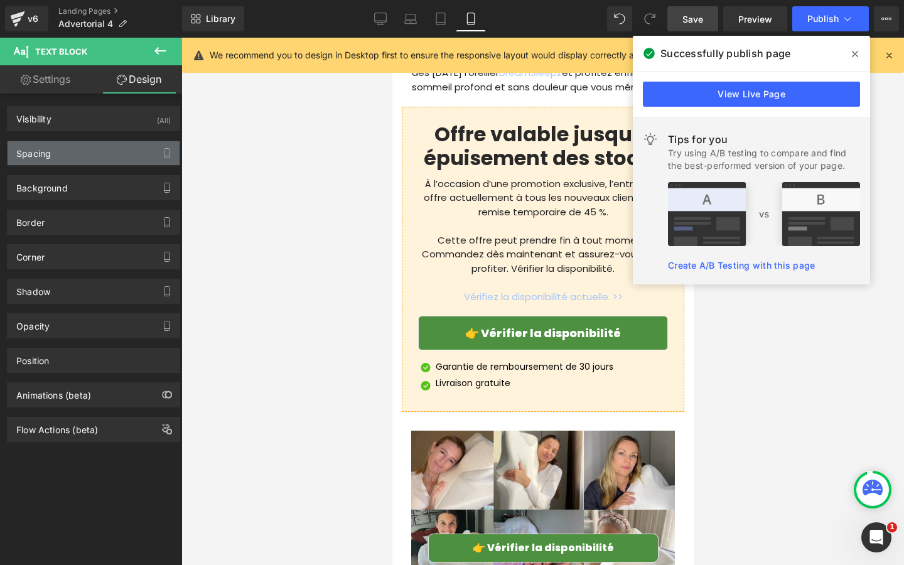
click at [112, 159] on div "Spacing" at bounding box center [94, 153] width 172 height 24
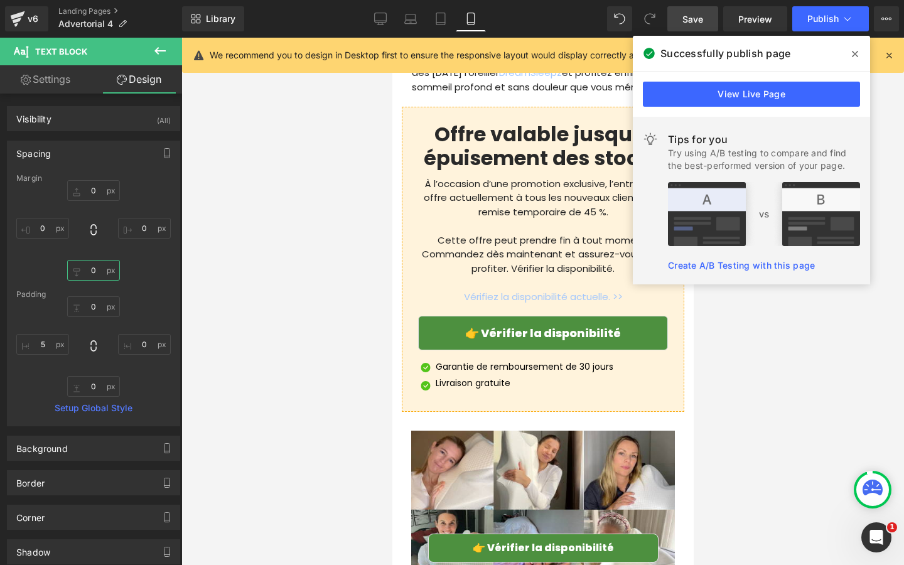
click at [105, 279] on input "0" at bounding box center [93, 270] width 53 height 21
click at [102, 304] on input "0" at bounding box center [93, 306] width 53 height 21
type input "5"
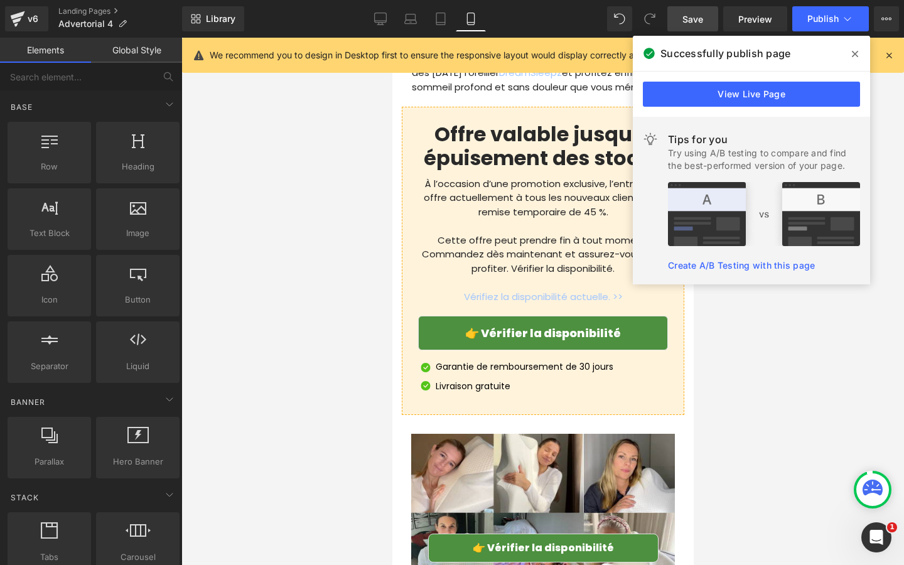
click at [242, 318] on div at bounding box center [542, 301] width 722 height 527
click at [703, 23] on span "Save" at bounding box center [692, 19] width 21 height 13
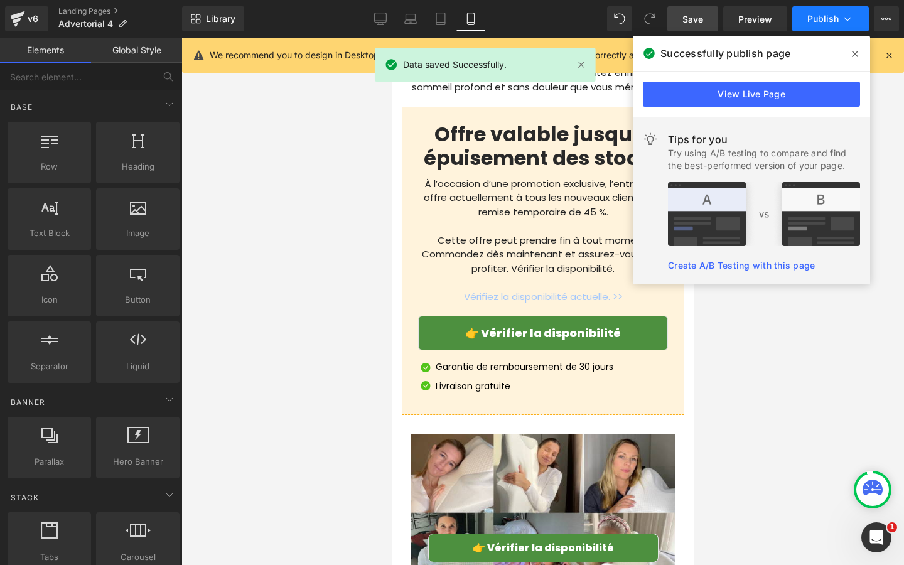
click at [810, 20] on span "Publish" at bounding box center [822, 19] width 31 height 10
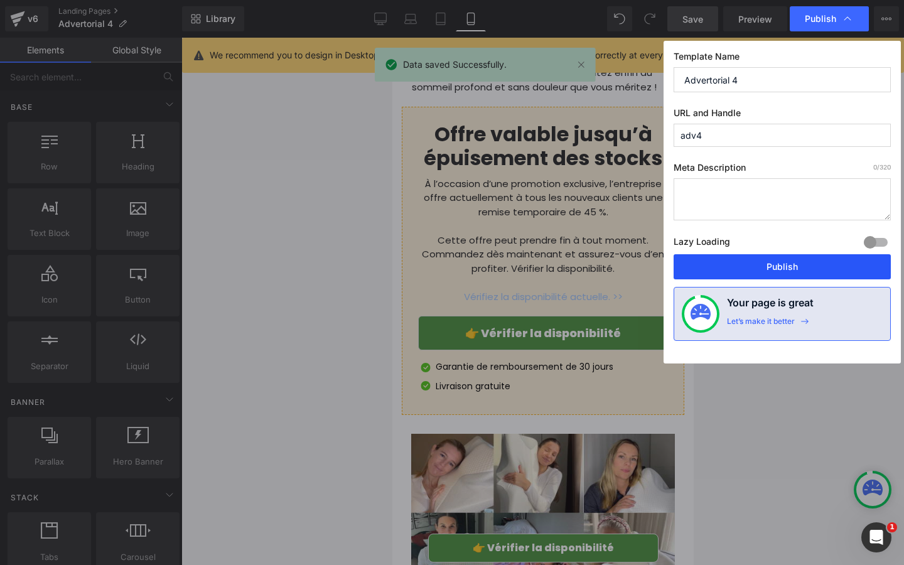
click at [767, 277] on button "Publish" at bounding box center [781, 266] width 217 height 25
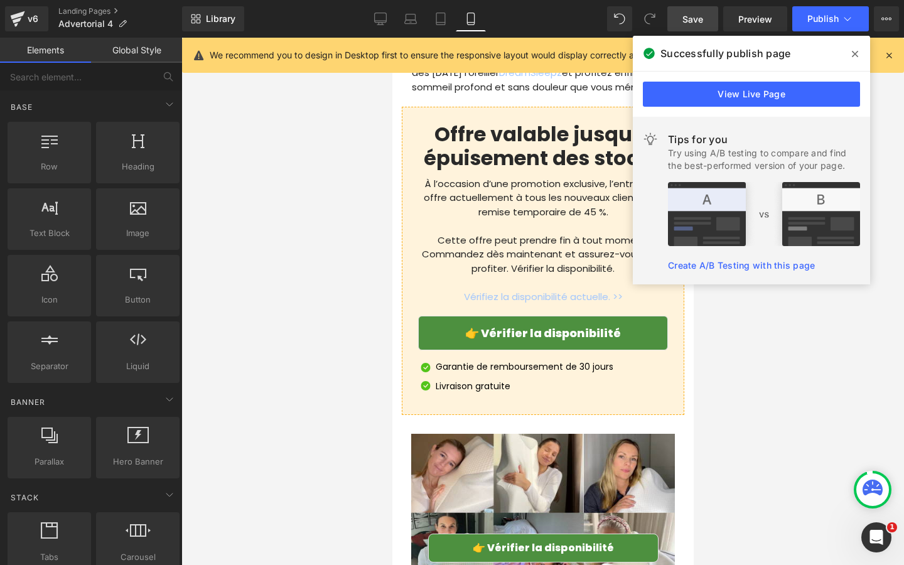
click at [850, 56] on span at bounding box center [855, 54] width 20 height 20
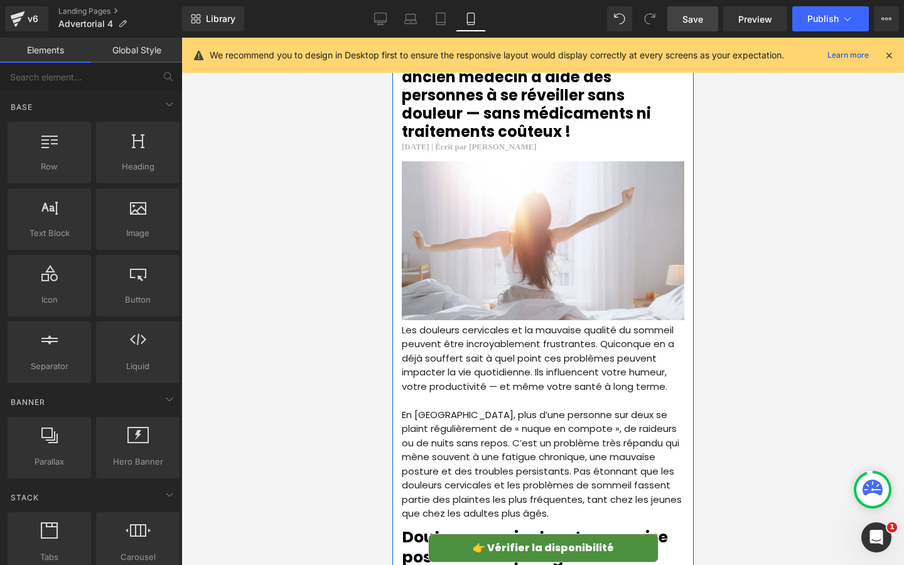
scroll to position [0, 0]
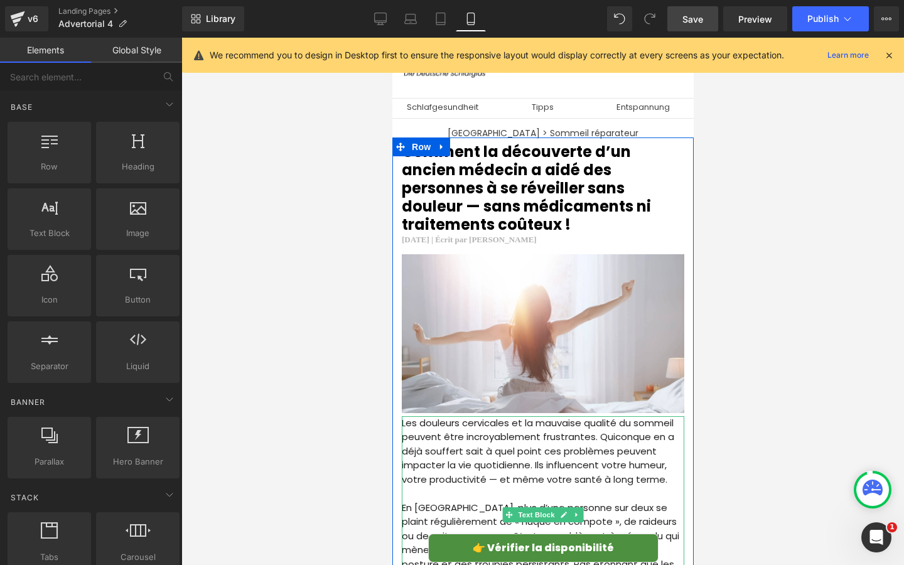
click at [549, 471] on p "Les douleurs cervicales et la mauvaise qualité du sommeil peuvent être incroyab…" at bounding box center [542, 451] width 282 height 71
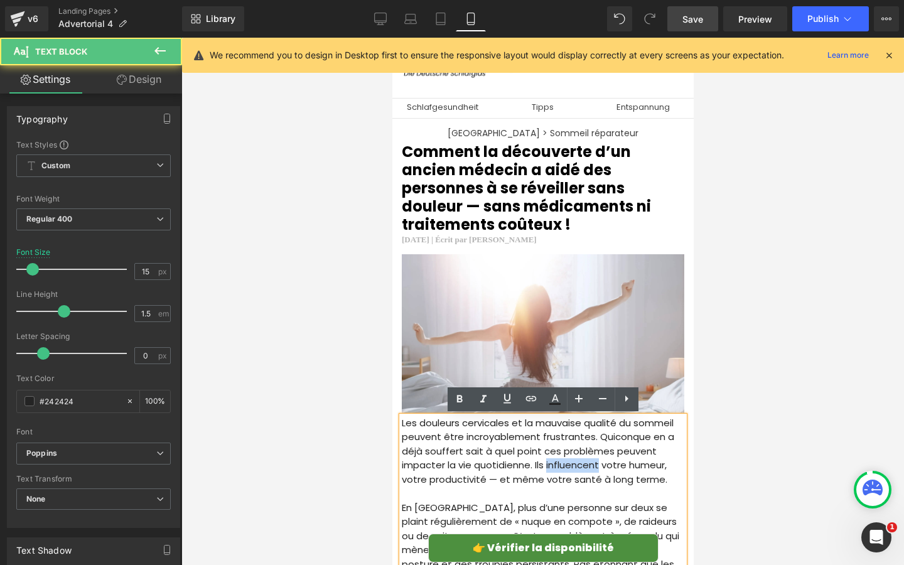
click at [549, 471] on p "Les douleurs cervicales et la mauvaise qualité du sommeil peuvent être incroyab…" at bounding box center [542, 451] width 282 height 71
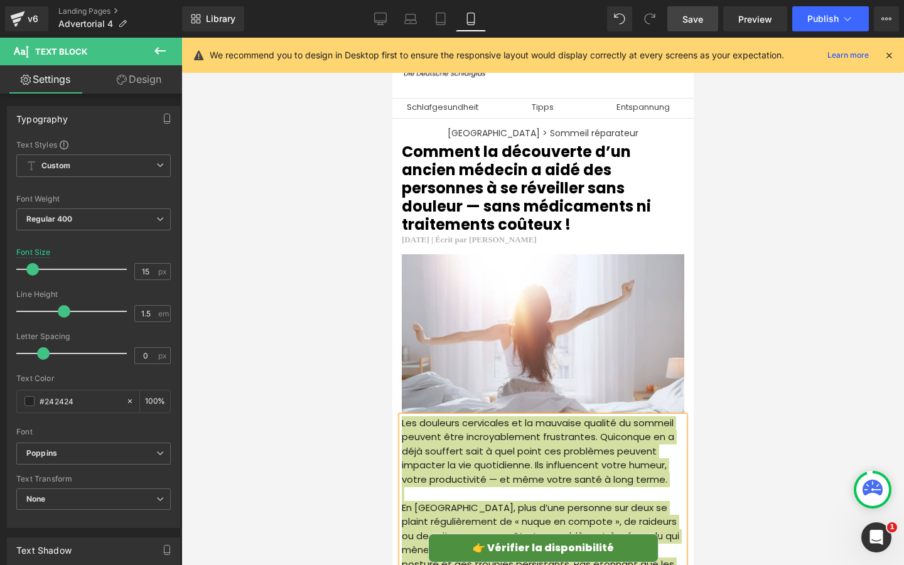
click at [319, 398] on div at bounding box center [542, 301] width 722 height 527
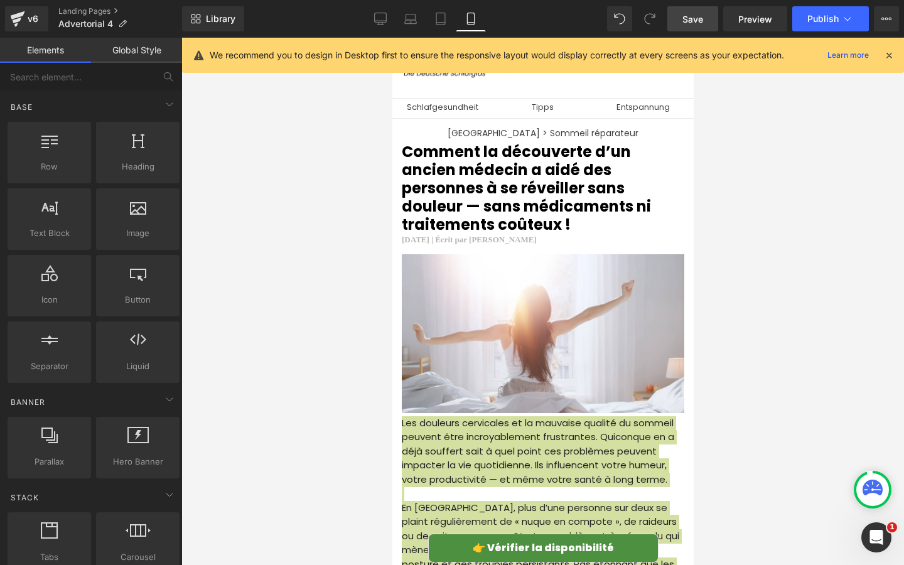
click at [355, 393] on div at bounding box center [542, 301] width 722 height 527
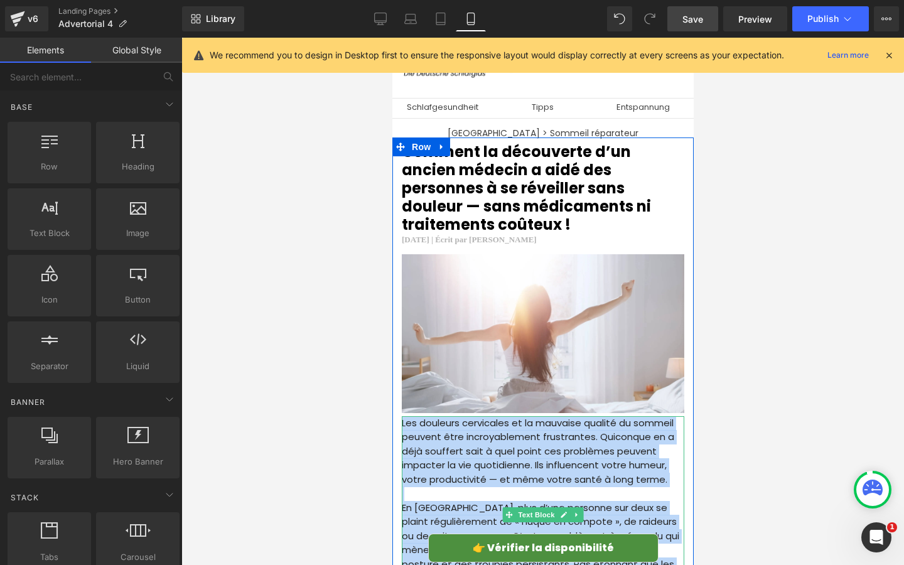
click at [447, 445] on p "Les douleurs cervicales et la mauvaise qualité du sommeil peuvent être incroyab…" at bounding box center [542, 451] width 282 height 71
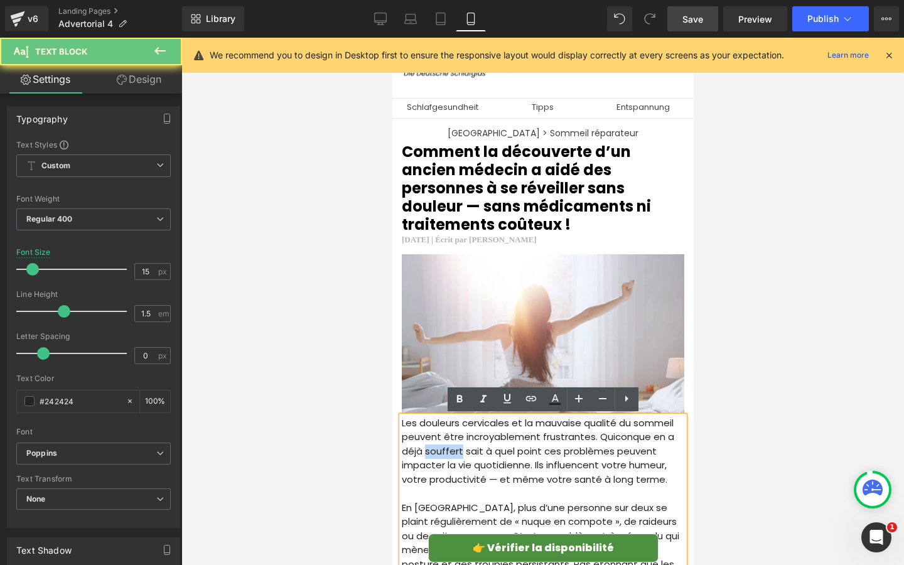
click at [447, 445] on p "Les douleurs cervicales et la mauvaise qualité du sommeil peuvent être incroyab…" at bounding box center [542, 451] width 282 height 71
click at [375, 434] on div at bounding box center [542, 301] width 722 height 527
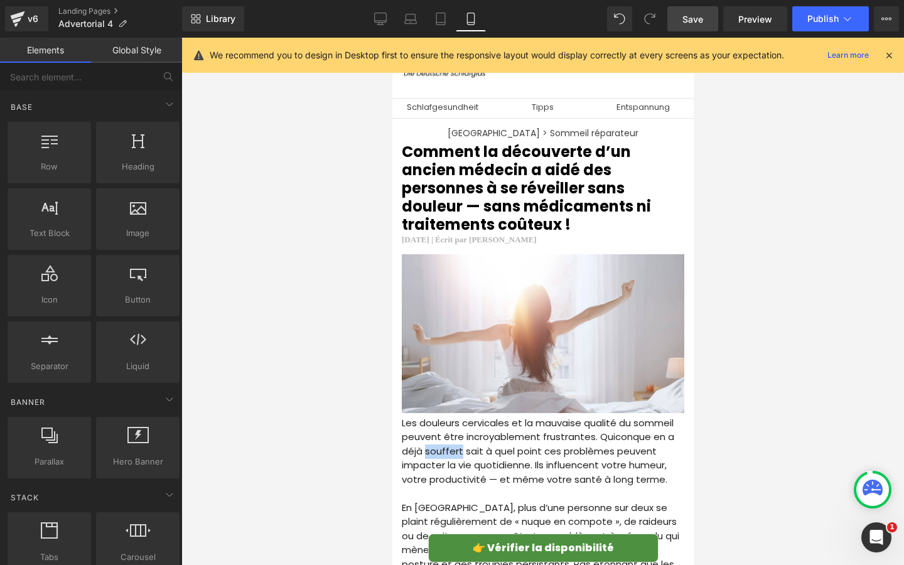
click at [412, 445] on p "Les douleurs cervicales et la mauvaise qualité du sommeil peuvent être incroyab…" at bounding box center [542, 451] width 282 height 71
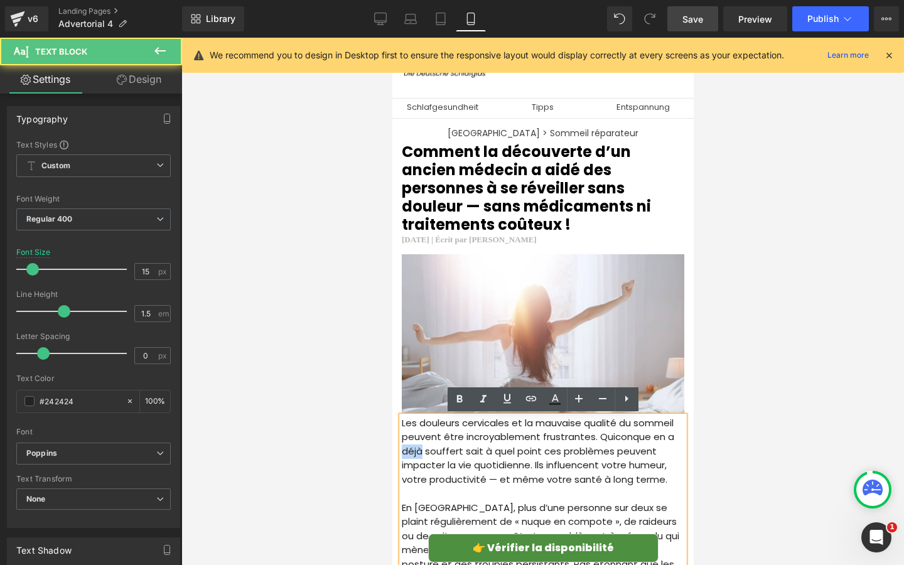
click at [412, 445] on p "Les douleurs cervicales et la mauvaise qualité du sommeil peuvent être incroyab…" at bounding box center [542, 451] width 282 height 71
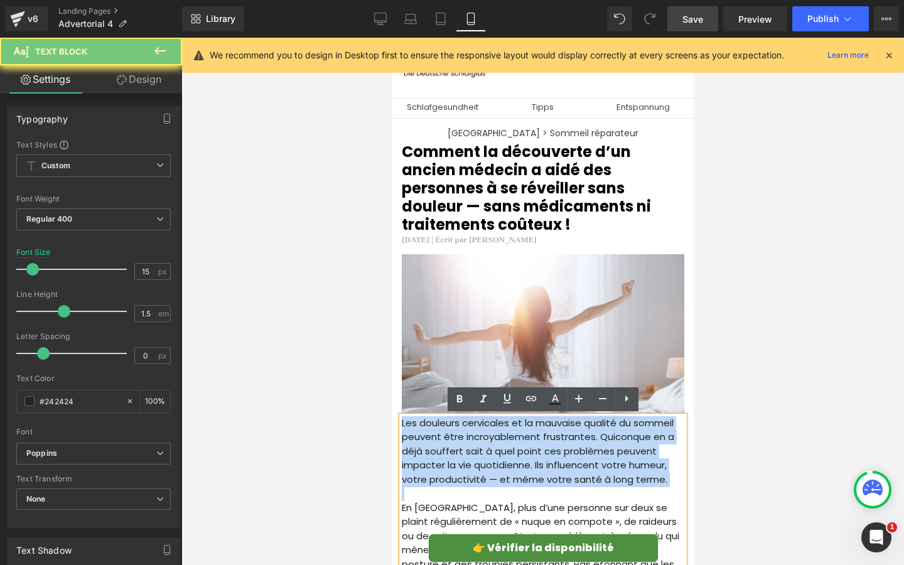
click at [412, 445] on p "Les douleurs cervicales et la mauvaise qualité du sommeil peuvent être incroyab…" at bounding box center [542, 451] width 282 height 71
click at [425, 445] on p "Les douleurs cervicales et la mauvaise qualité du sommeil peuvent être incroyab…" at bounding box center [542, 451] width 282 height 71
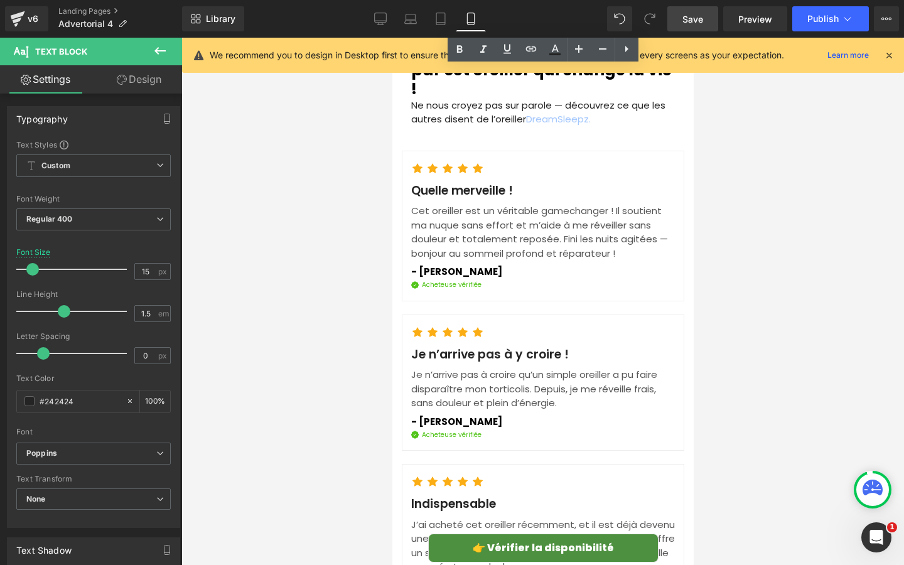
scroll to position [4604, 0]
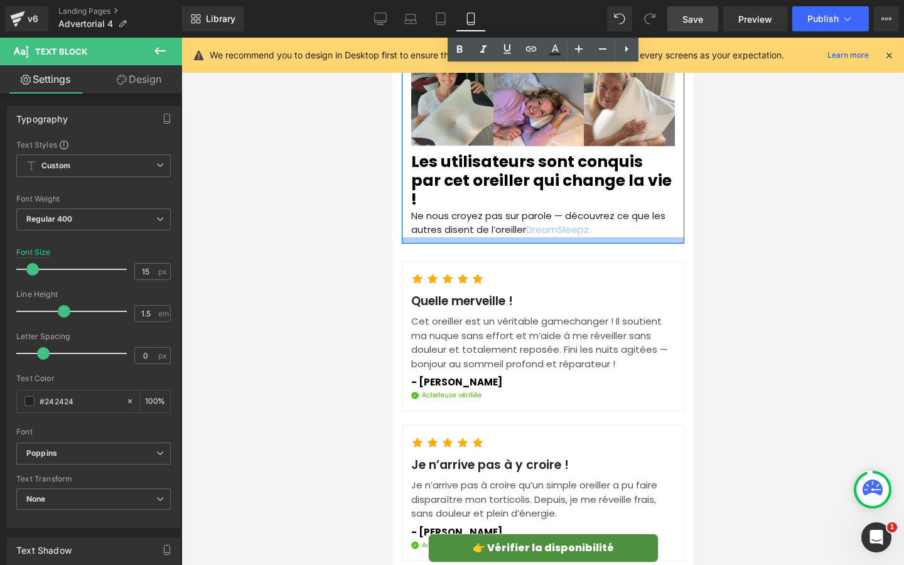
click at [486, 237] on div at bounding box center [542, 240] width 282 height 6
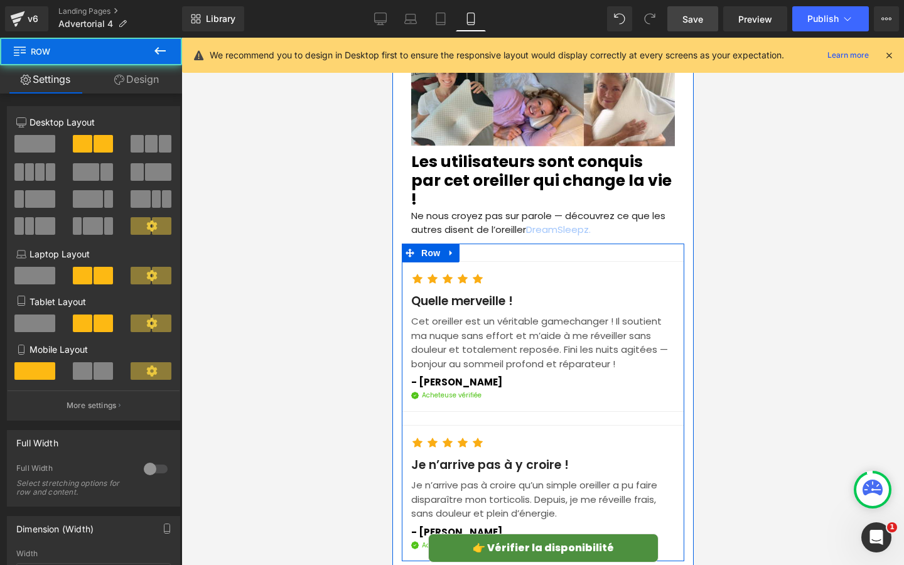
click at [486, 243] on div "Icon Icon Icon Icon Icon Icon List Hoz Quelle merveille ! Text Block Cet oreill…" at bounding box center [542, 402] width 282 height 318
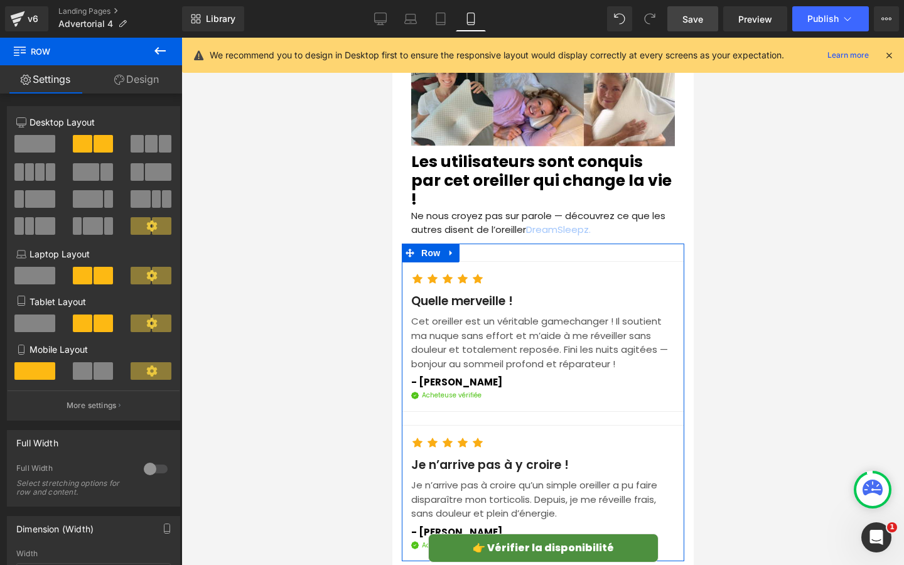
click at [134, 75] on link "Design" at bounding box center [136, 79] width 91 height 28
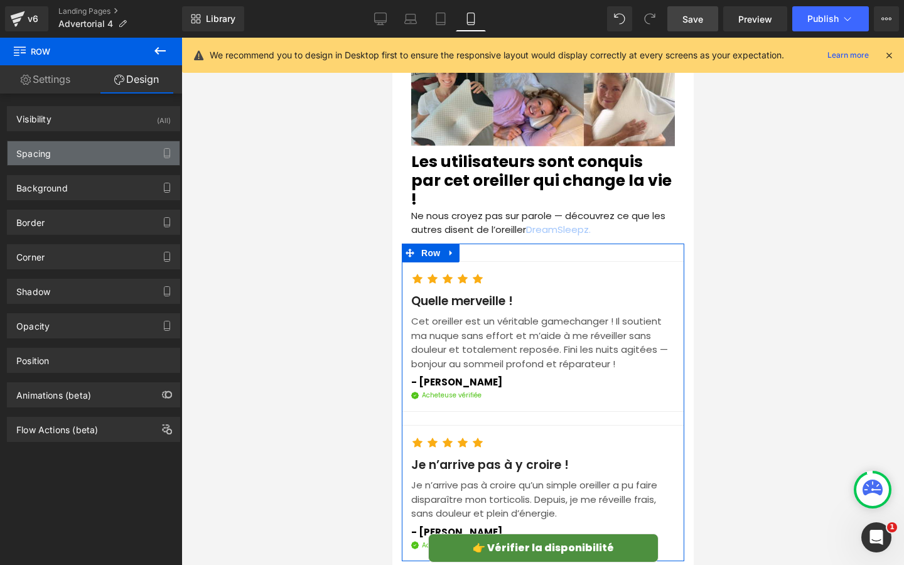
click at [99, 149] on div "Spacing" at bounding box center [94, 153] width 172 height 24
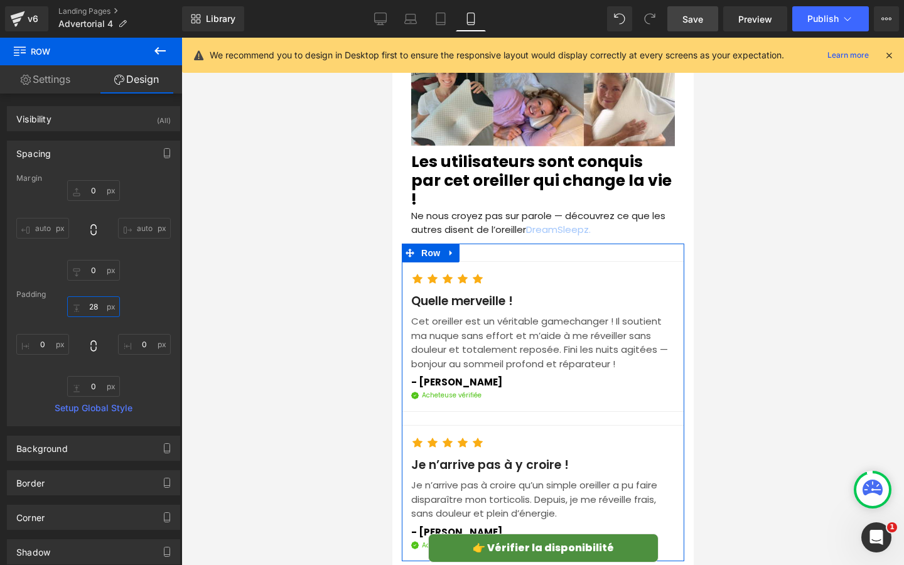
click at [97, 304] on input "28" at bounding box center [93, 306] width 53 height 21
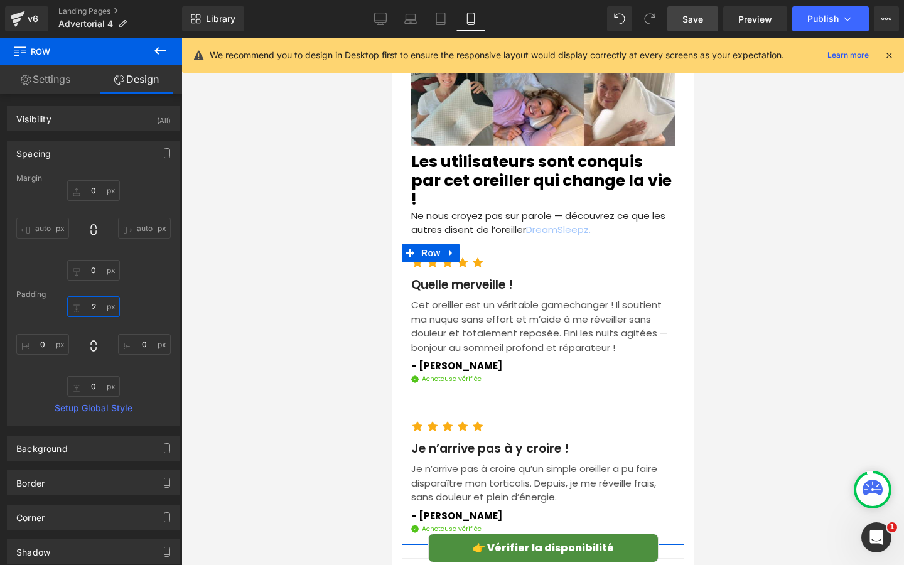
type input "20"
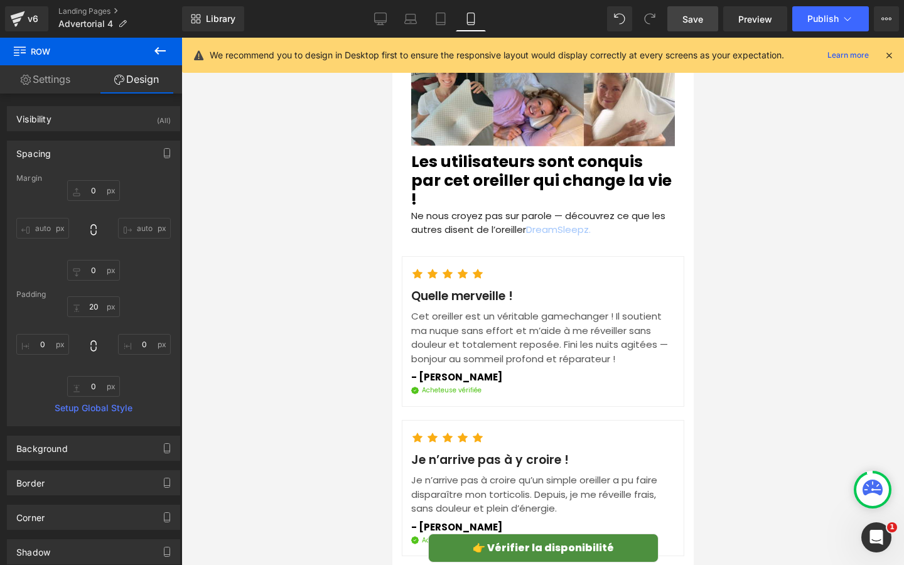
click at [291, 310] on div at bounding box center [542, 301] width 722 height 527
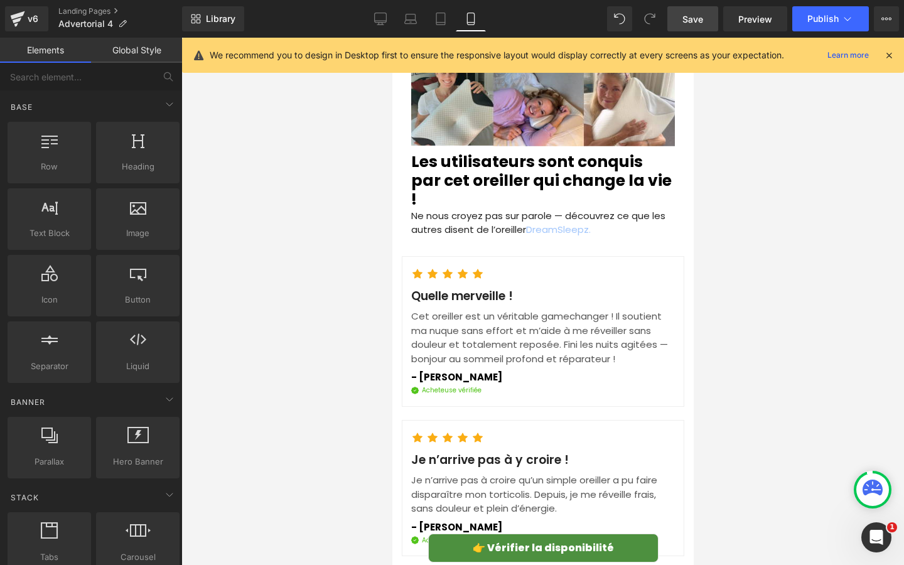
click at [689, 28] on link "Save" at bounding box center [692, 18] width 51 height 25
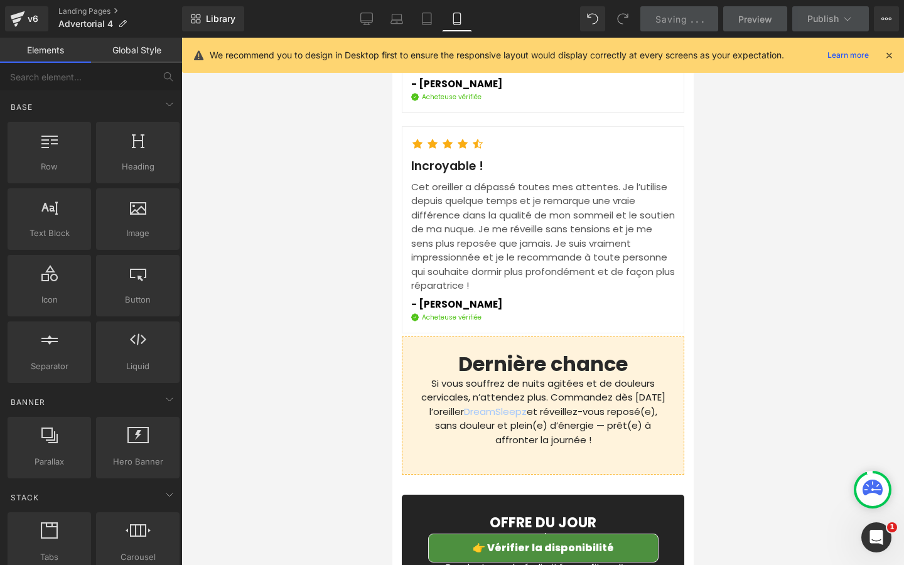
scroll to position [5270, 0]
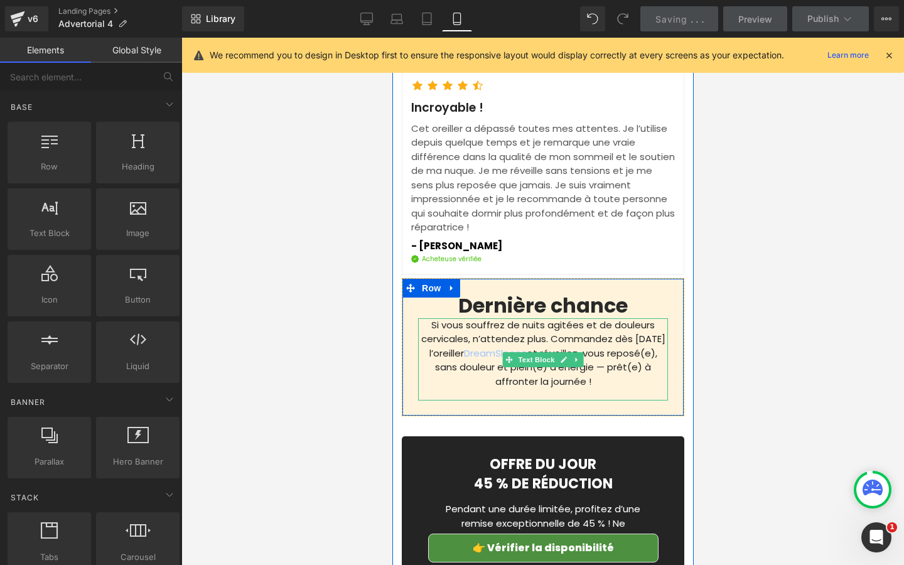
click at [481, 318] on p "Si vous souffrez de nuits agitées et de douleurs cervicales, n’attendez plus. C…" at bounding box center [542, 353] width 250 height 71
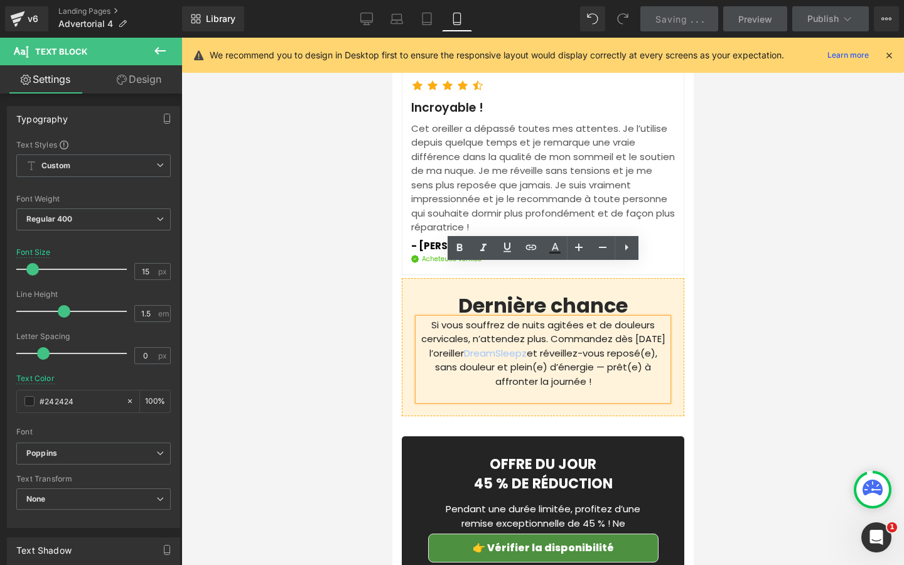
click at [508, 320] on p "Si vous souffrez de nuits agitées et de douleurs cervicales, n’attendez plus. C…" at bounding box center [542, 353] width 250 height 71
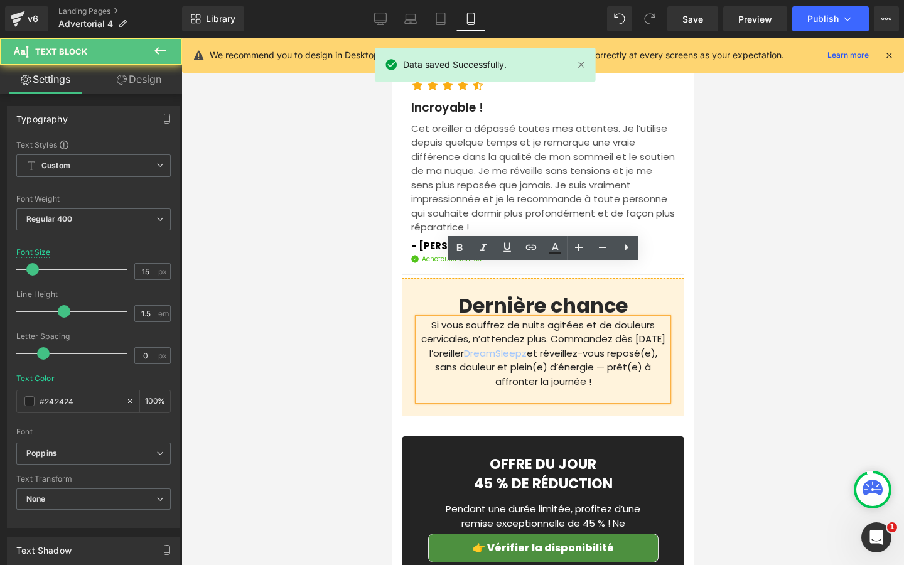
click at [532, 337] on div "Si vous souffrez de nuits agitées et de douleurs cervicales, n’attendez plus. C…" at bounding box center [542, 359] width 250 height 83
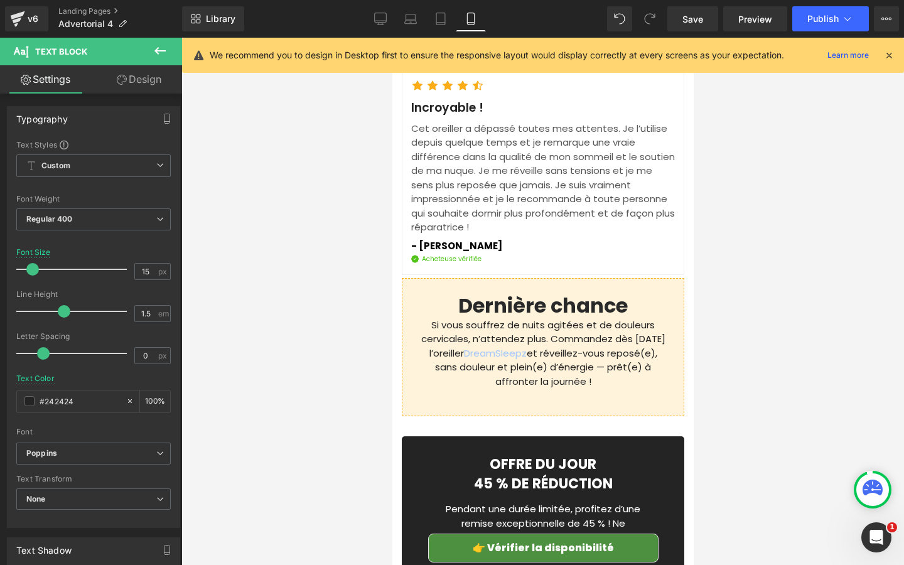
click at [156, 82] on link "Design" at bounding box center [139, 79] width 91 height 28
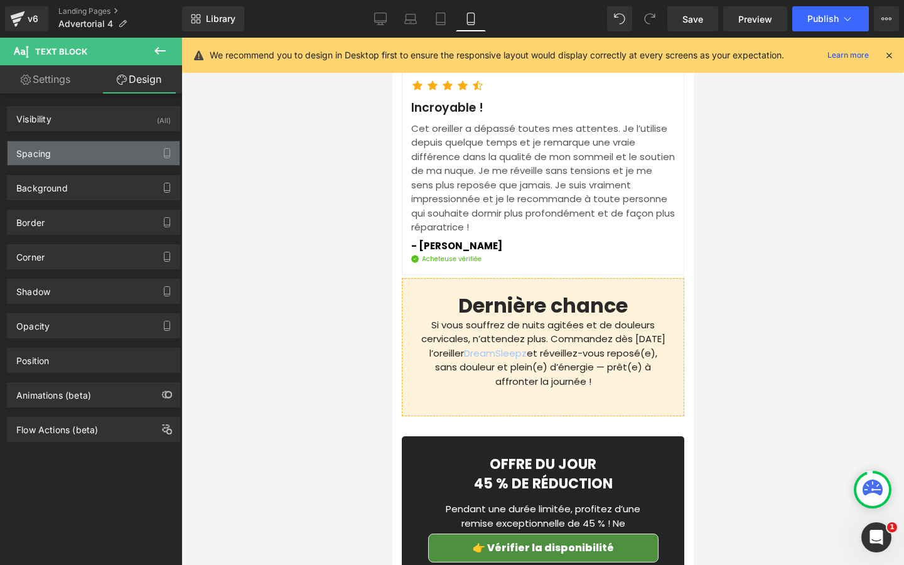
click at [97, 155] on div "Spacing" at bounding box center [94, 153] width 172 height 24
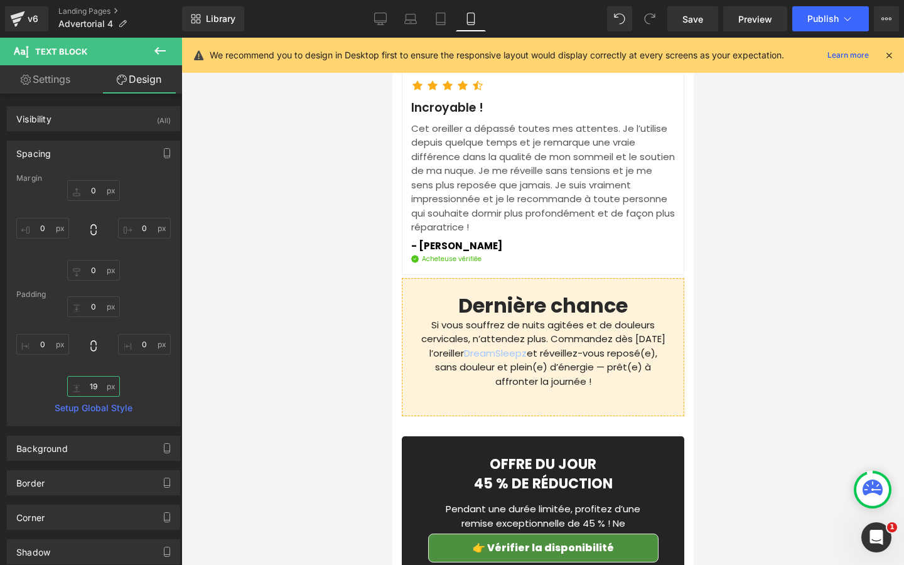
click at [94, 385] on input "19" at bounding box center [93, 386] width 53 height 21
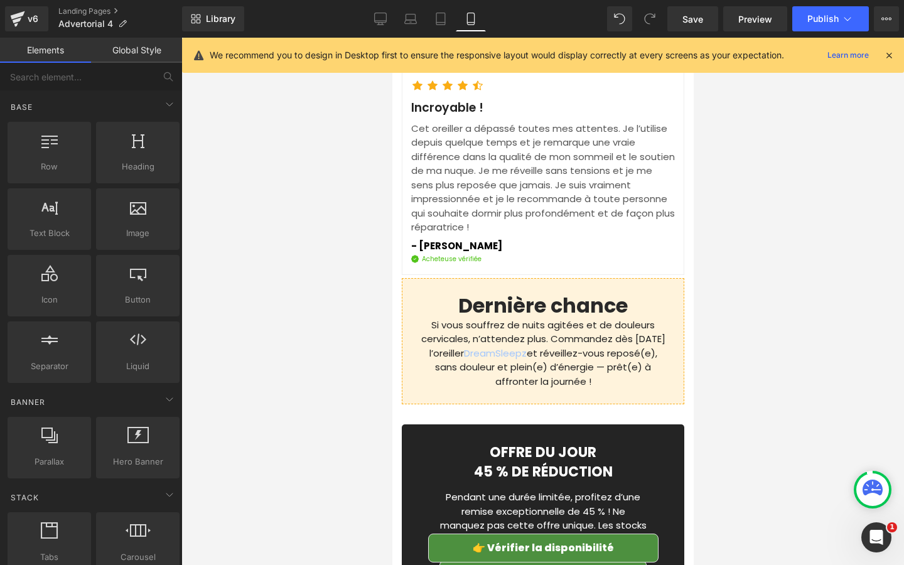
click at [243, 375] on div at bounding box center [542, 301] width 722 height 527
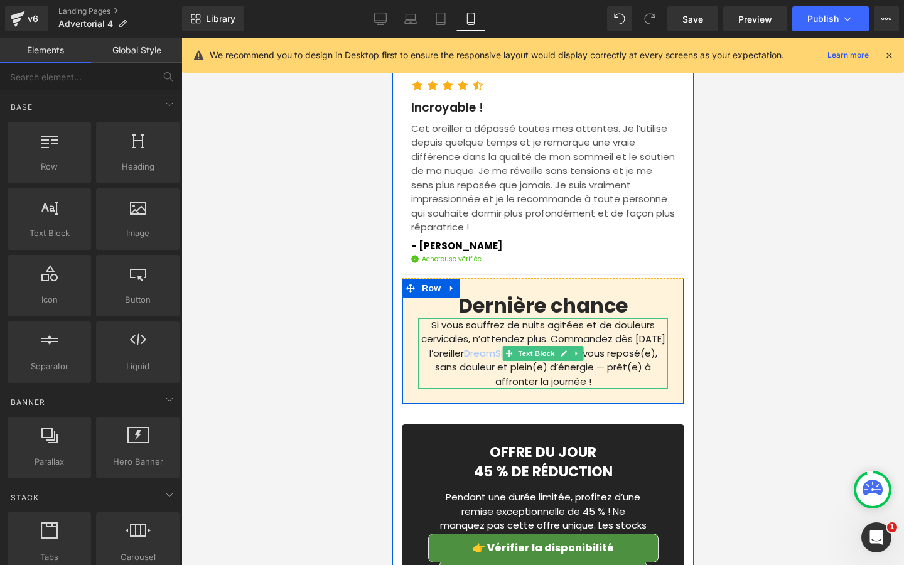
click at [438, 318] on p "Si vous souffrez de nuits agitées et de douleurs cervicales, n’attendez plus. C…" at bounding box center [542, 353] width 250 height 71
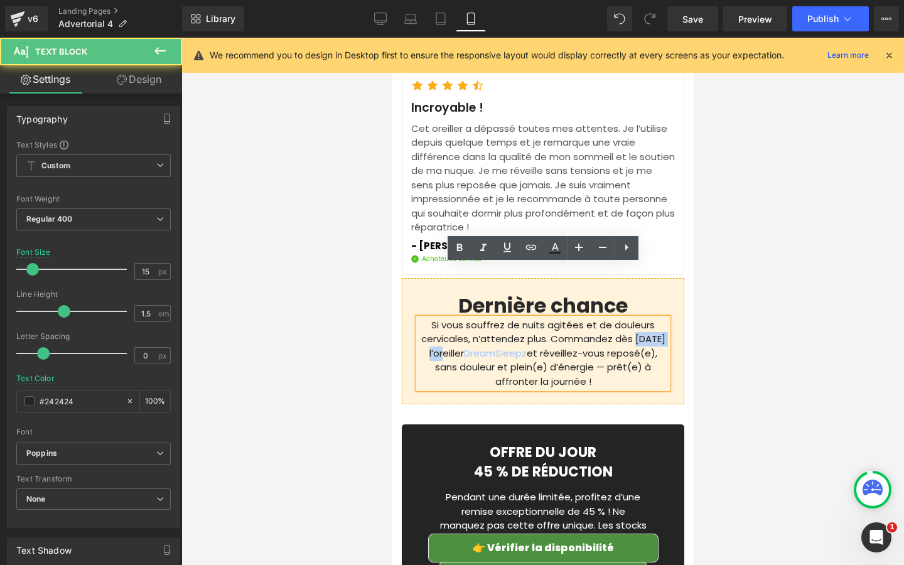
click at [438, 318] on p "Si vous souffrez de nuits agitées et de douleurs cervicales, n’attendez plus. C…" at bounding box center [542, 353] width 250 height 71
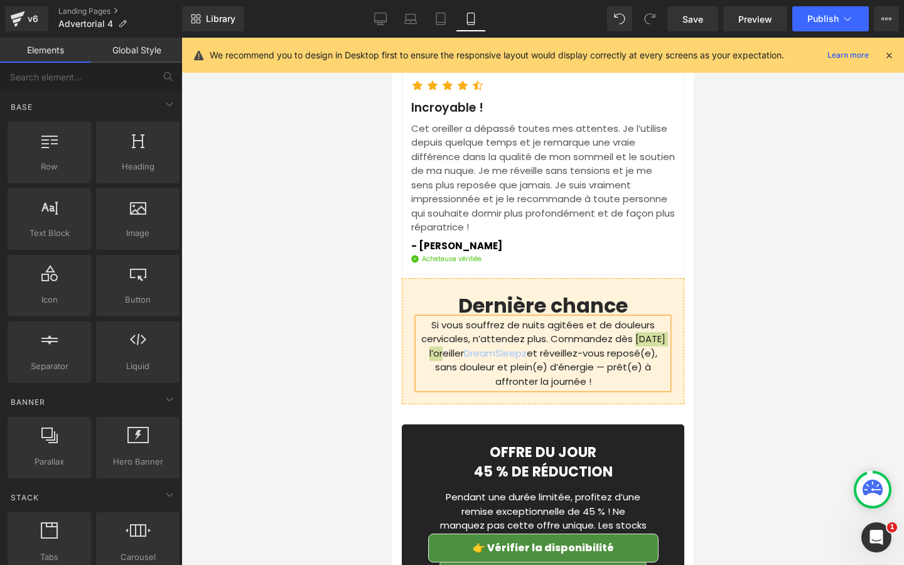
click at [335, 286] on div at bounding box center [542, 301] width 722 height 527
click at [360, 337] on div at bounding box center [542, 301] width 722 height 527
click at [456, 319] on p "Si vous souffrez de nuits agitées et de douleurs cervicales, n’attendez plus. C…" at bounding box center [542, 353] width 250 height 71
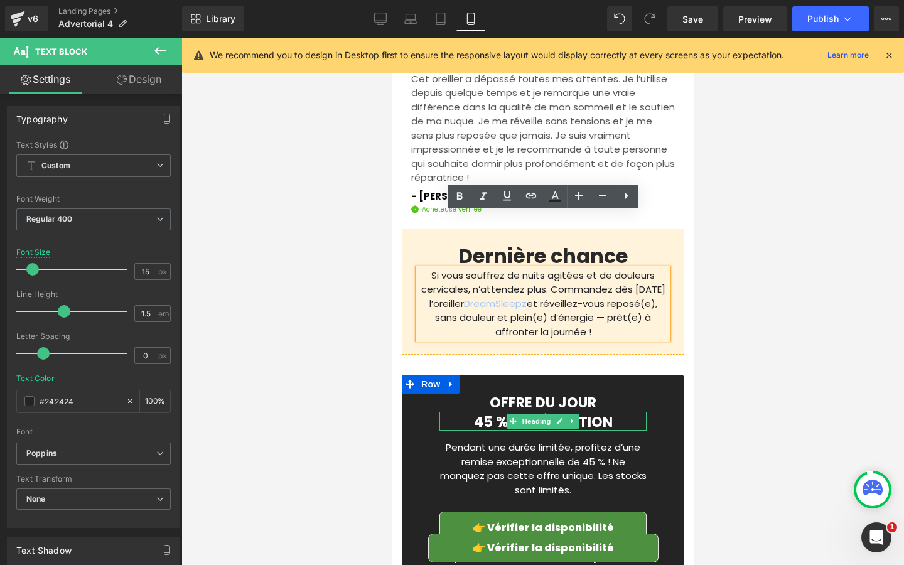
scroll to position [5323, 0]
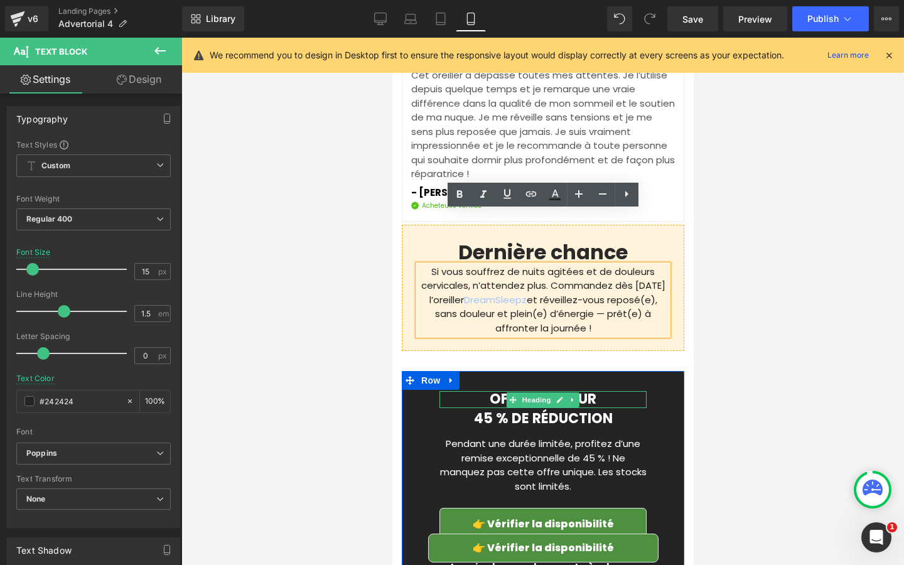
click at [479, 391] on h3 "OFFRE DU JOUR" at bounding box center [542, 399] width 207 height 16
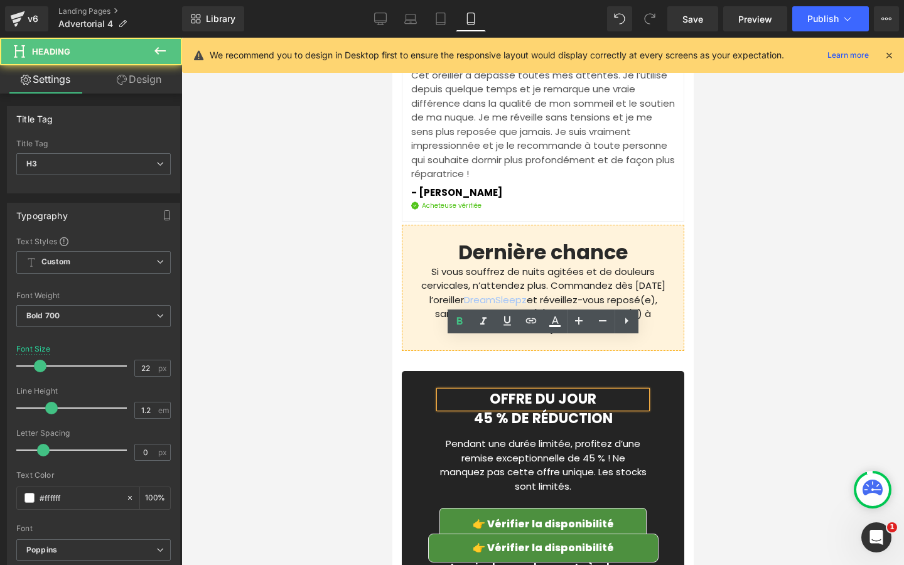
click at [479, 391] on h3 "OFFRE DU JOUR" at bounding box center [542, 399] width 207 height 16
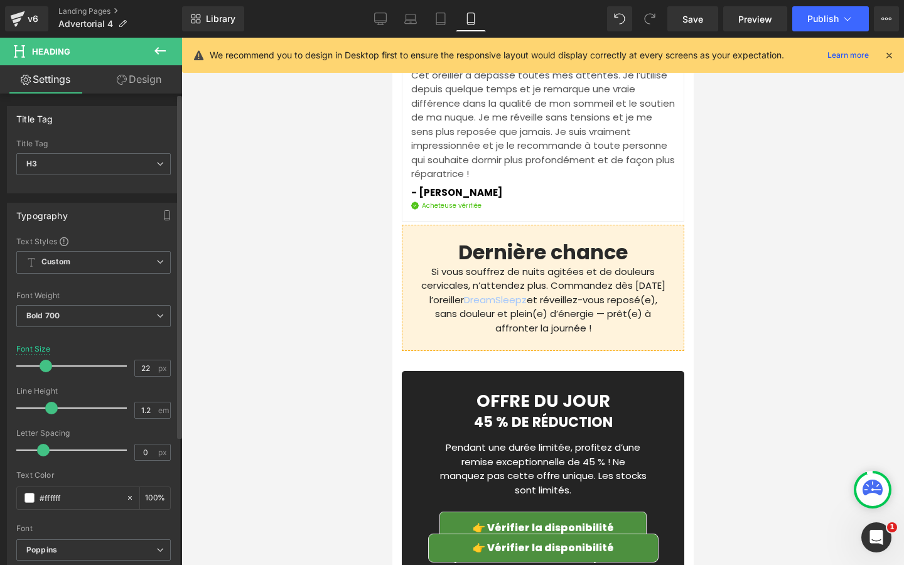
click at [46, 365] on span at bounding box center [46, 366] width 13 height 13
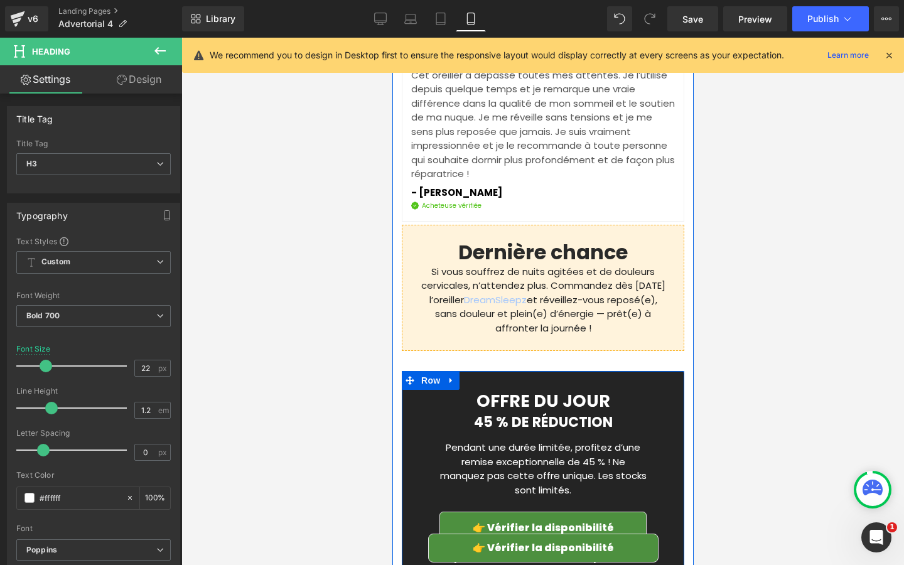
click at [457, 414] on h3 "45 % DE RÉDUCTION" at bounding box center [542, 422] width 207 height 16
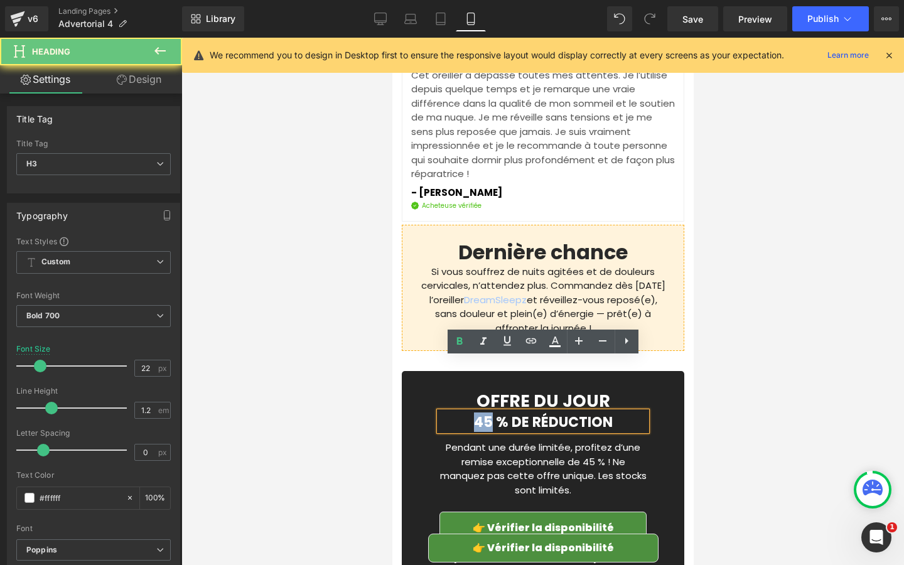
click at [457, 414] on h3 "45 % DE RÉDUCTION" at bounding box center [542, 422] width 207 height 16
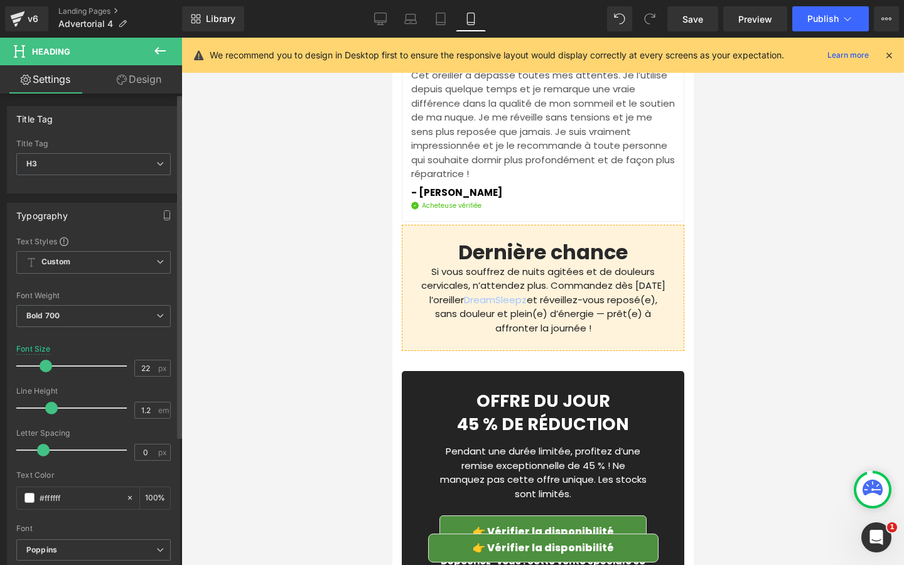
click at [43, 368] on span at bounding box center [46, 366] width 13 height 13
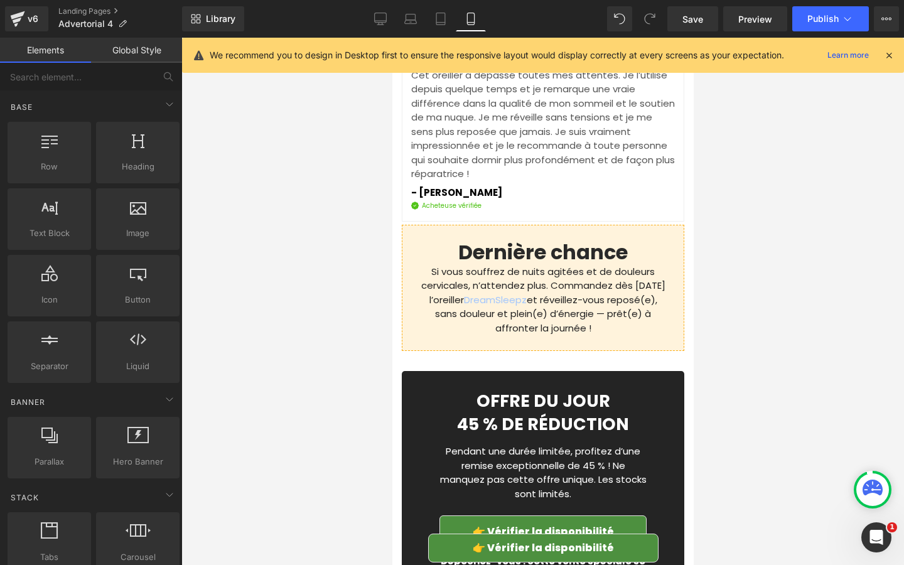
click at [208, 368] on div at bounding box center [542, 301] width 722 height 527
click at [462, 444] on p "Pendant une durée limitée, profitez d’une remise exceptionnelle de 45 % ! Ne ma…" at bounding box center [542, 479] width 207 height 71
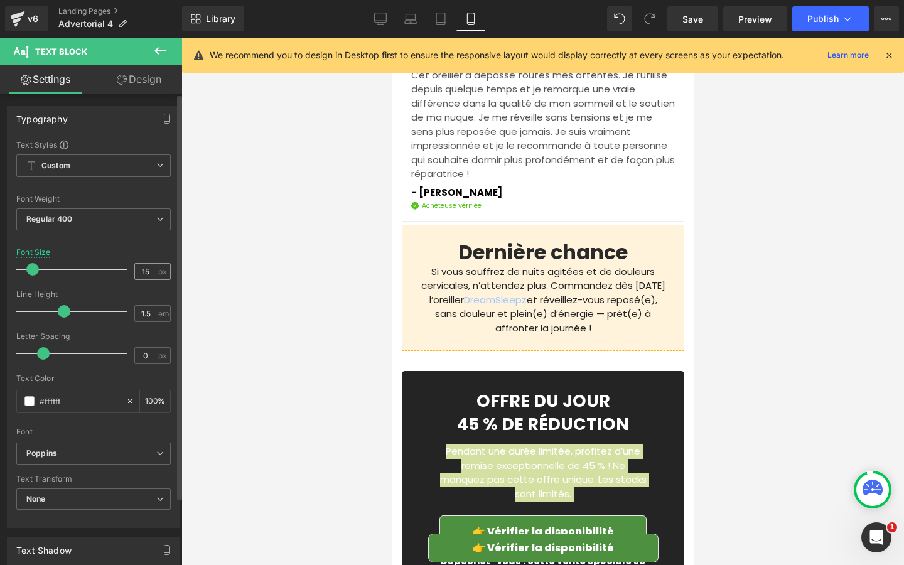
click at [142, 267] on input "15" at bounding box center [146, 272] width 22 height 16
type input "17"
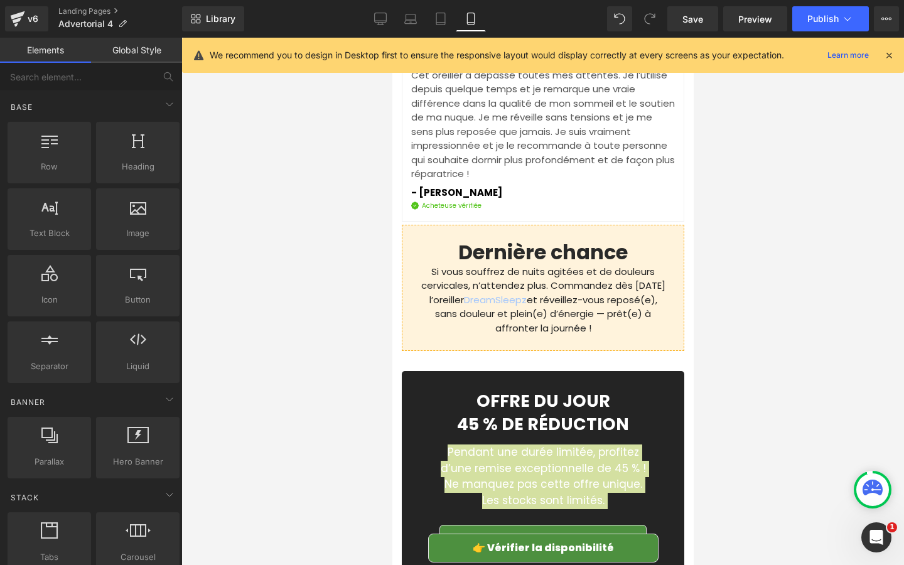
click at [347, 307] on div at bounding box center [542, 301] width 722 height 527
click at [291, 333] on div at bounding box center [542, 301] width 722 height 527
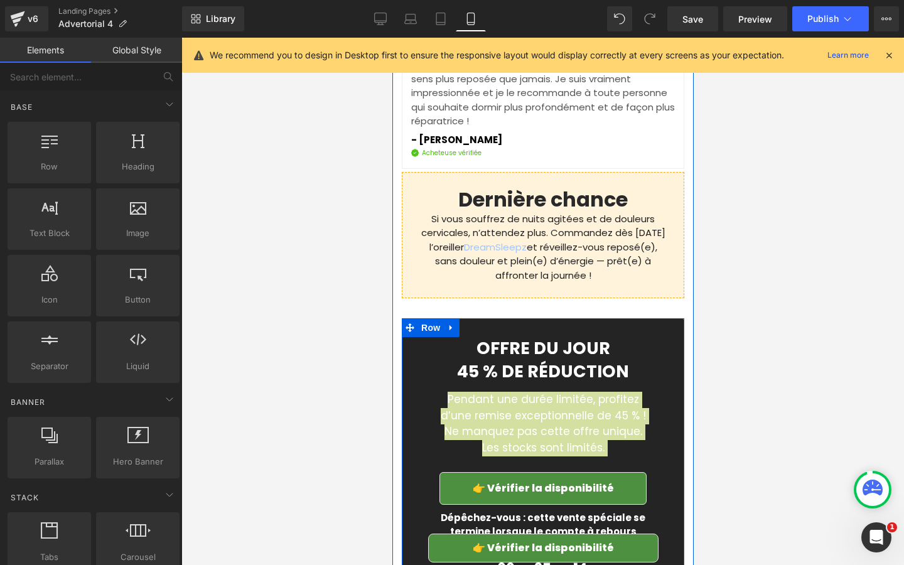
scroll to position [5461, 0]
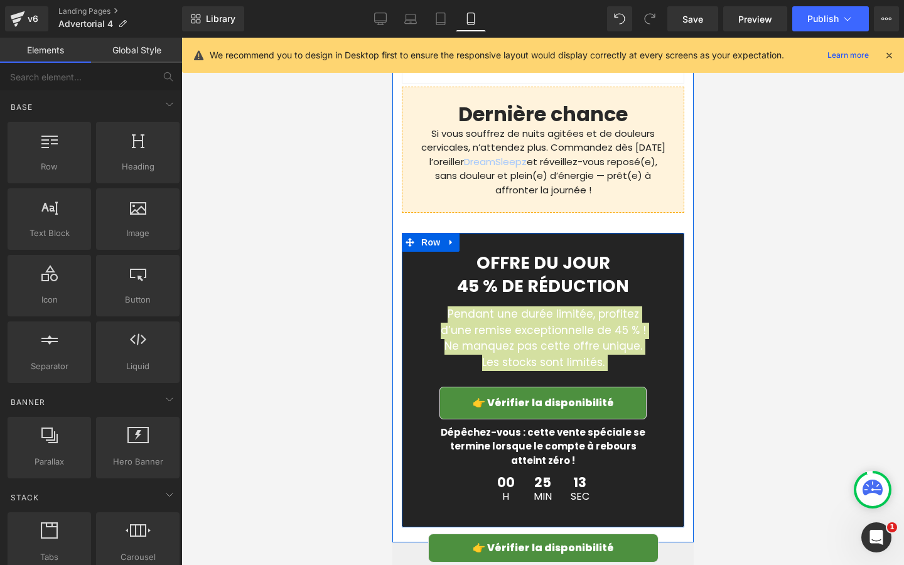
click at [279, 372] on div at bounding box center [542, 301] width 722 height 527
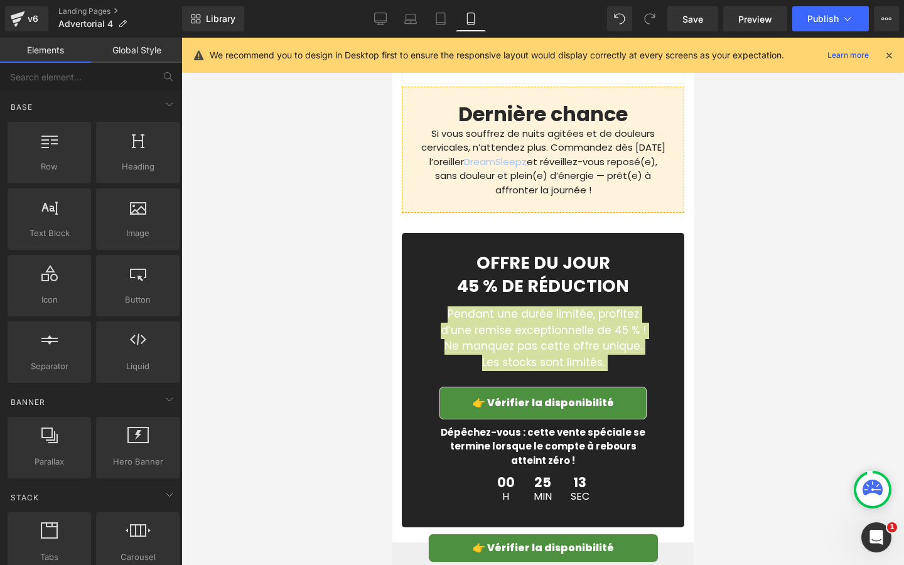
click at [712, 325] on div at bounding box center [542, 301] width 722 height 527
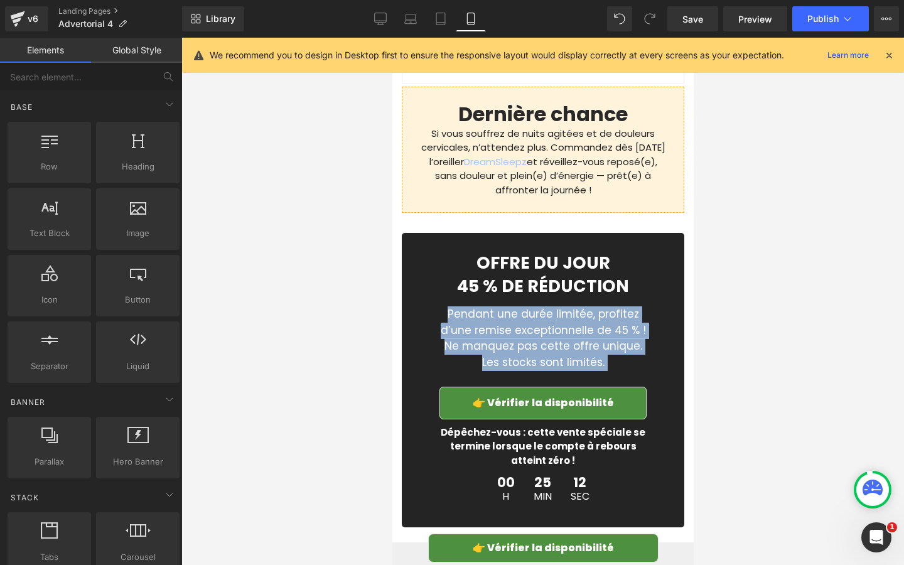
click at [607, 306] on p "Pendant une durée limitée, profitez d’une remise exceptionnelle de 45 % ! Ne ma…" at bounding box center [542, 346] width 207 height 80
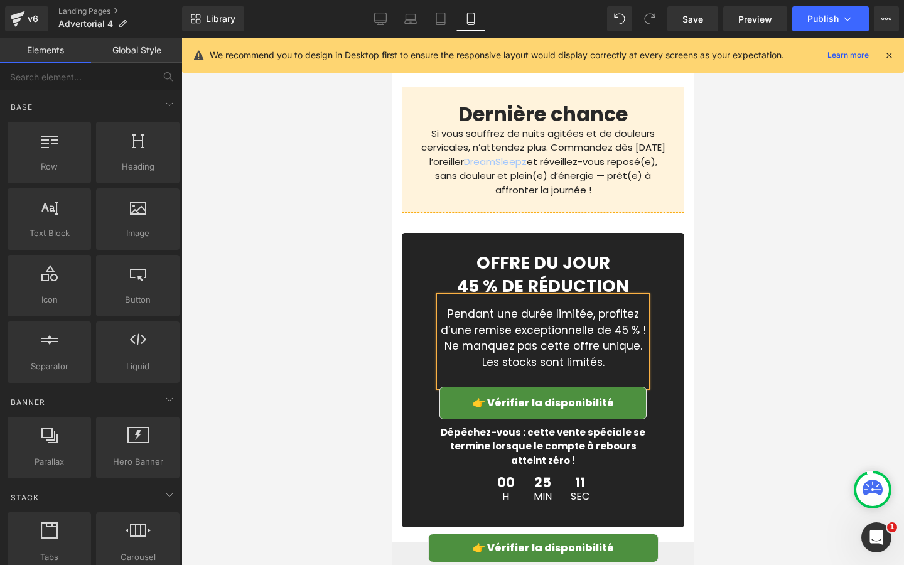
click at [776, 310] on div at bounding box center [542, 301] width 722 height 527
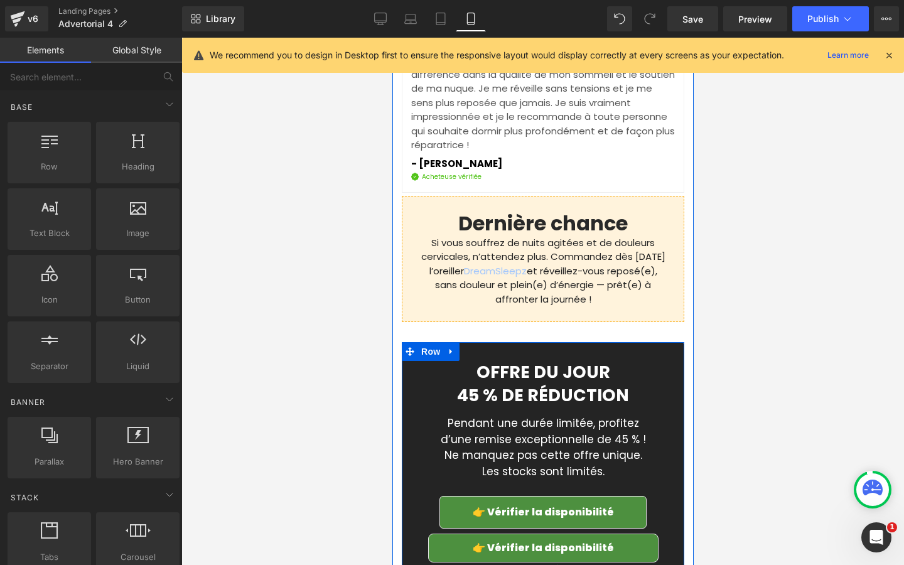
scroll to position [5337, 0]
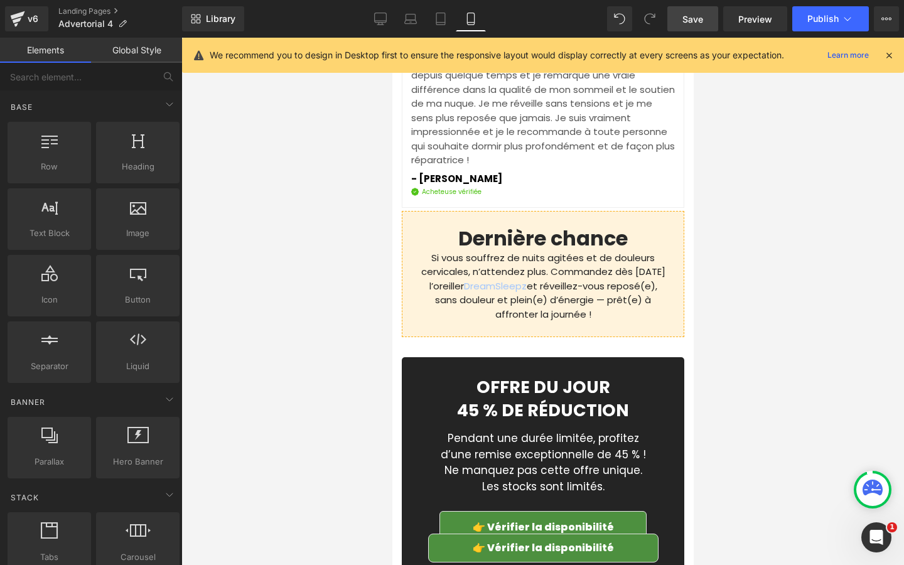
click at [693, 15] on span "Save" at bounding box center [692, 19] width 21 height 13
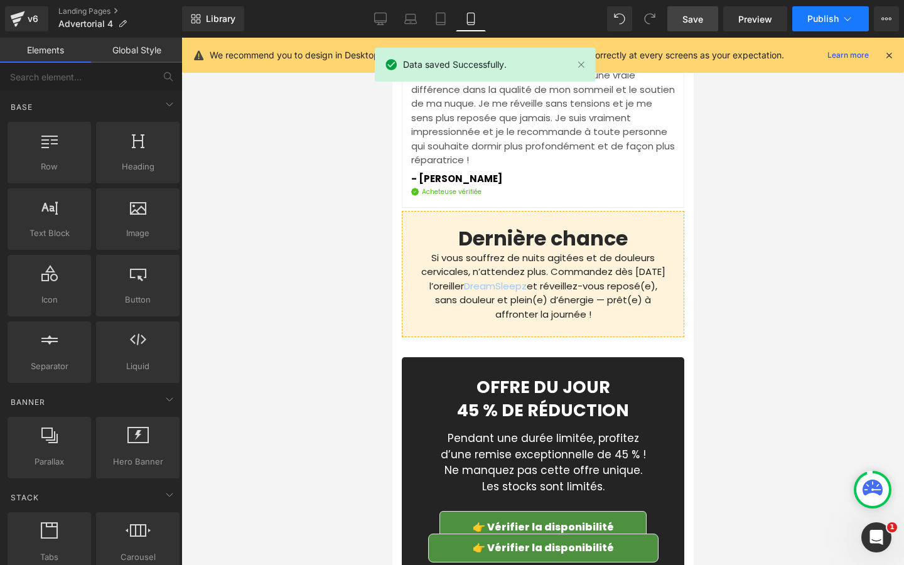
click at [811, 28] on button "Publish" at bounding box center [830, 18] width 77 height 25
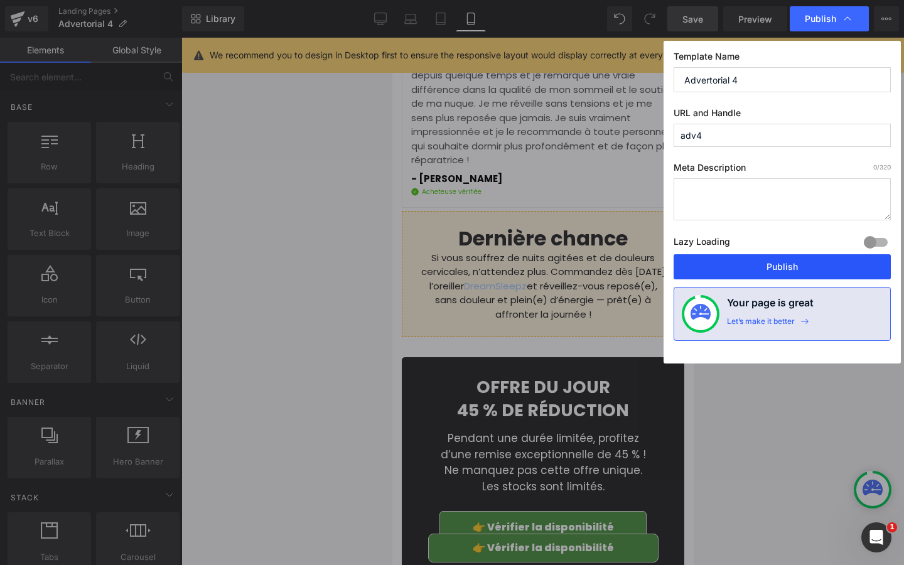
click at [741, 271] on button "Publish" at bounding box center [781, 266] width 217 height 25
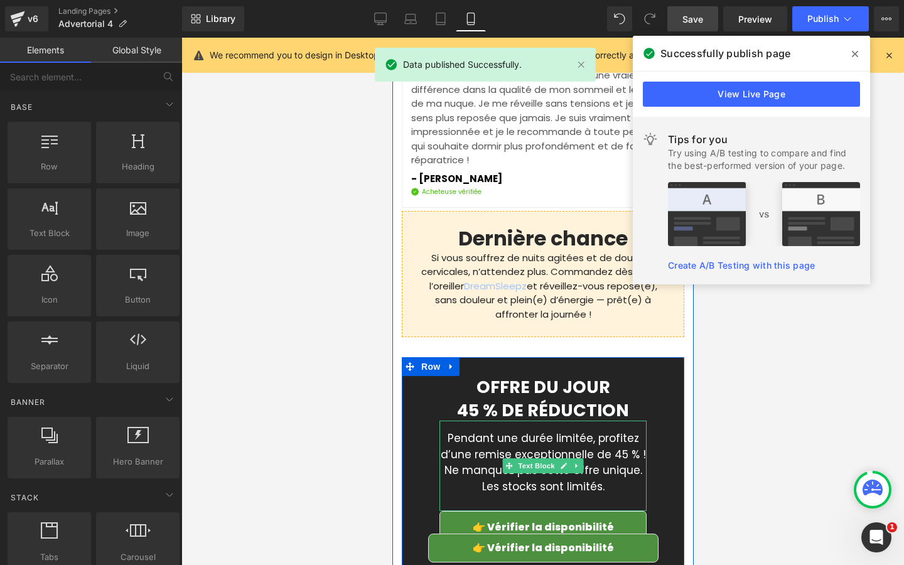
scroll to position [5489, 0]
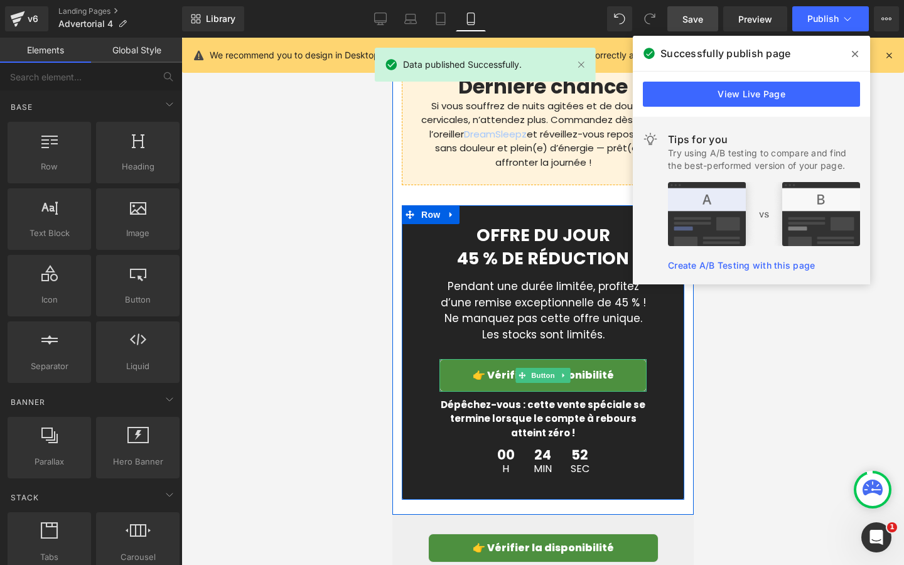
click at [442, 359] on link "👉 Vérifier la disponibilité" at bounding box center [542, 375] width 207 height 33
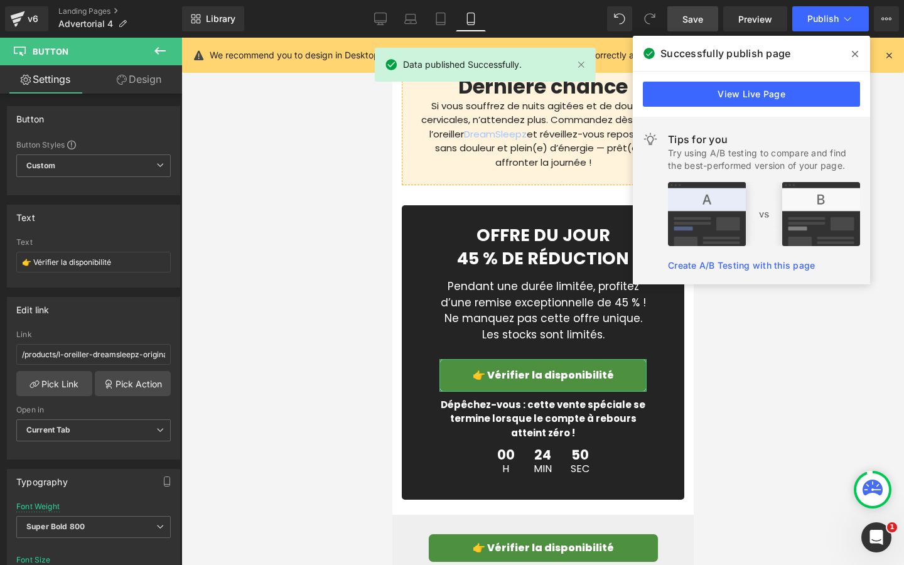
click at [126, 75] on link "Design" at bounding box center [139, 79] width 91 height 28
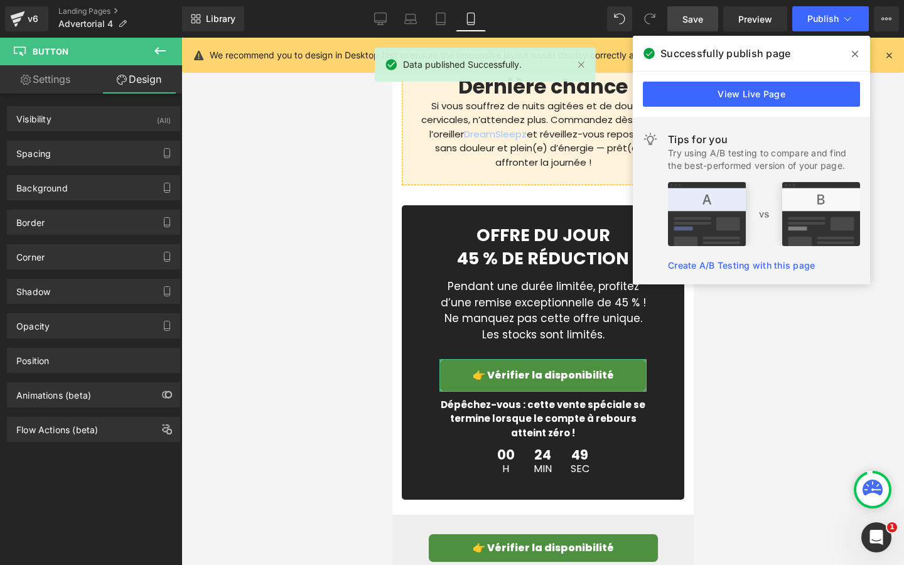
click at [65, 82] on link "Settings" at bounding box center [45, 79] width 91 height 28
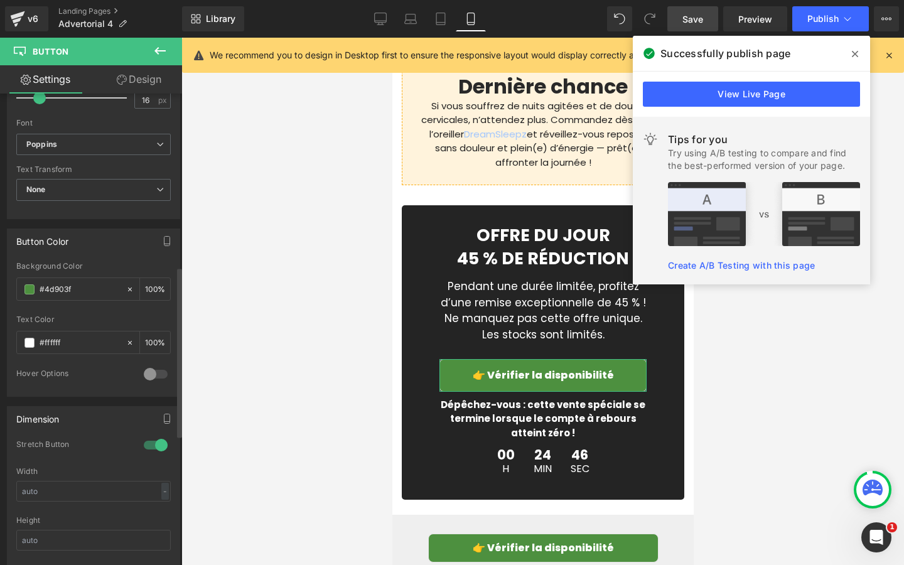
scroll to position [479, 0]
click at [155, 444] on div at bounding box center [156, 444] width 30 height 20
click at [117, 75] on icon at bounding box center [122, 80] width 10 height 10
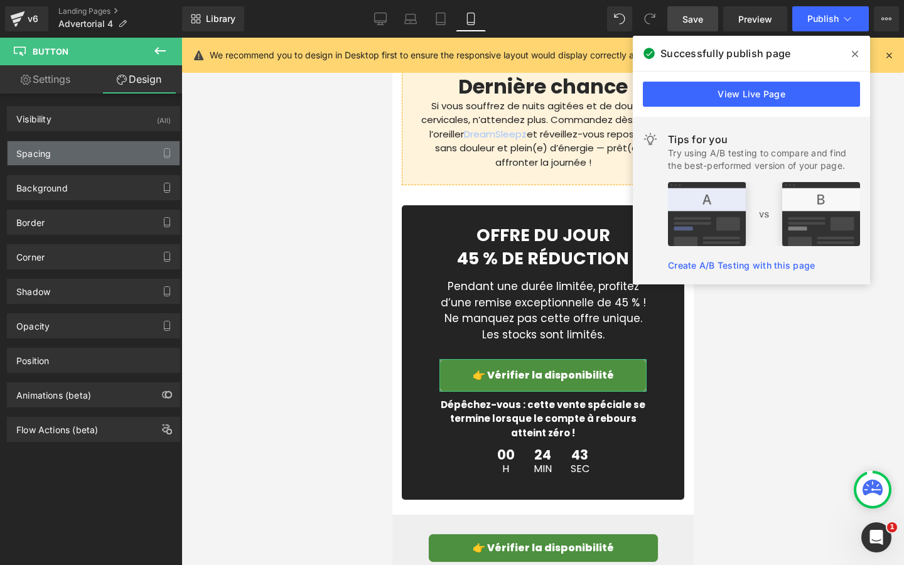
click at [75, 150] on div "Spacing" at bounding box center [94, 153] width 172 height 24
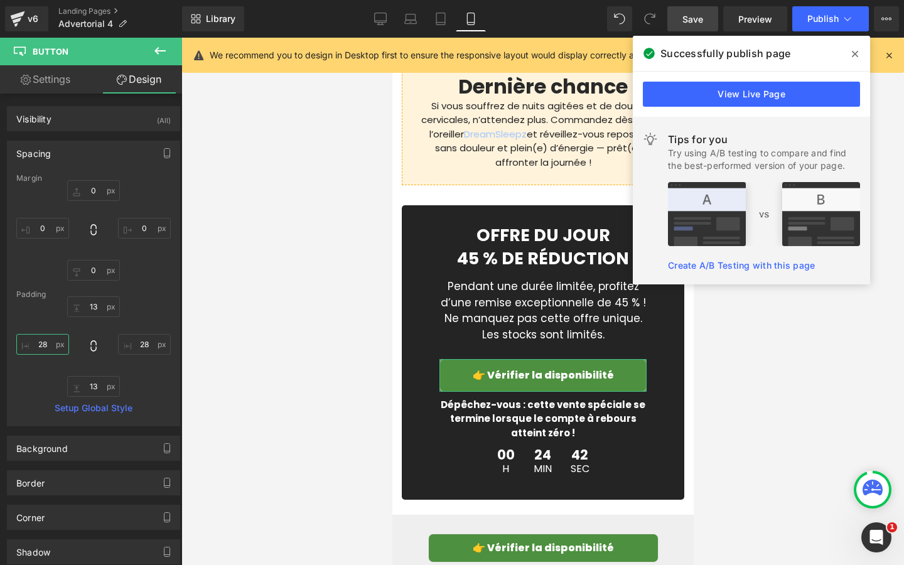
click at [45, 349] on input "28" at bounding box center [42, 344] width 53 height 21
type input "0"
click at [139, 335] on input "28" at bounding box center [144, 344] width 53 height 21
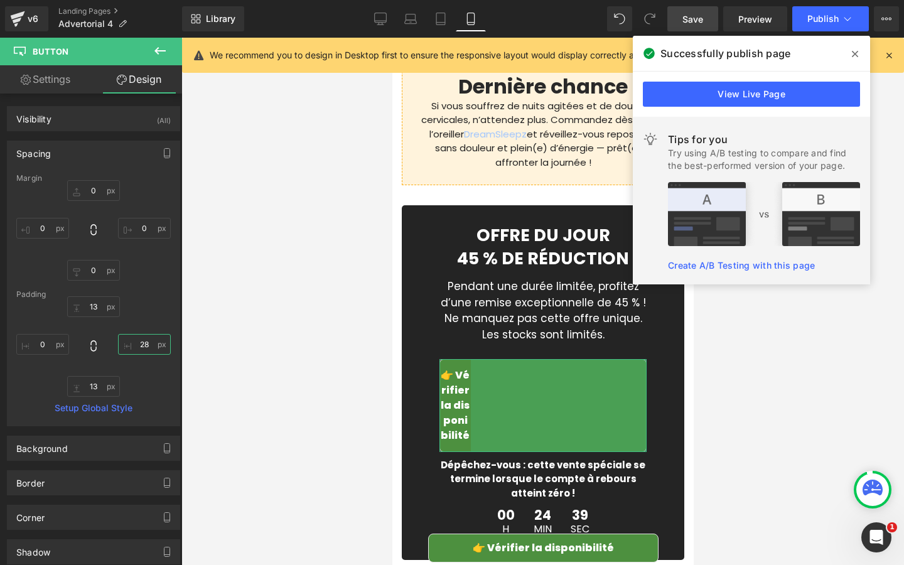
type input "2"
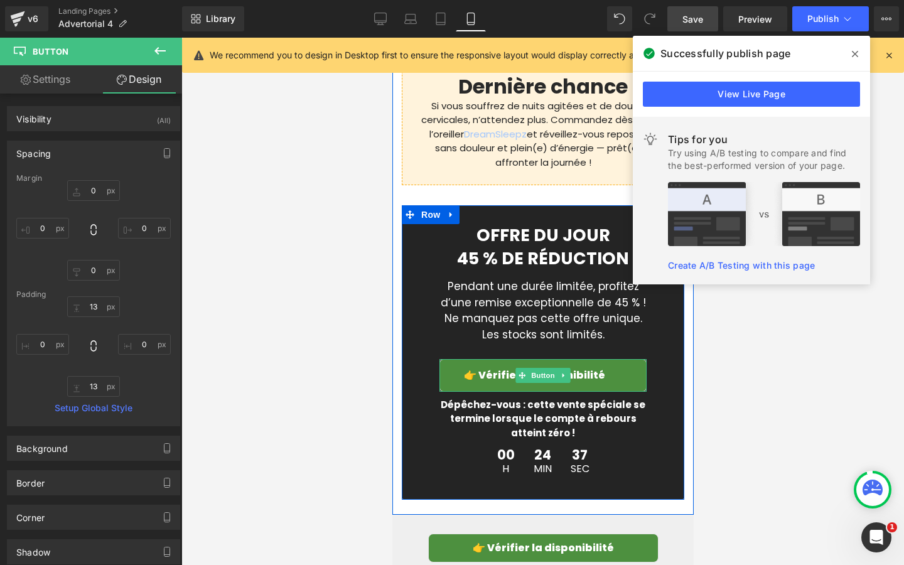
click at [498, 368] on span "👉 Vérifier la disponibilité" at bounding box center [533, 375] width 141 height 14
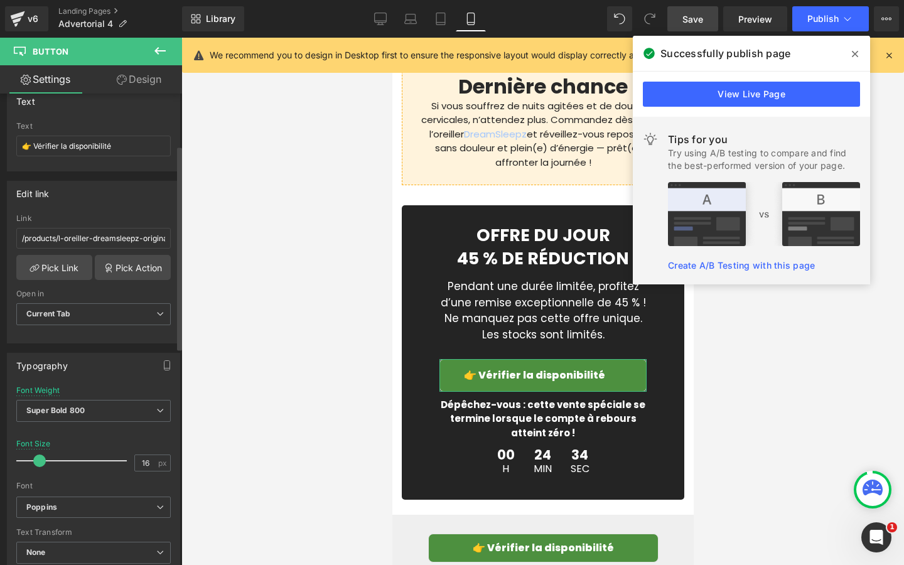
scroll to position [120, 0]
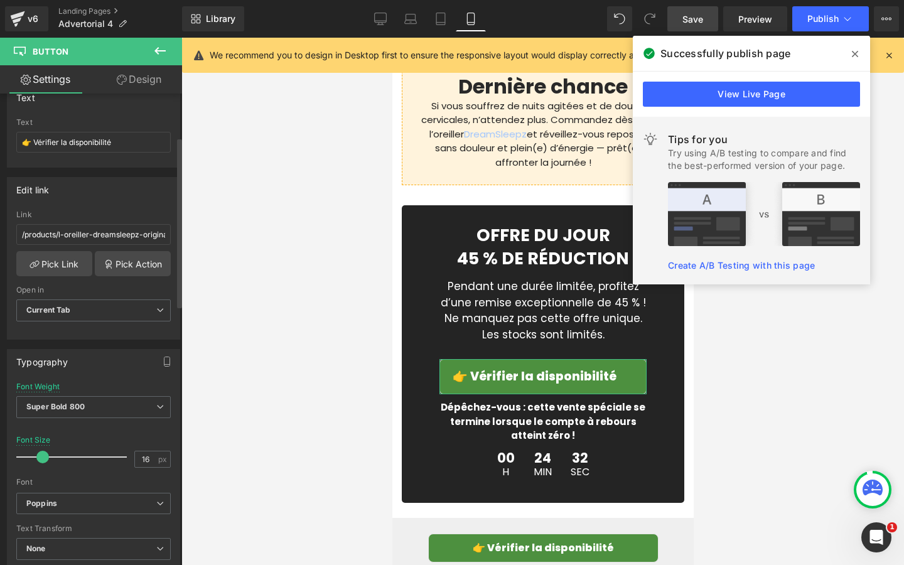
click at [41, 453] on span at bounding box center [42, 457] width 13 height 13
click at [232, 390] on div at bounding box center [542, 301] width 722 height 527
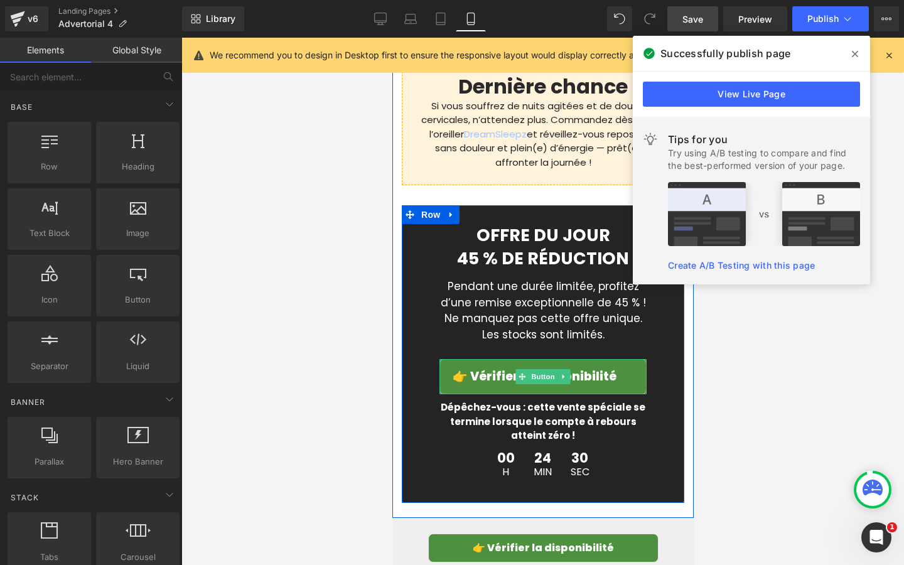
click at [496, 368] on span "👉 Vérifier la disponibilité" at bounding box center [534, 376] width 164 height 17
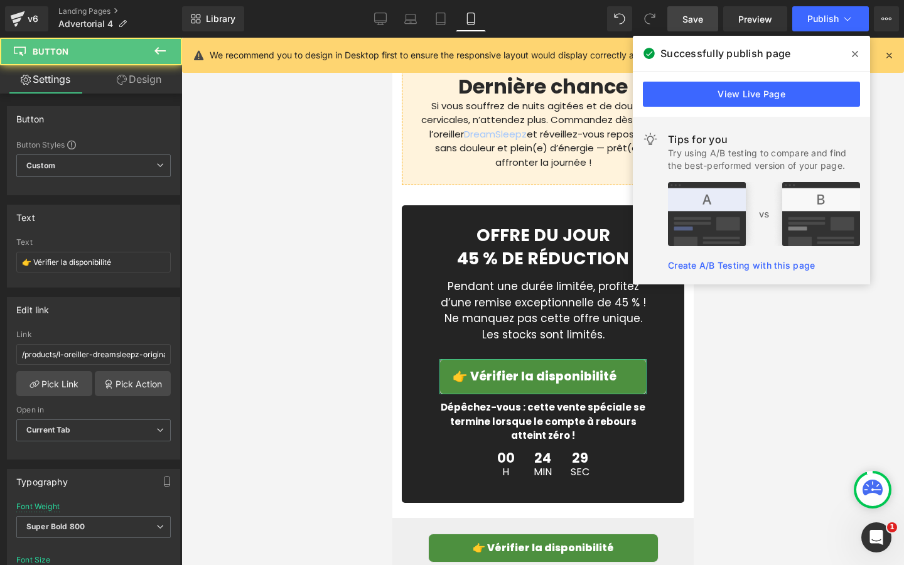
click at [128, 81] on link "Design" at bounding box center [139, 79] width 91 height 28
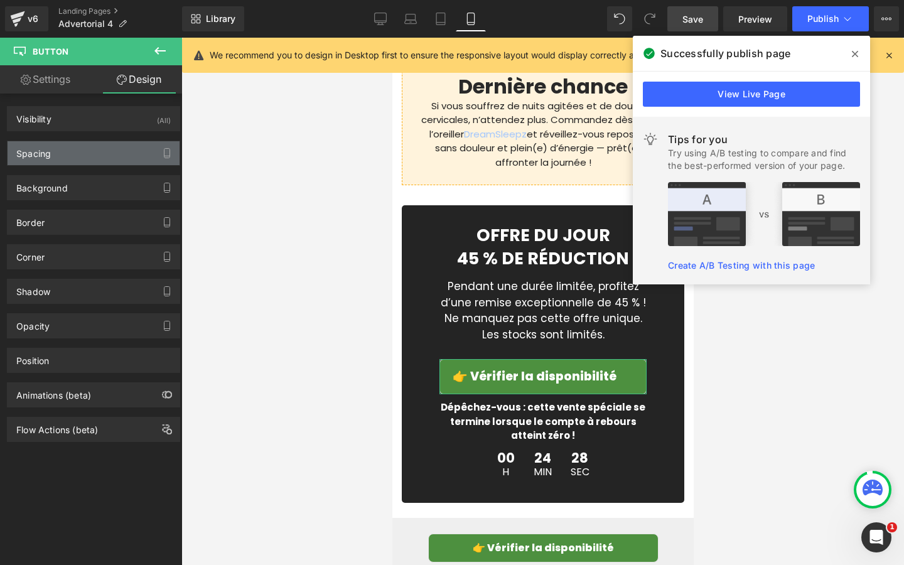
click at [93, 157] on div "Spacing" at bounding box center [94, 153] width 172 height 24
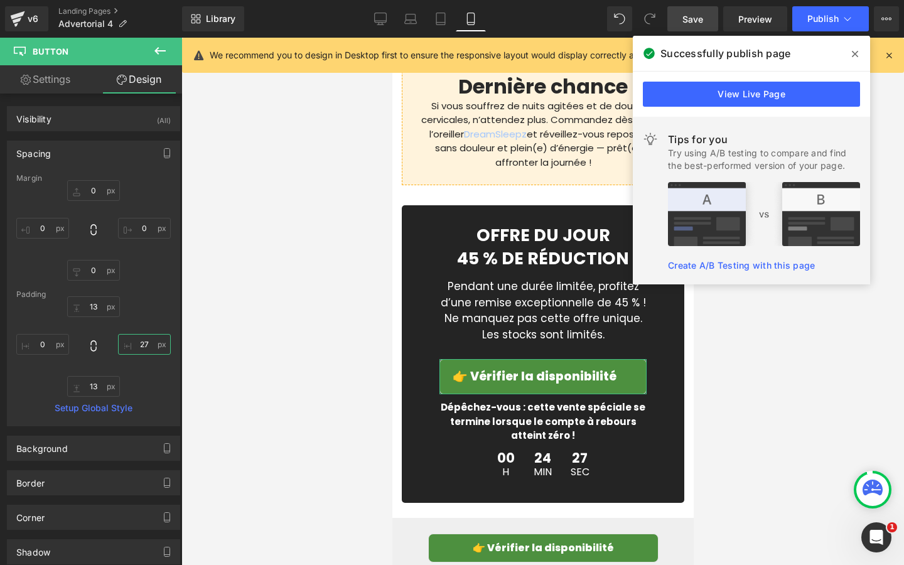
click at [152, 337] on input "27" at bounding box center [144, 344] width 53 height 21
click at [156, 289] on div "Margin 0 0 0 0 [GEOGRAPHIC_DATA] 13 13 0 Setup Global Style" at bounding box center [94, 300] width 172 height 252
click at [292, 311] on div at bounding box center [542, 301] width 722 height 527
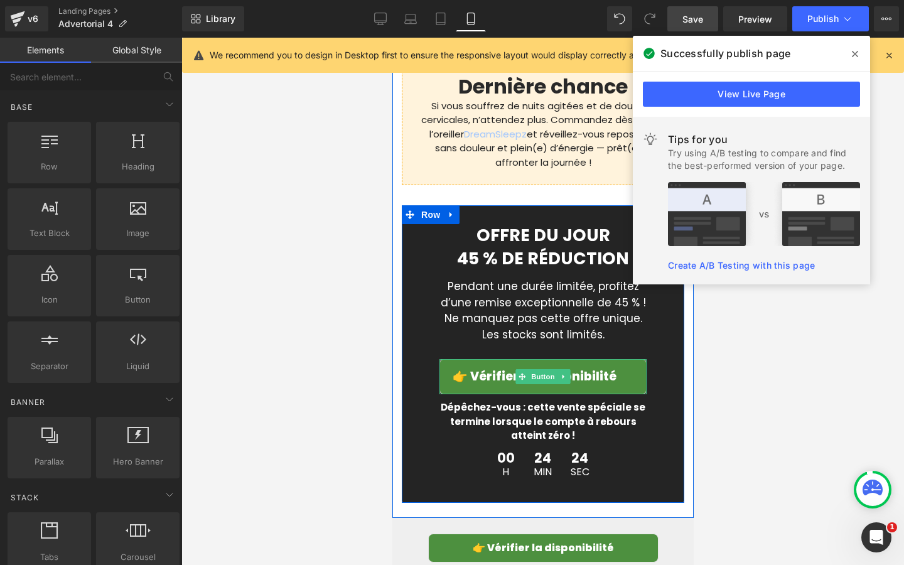
click at [496, 368] on span "👉 Vérifier la disponibilité" at bounding box center [534, 376] width 164 height 17
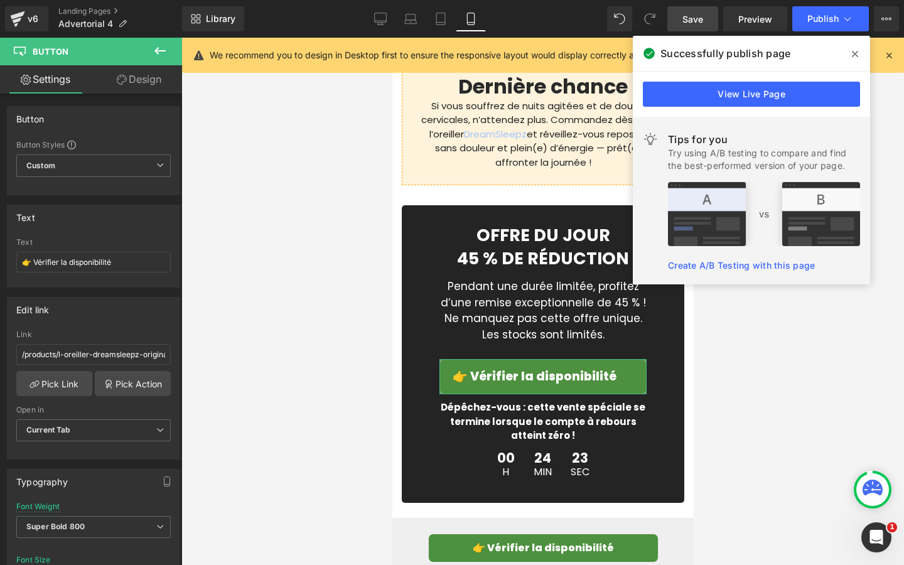
click at [148, 72] on link "Design" at bounding box center [139, 79] width 91 height 28
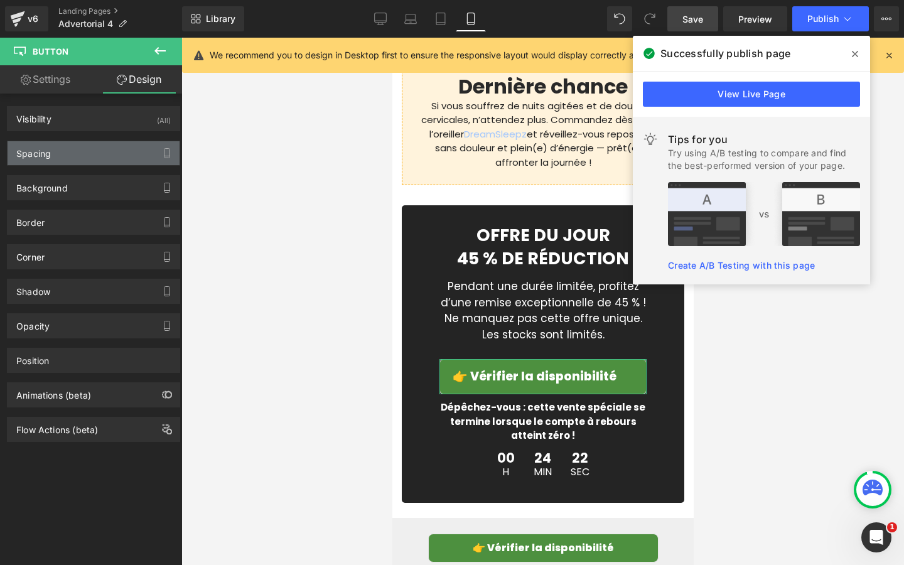
click at [118, 156] on div "Spacing" at bounding box center [94, 153] width 172 height 24
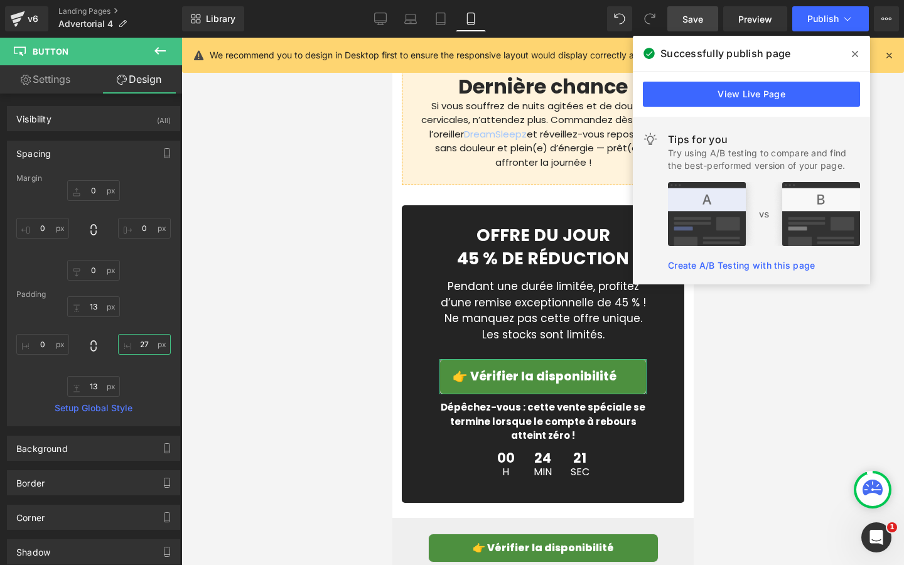
click at [142, 346] on input "27" at bounding box center [144, 344] width 53 height 21
type input "1"
click at [132, 313] on div "13 13 0" at bounding box center [93, 346] width 154 height 100
click at [708, 15] on link "Save" at bounding box center [692, 18] width 51 height 25
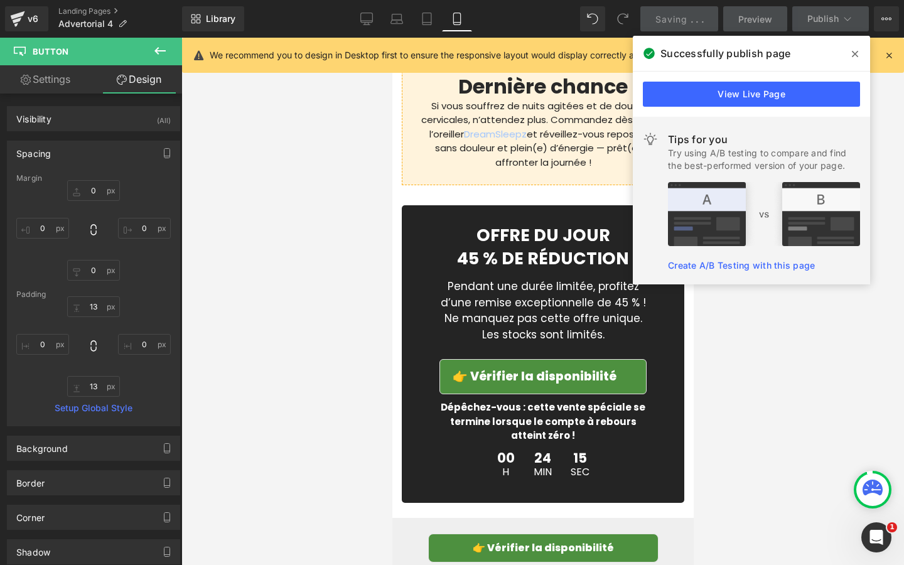
click at [858, 55] on span at bounding box center [855, 54] width 20 height 20
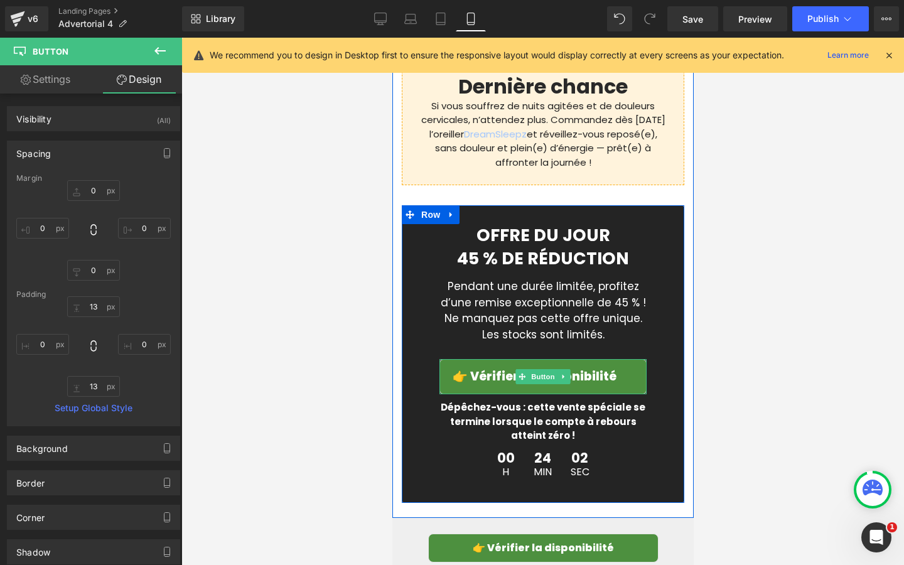
click at [621, 359] on link "👉 Vérifier la disponibilité" at bounding box center [542, 377] width 207 height 36
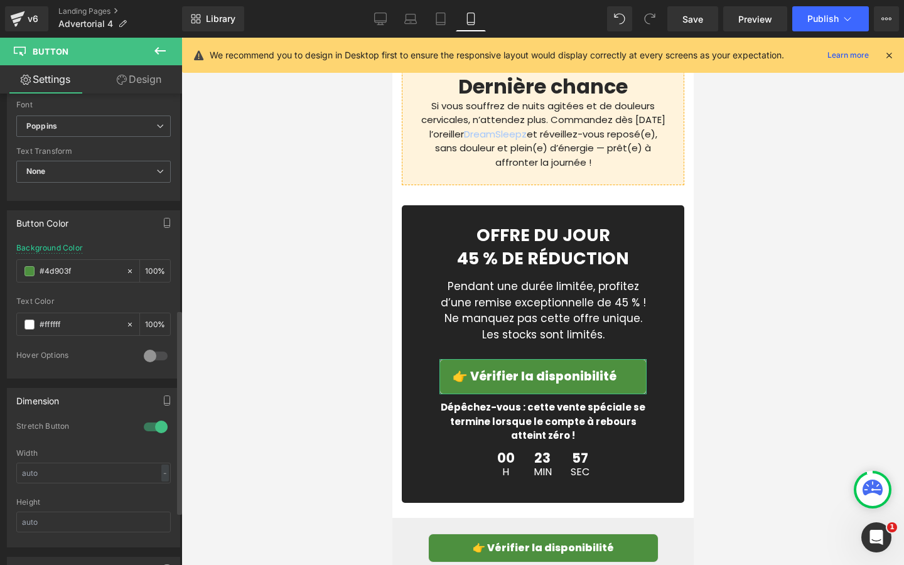
scroll to position [498, 0]
click at [132, 467] on input "text" at bounding box center [93, 472] width 154 height 21
click at [153, 424] on div at bounding box center [156, 426] width 30 height 20
click at [117, 476] on input "10000" at bounding box center [93, 472] width 154 height 21
type input "1000"
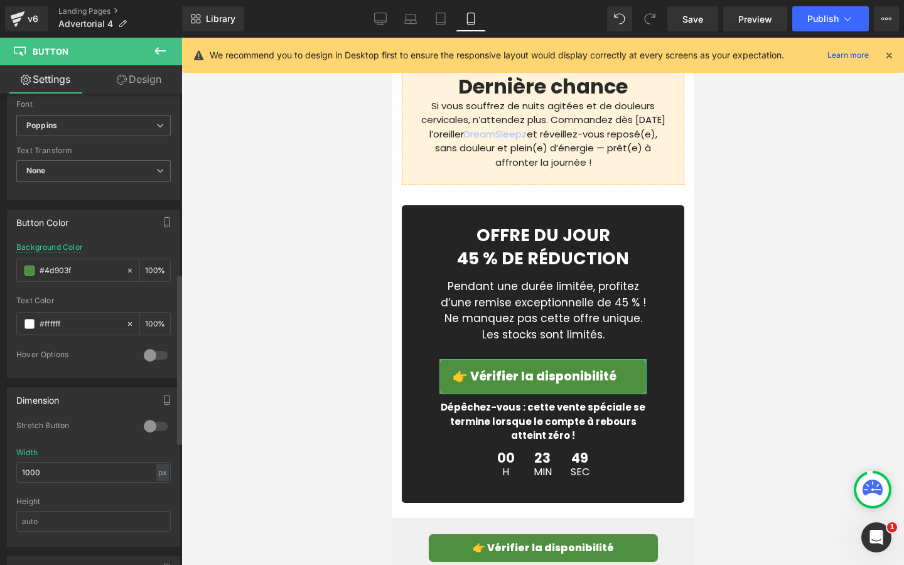
click at [142, 425] on div at bounding box center [156, 426] width 30 height 20
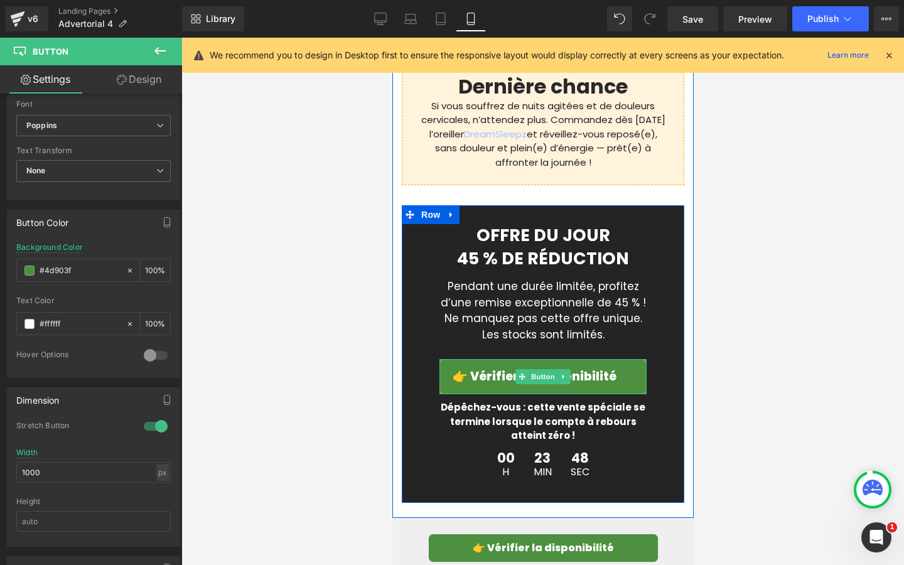
click at [453, 359] on link "👉 Vérifier la disponibilité" at bounding box center [542, 377] width 207 height 36
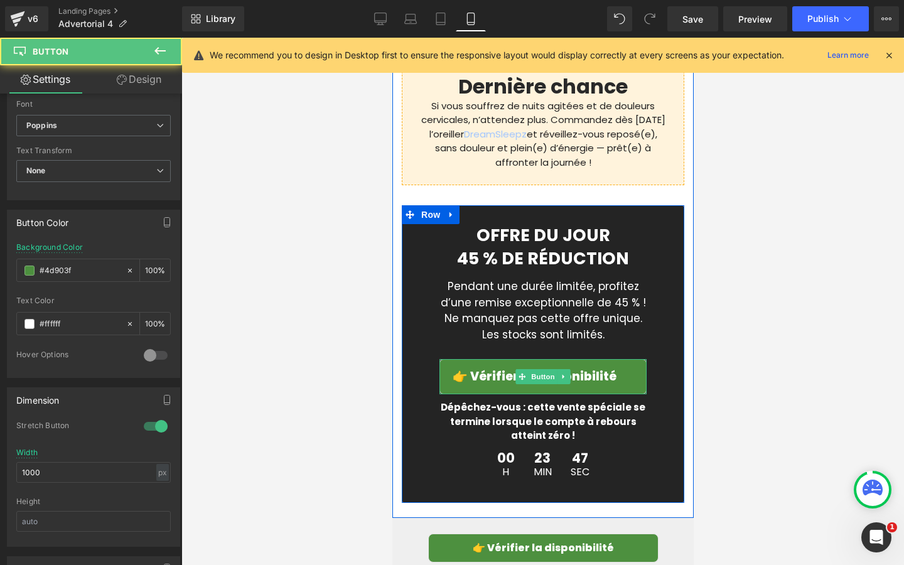
click at [445, 359] on link "👉 Vérifier la disponibilité" at bounding box center [542, 377] width 207 height 36
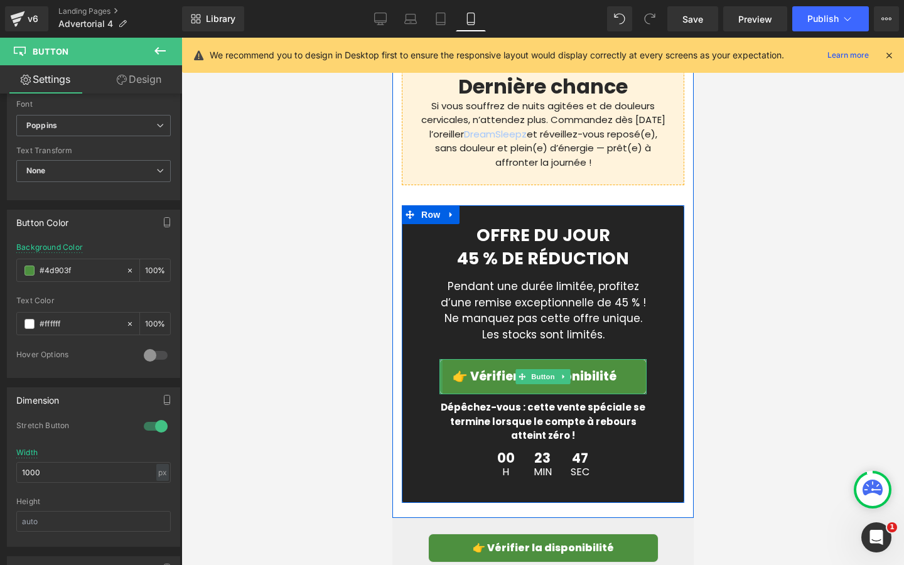
click at [429, 321] on div "OFFRE DU JOUR Heading 45 % DE RÉDUCTION Heading Pendant une durée limitée, prof…" at bounding box center [542, 354] width 226 height 259
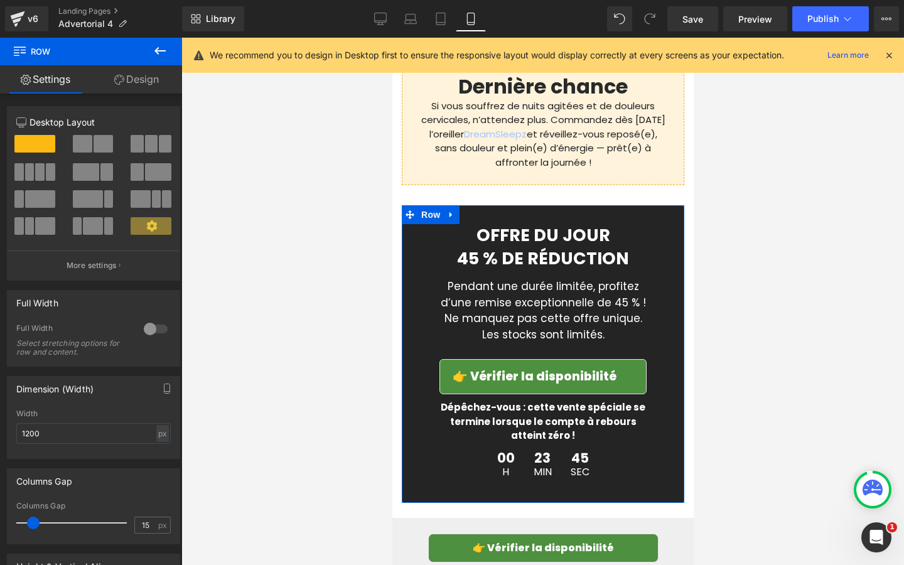
click at [112, 72] on link "Design" at bounding box center [136, 79] width 91 height 28
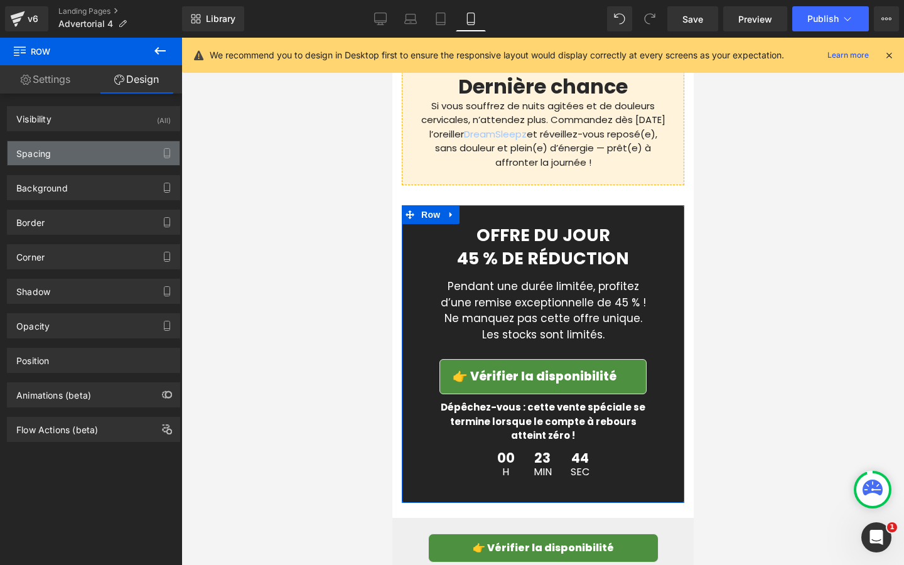
click at [75, 160] on div "Spacing" at bounding box center [94, 153] width 172 height 24
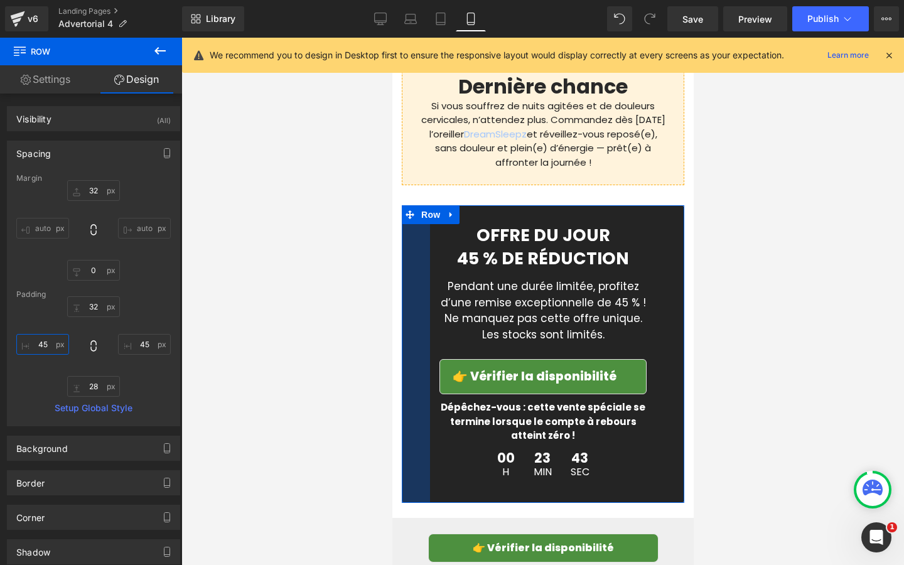
click at [46, 340] on input "45" at bounding box center [42, 344] width 53 height 21
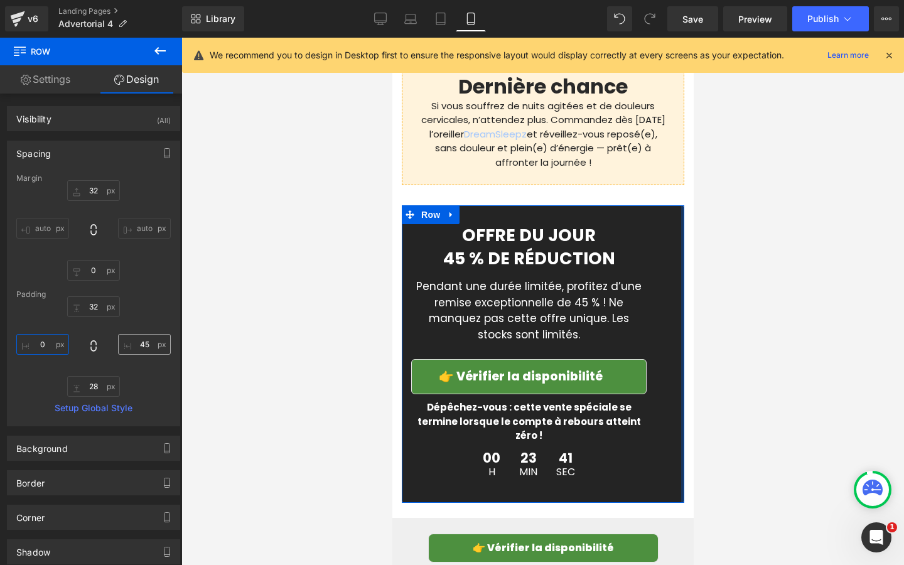
type input "0"
click at [145, 344] on input "45" at bounding box center [144, 344] width 53 height 21
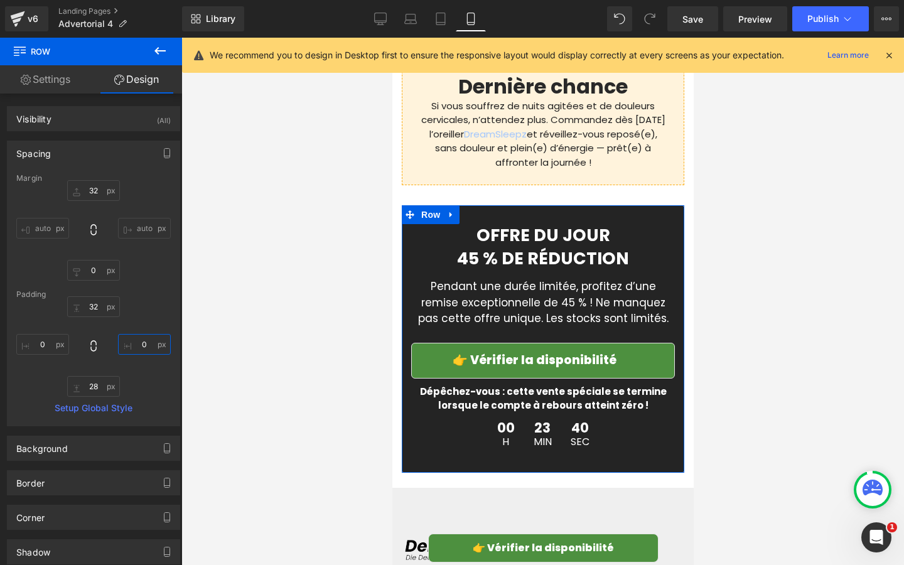
type input "0"
click at [152, 302] on div "32 0 28 0" at bounding box center [93, 346] width 154 height 100
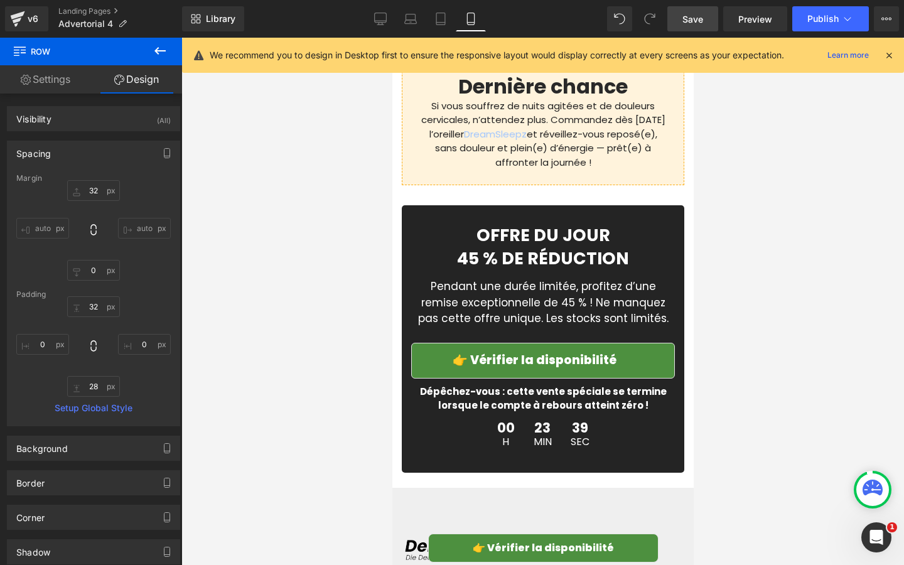
click at [700, 25] on link "Save" at bounding box center [692, 18] width 51 height 25
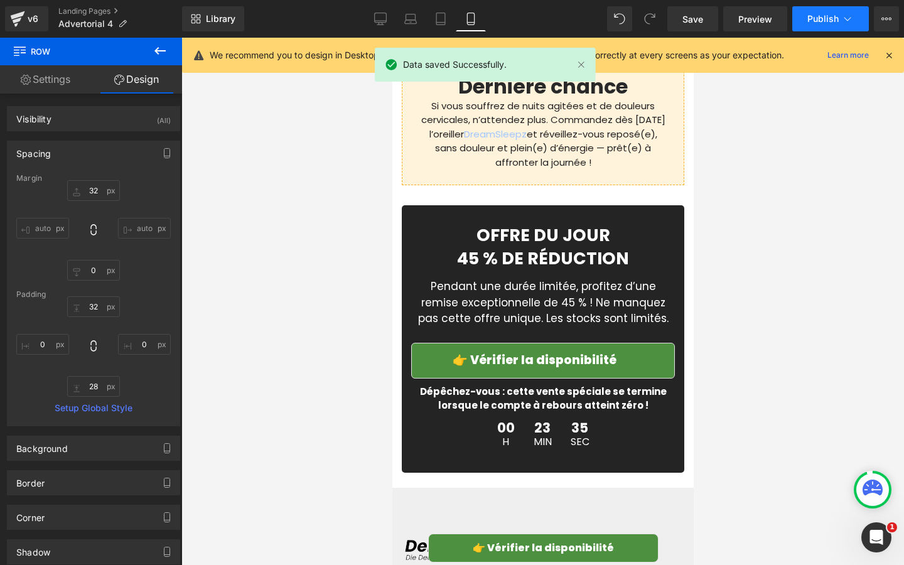
click at [812, 23] on span "Publish" at bounding box center [822, 19] width 31 height 10
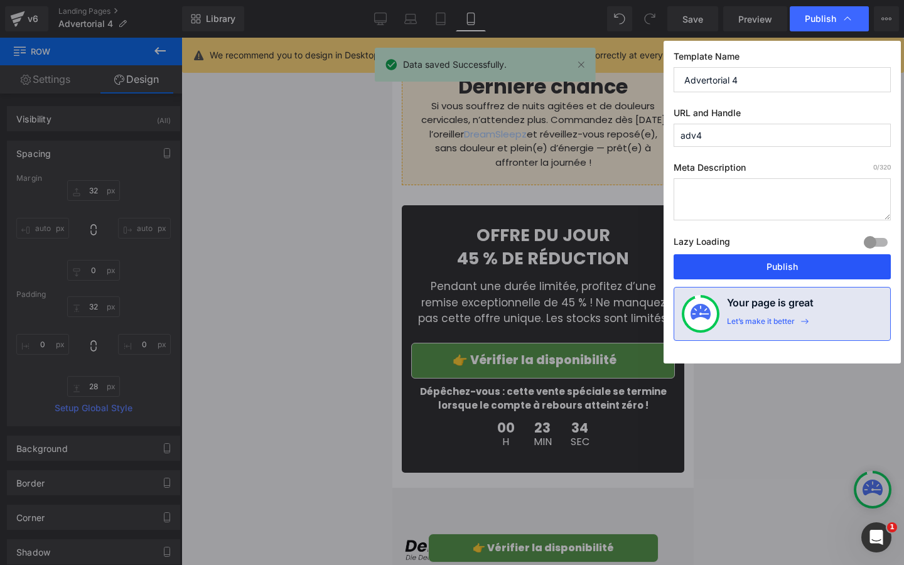
click at [731, 263] on button "Publish" at bounding box center [781, 266] width 217 height 25
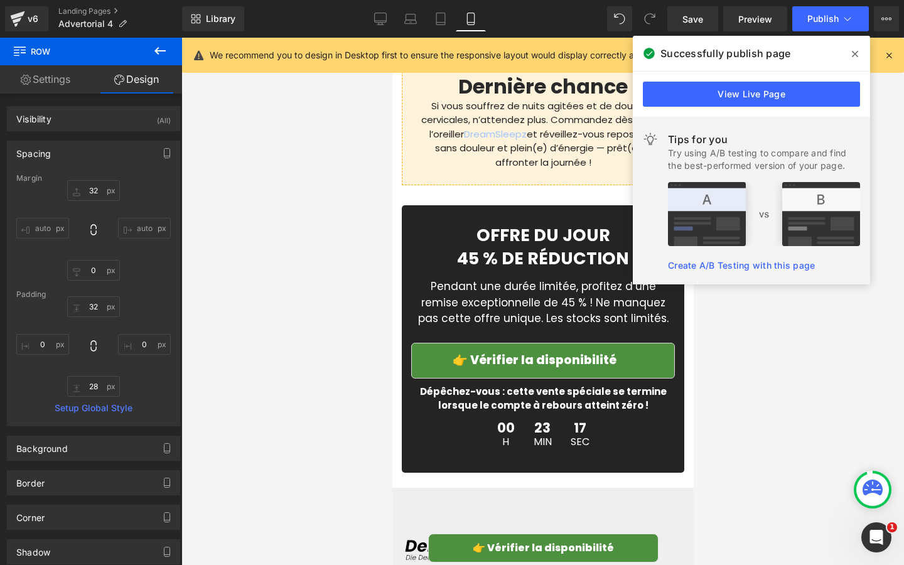
click at [436, 343] on link "👉 Vérifier la disponibilité" at bounding box center [542, 361] width 264 height 36
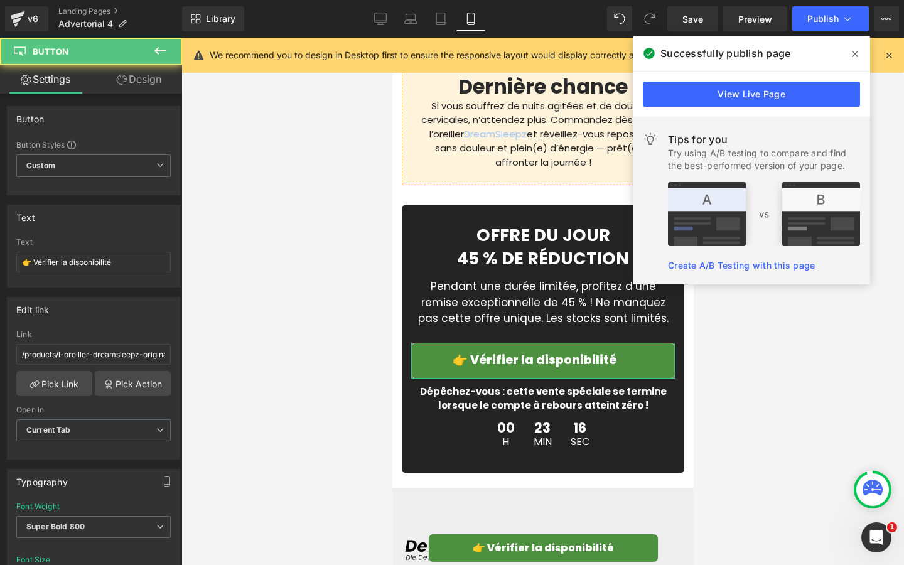
click at [122, 79] on icon at bounding box center [122, 80] width 10 height 10
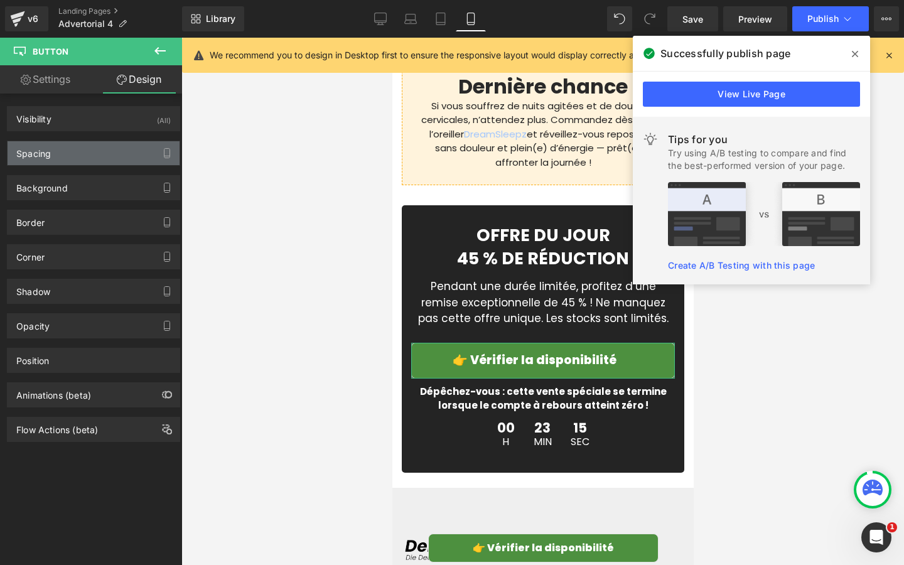
click at [119, 146] on div "Spacing" at bounding box center [94, 153] width 172 height 24
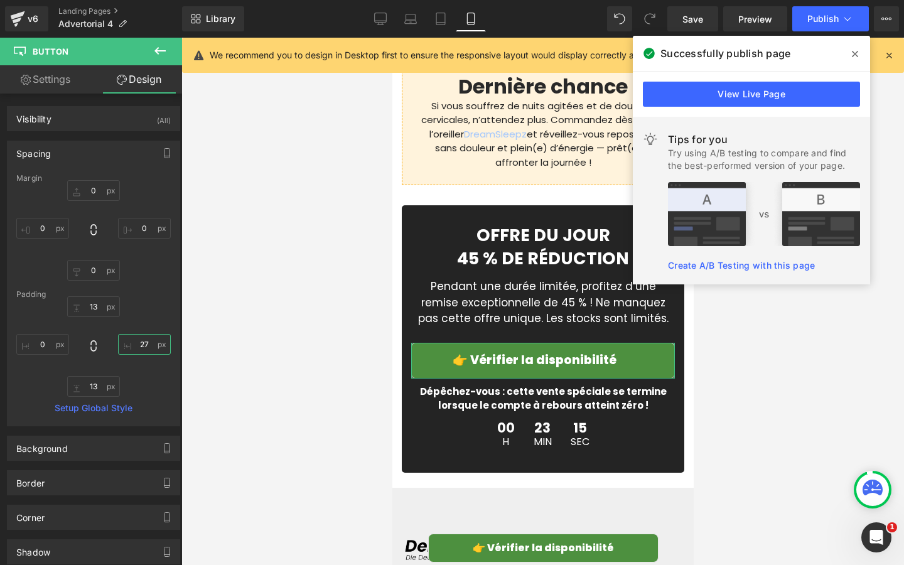
click at [145, 347] on input "27" at bounding box center [144, 344] width 53 height 21
type input "2"
click at [38, 343] on input "0" at bounding box center [42, 344] width 53 height 21
type input "2"
click at [136, 311] on div "13 2 13 2" at bounding box center [93, 346] width 154 height 100
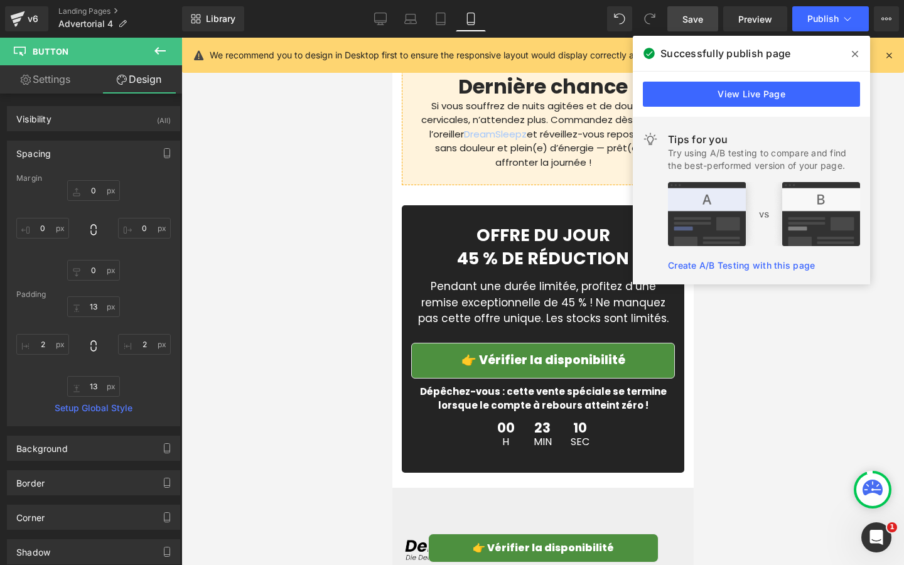
click at [701, 21] on span "Save" at bounding box center [692, 19] width 21 height 13
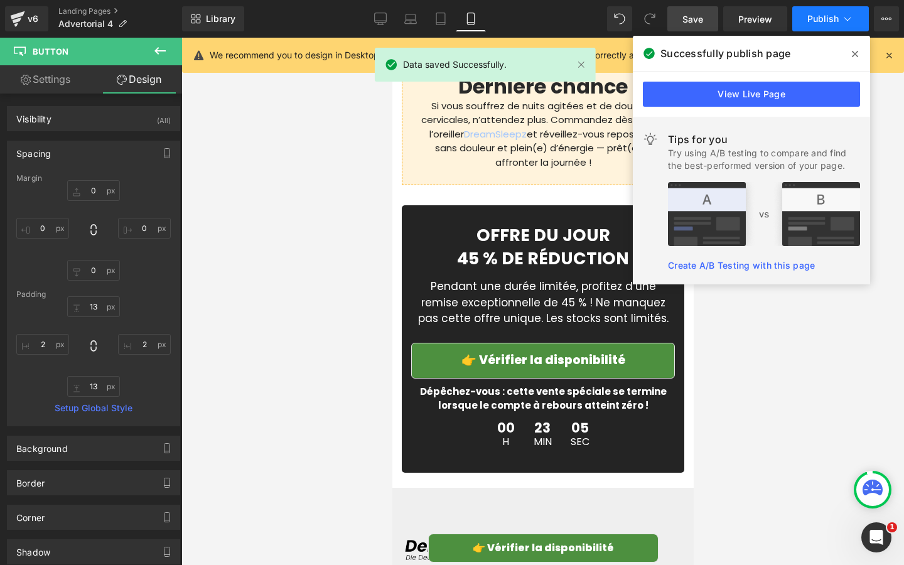
click at [811, 19] on span "Publish" at bounding box center [822, 19] width 31 height 10
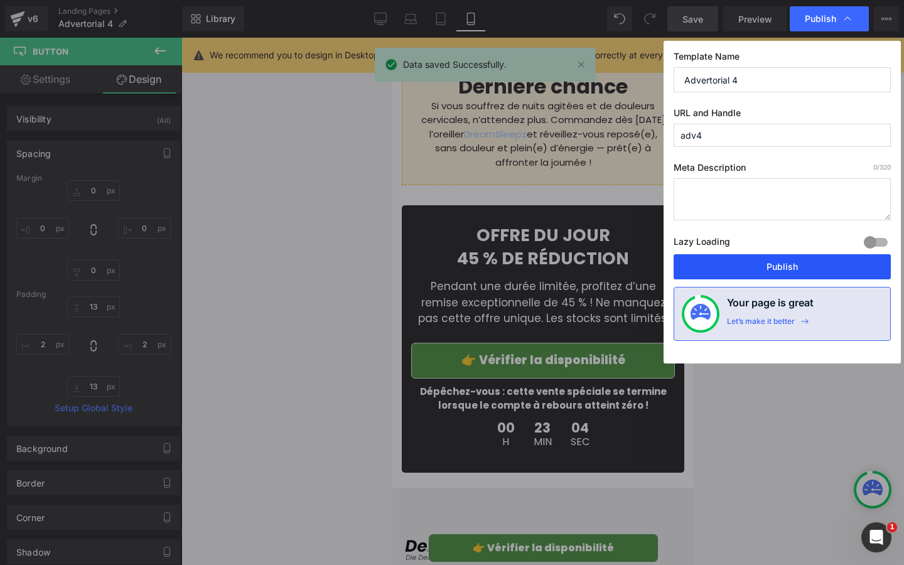
click at [722, 264] on button "Publish" at bounding box center [781, 266] width 217 height 25
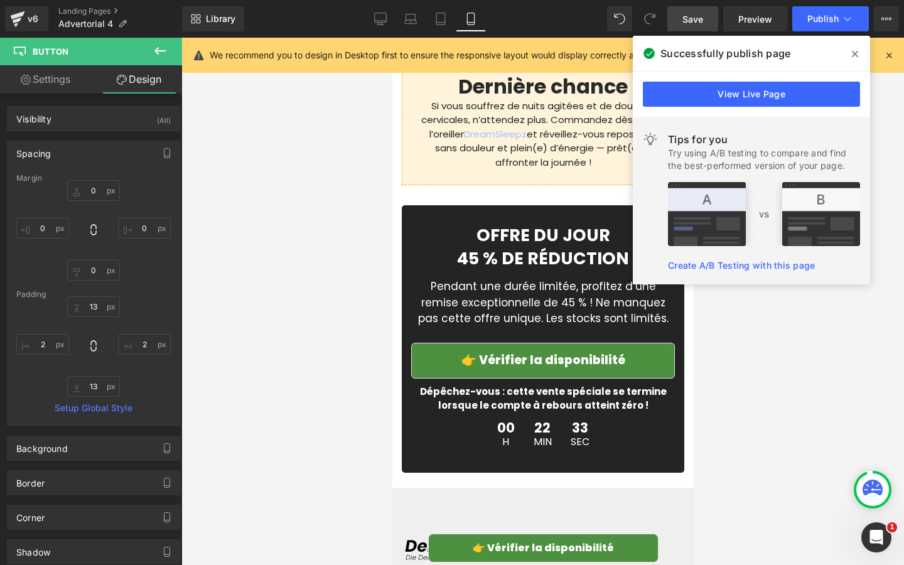
click at [858, 51] on span at bounding box center [855, 54] width 20 height 20
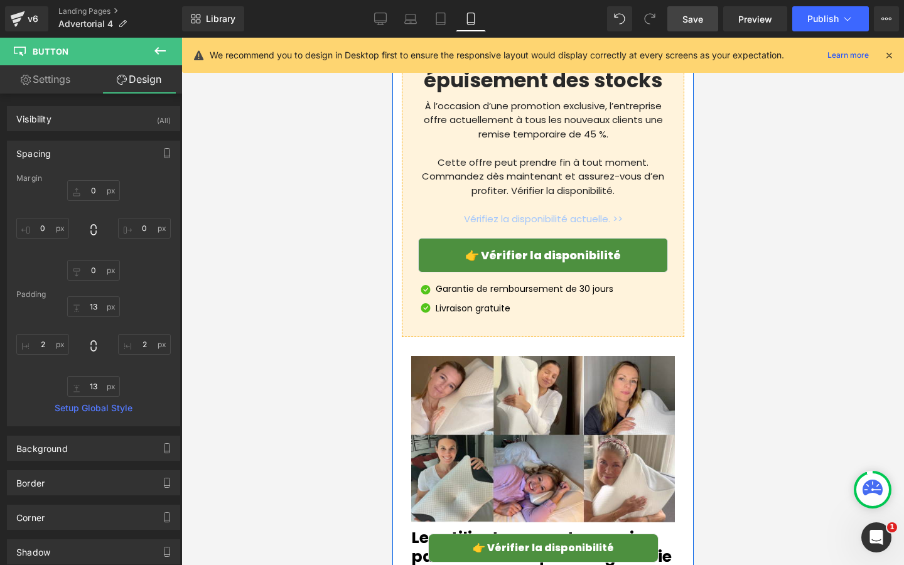
scroll to position [4383, 0]
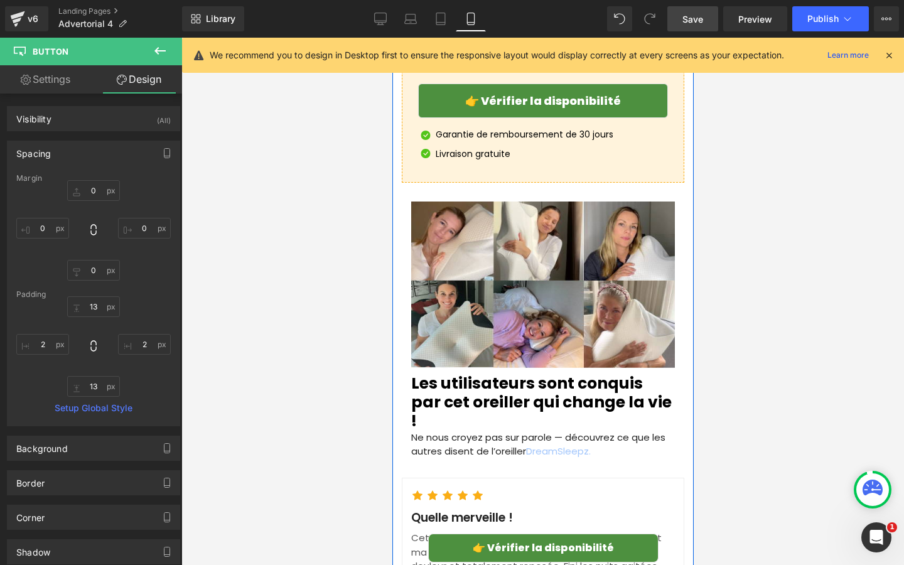
click at [567, 262] on div "Image" at bounding box center [542, 287] width 264 height 173
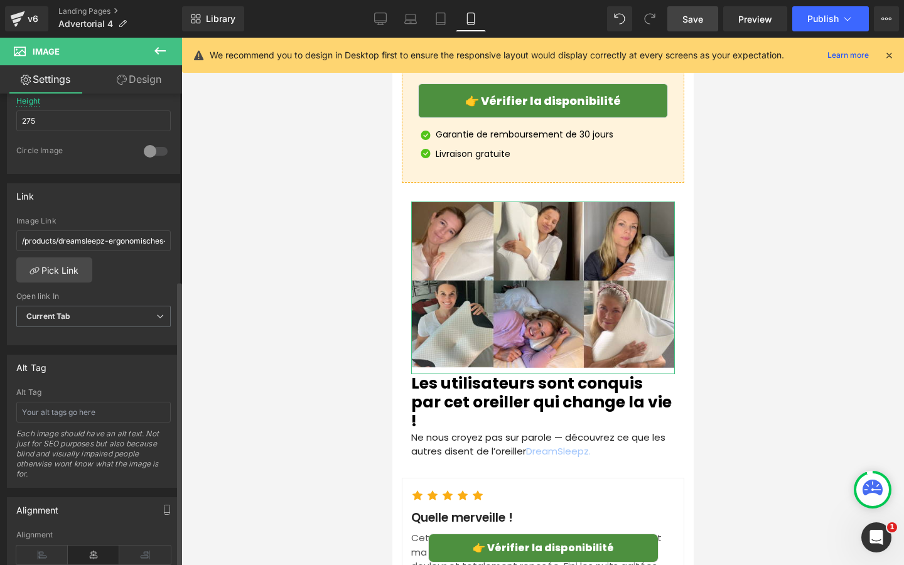
scroll to position [464, 0]
click at [114, 247] on div "Image Link /products/dreamsleepz-ergonomisches-nackenkissen" at bounding box center [93, 234] width 154 height 41
click at [119, 235] on input "/products/dreamsleepz-ergonomisches-nackenkissen" at bounding box center [93, 238] width 154 height 21
click at [133, 211] on div "Link /products/dreamsleepz-ergonomisches-nackenkissen Image Link Pick Link Curr…" at bounding box center [93, 262] width 173 height 163
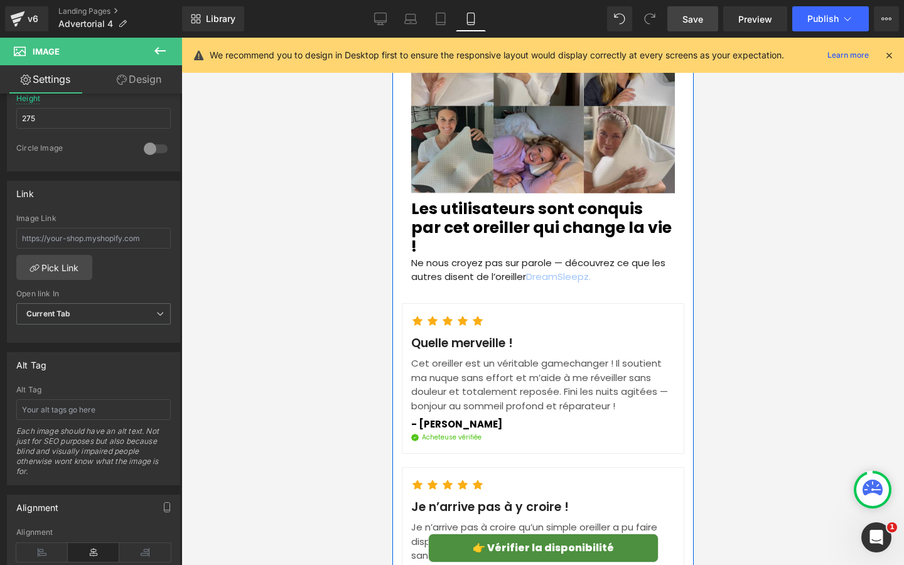
scroll to position [4660, 0]
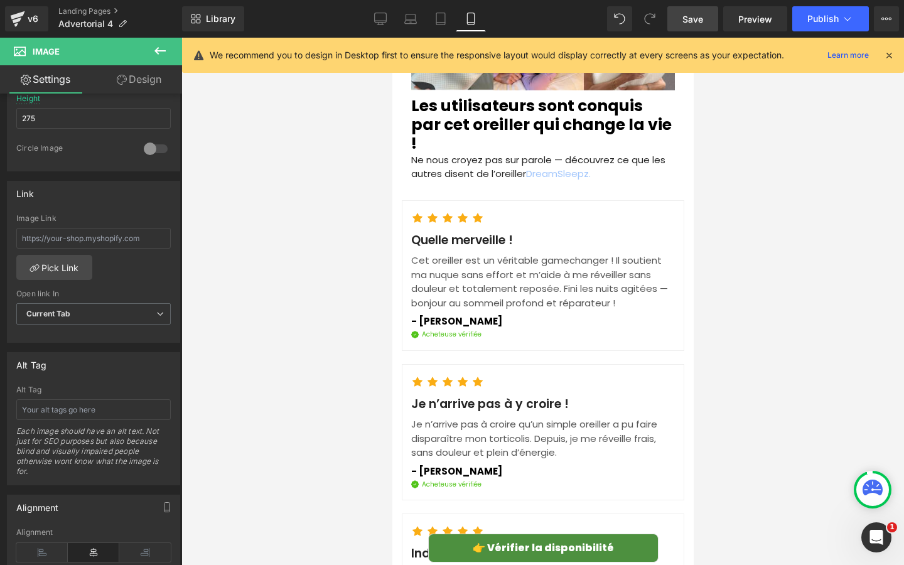
click at [690, 21] on span "Save" at bounding box center [692, 19] width 21 height 13
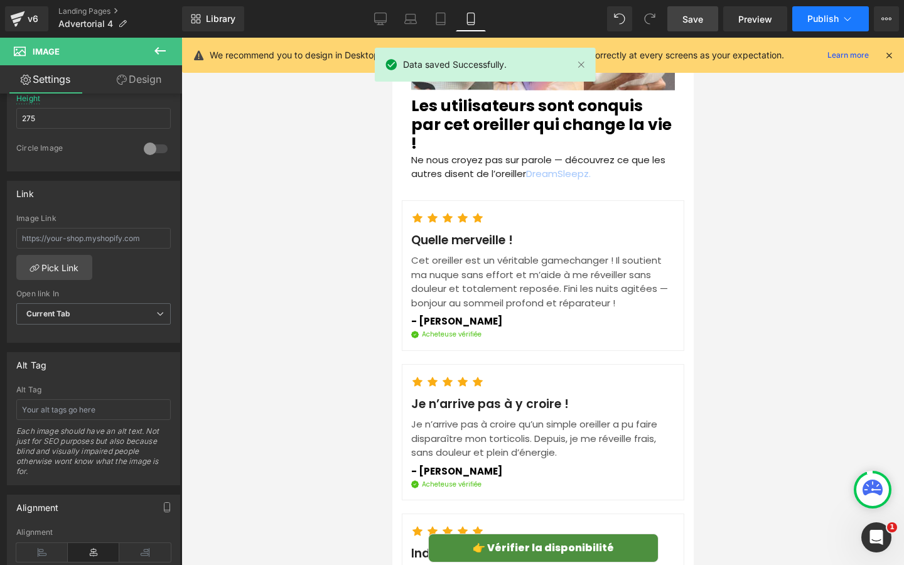
click at [817, 21] on span "Publish" at bounding box center [822, 19] width 31 height 10
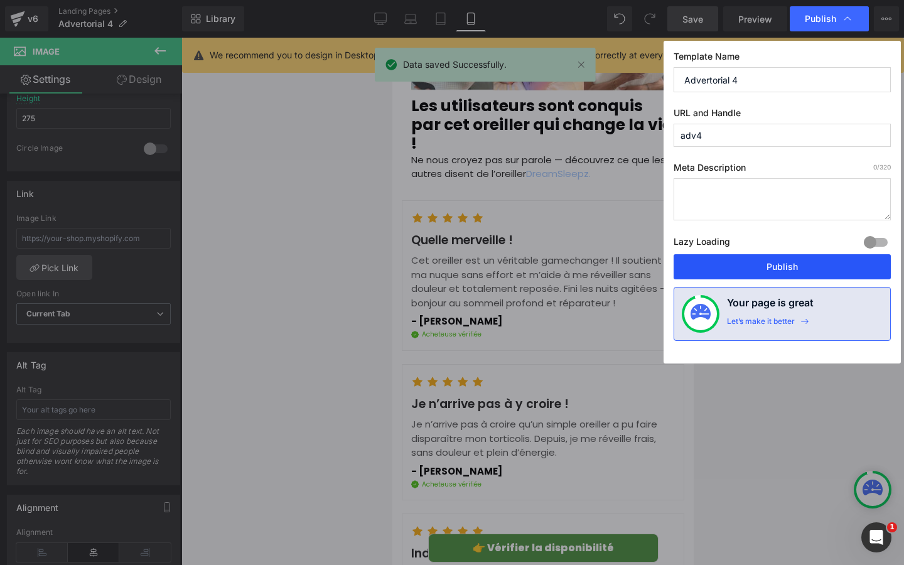
click at [778, 265] on button "Publish" at bounding box center [781, 266] width 217 height 25
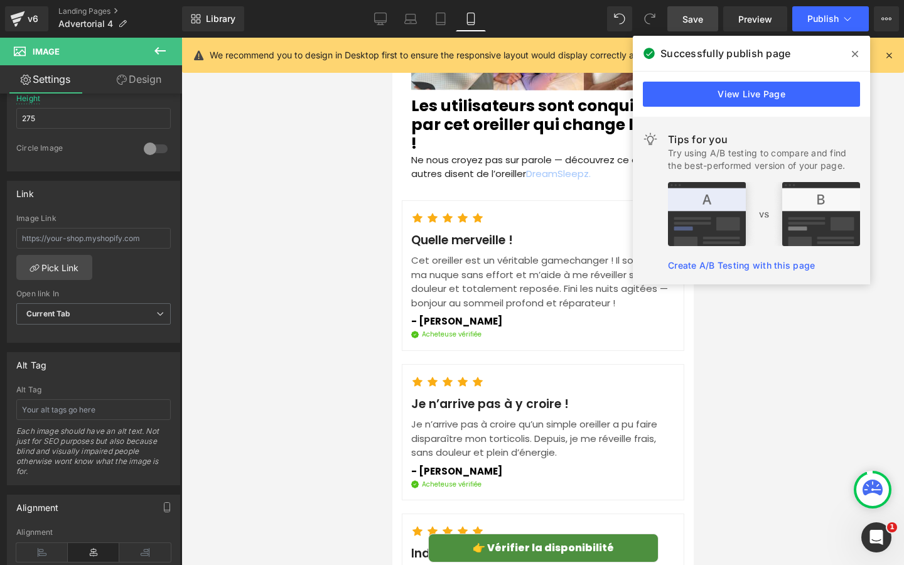
click at [849, 51] on span at bounding box center [855, 54] width 20 height 20
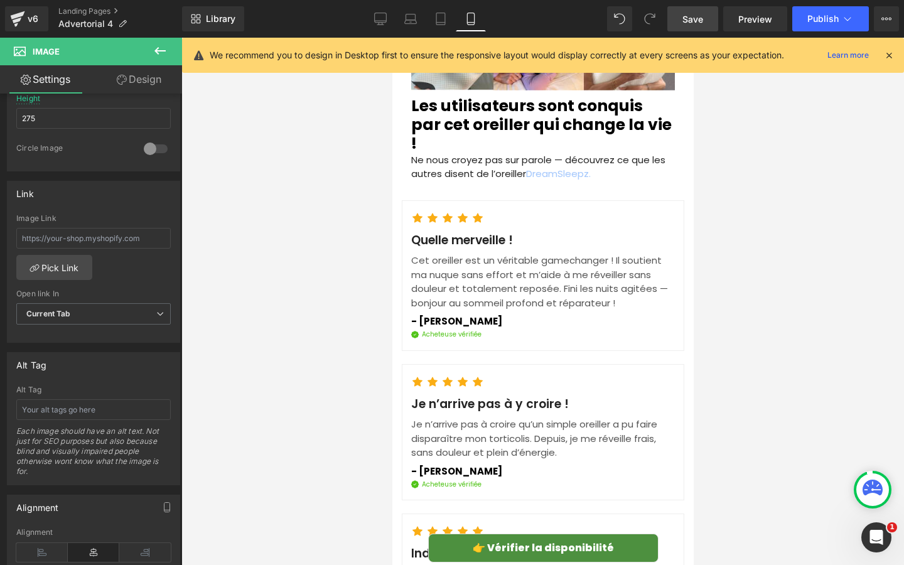
click at [892, 59] on icon at bounding box center [888, 55] width 11 height 11
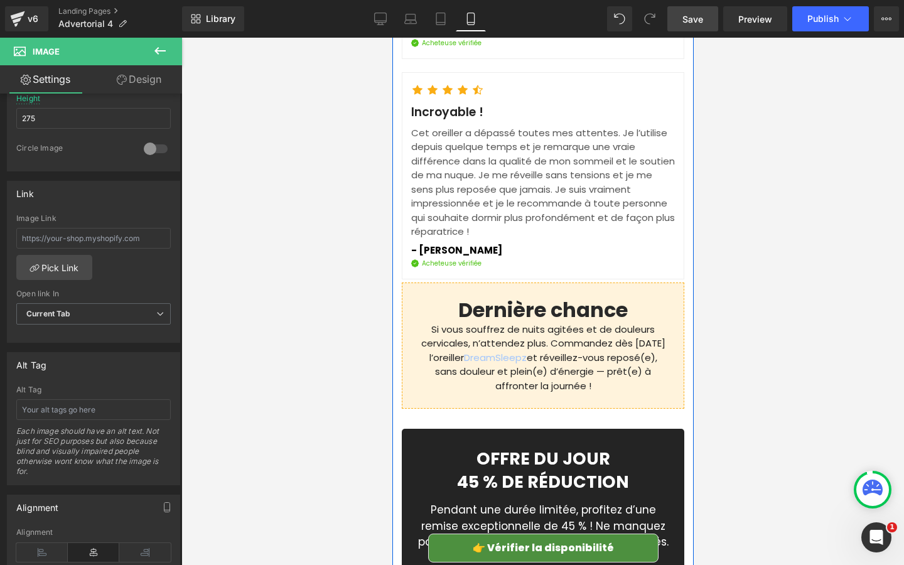
scroll to position [5277, 0]
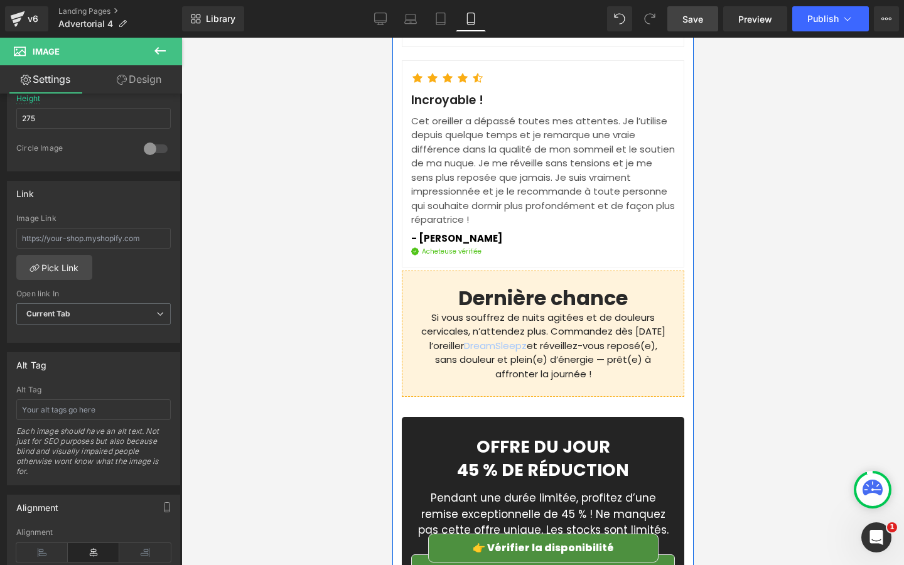
click at [463, 311] on p "Si vous souffrez de nuits agitées et de douleurs cervicales, n’attendez plus. C…" at bounding box center [542, 346] width 250 height 71
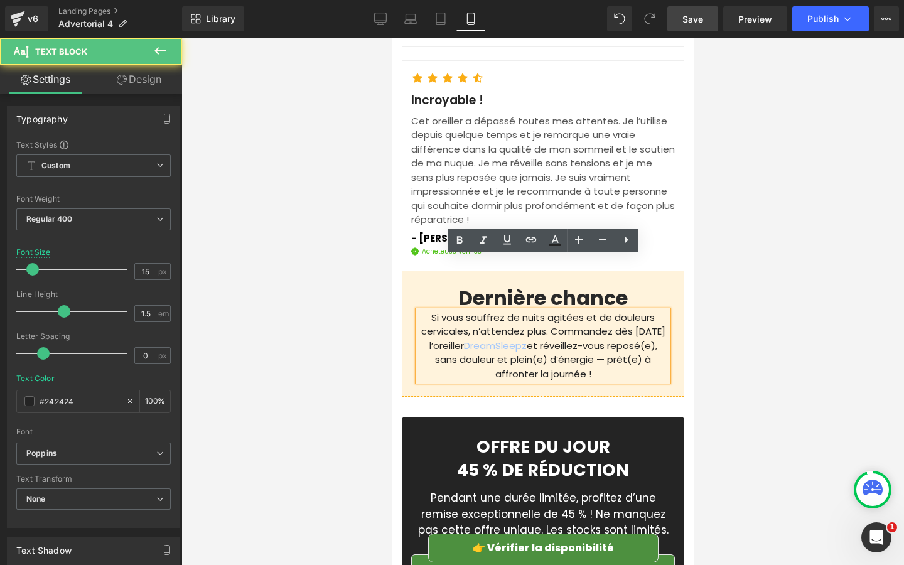
click at [449, 311] on p "Si vous souffrez de nuits agitées et de douleurs cervicales, n’attendez plus. C…" at bounding box center [542, 346] width 250 height 71
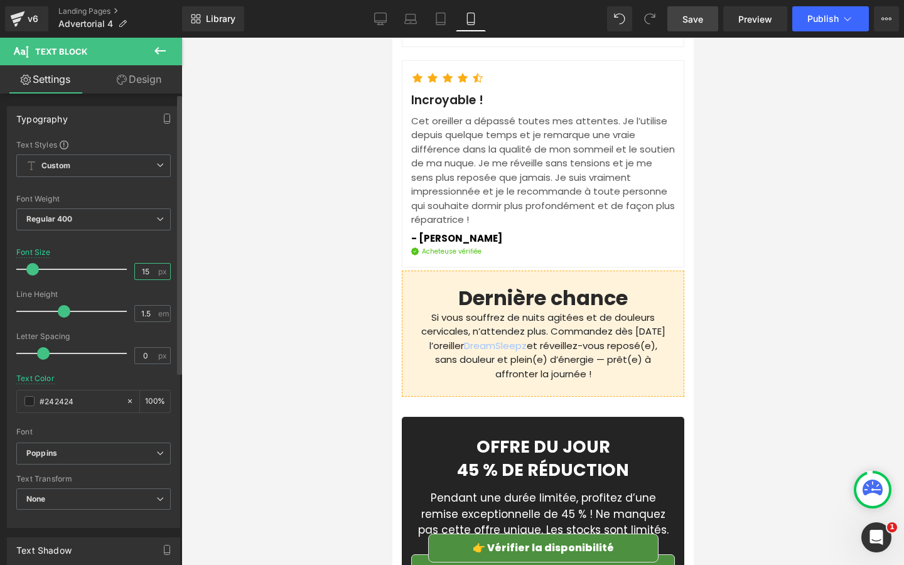
click at [149, 272] on input "15" at bounding box center [146, 272] width 22 height 16
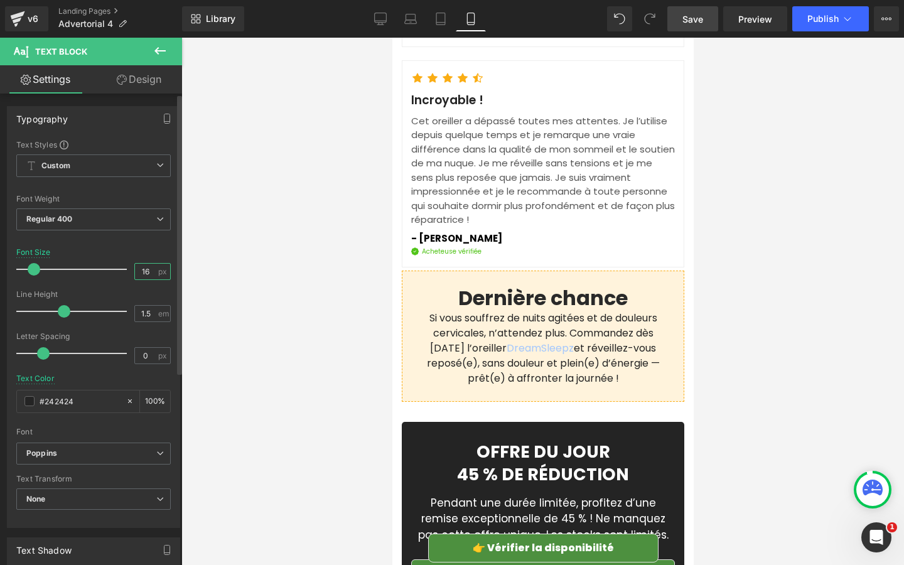
type input "16"
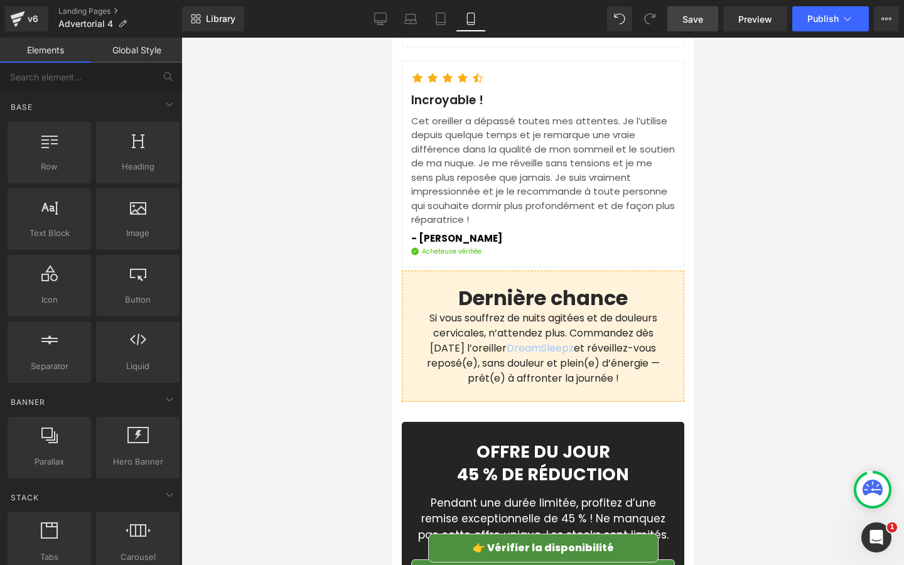
click at [258, 279] on div at bounding box center [542, 301] width 722 height 527
click at [711, 18] on link "Save" at bounding box center [692, 18] width 51 height 25
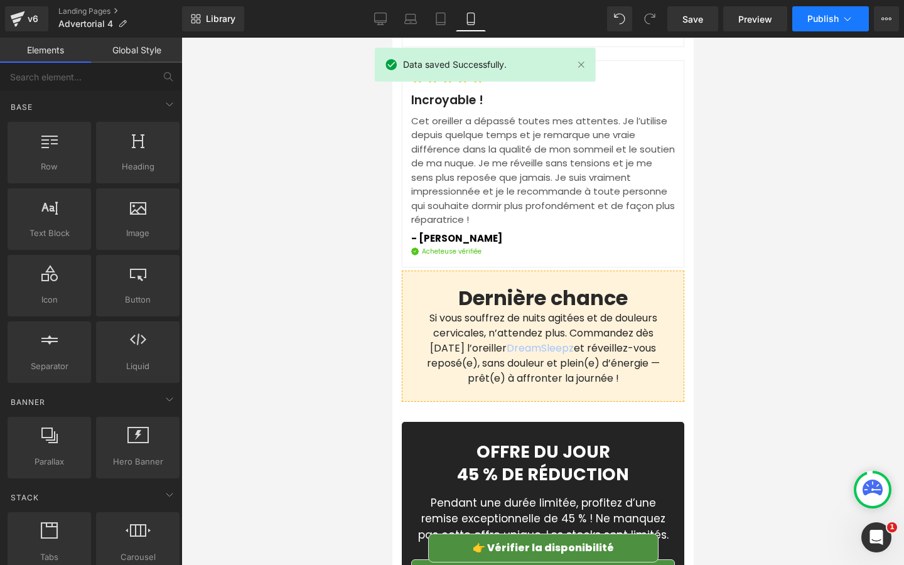
click at [818, 20] on span "Publish" at bounding box center [822, 19] width 31 height 10
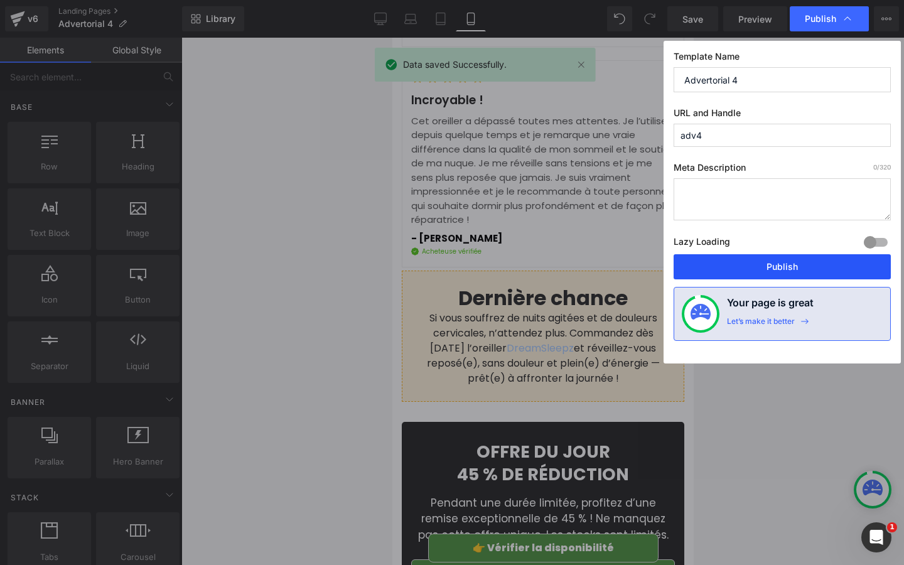
click at [761, 261] on button "Publish" at bounding box center [781, 266] width 217 height 25
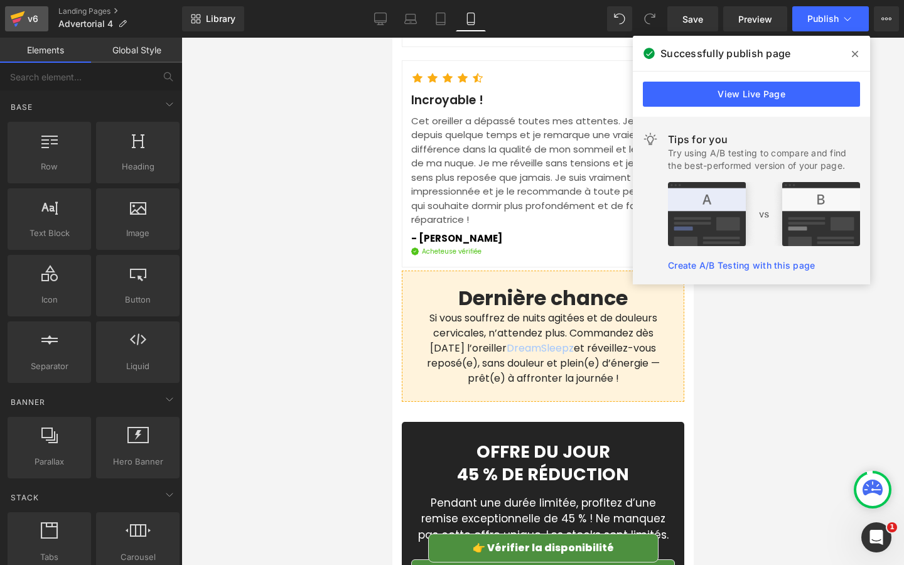
click at [38, 26] on div "v6" at bounding box center [33, 19] width 16 height 16
